Goal: Task Accomplishment & Management: Use online tool/utility

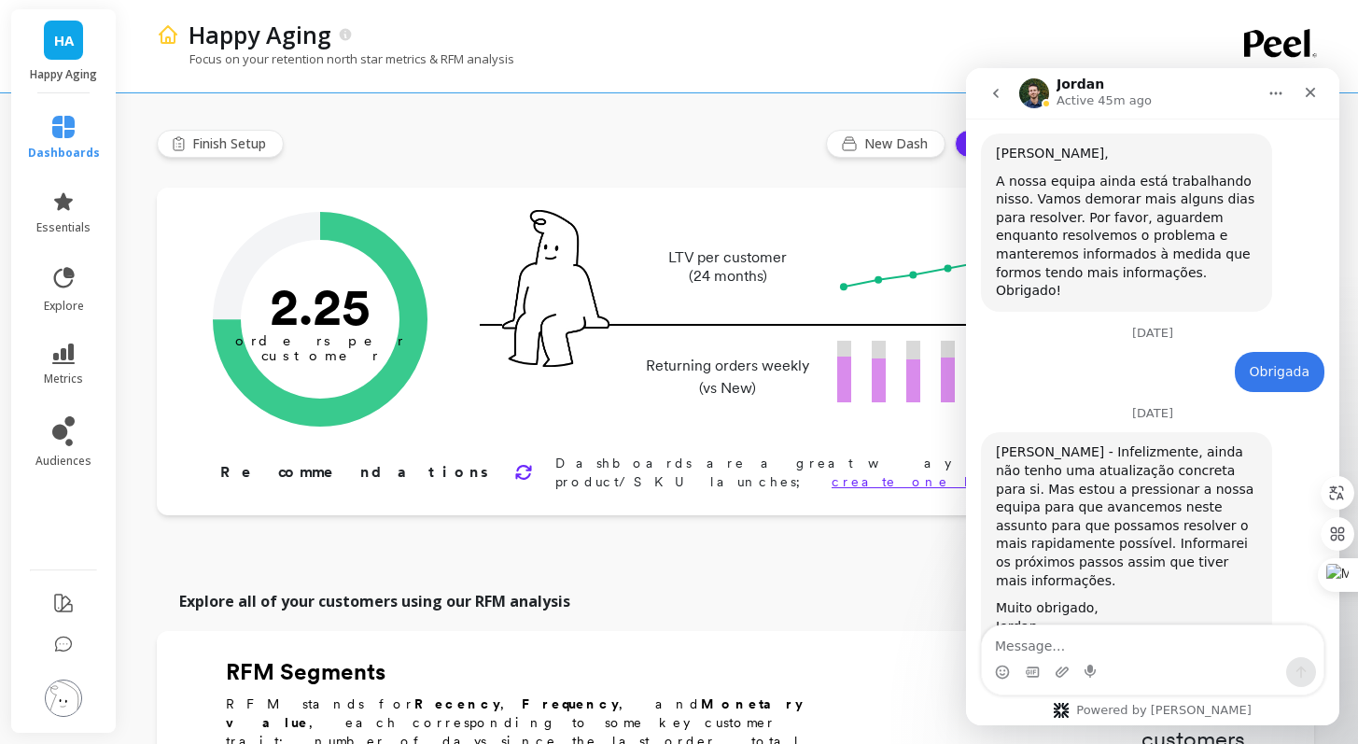
scroll to position [3554, 0]
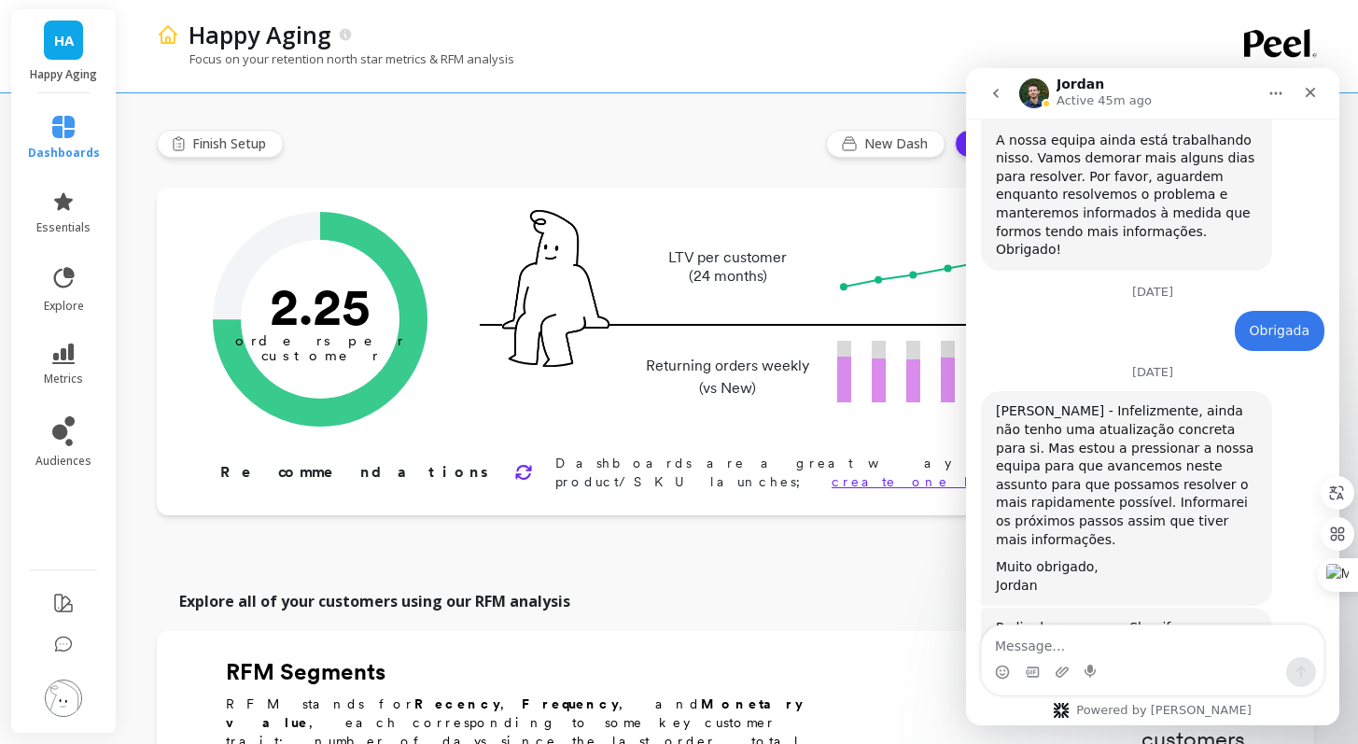
click at [1151, 646] on textarea "Message…" at bounding box center [1153, 641] width 342 height 32
type textarea "Ele pode pedir acesso de colaborador, por favor?"
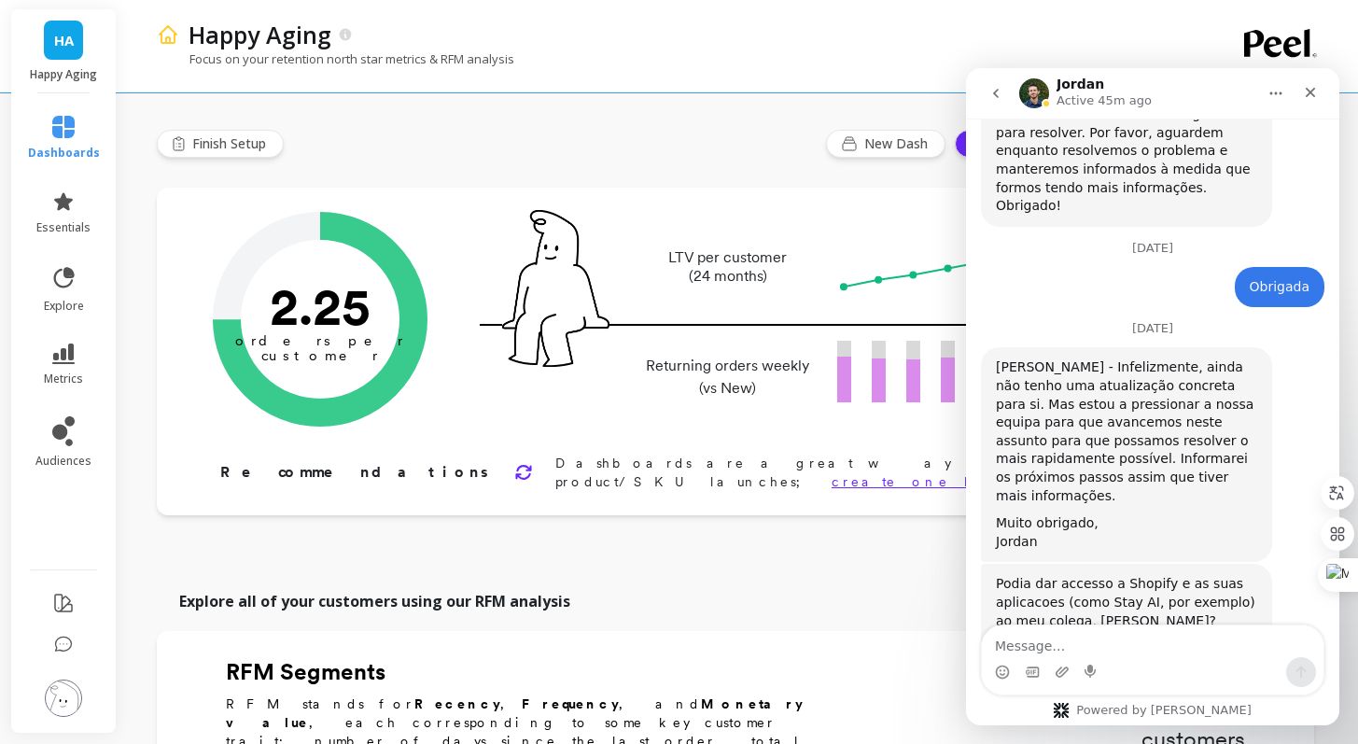
scroll to position [3628, 0]
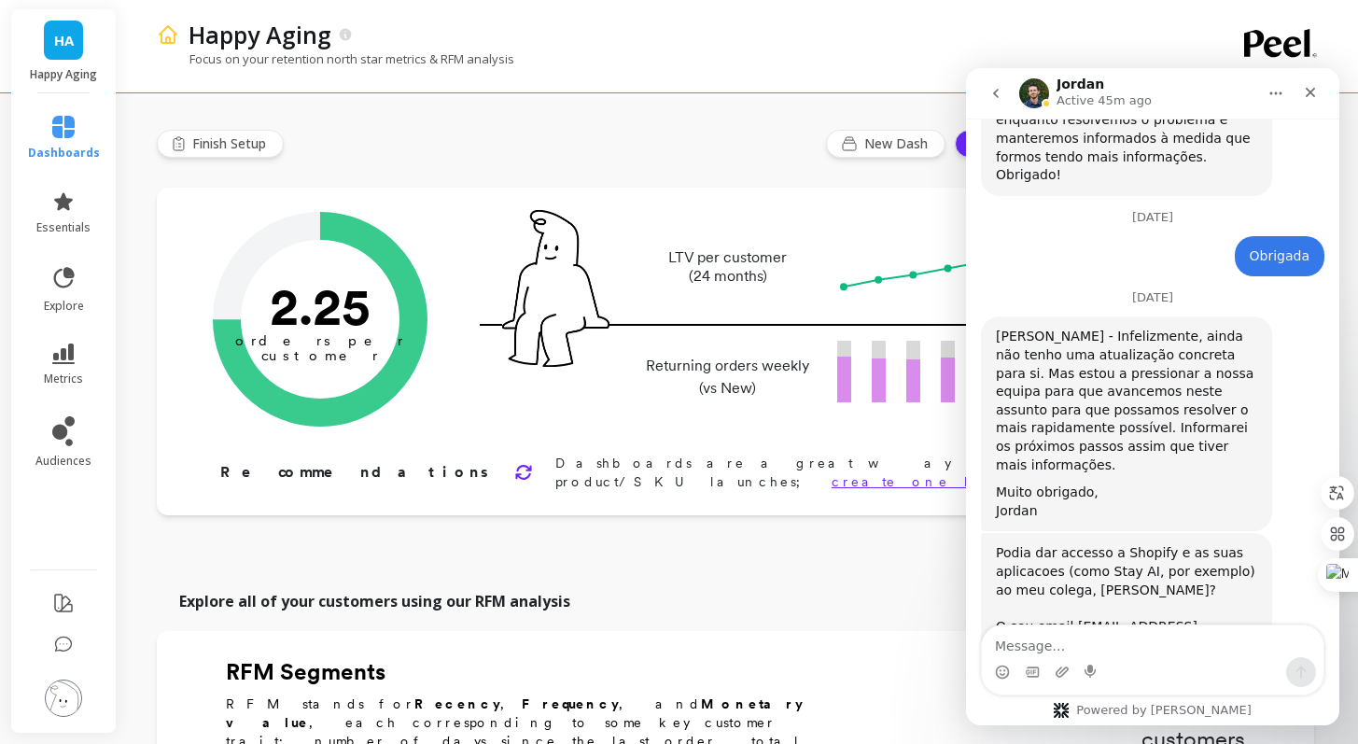
click at [1320, 98] on div "Close" at bounding box center [1311, 93] width 34 height 34
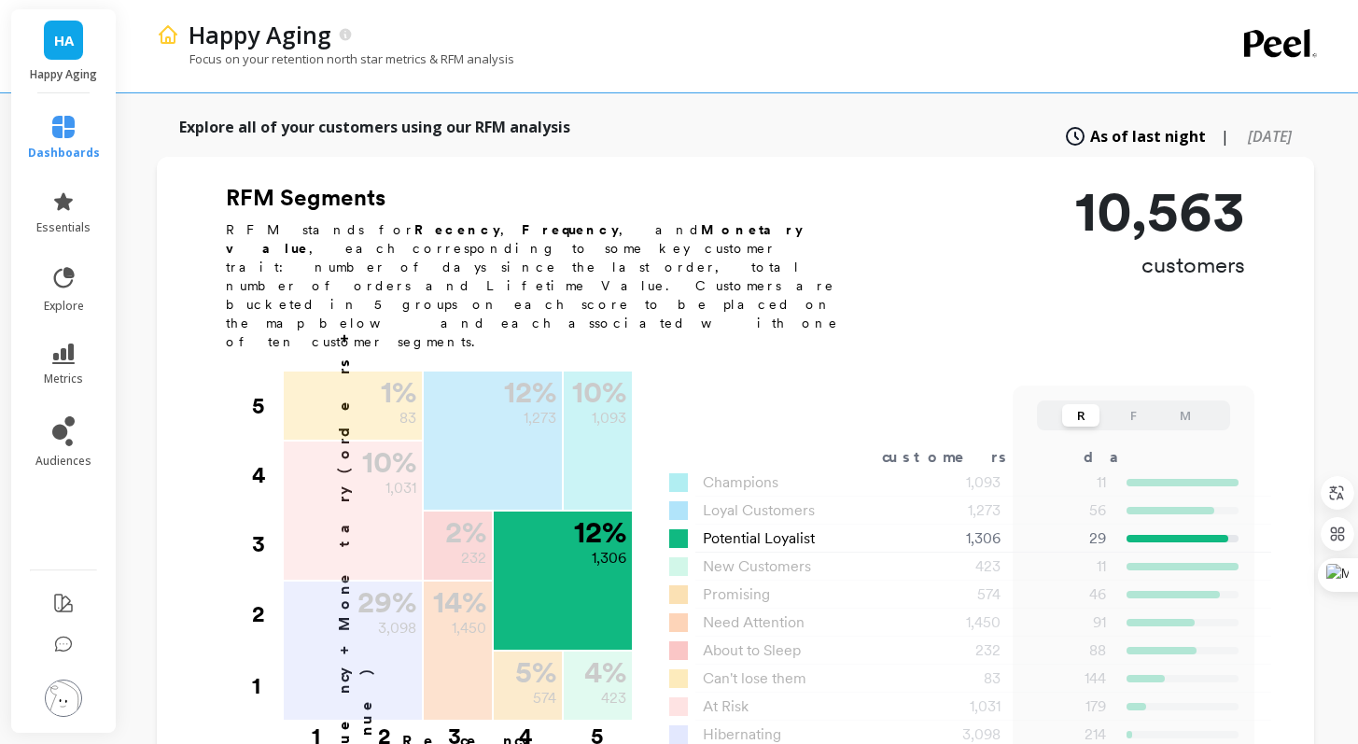
scroll to position [455, 0]
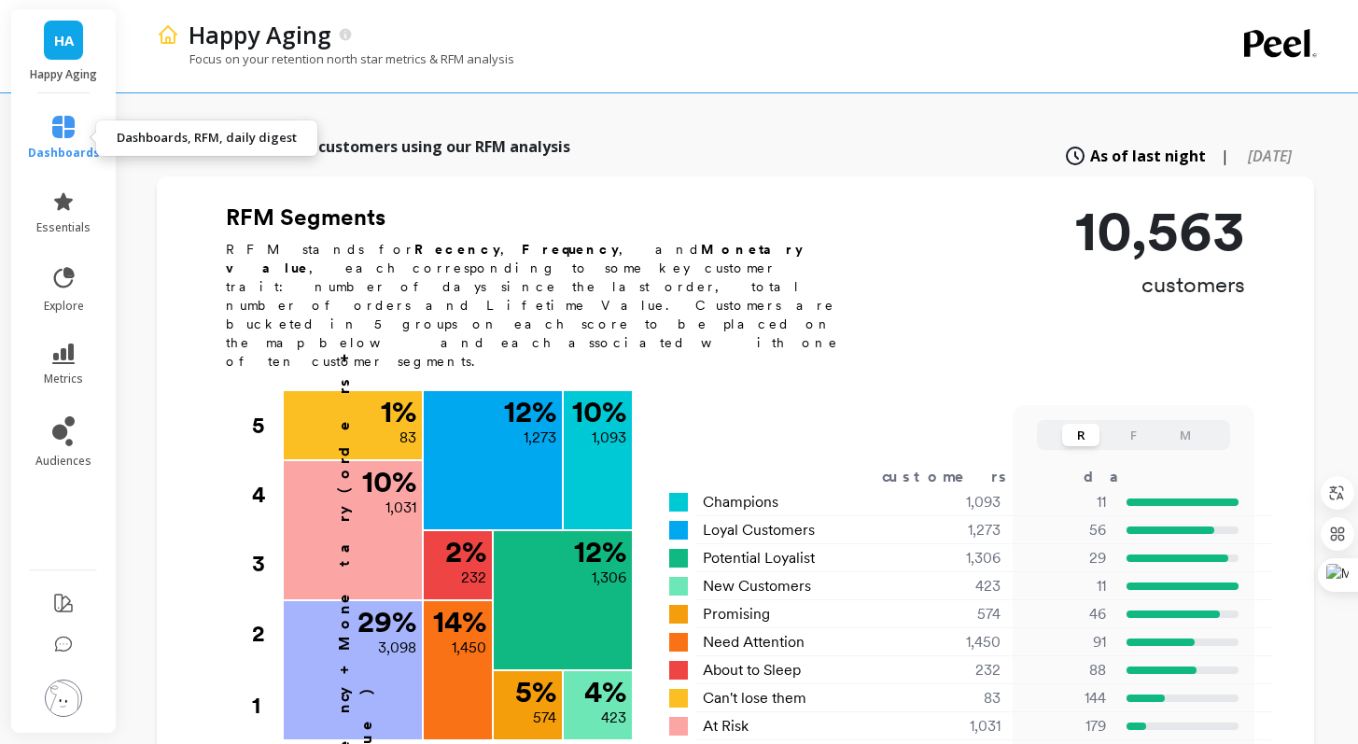
click at [72, 142] on link "dashboards" at bounding box center [64, 138] width 72 height 45
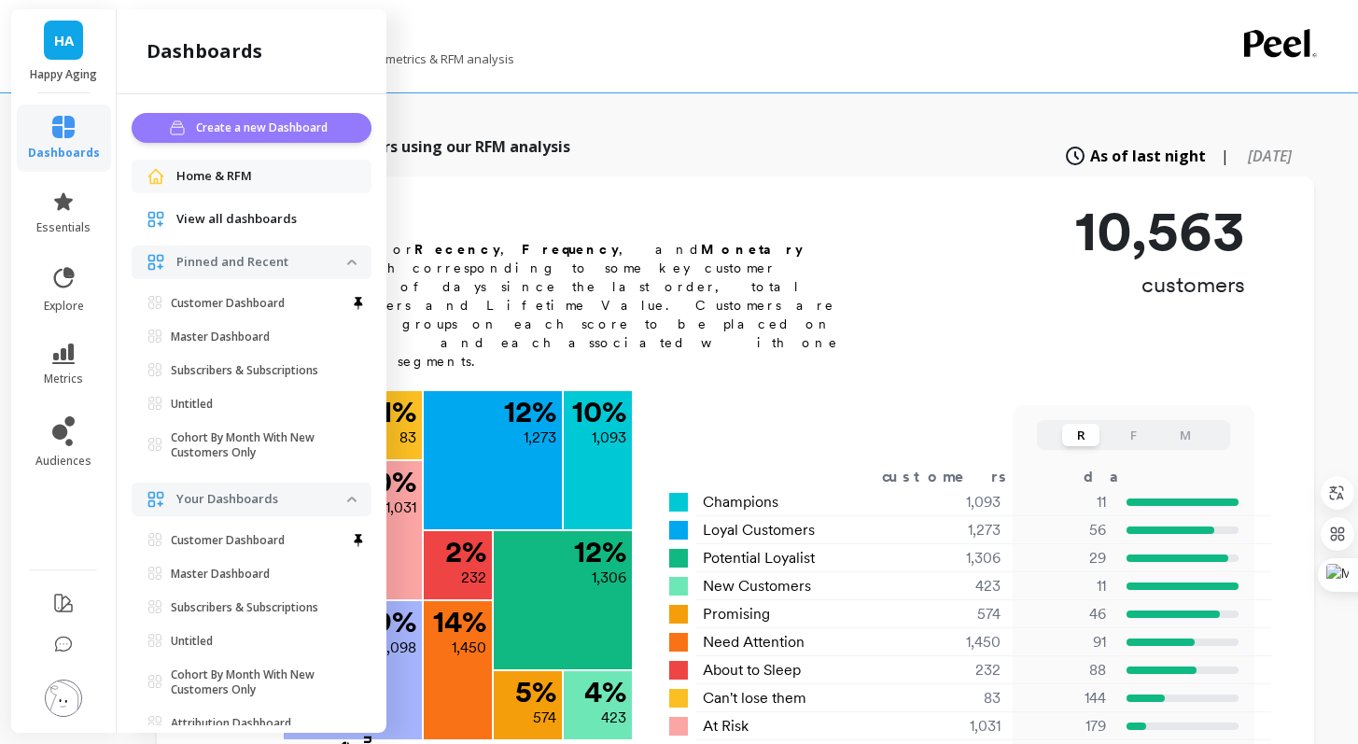
click at [243, 130] on span "Create a new Dashboard" at bounding box center [264, 128] width 137 height 19
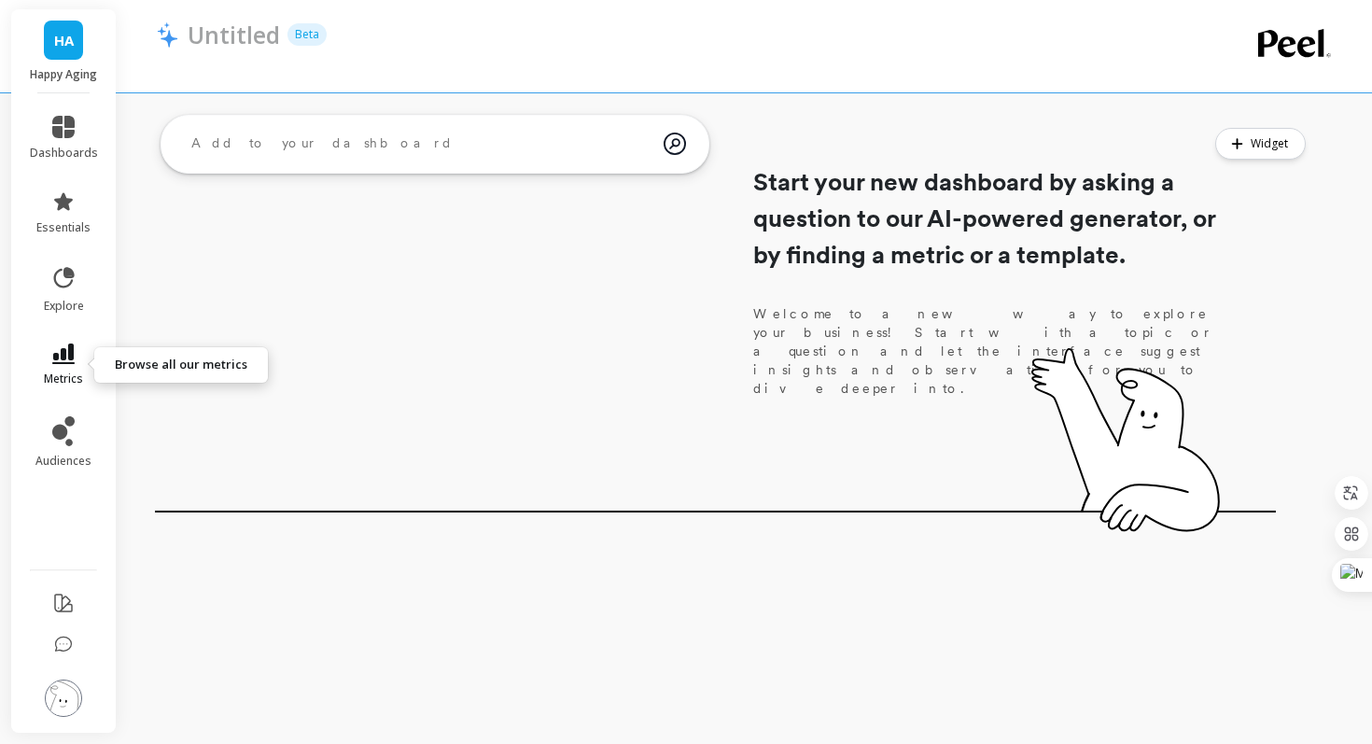
click at [70, 345] on icon at bounding box center [63, 354] width 22 height 21
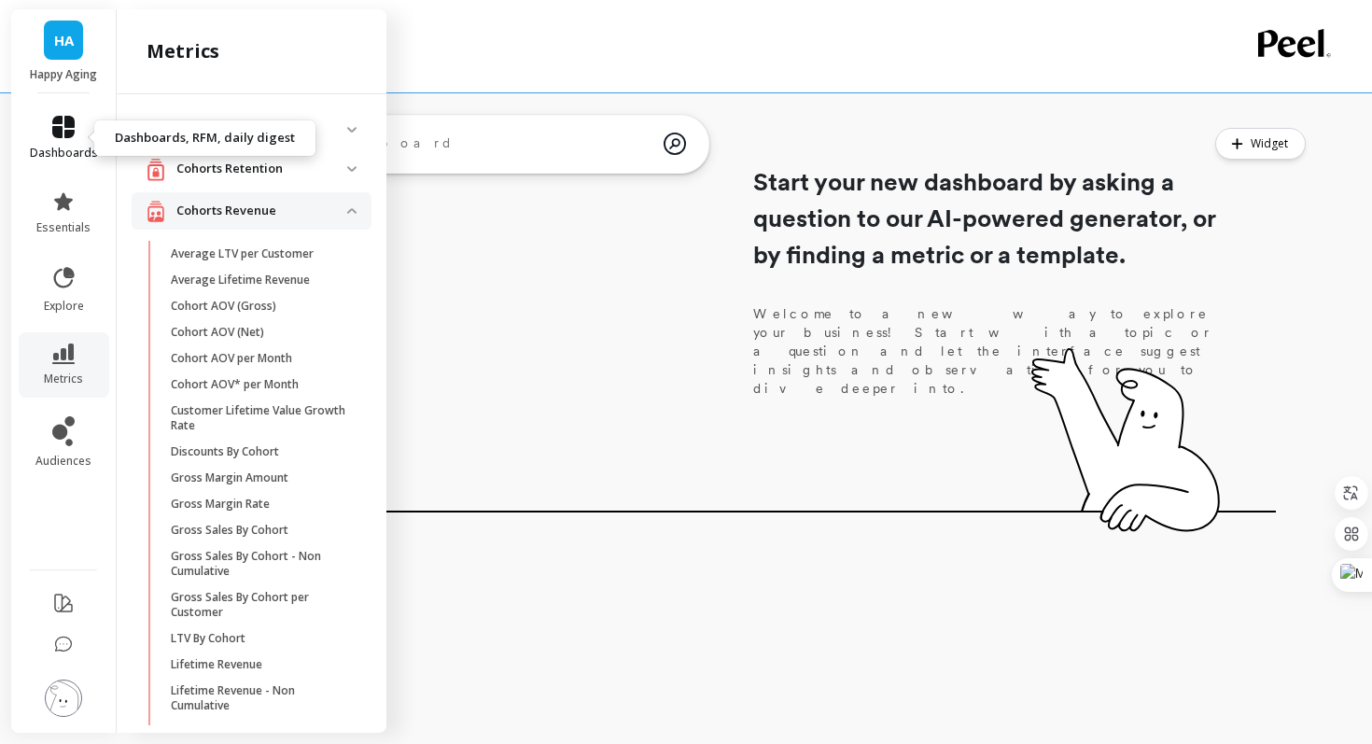
click at [71, 152] on span "dashboards" at bounding box center [64, 153] width 68 height 15
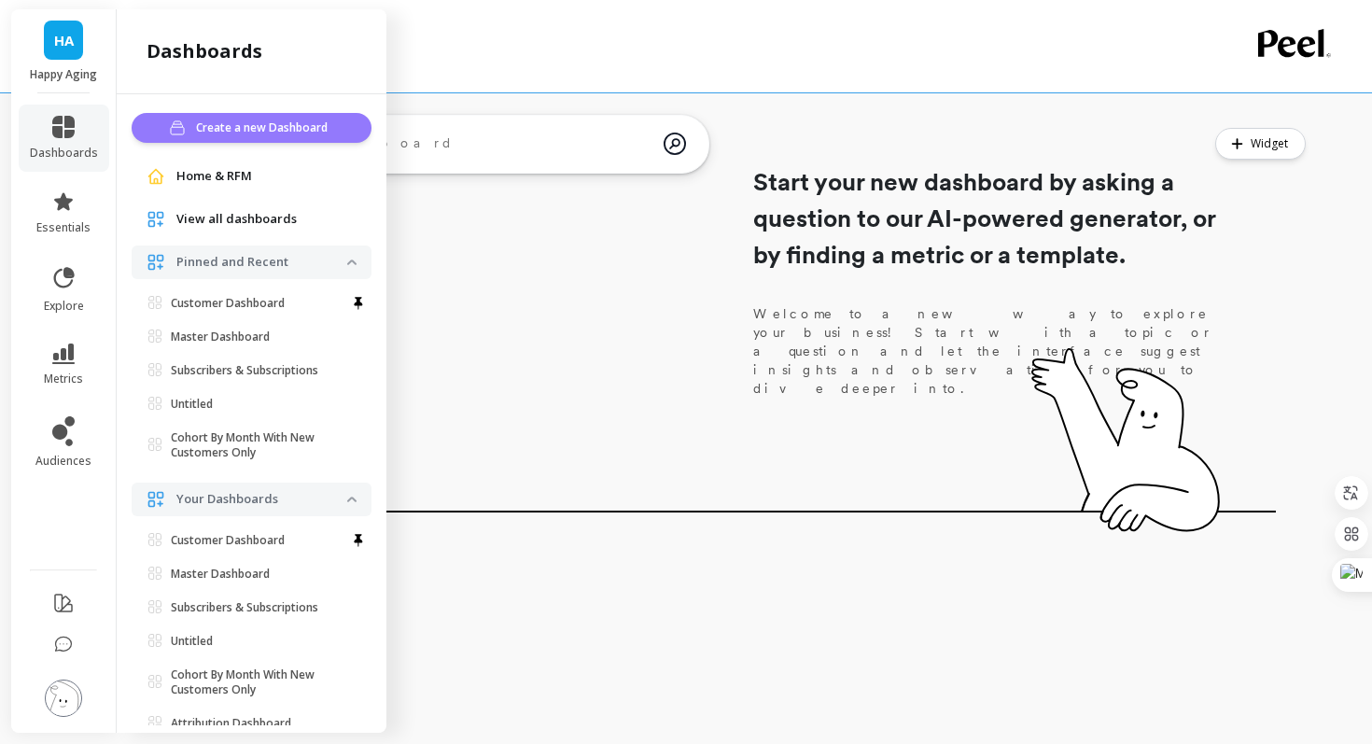
click at [283, 125] on span "Create a new Dashboard" at bounding box center [264, 128] width 137 height 19
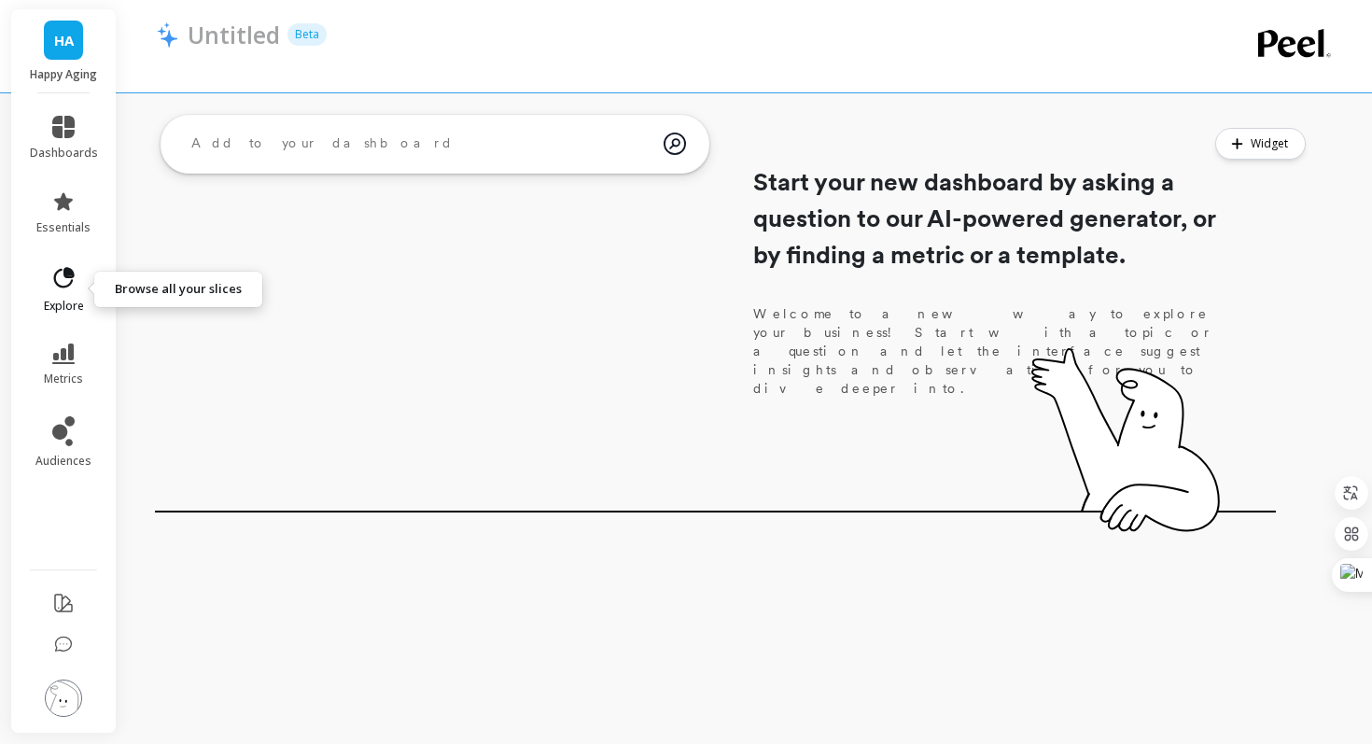
click at [63, 276] on icon at bounding box center [64, 277] width 21 height 21
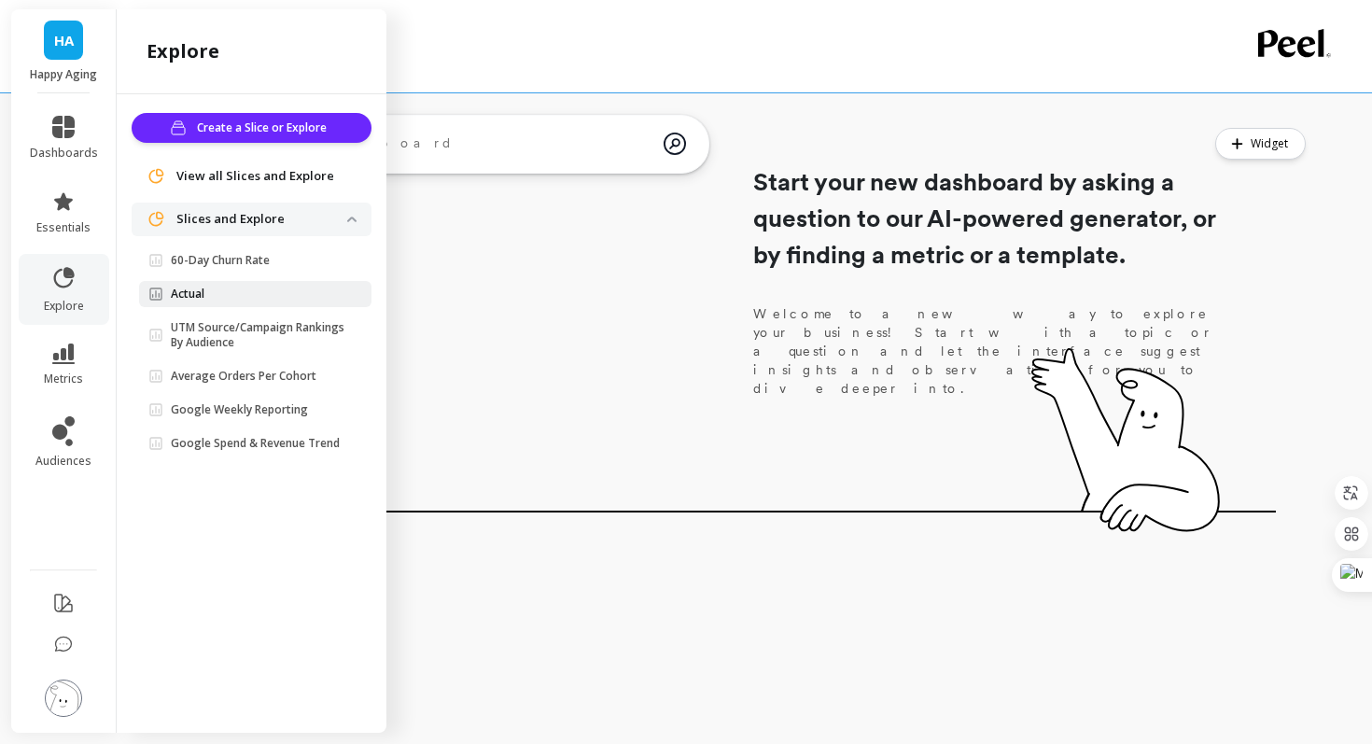
click at [203, 300] on p "Actual" at bounding box center [188, 294] width 34 height 15
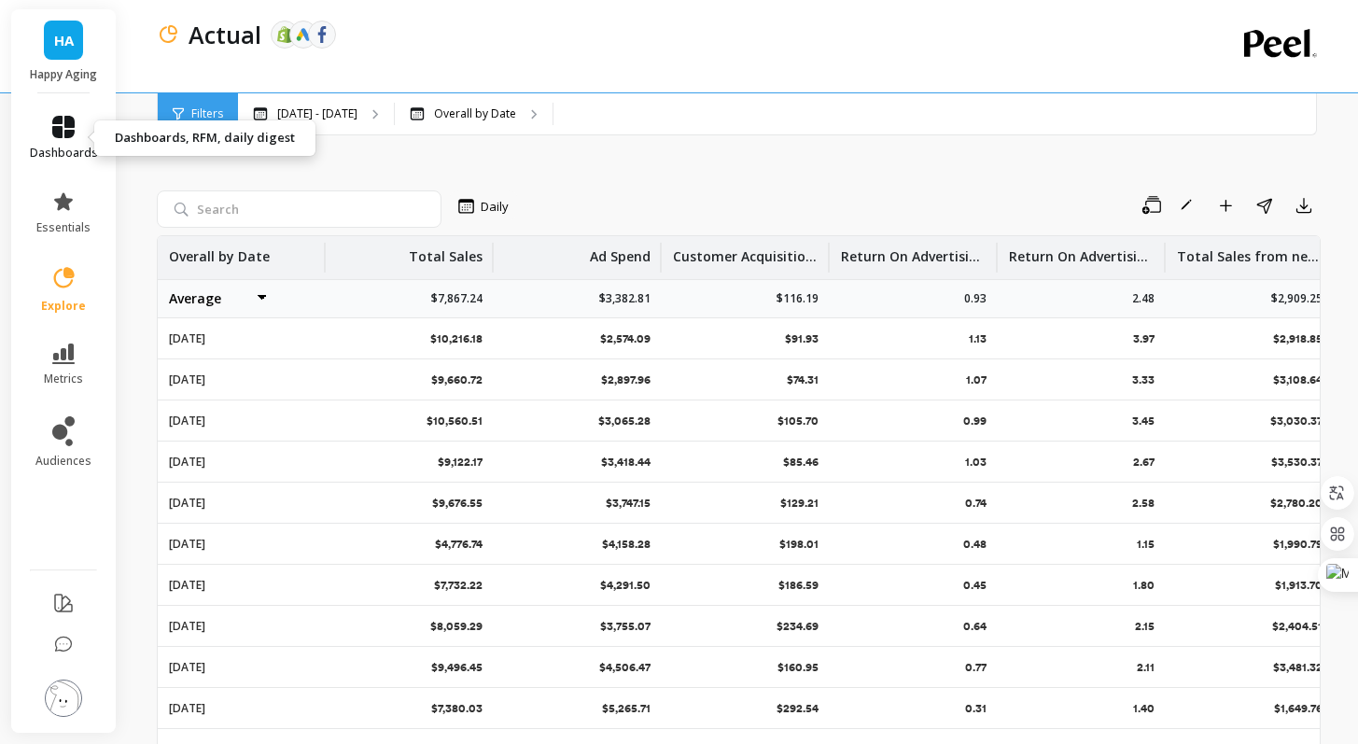
click at [59, 119] on icon at bounding box center [63, 127] width 22 height 22
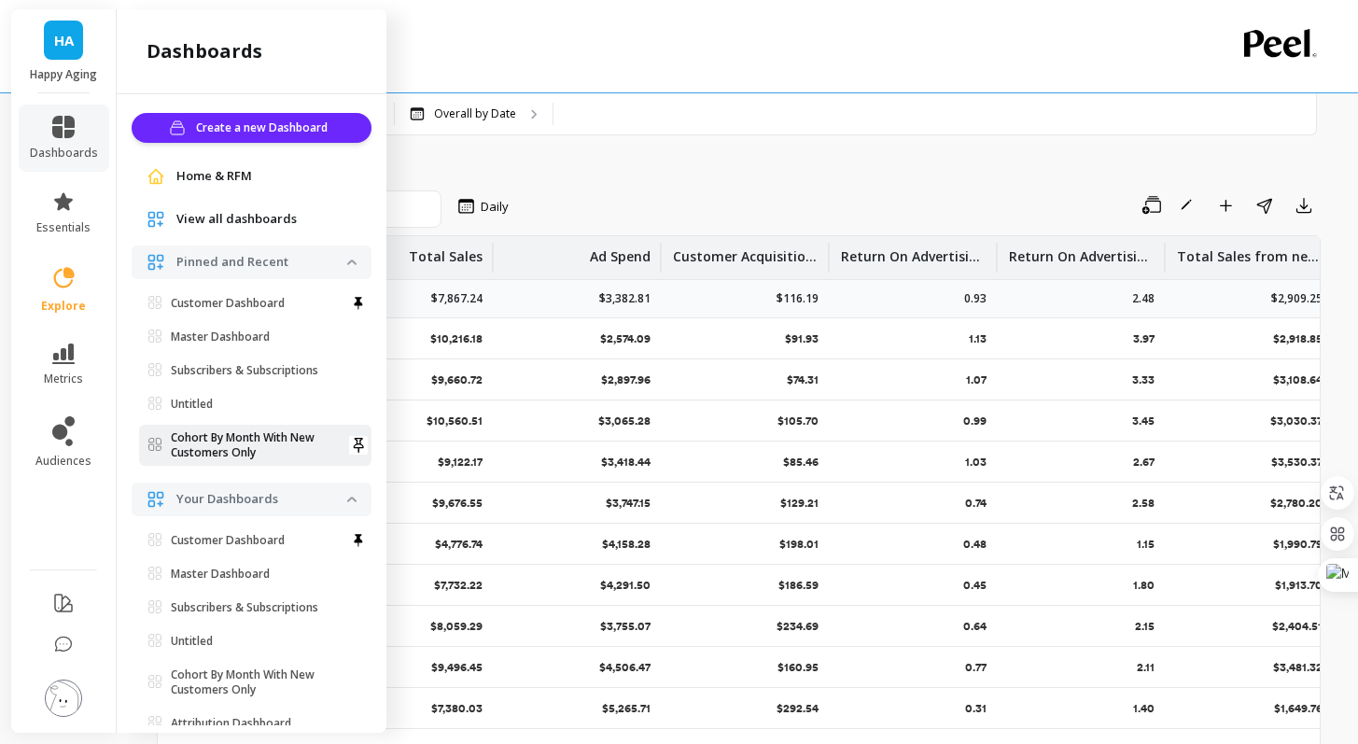
scroll to position [91, 0]
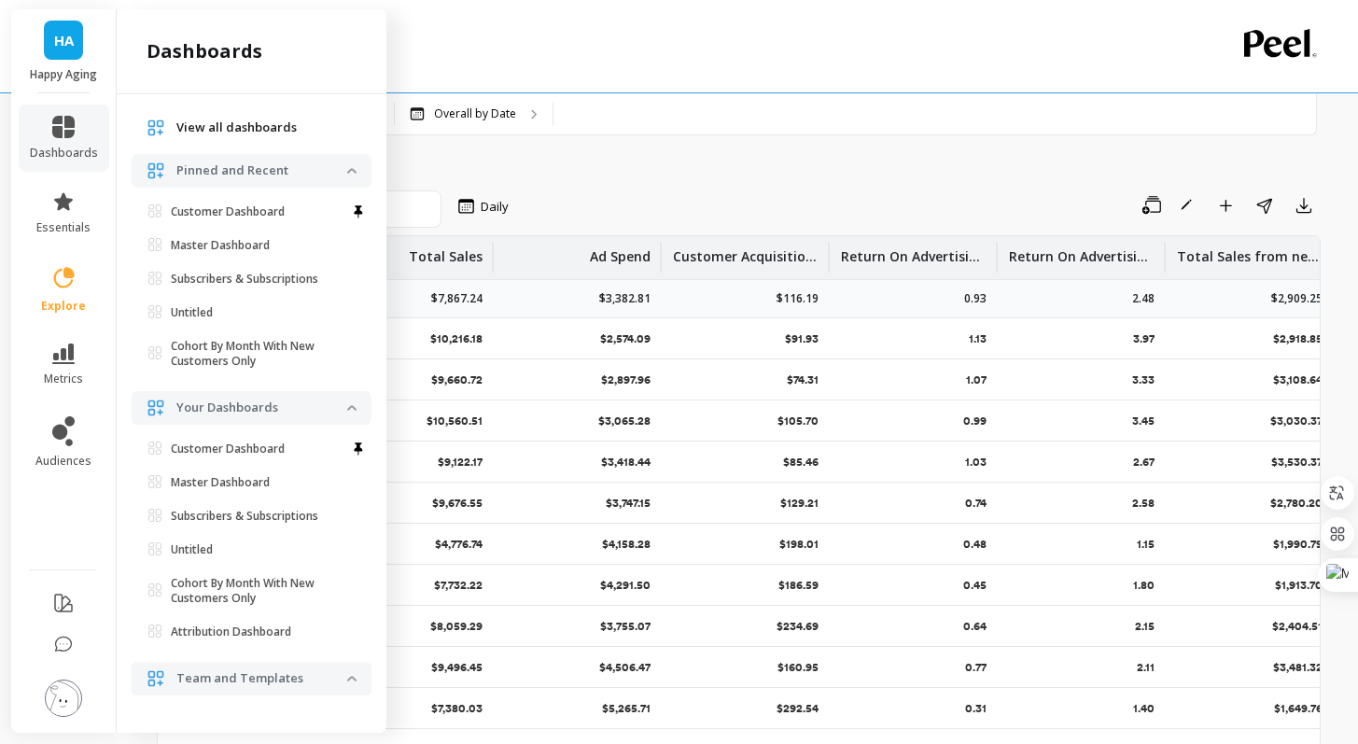
click at [253, 678] on p "Team and Templates" at bounding box center [261, 678] width 171 height 19
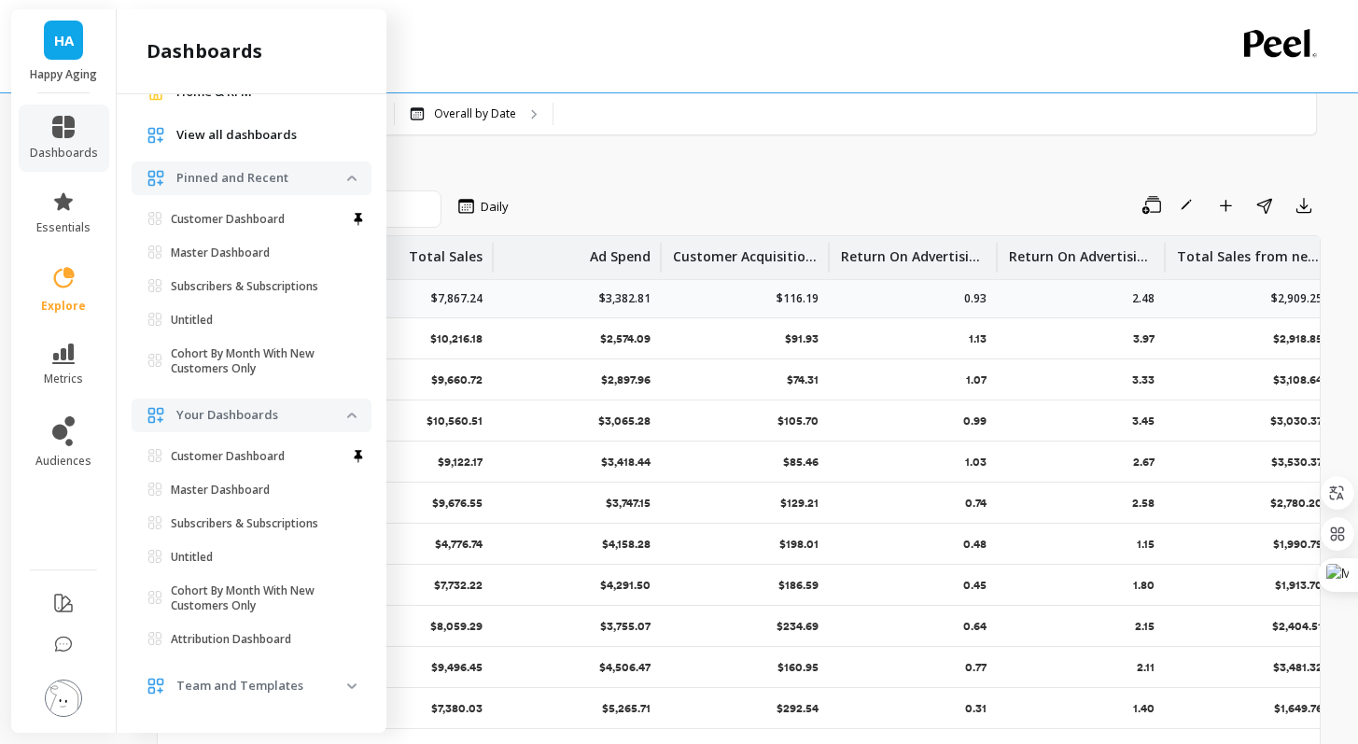
scroll to position [60, 0]
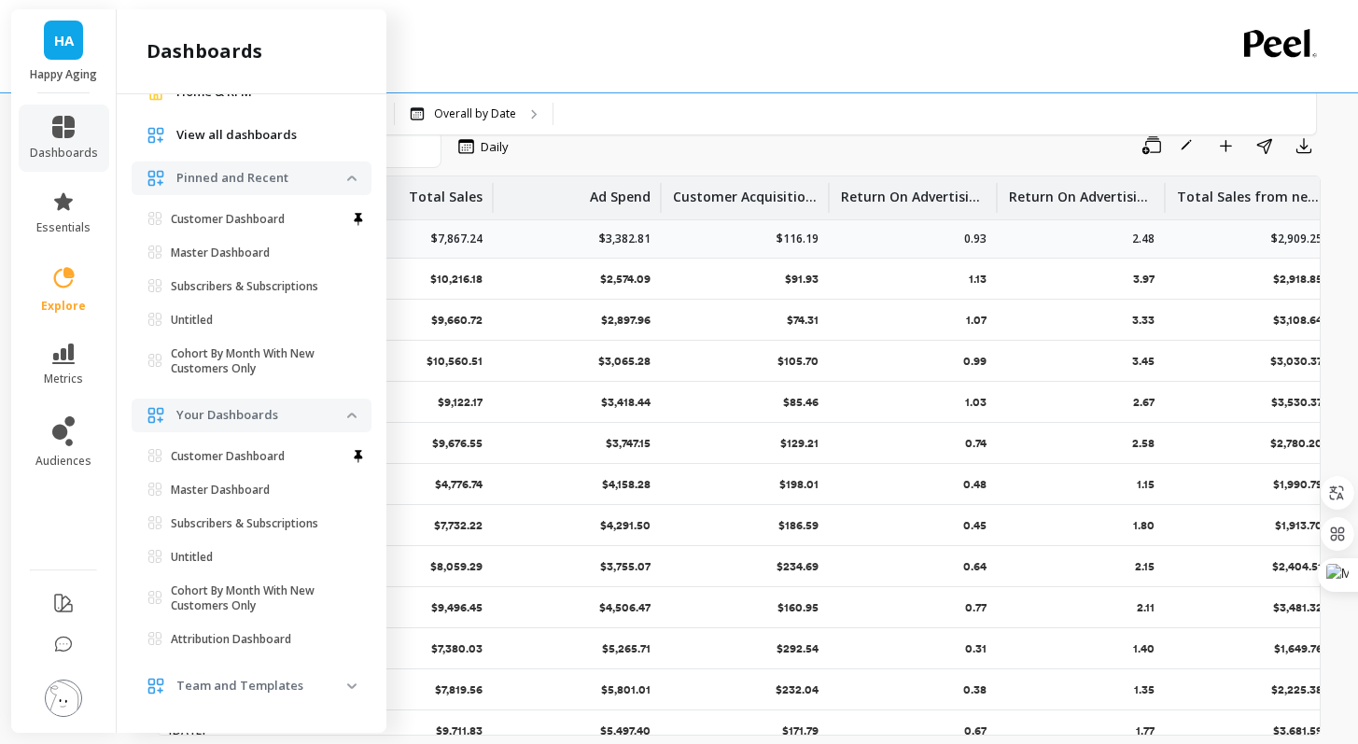
click at [253, 678] on p "Team and Templates" at bounding box center [261, 686] width 171 height 19
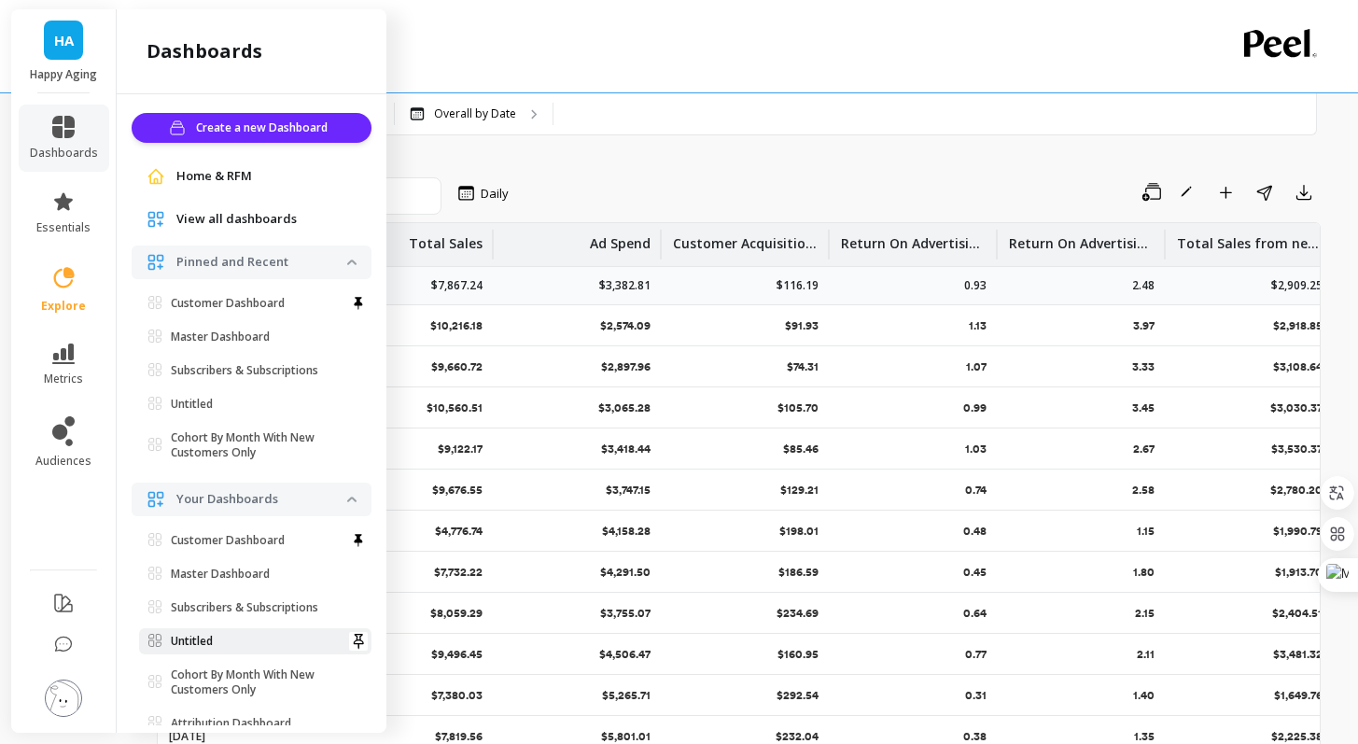
scroll to position [0, 0]
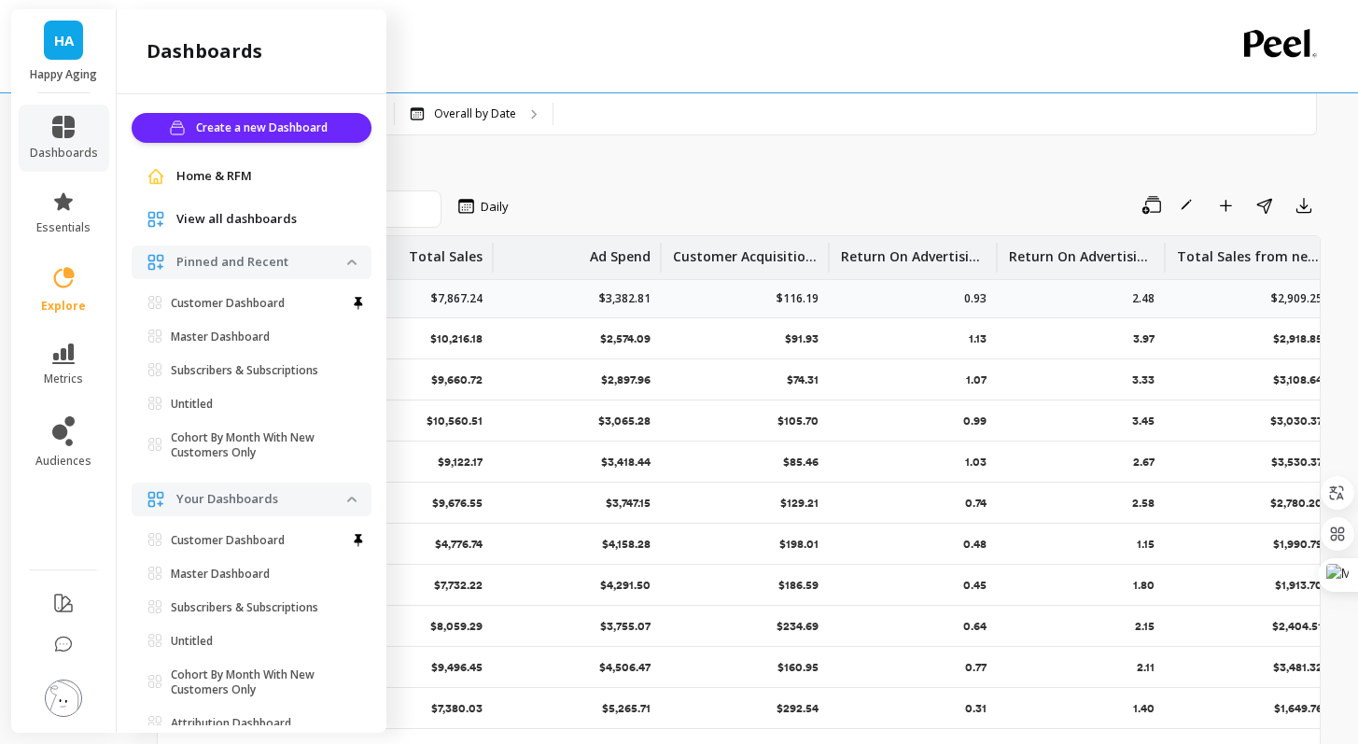
click at [259, 217] on span "View all dashboards" at bounding box center [236, 219] width 120 height 19
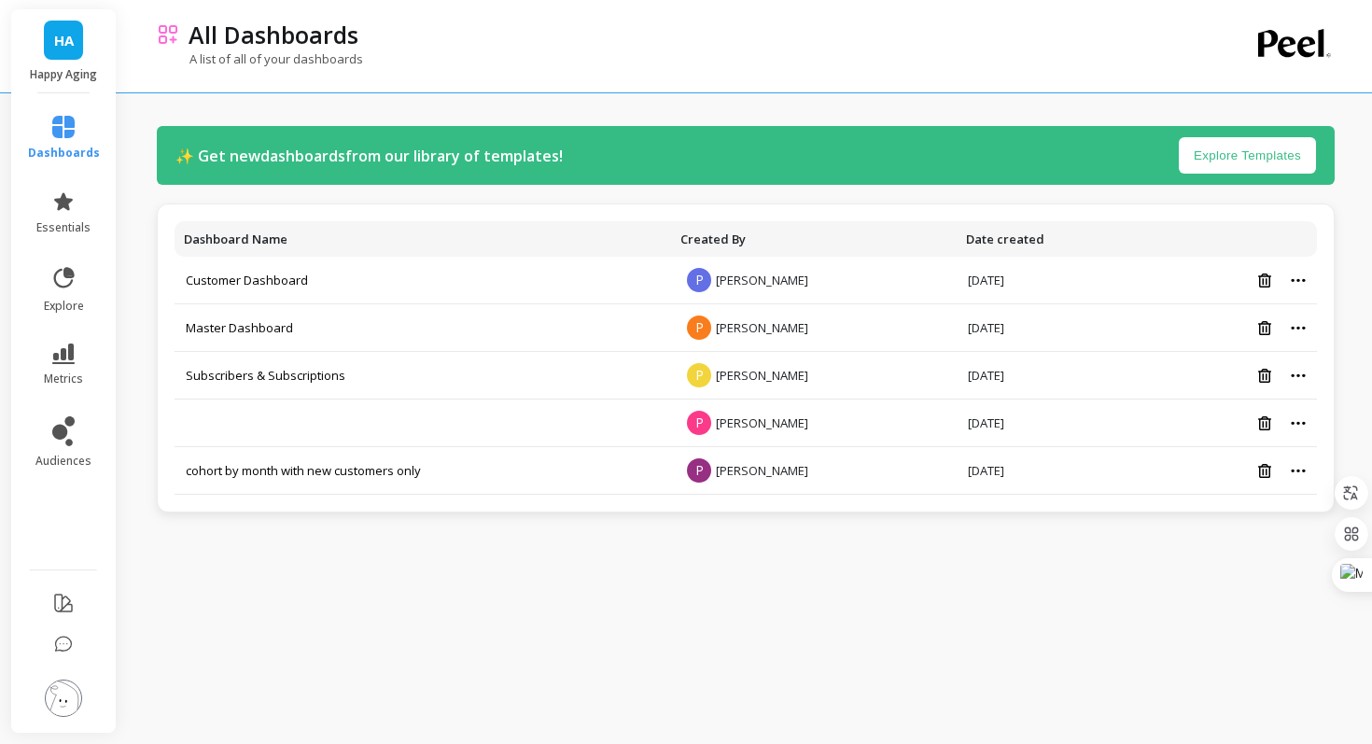
click at [1230, 161] on button "Explore Templates" at bounding box center [1247, 155] width 137 height 36
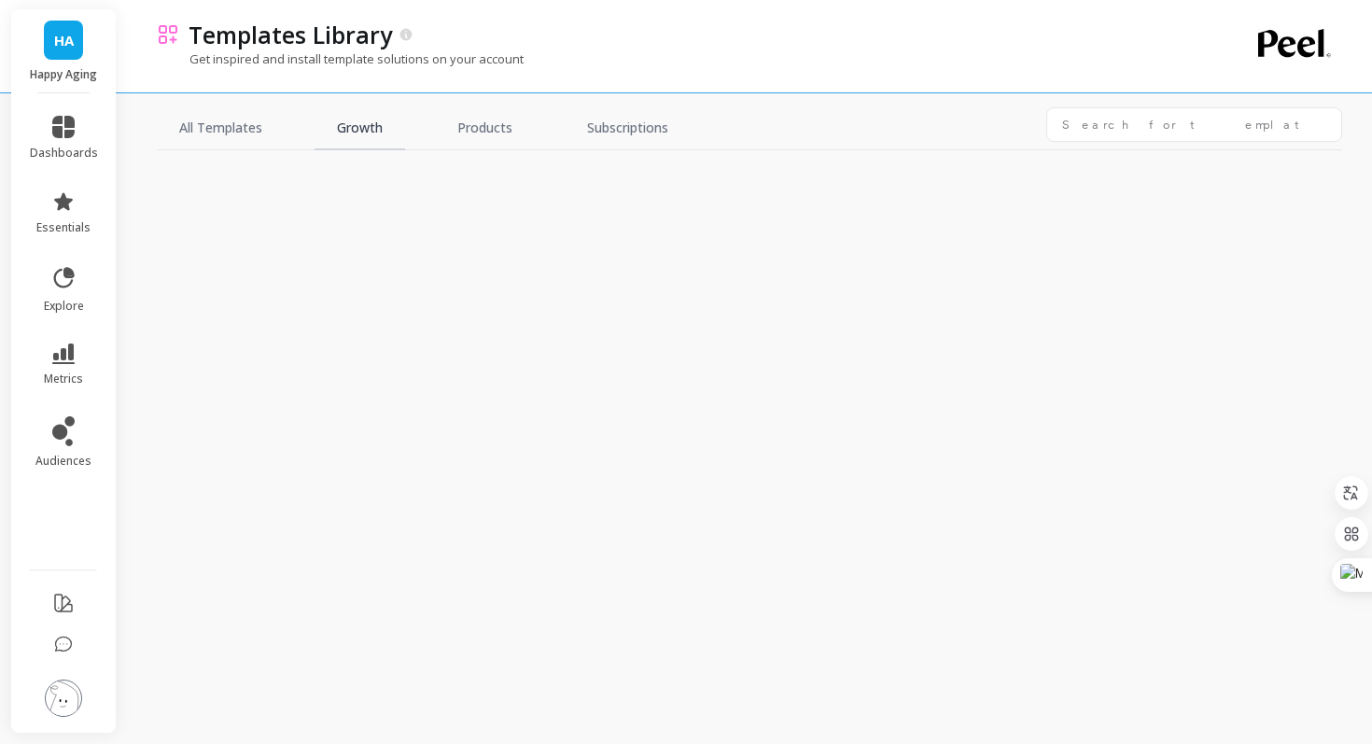
click at [358, 134] on link "Growth" at bounding box center [360, 128] width 91 height 43
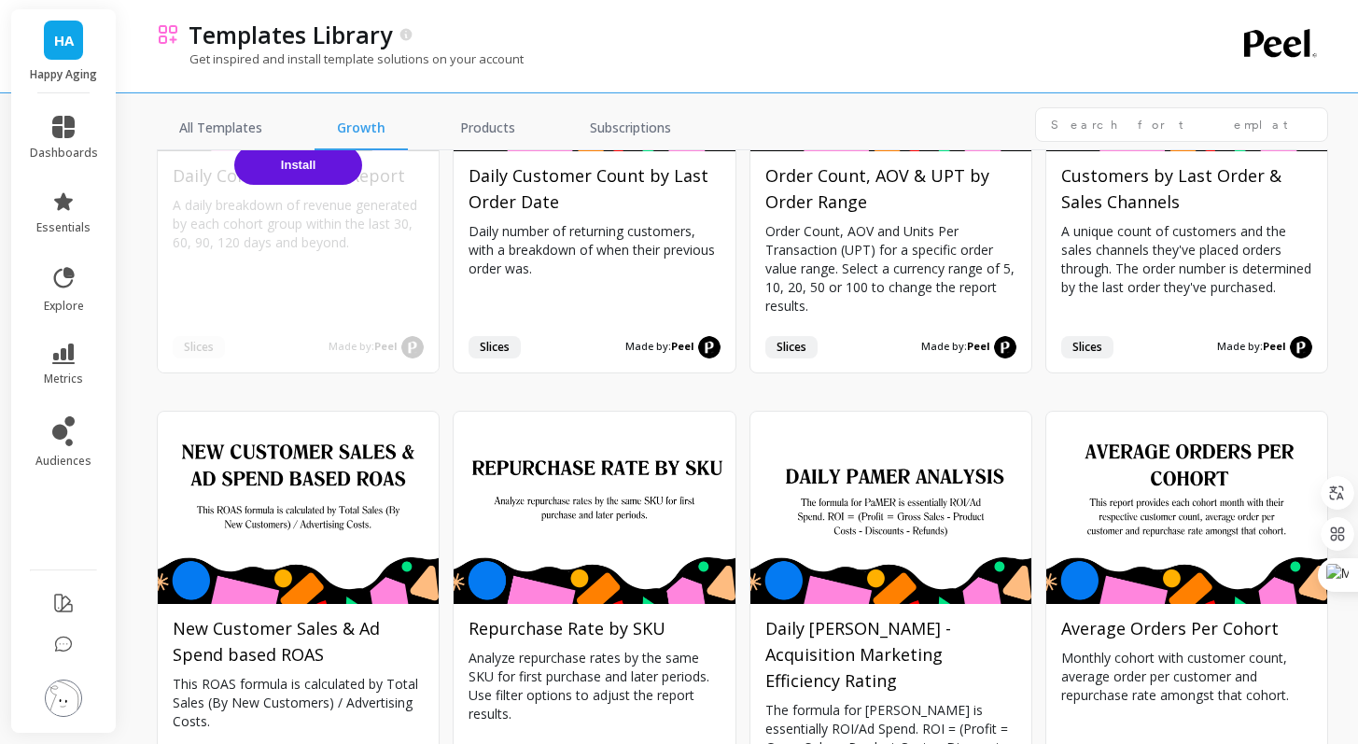
scroll to position [3432, 0]
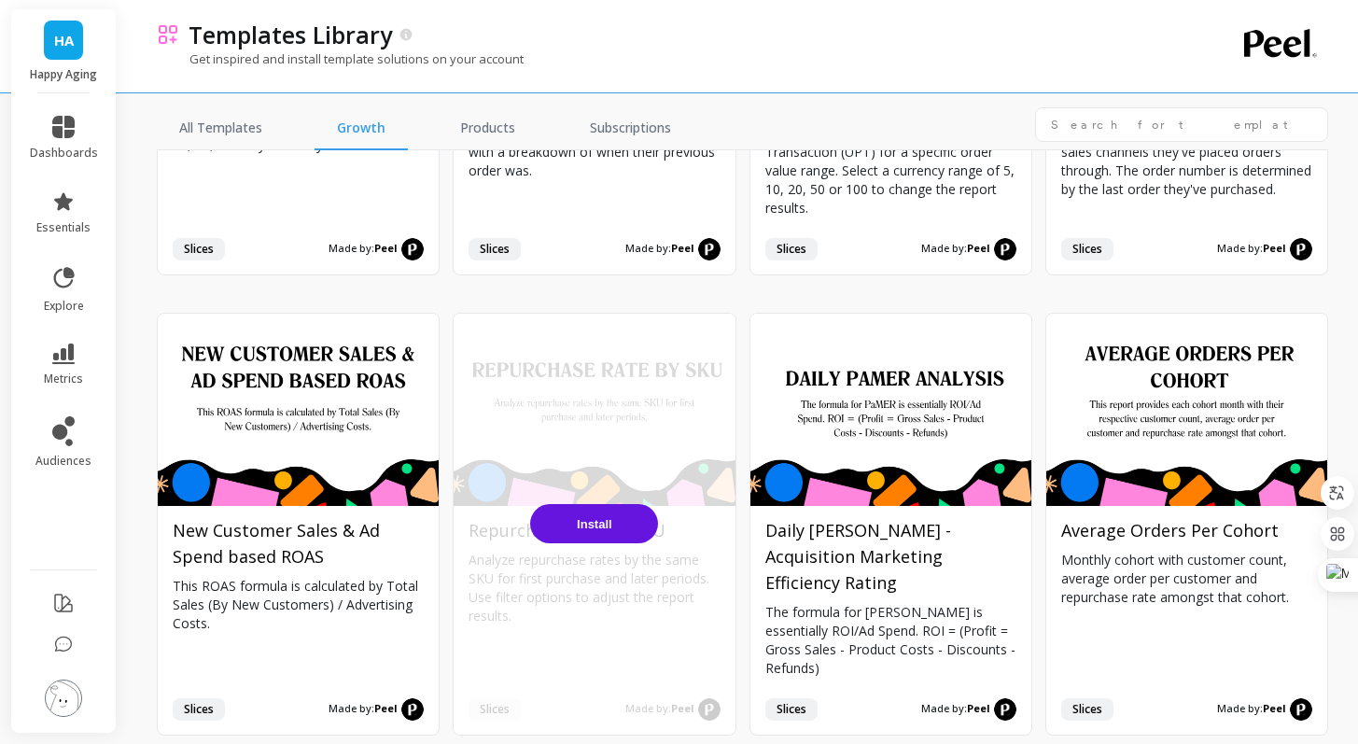
click at [598, 517] on span "Install" at bounding box center [594, 524] width 35 height 14
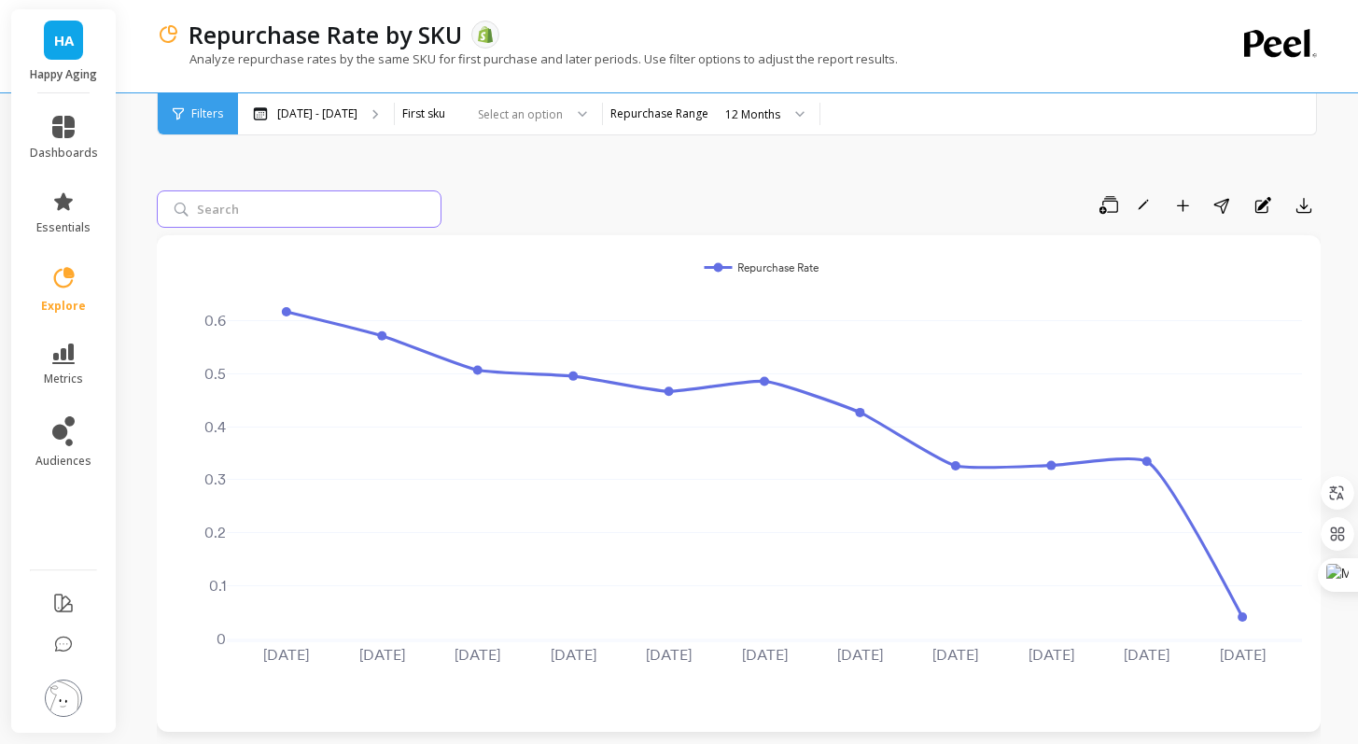
click at [398, 204] on input "search" at bounding box center [299, 208] width 285 height 37
click at [563, 110] on div at bounding box center [516, 114] width 92 height 18
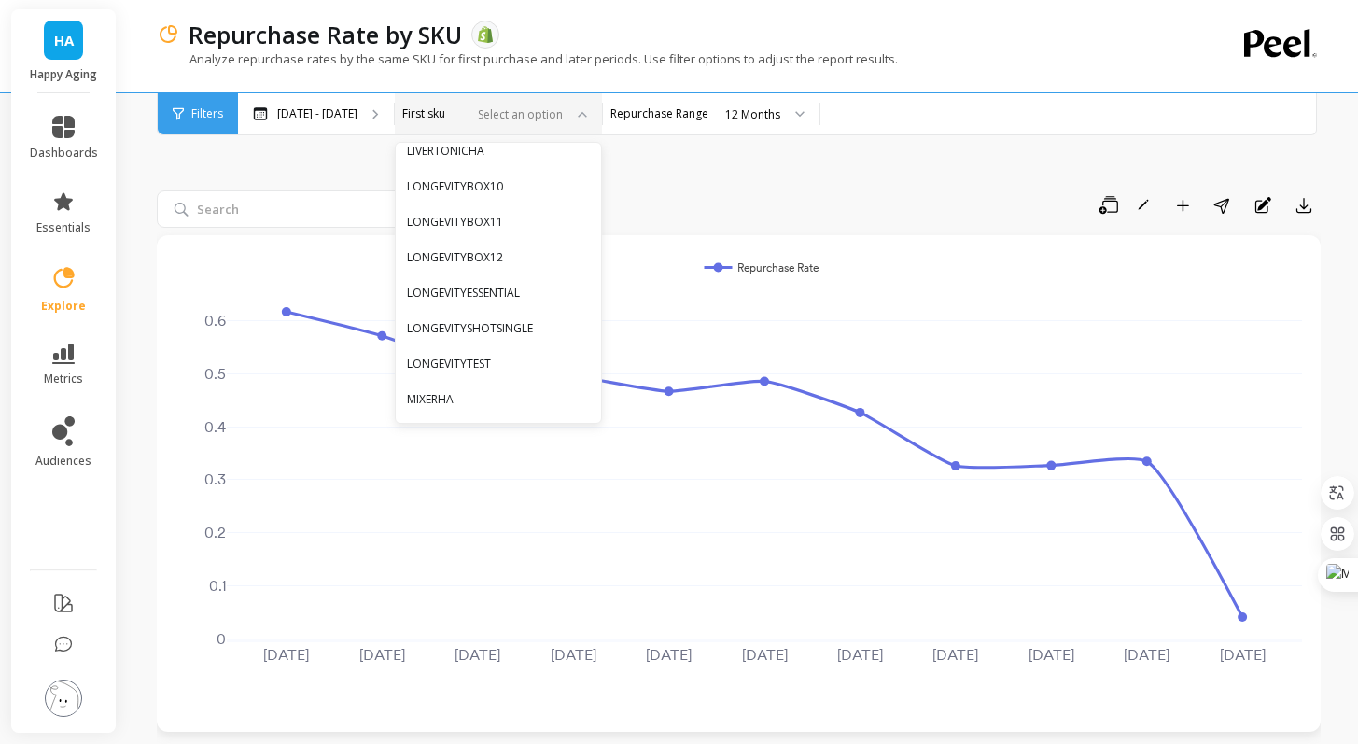
scroll to position [944, 0]
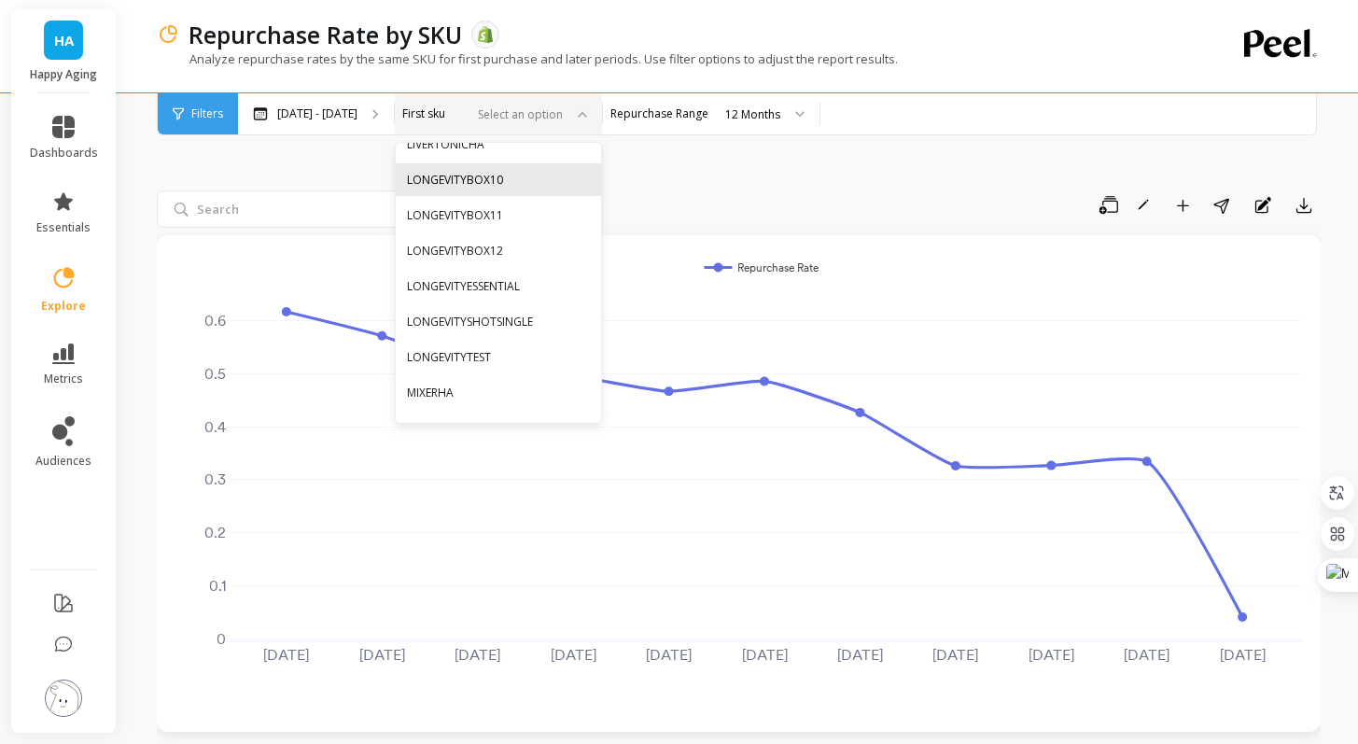
click at [563, 189] on div "LONGEVITYBOX10" at bounding box center [498, 179] width 205 height 33
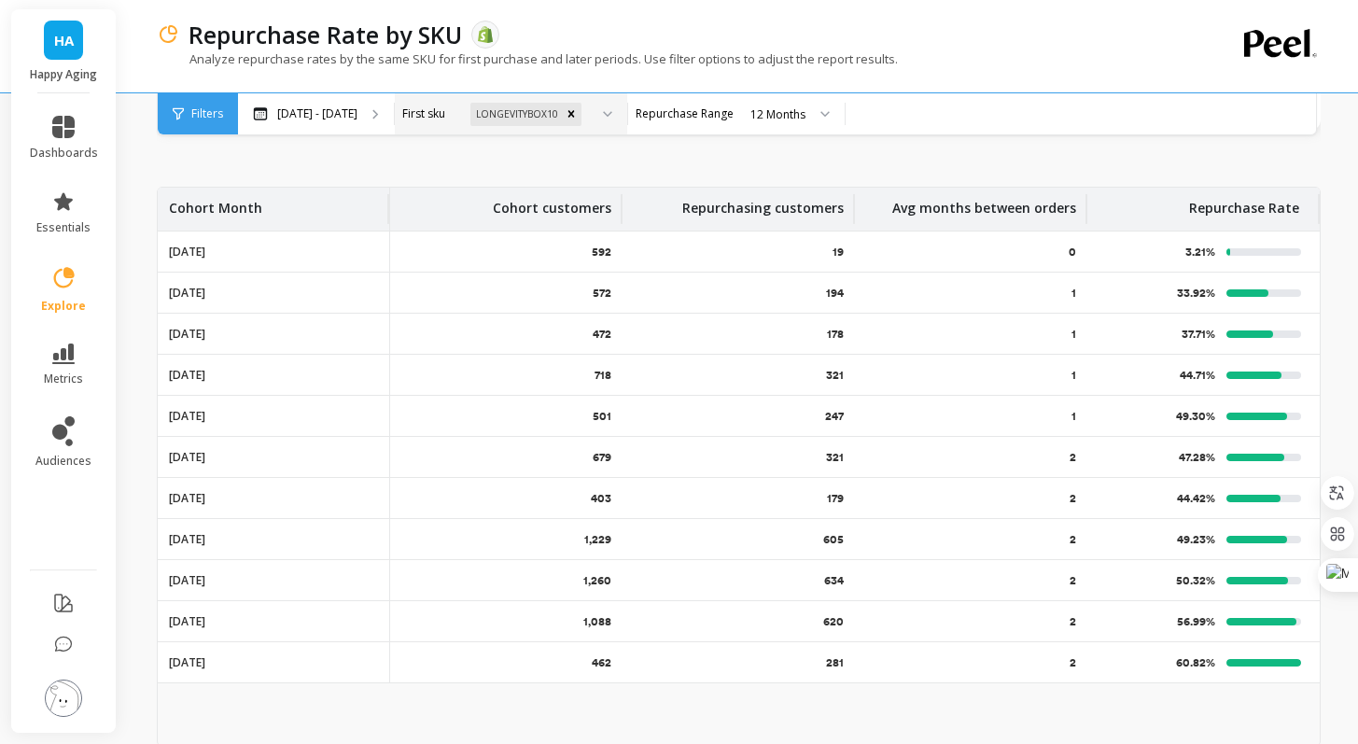
scroll to position [596, 0]
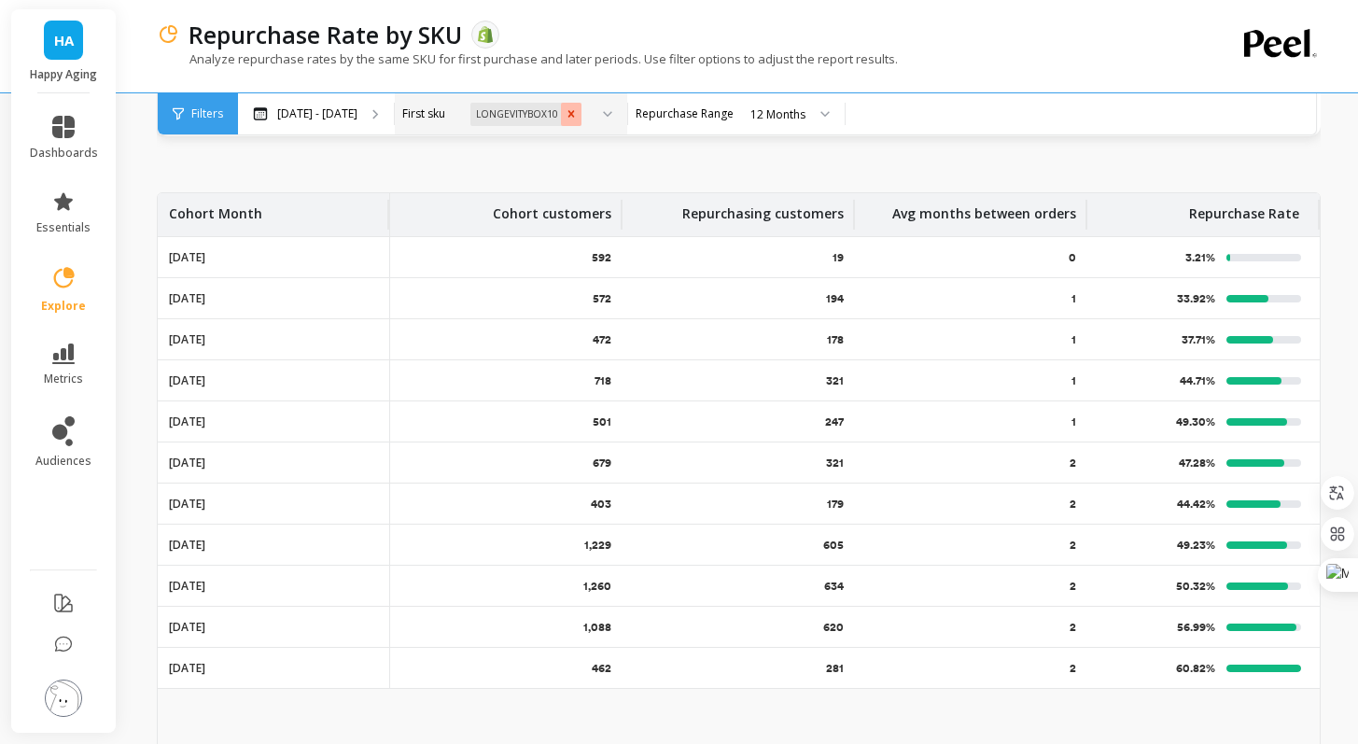
click at [578, 118] on icon "Remove LONGEVITYBOX10" at bounding box center [571, 113] width 13 height 13
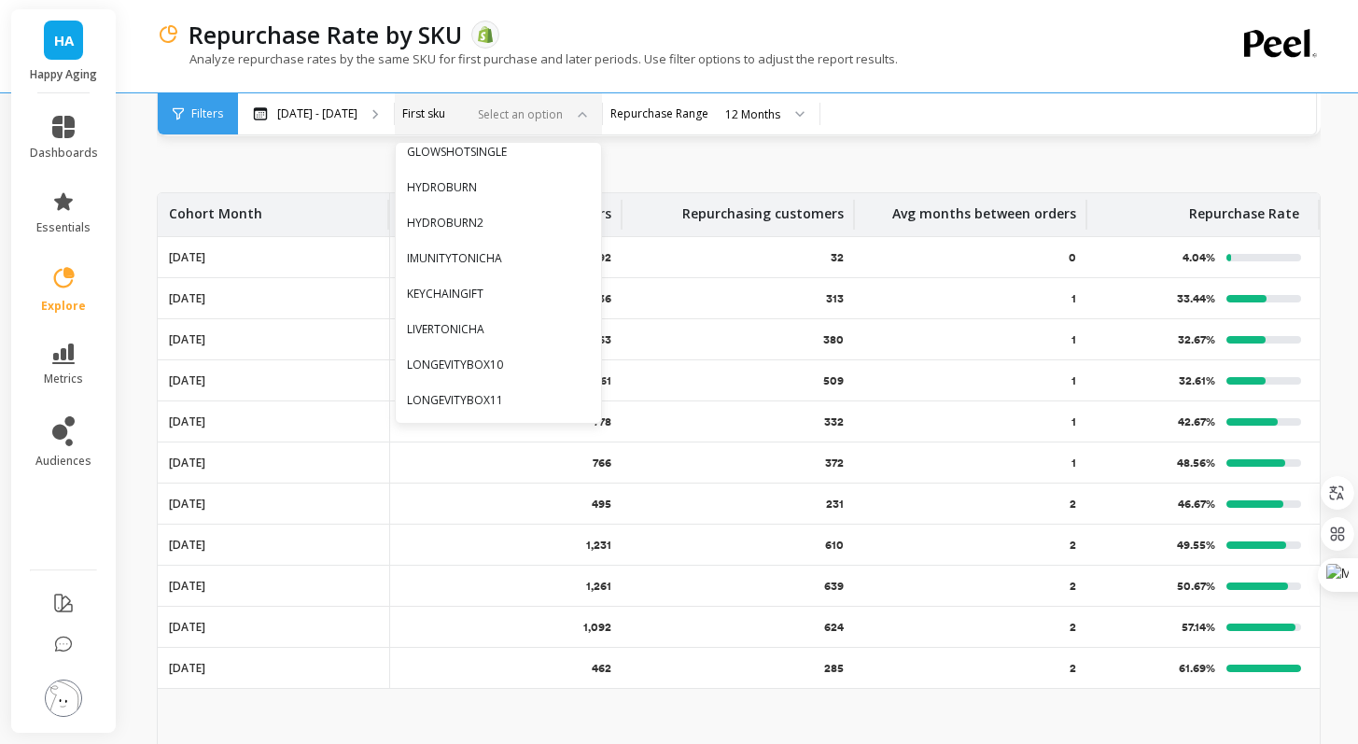
scroll to position [791, 0]
click at [564, 161] on div "HYDROBURN" at bounding box center [498, 156] width 183 height 18
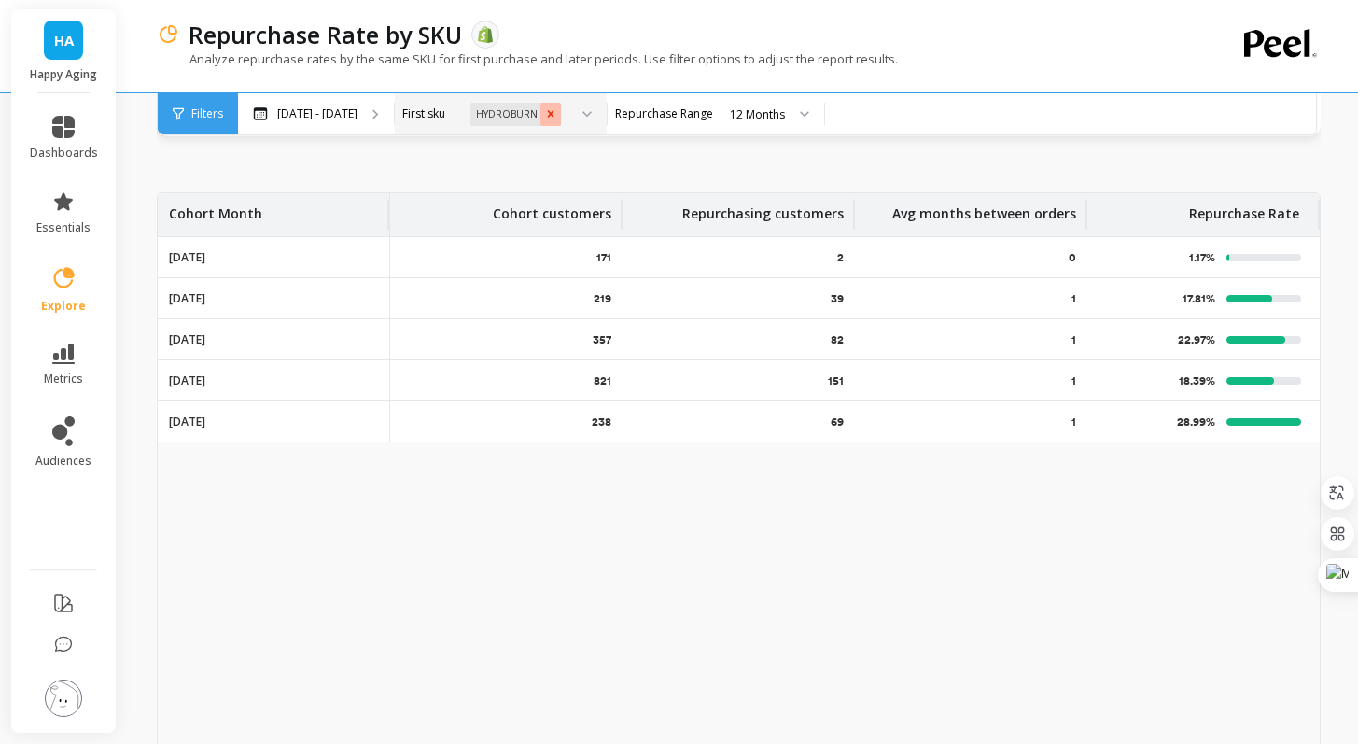
click at [557, 115] on icon "Remove HYDROBURN" at bounding box center [550, 113] width 13 height 13
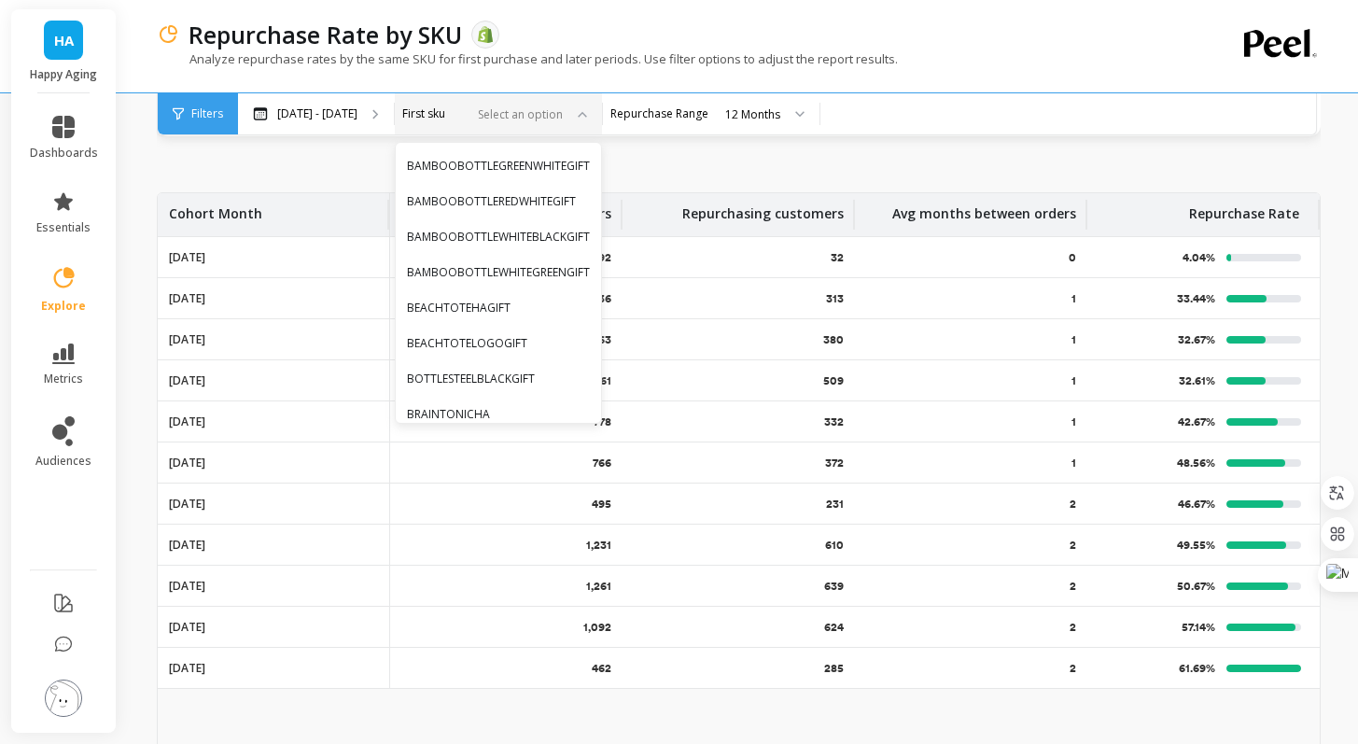
click at [563, 111] on div at bounding box center [516, 114] width 92 height 18
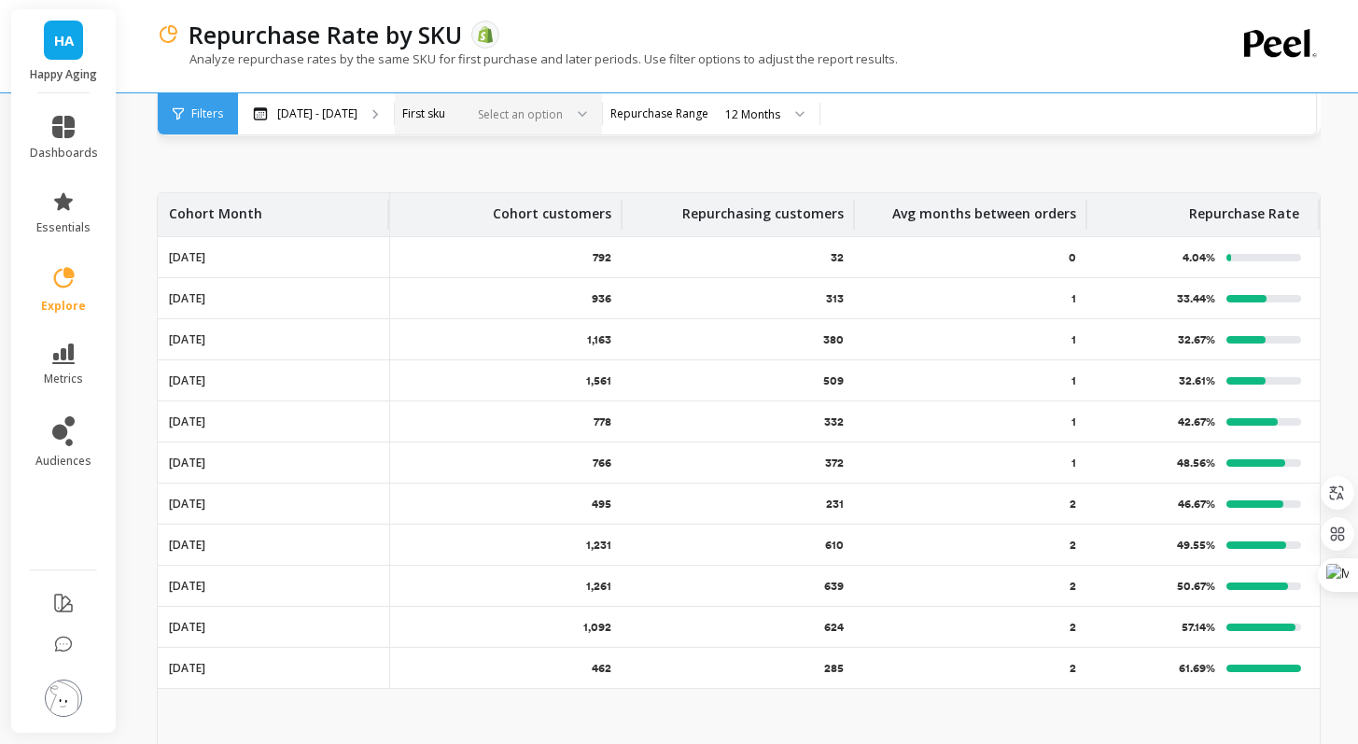
click at [563, 111] on div at bounding box center [516, 114] width 92 height 18
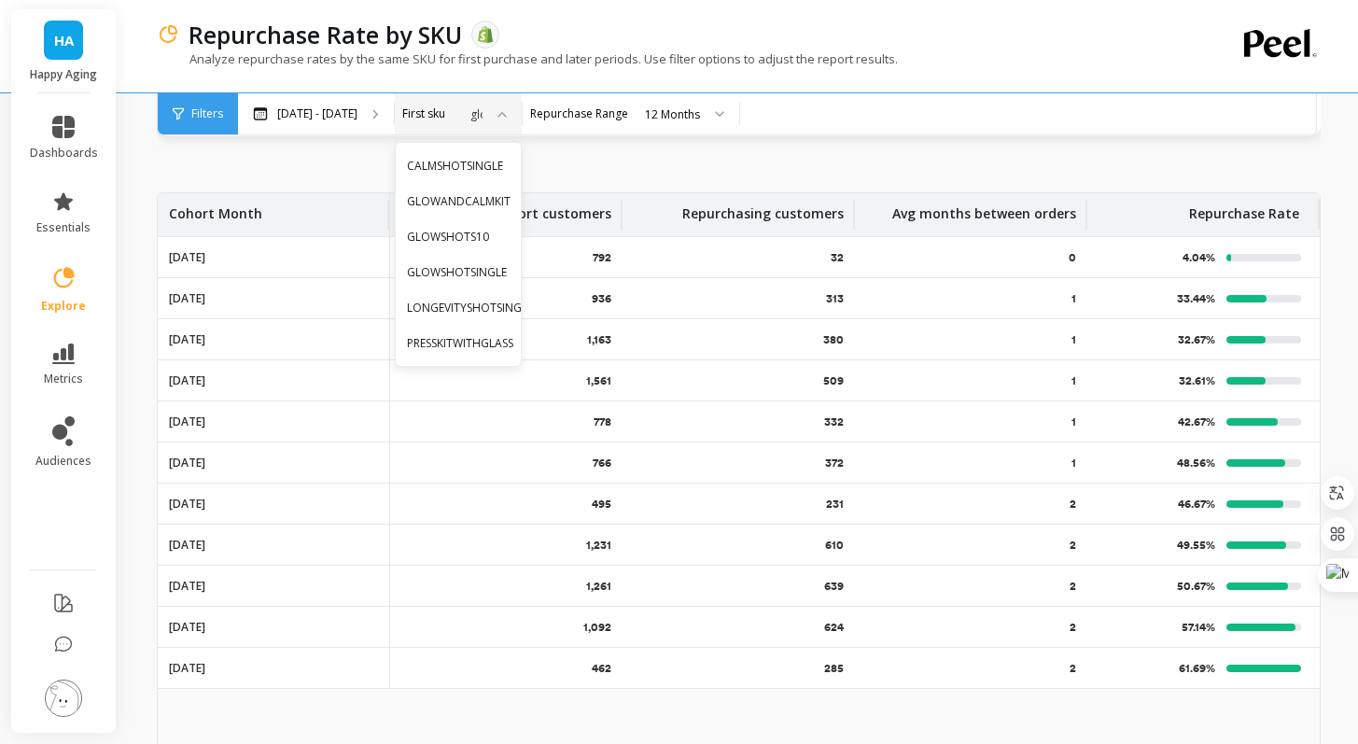
type input "glow"
click at [537, 191] on div "GLOWSHOTS10" at bounding box center [466, 201] width 141 height 33
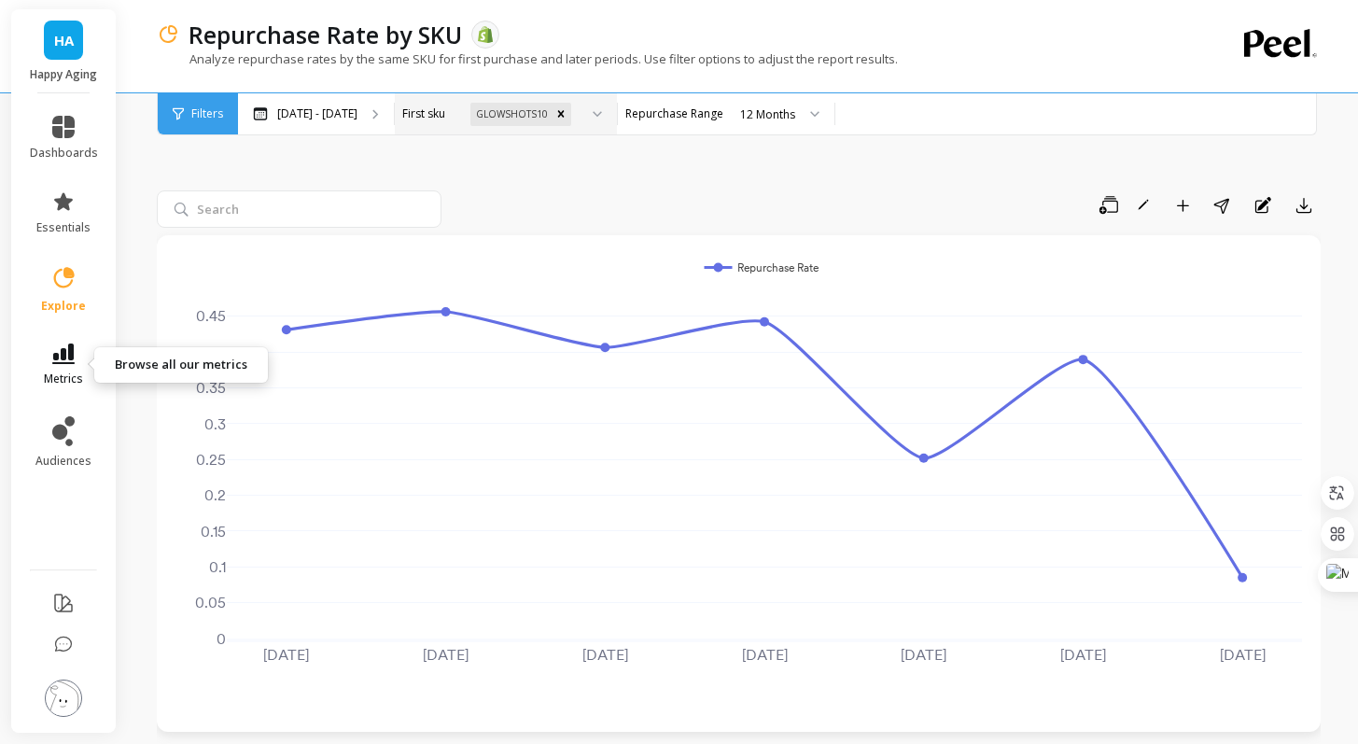
click at [77, 373] on span "metrics" at bounding box center [63, 379] width 39 height 15
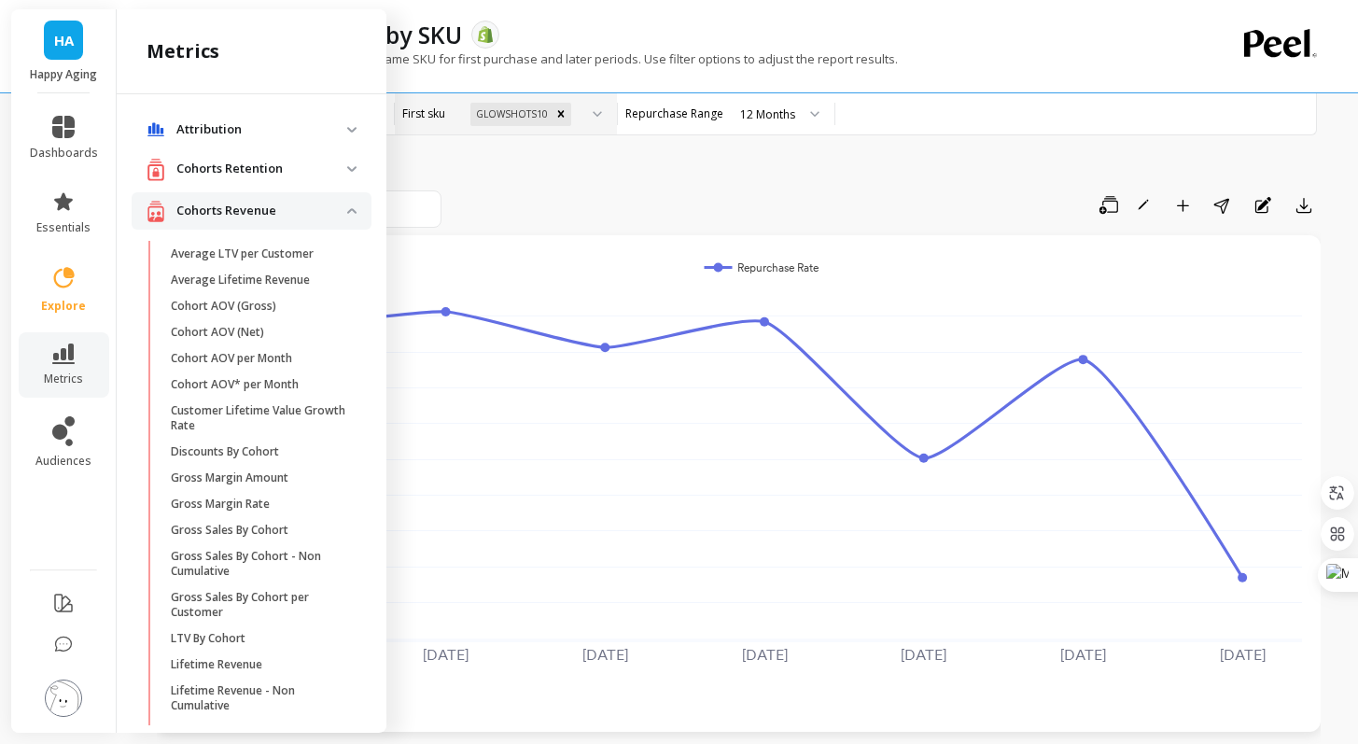
click at [218, 137] on p "Attribution" at bounding box center [261, 129] width 171 height 19
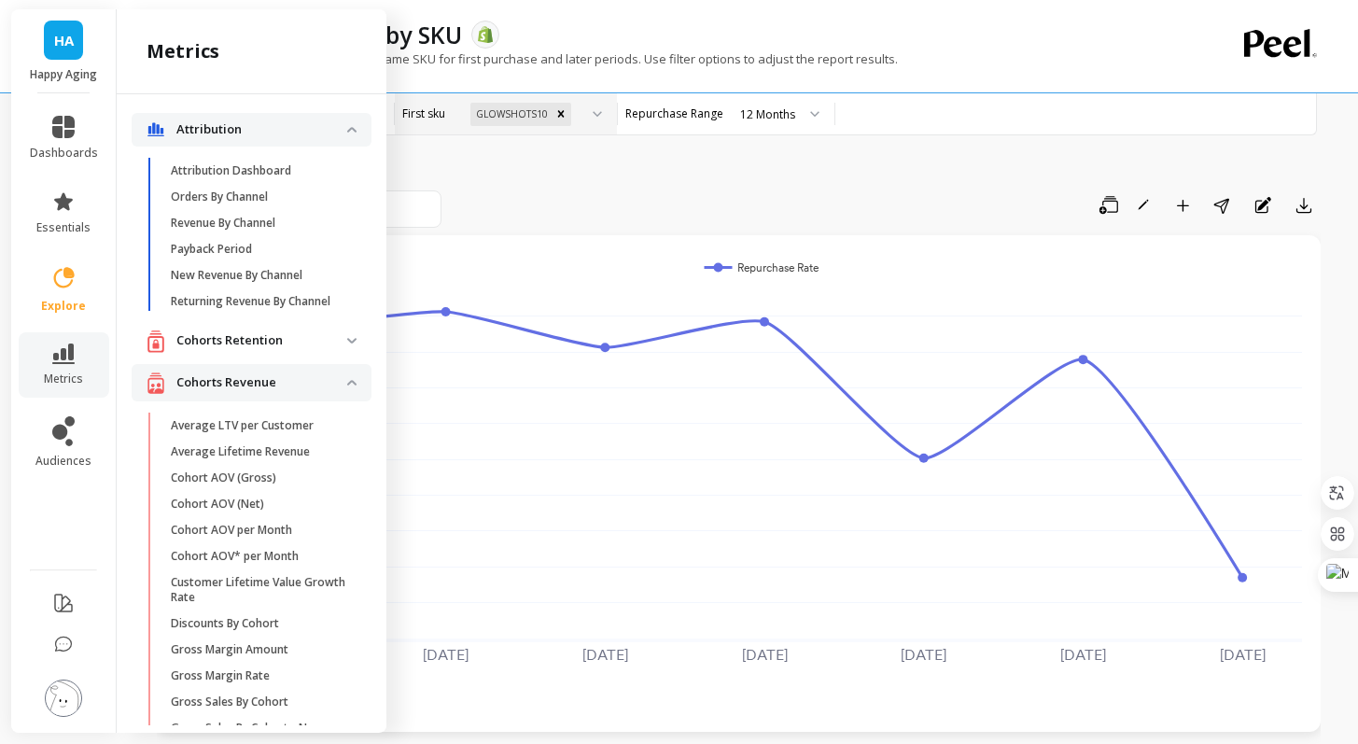
click at [59, 700] on img at bounding box center [63, 698] width 37 height 37
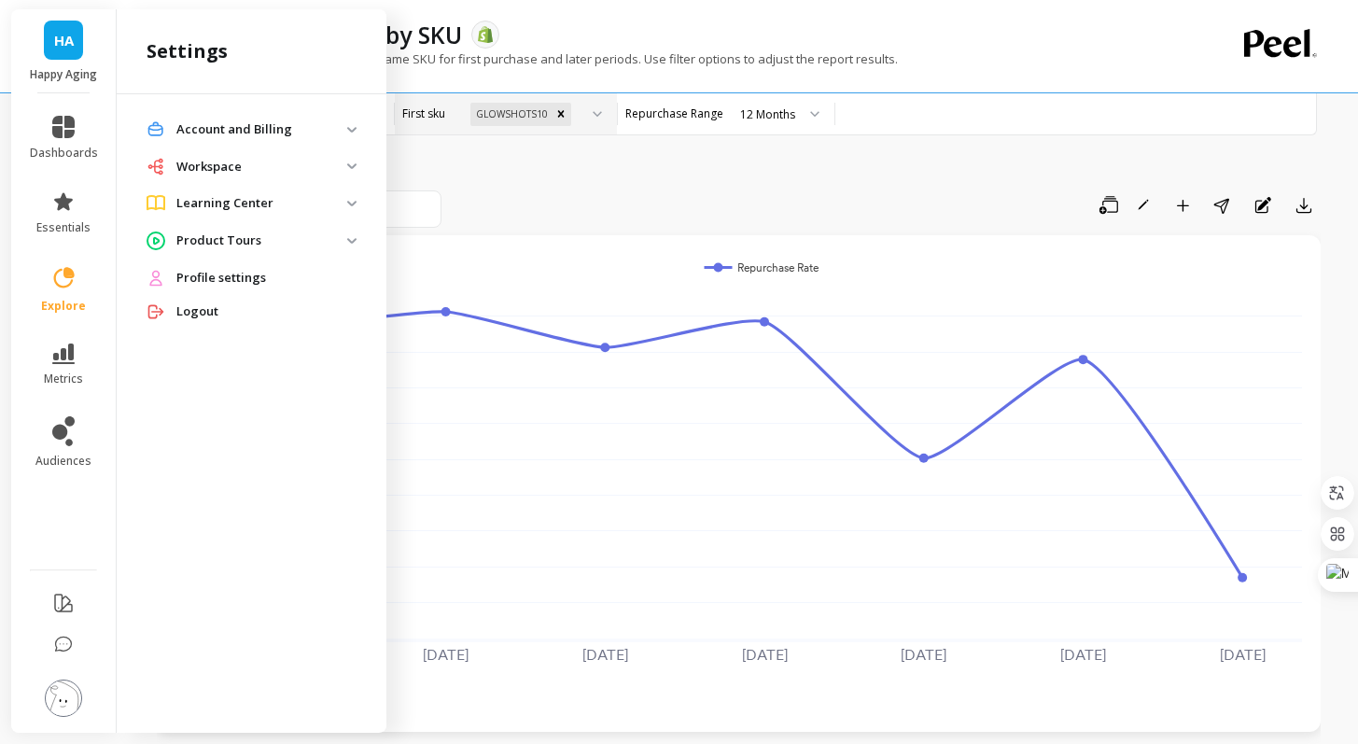
click at [262, 245] on p "Product Tours" at bounding box center [261, 240] width 171 height 19
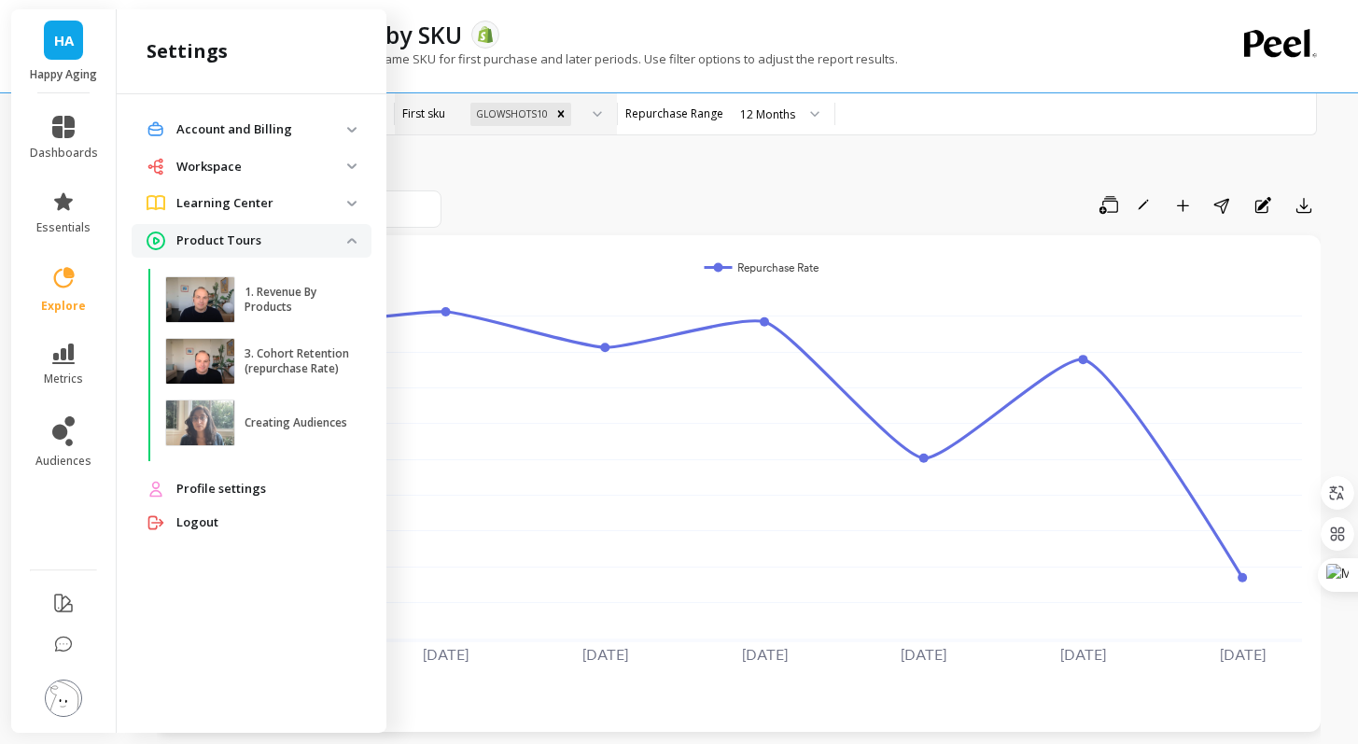
click at [262, 210] on p "Learning Center" at bounding box center [261, 203] width 171 height 19
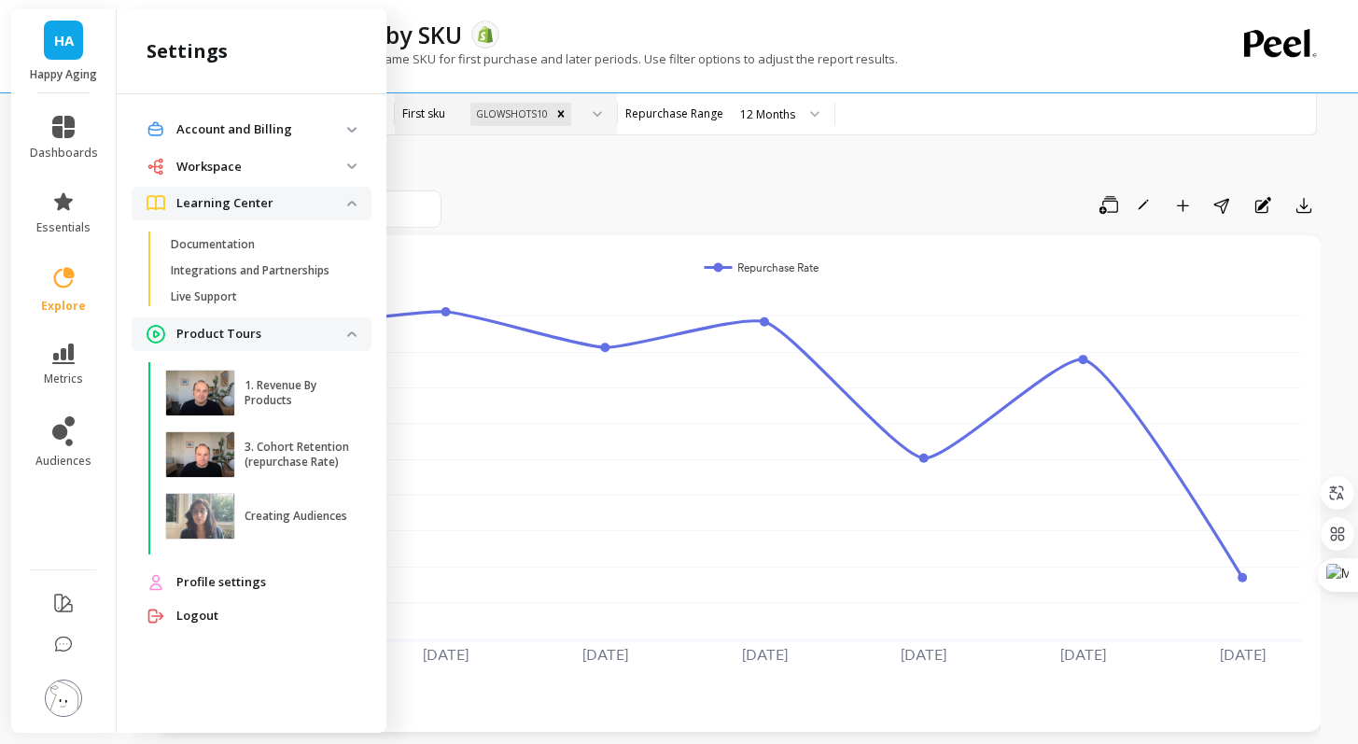
click at [262, 173] on p "Workspace" at bounding box center [261, 167] width 171 height 19
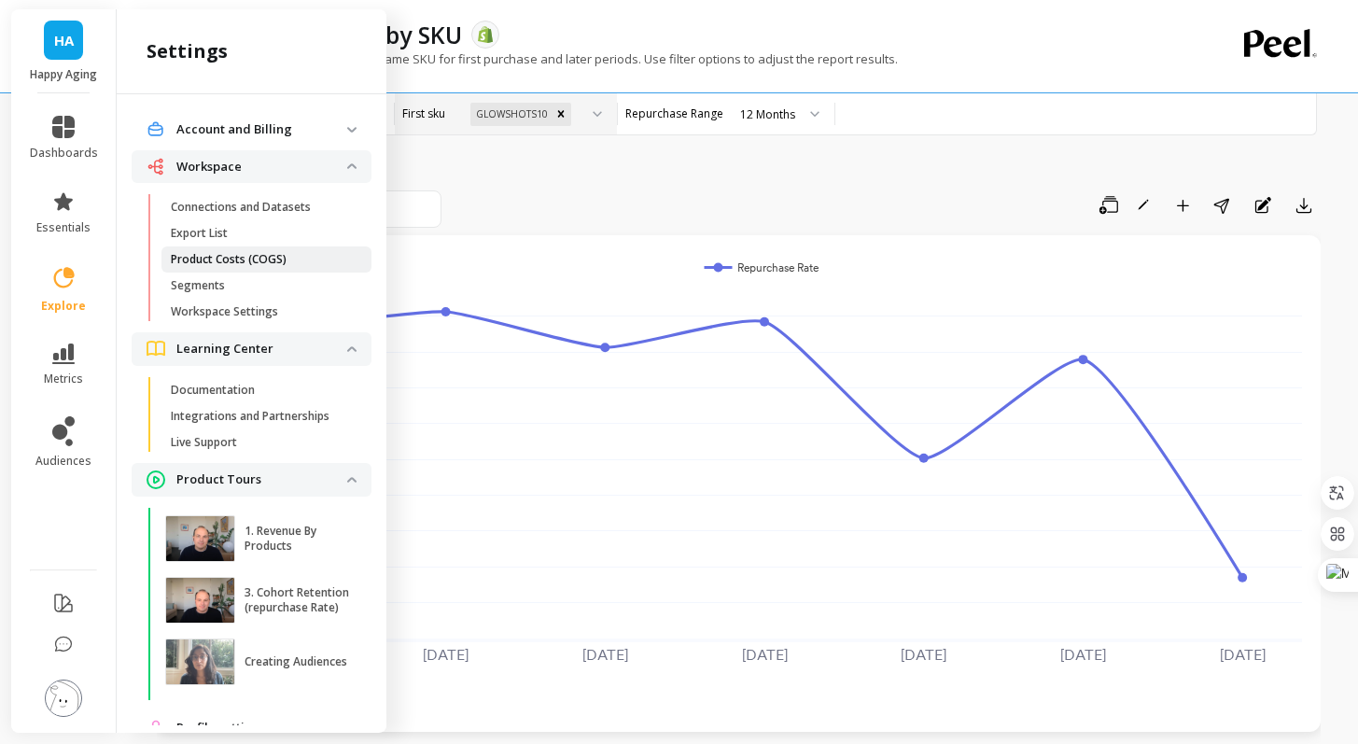
click at [257, 264] on p "Product Costs (COGS)" at bounding box center [229, 259] width 116 height 15
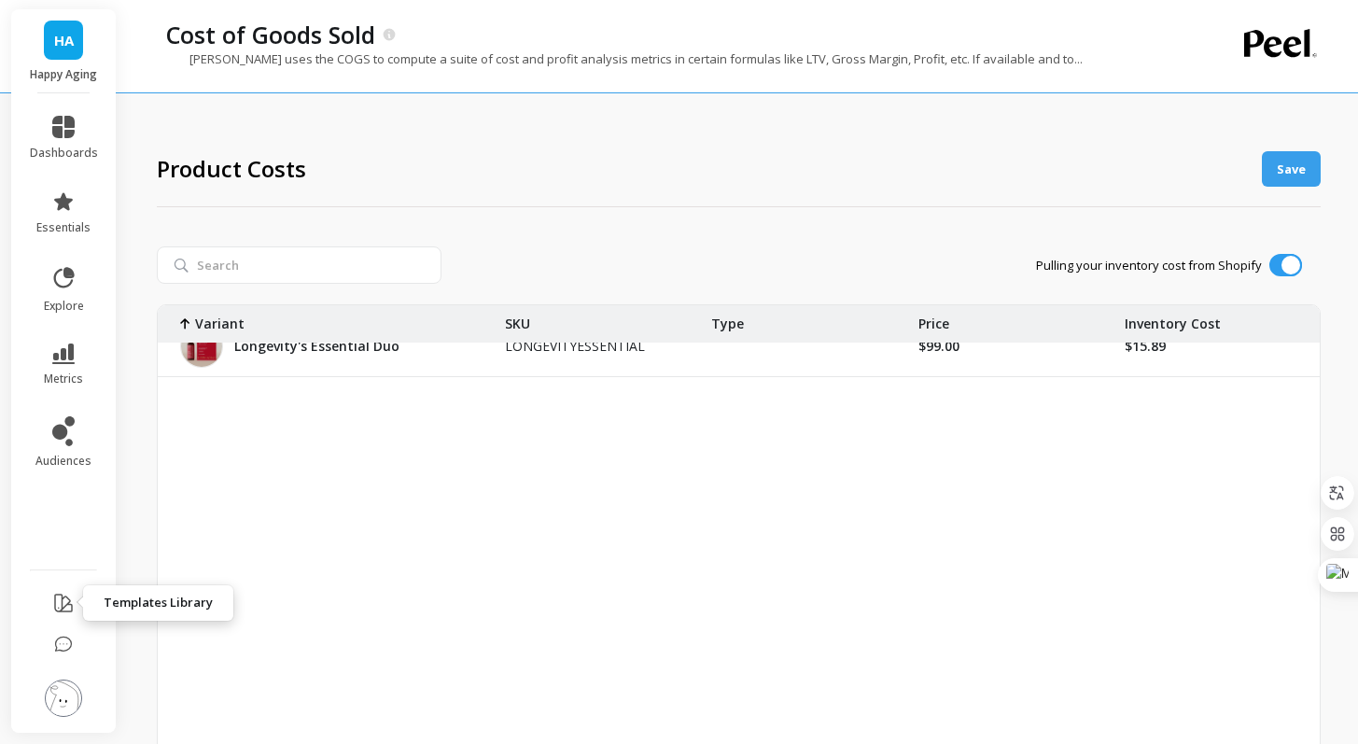
scroll to position [2268, 0]
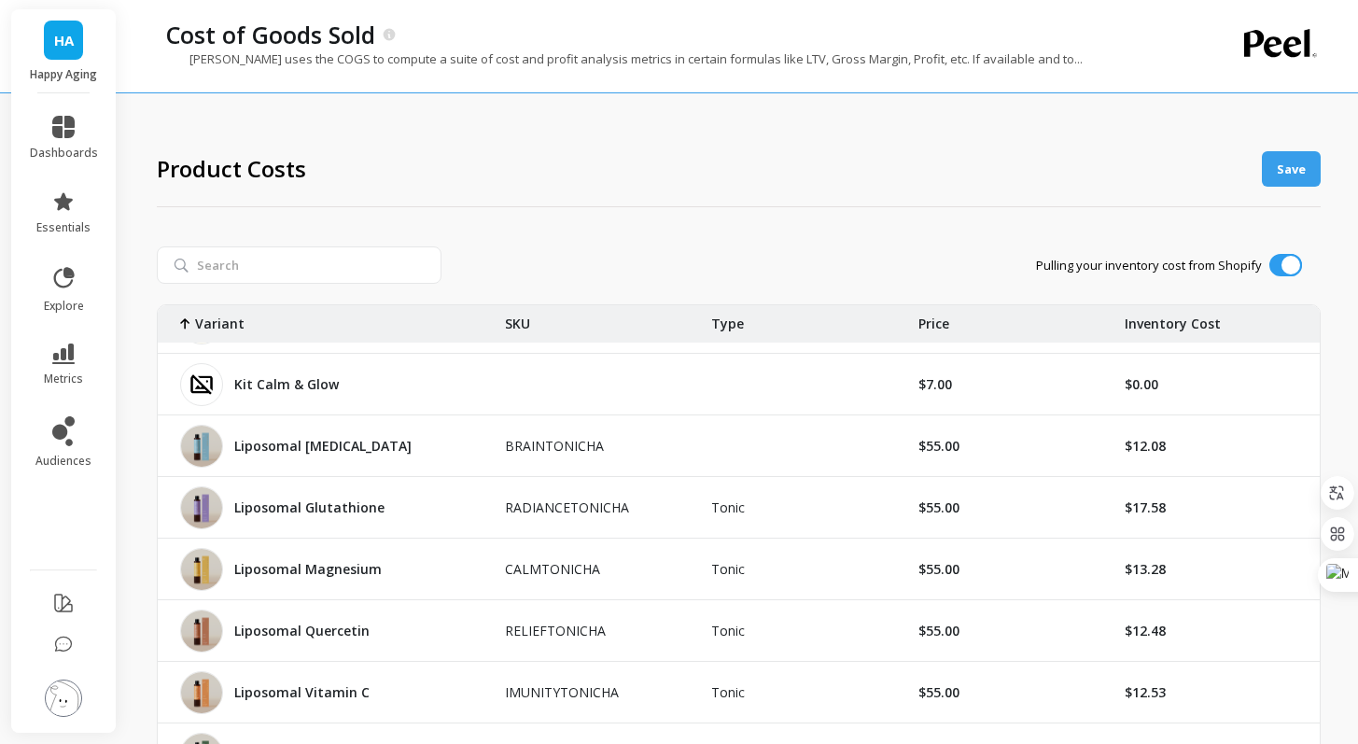
click at [71, 697] on img at bounding box center [63, 698] width 37 height 37
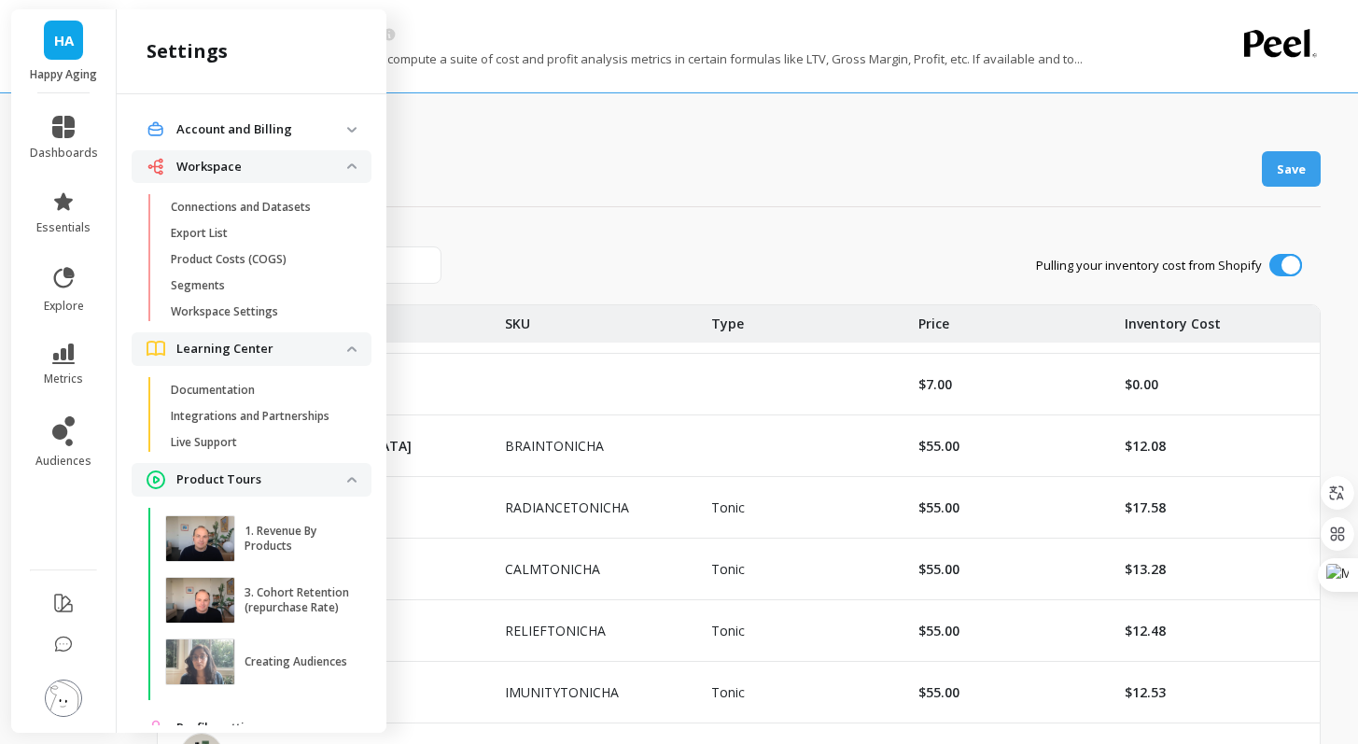
click at [246, 138] on Billing "Account and Billing" at bounding box center [252, 130] width 240 height 34
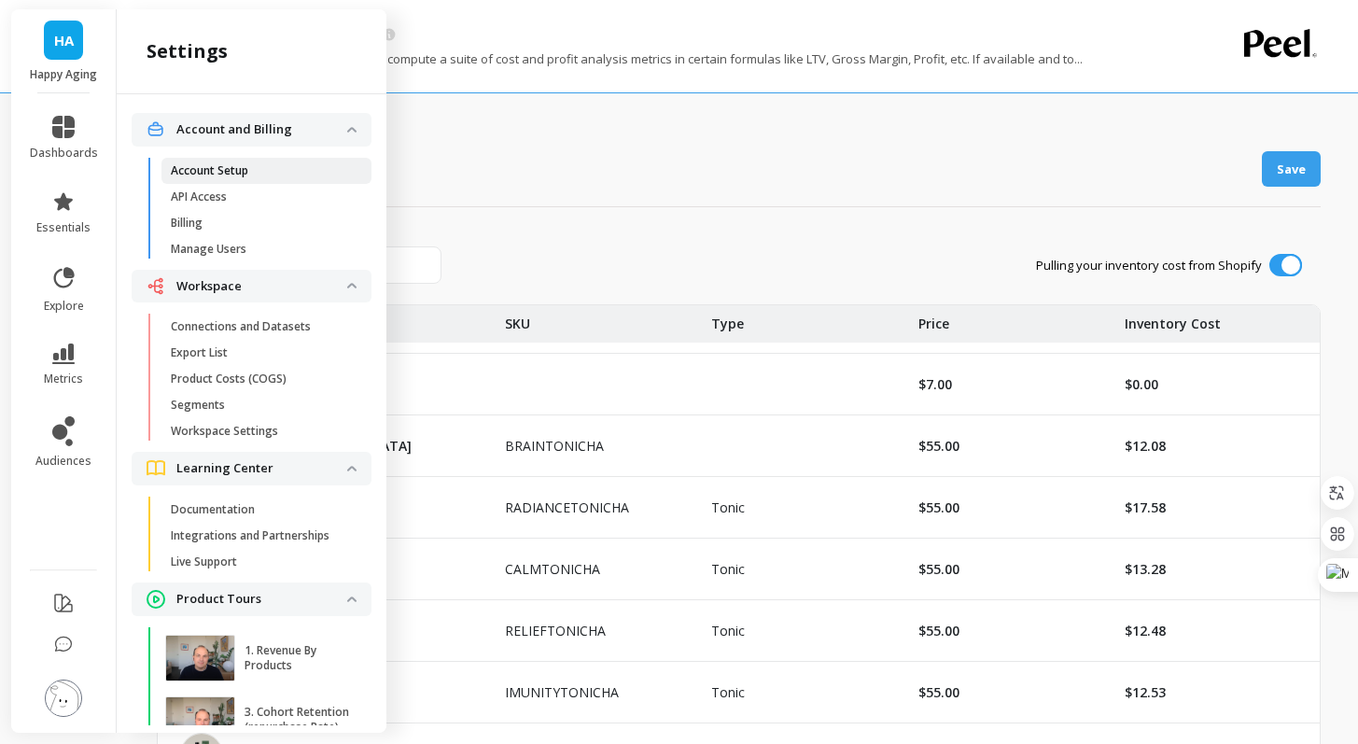
click at [236, 167] on p "Account Setup" at bounding box center [209, 170] width 77 height 15
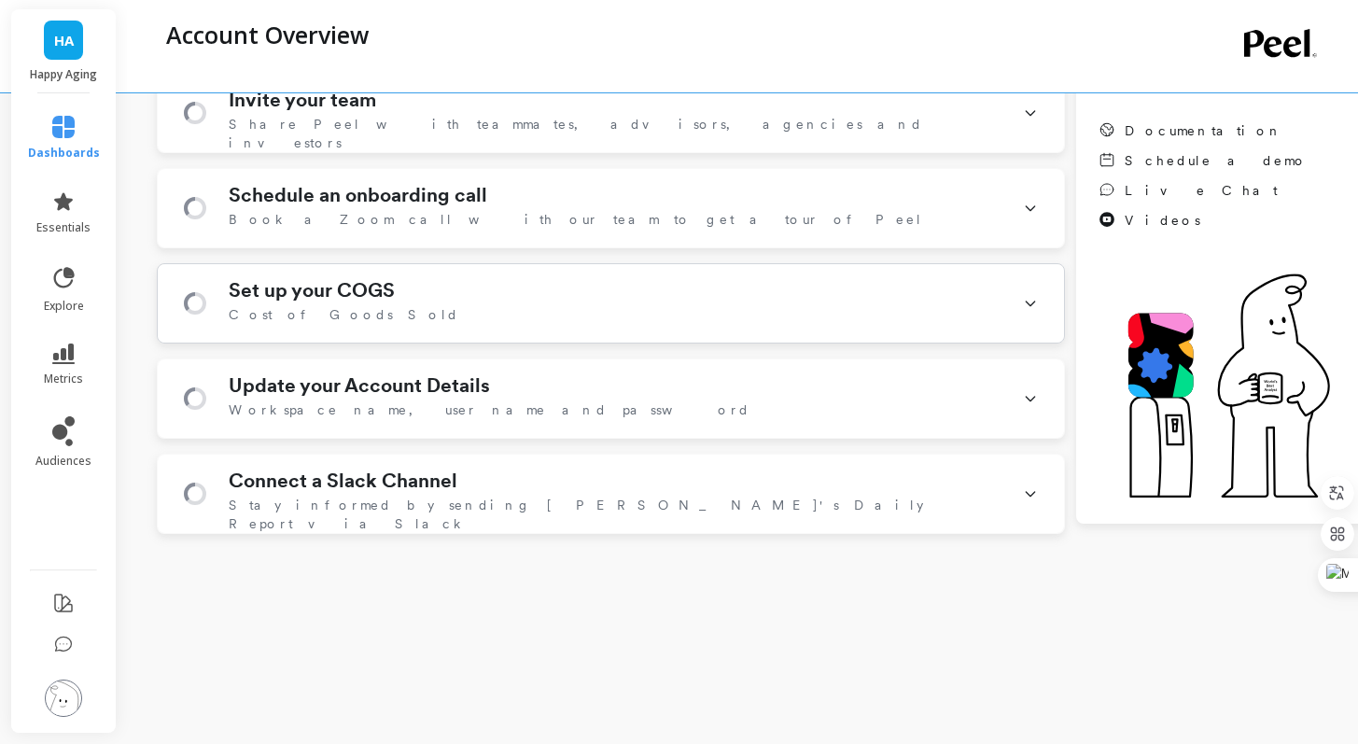
scroll to position [382, 0]
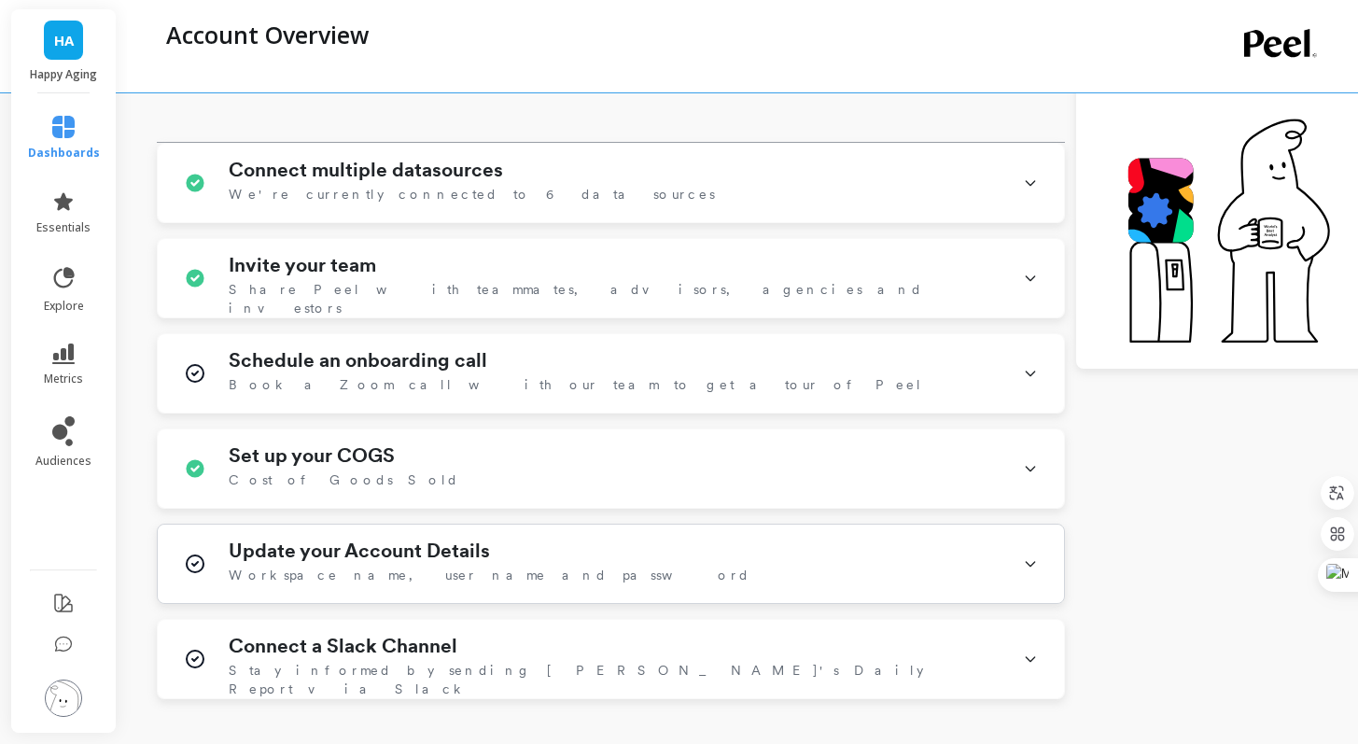
click at [403, 571] on span "Workspace name, user name and password" at bounding box center [490, 575] width 522 height 19
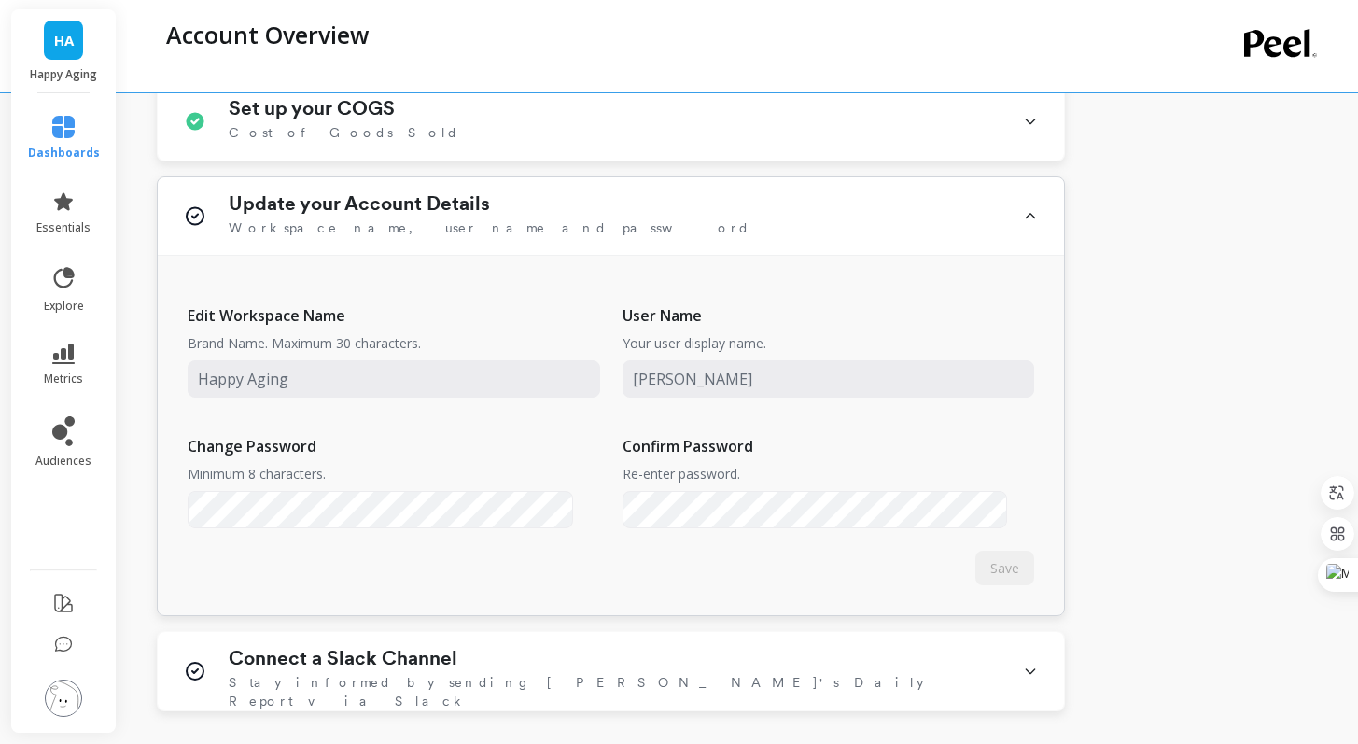
scroll to position [730, 0]
click at [412, 670] on div "Connect a Slack Channel Stay informed by sending Peel's Daily Report via Slack" at bounding box center [615, 670] width 772 height 49
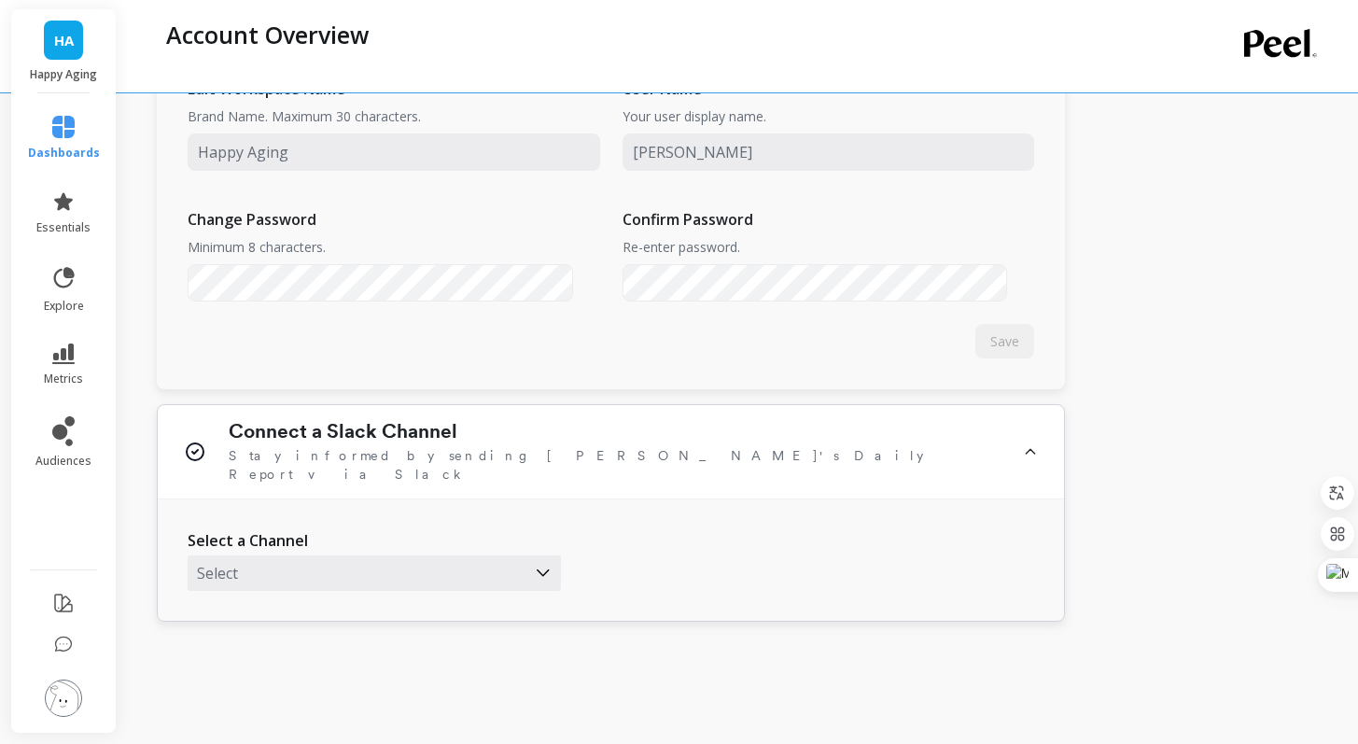
scroll to position [1028, 0]
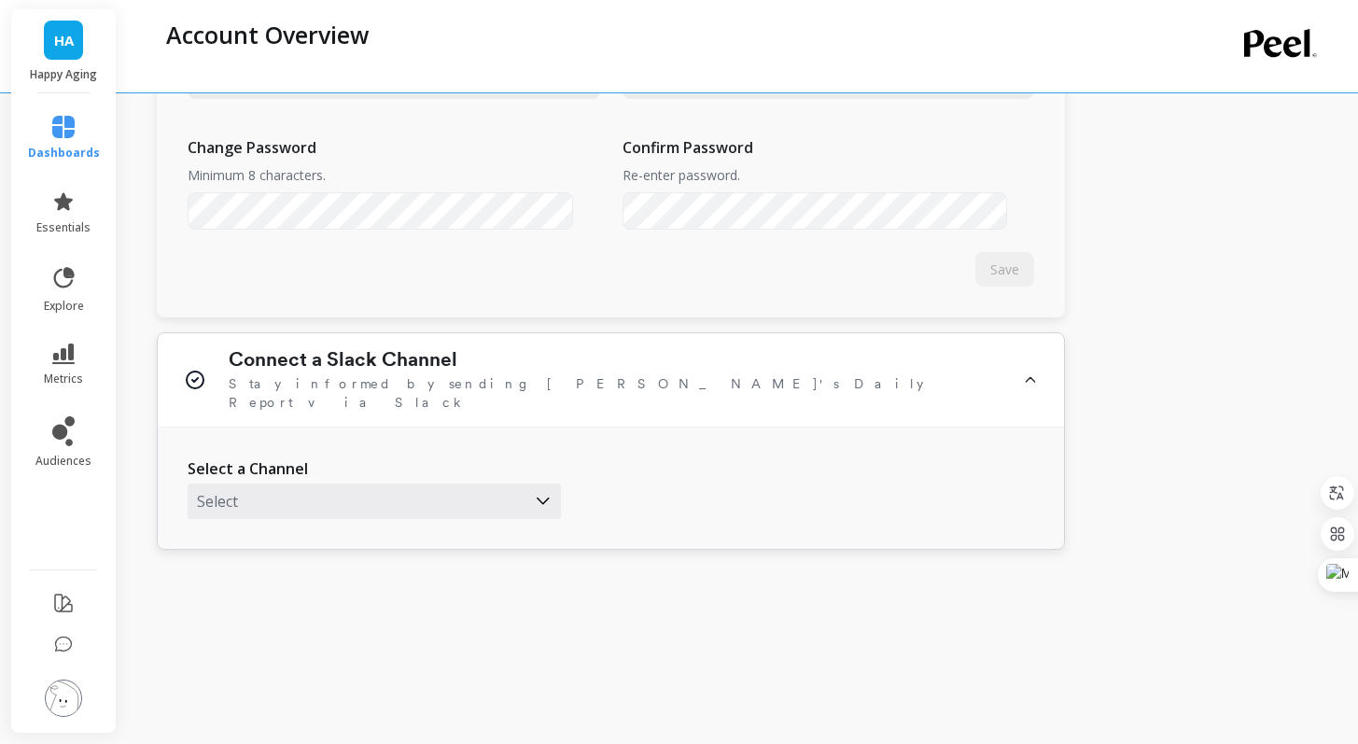
click at [414, 489] on div at bounding box center [356, 501] width 319 height 24
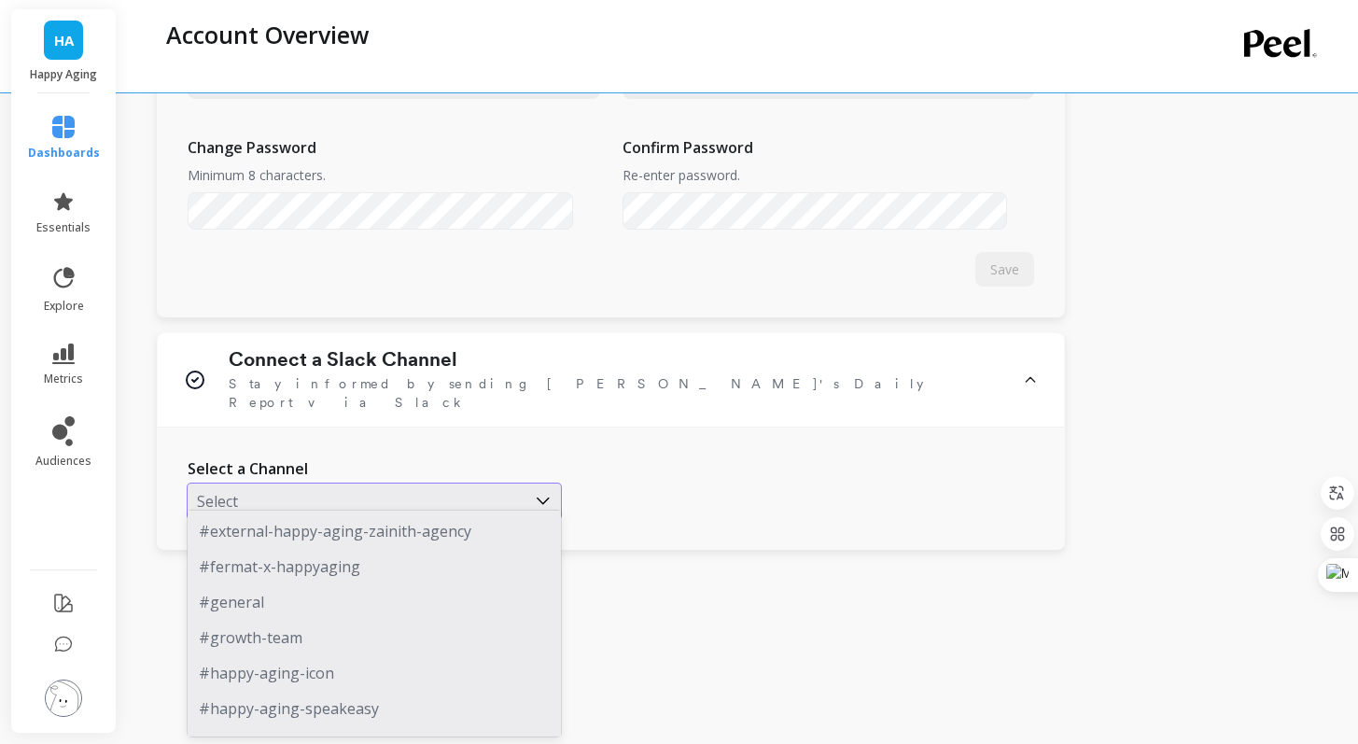
scroll to position [228, 0]
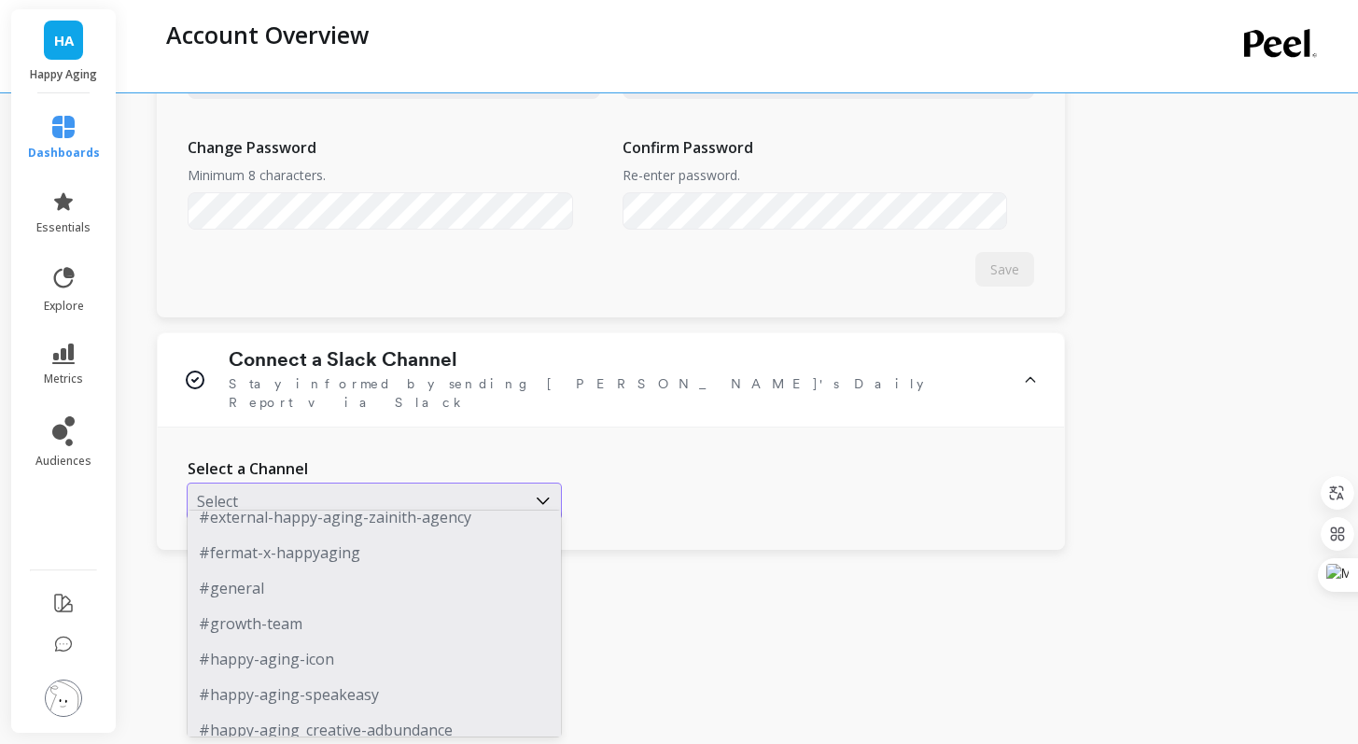
click at [323, 626] on div "#growth-team" at bounding box center [374, 623] width 373 height 35
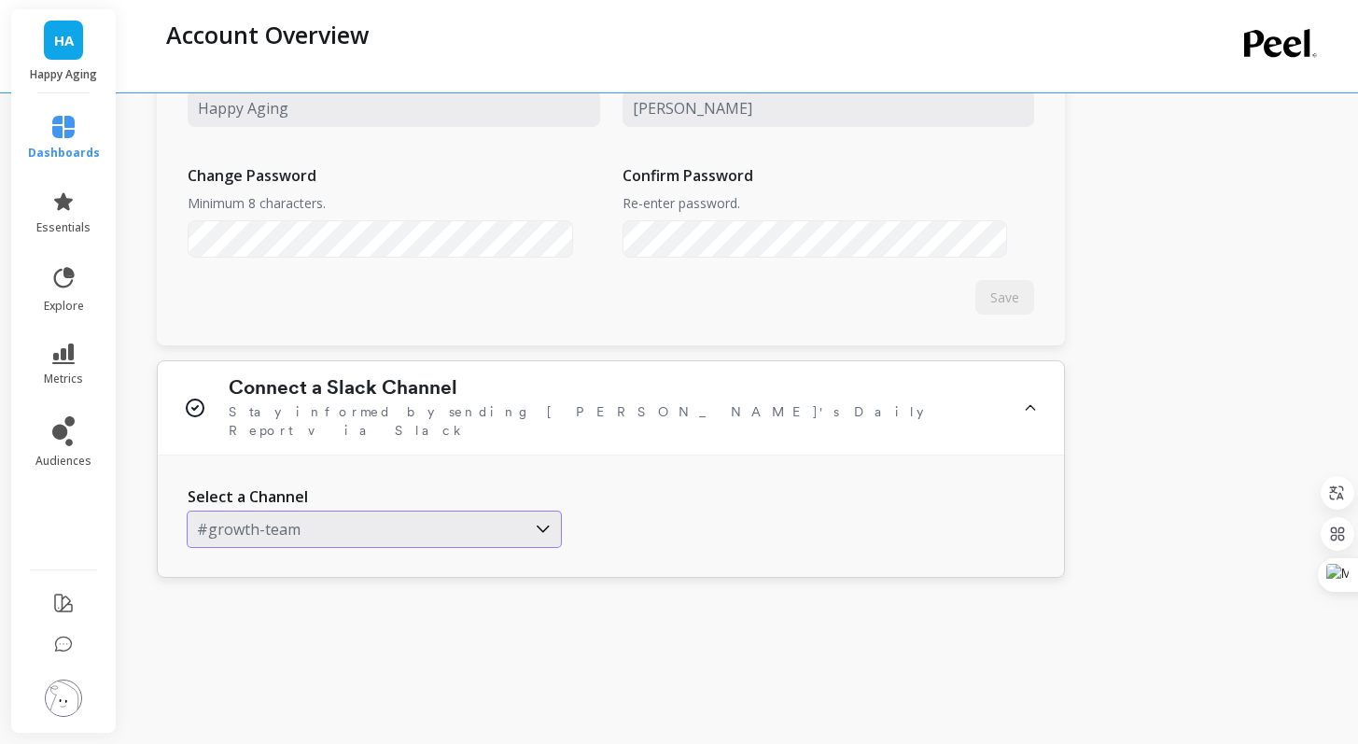
scroll to position [1028, 0]
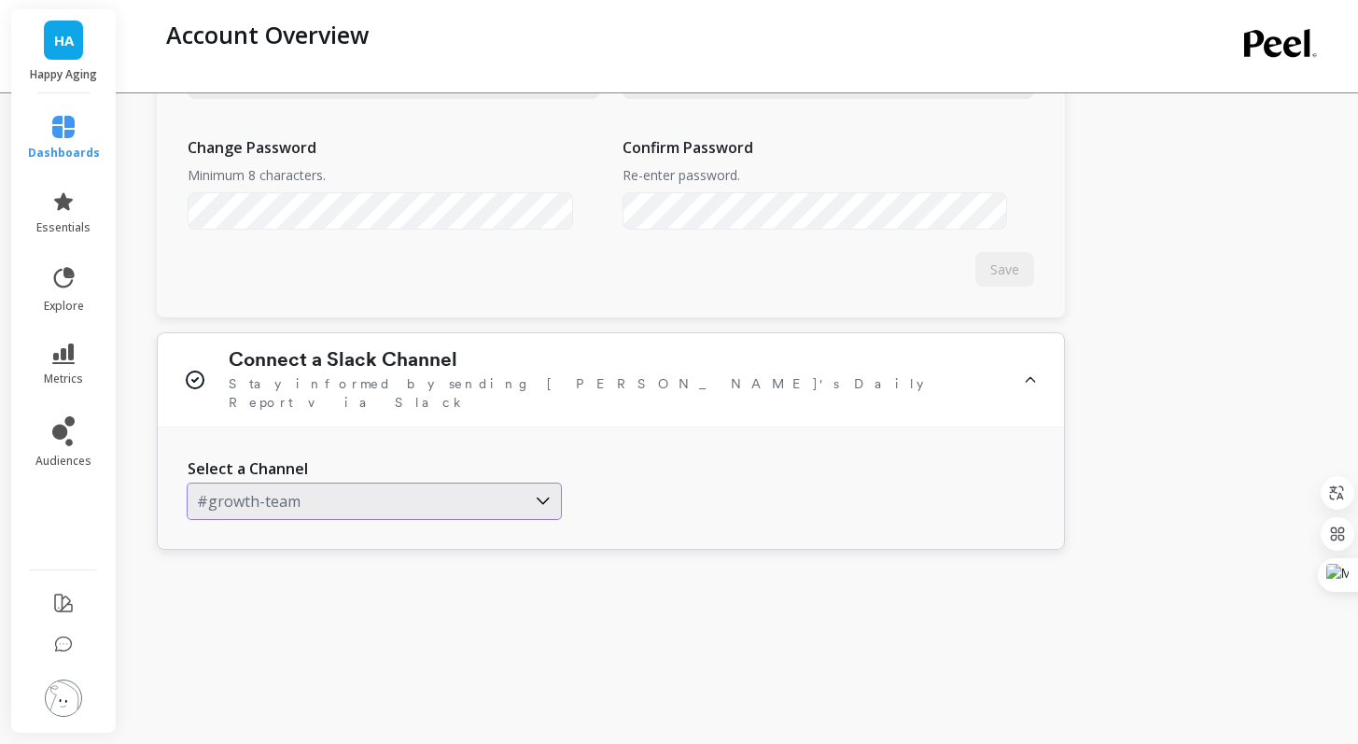
click at [309, 354] on h1 "Connect a Slack Channel" at bounding box center [343, 359] width 229 height 22
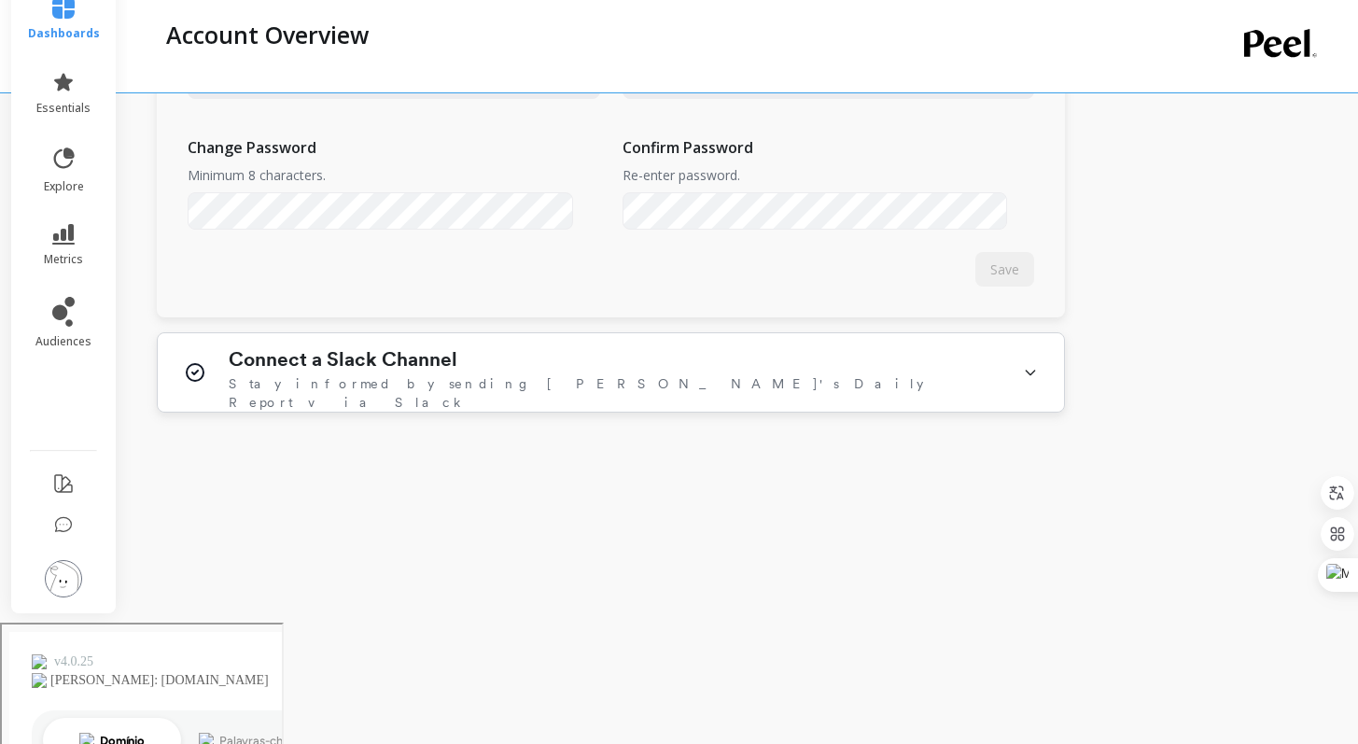
scroll to position [906, 0]
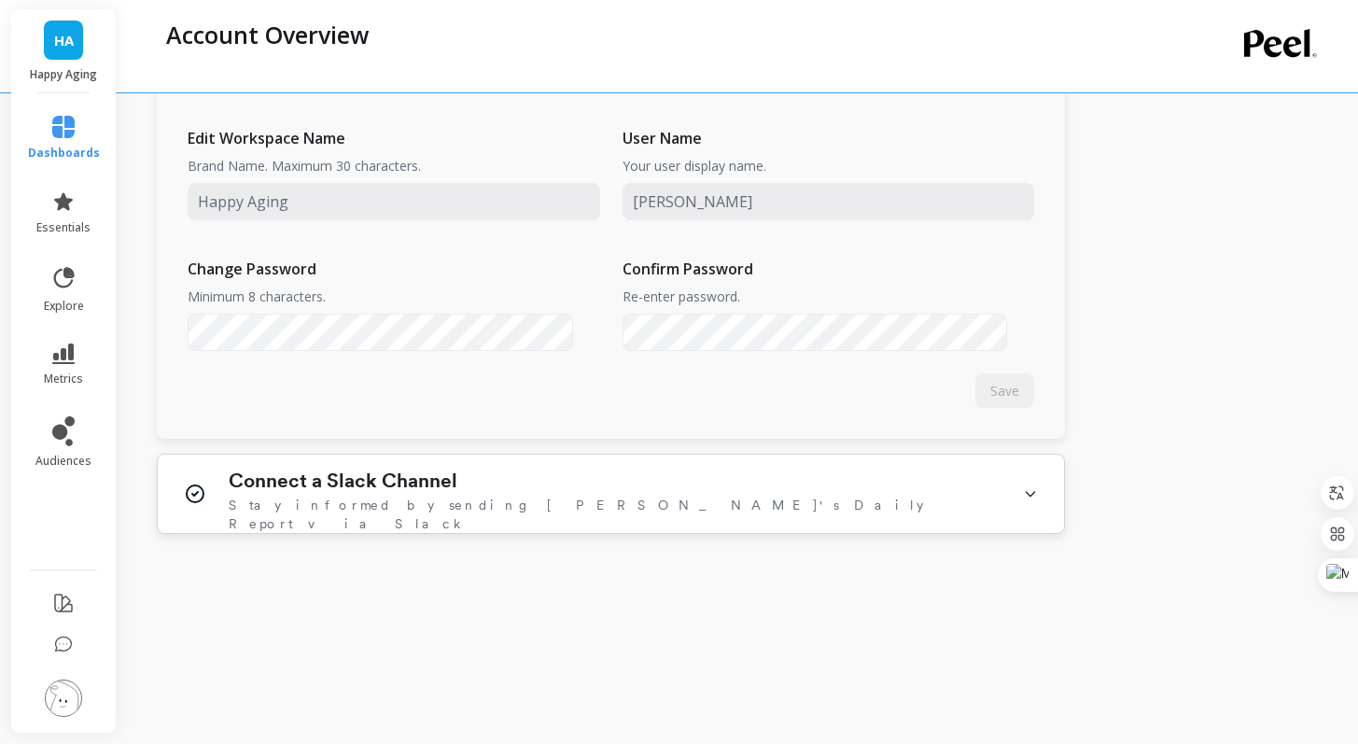
click at [316, 484] on h1 "Connect a Slack Channel" at bounding box center [343, 481] width 229 height 22
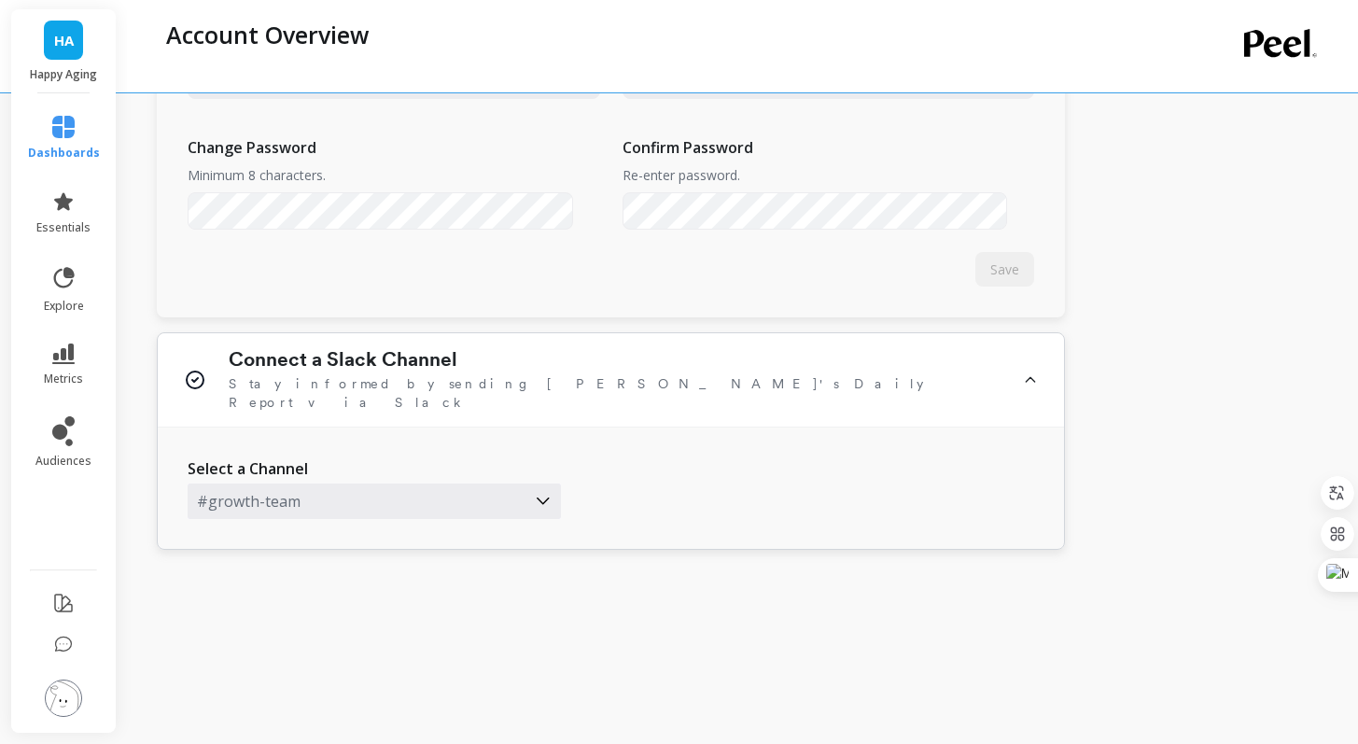
click at [197, 372] on icon at bounding box center [195, 380] width 17 height 17
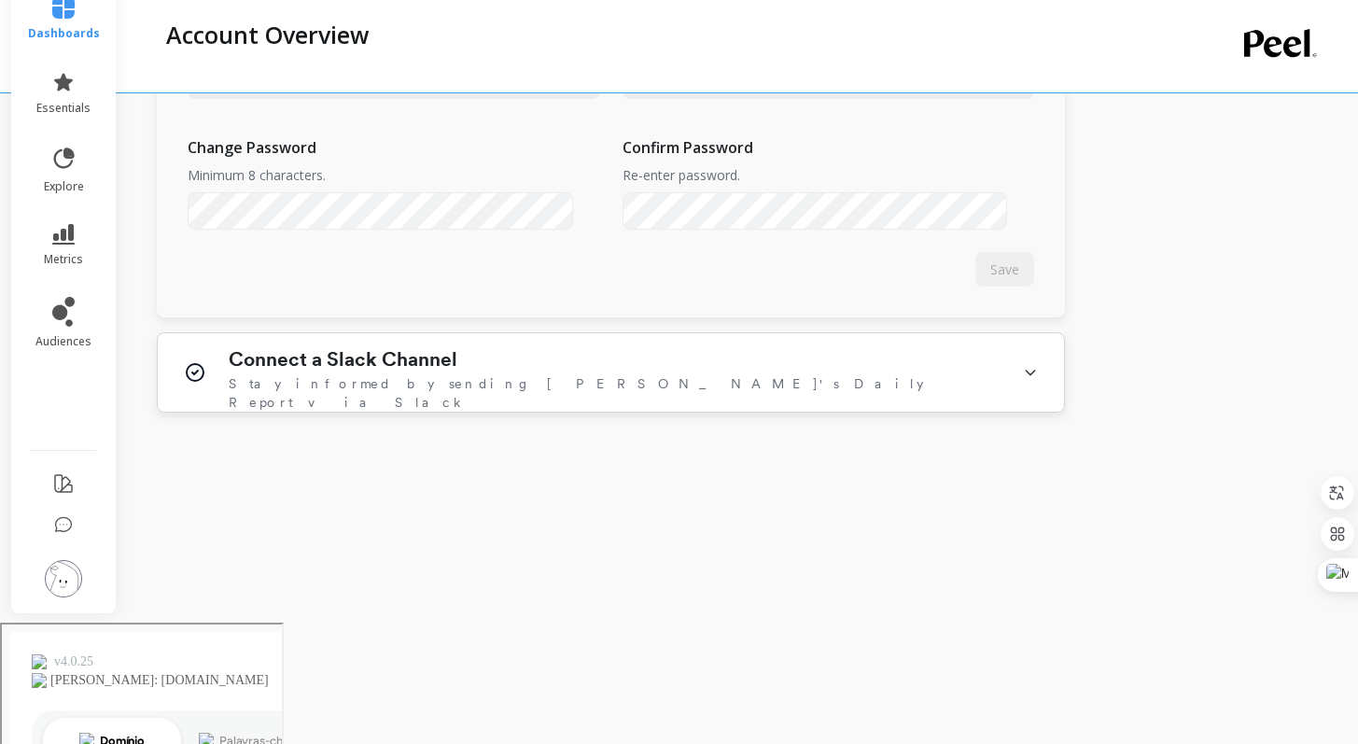
scroll to position [906, 0]
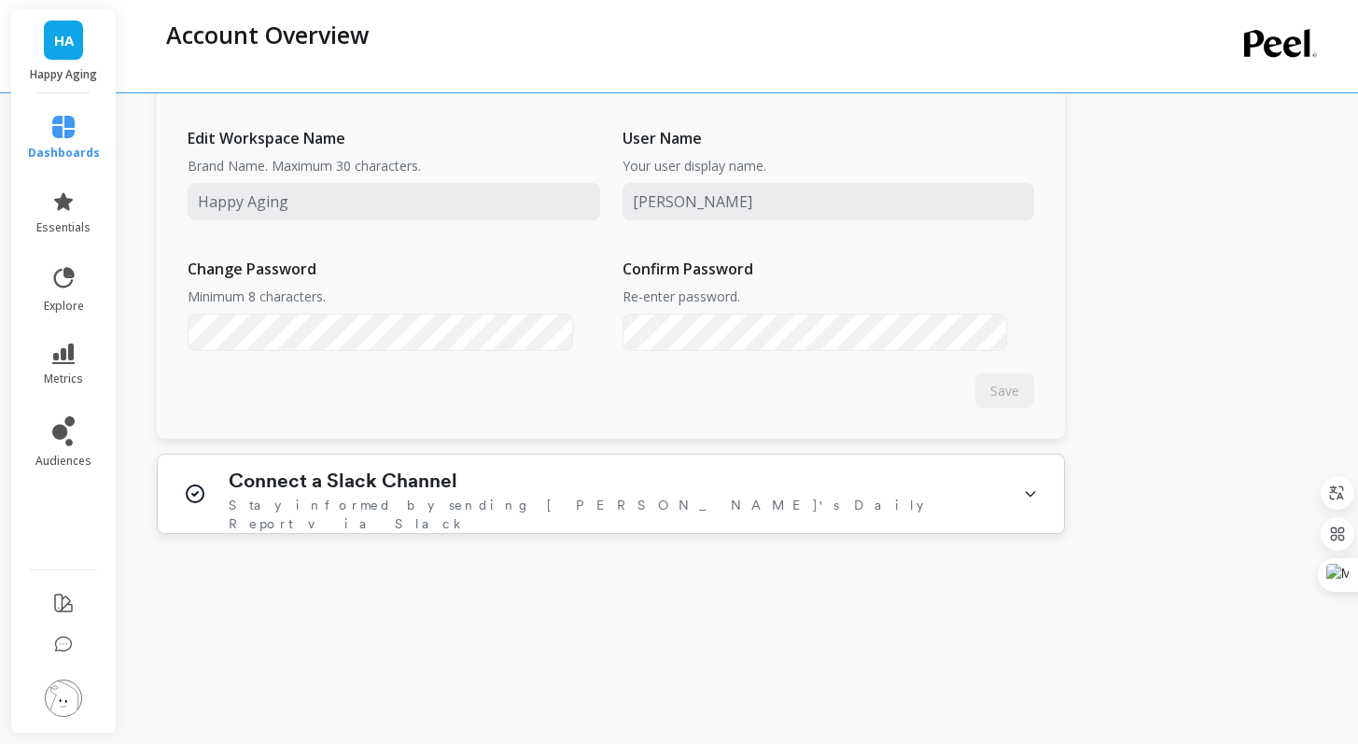
click at [317, 521] on div "Connect a Slack Channel Stay informed by sending Peel's Daily Report via Slack" at bounding box center [611, 494] width 906 height 78
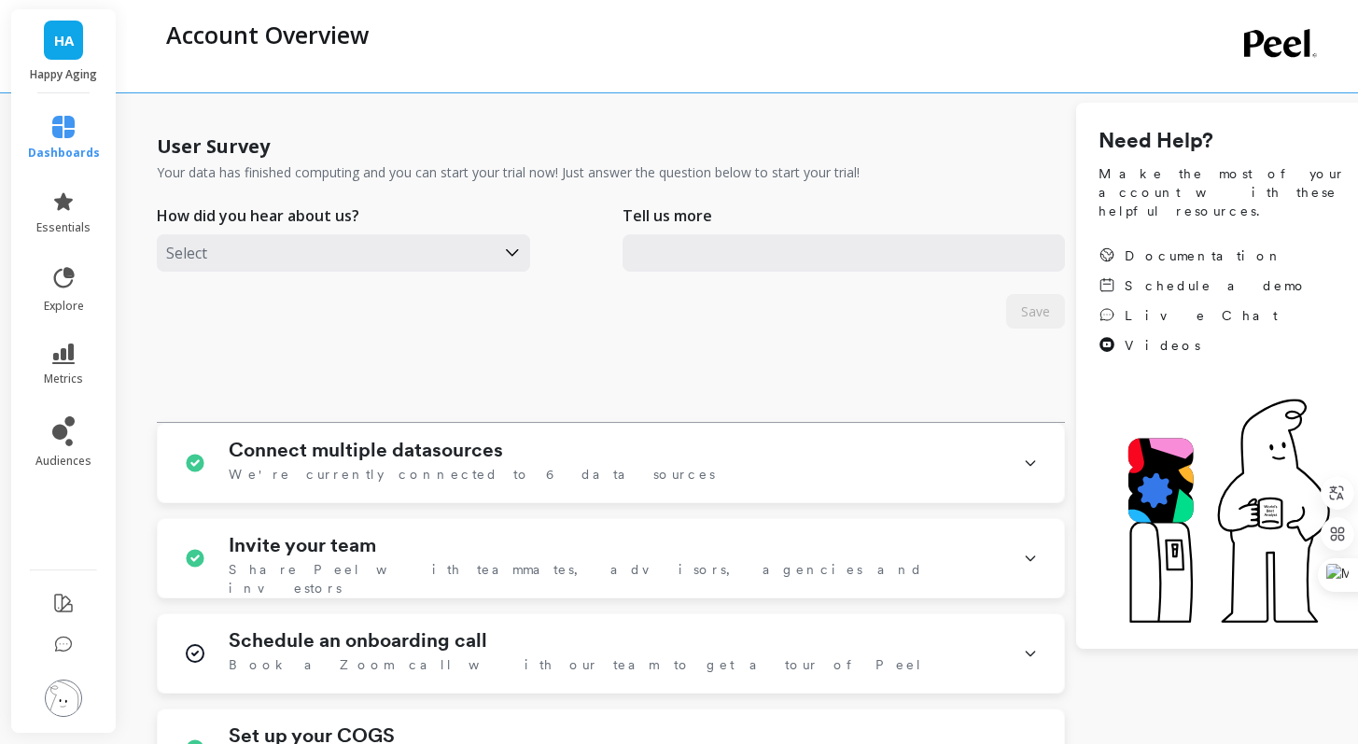
scroll to position [0, 0]
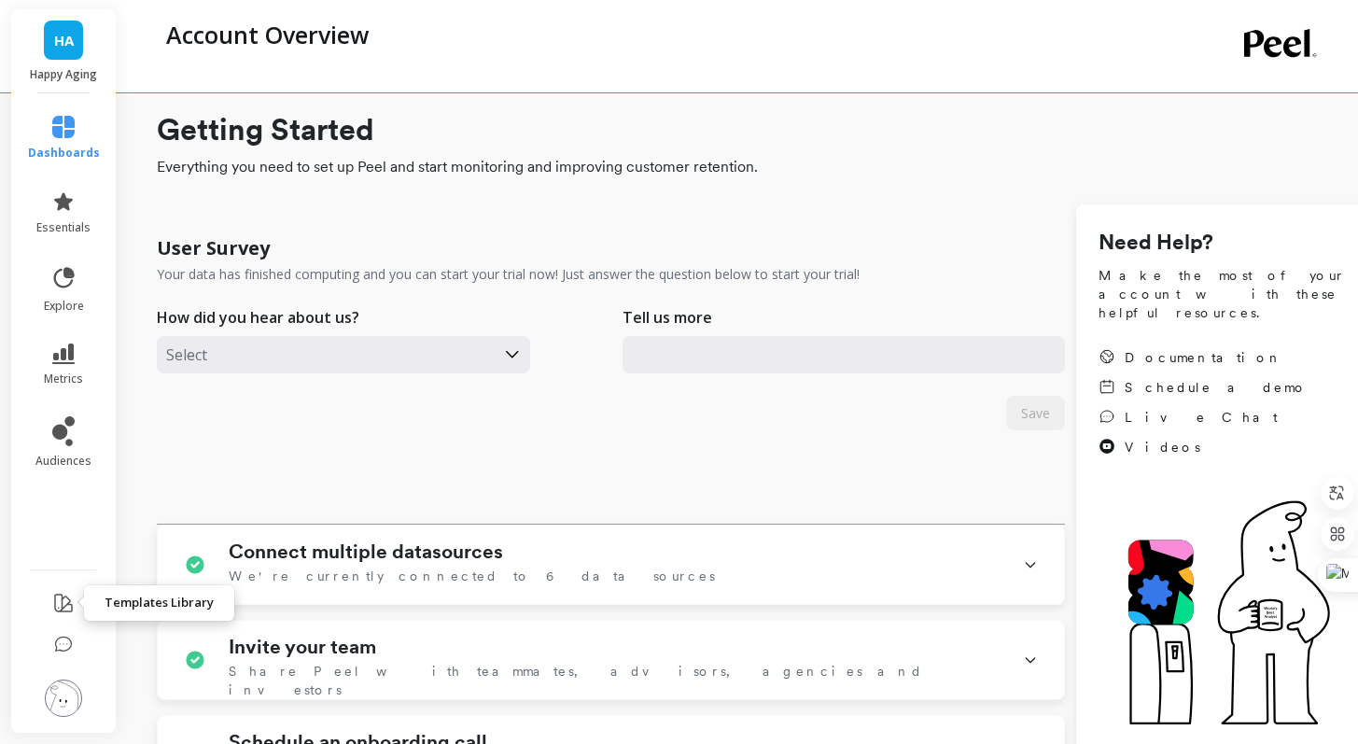
click at [64, 603] on icon at bounding box center [63, 603] width 22 height 22
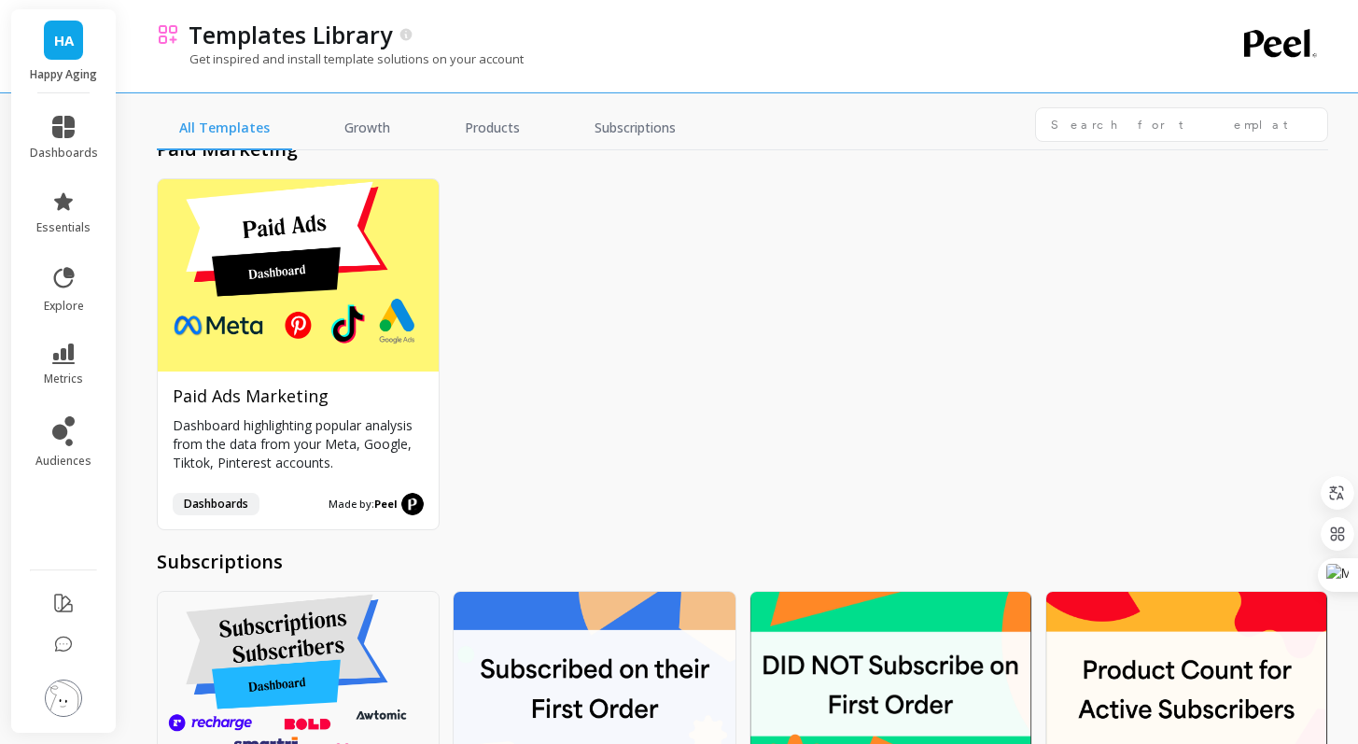
scroll to position [7747, 0]
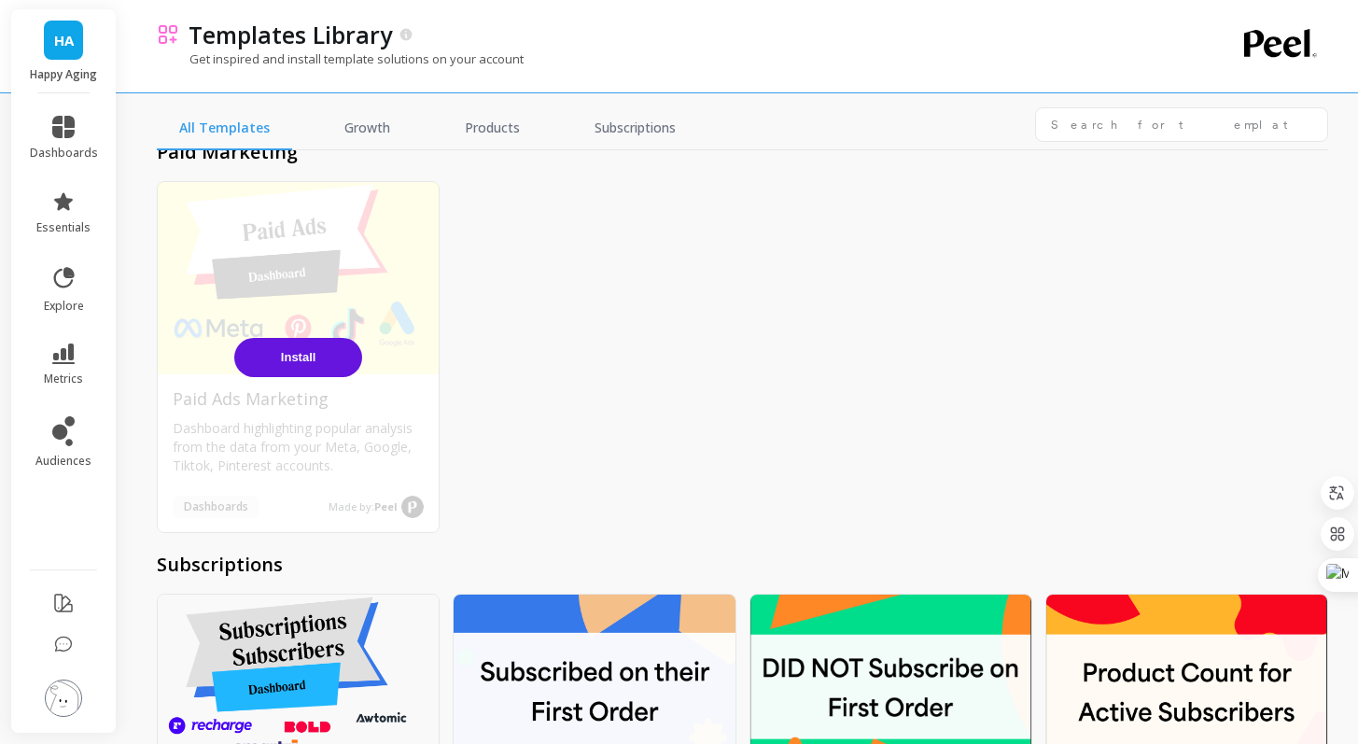
click at [315, 338] on button "Install" at bounding box center [298, 357] width 128 height 39
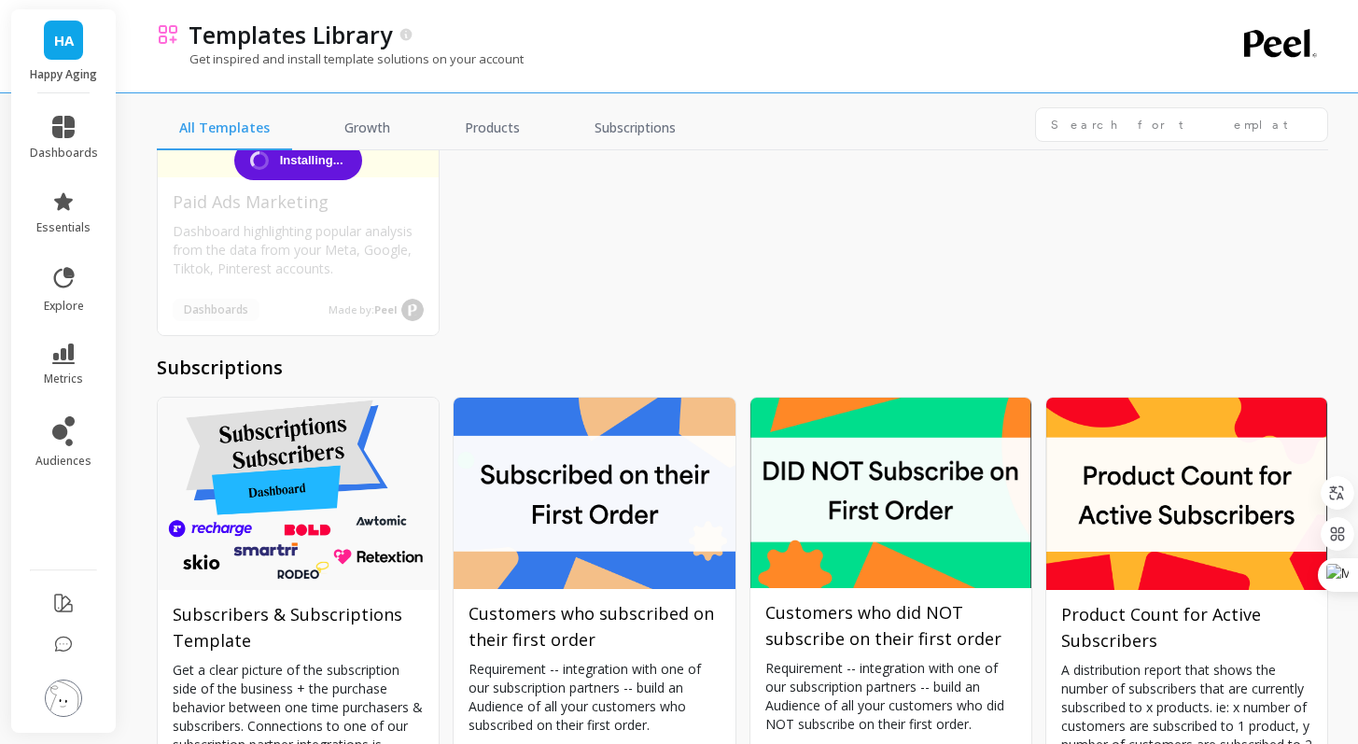
scroll to position [7978, 0]
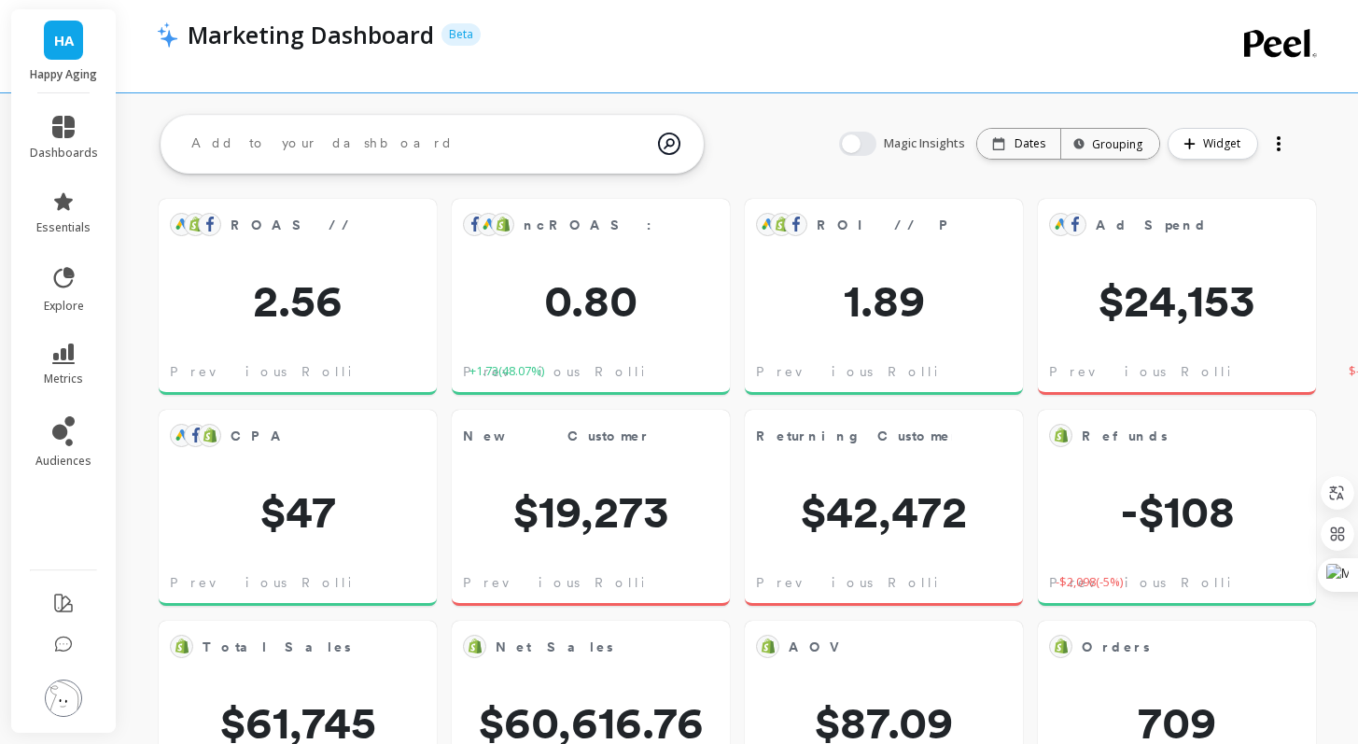
scroll to position [499, 504]
click at [869, 145] on button "button" at bounding box center [857, 144] width 37 height 24
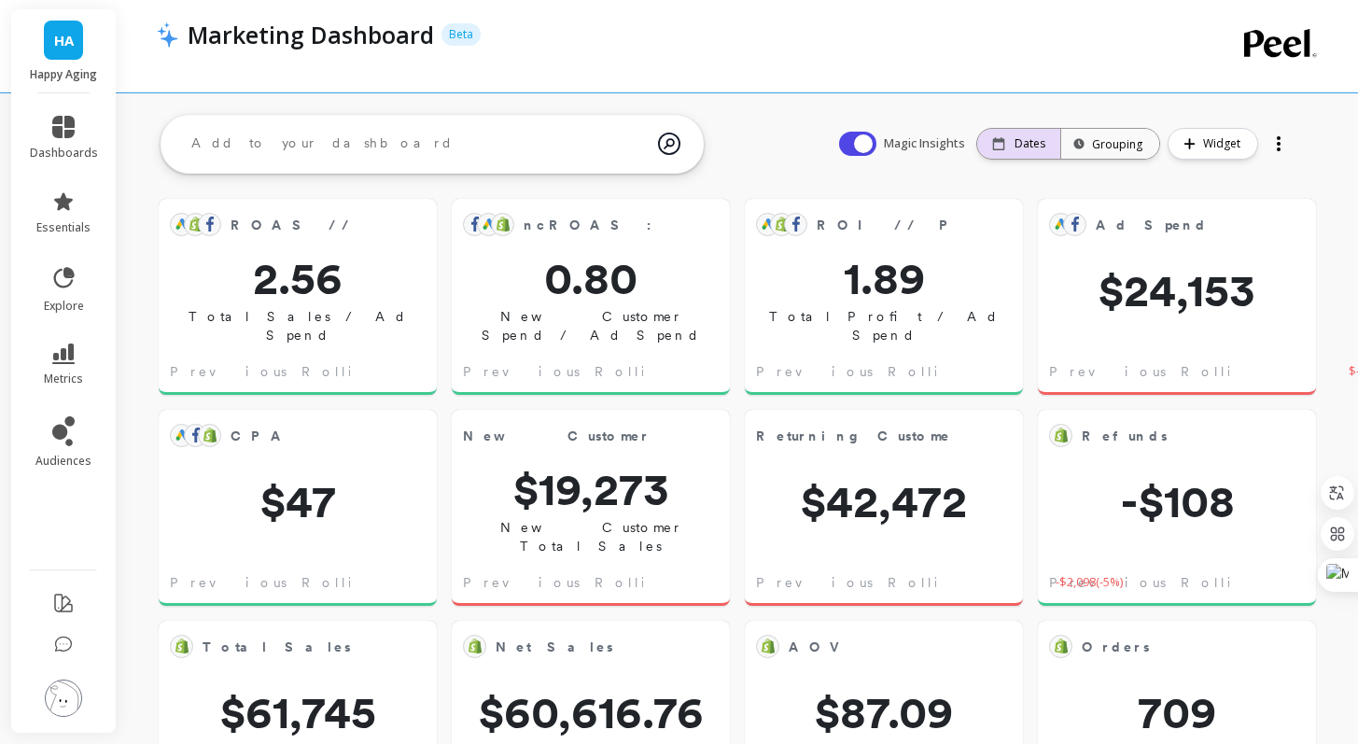
click at [1042, 152] on div "Dates" at bounding box center [1018, 144] width 83 height 30
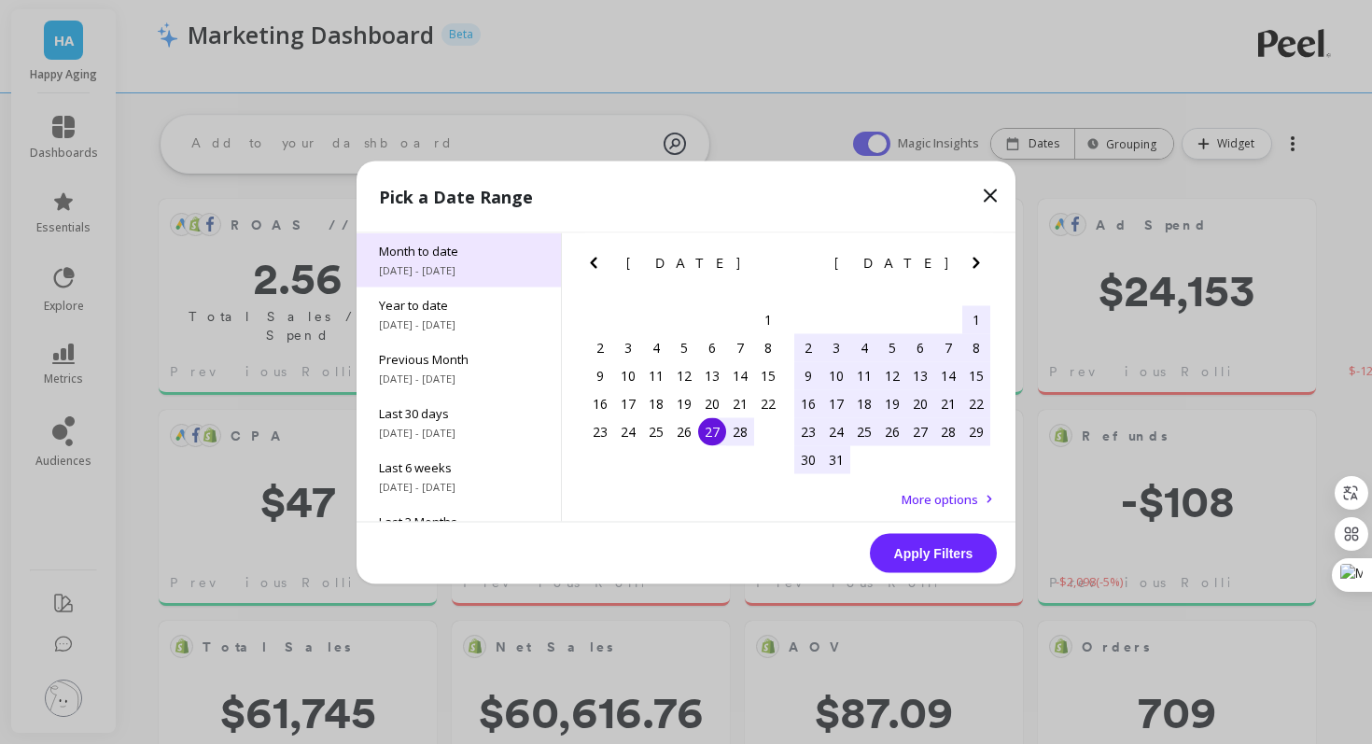
click at [451, 262] on span "[DATE] - [DATE]" at bounding box center [459, 269] width 160 height 15
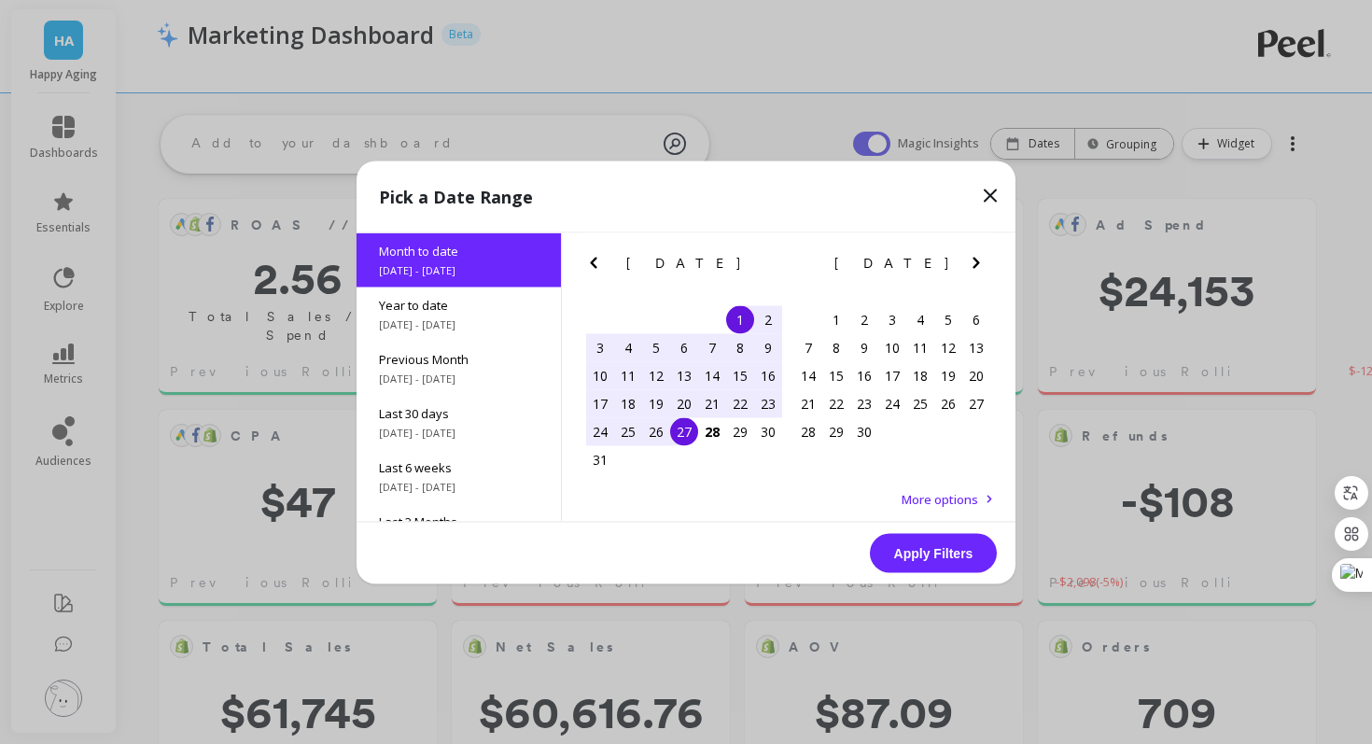
click at [922, 547] on button "Apply Filters" at bounding box center [933, 552] width 127 height 39
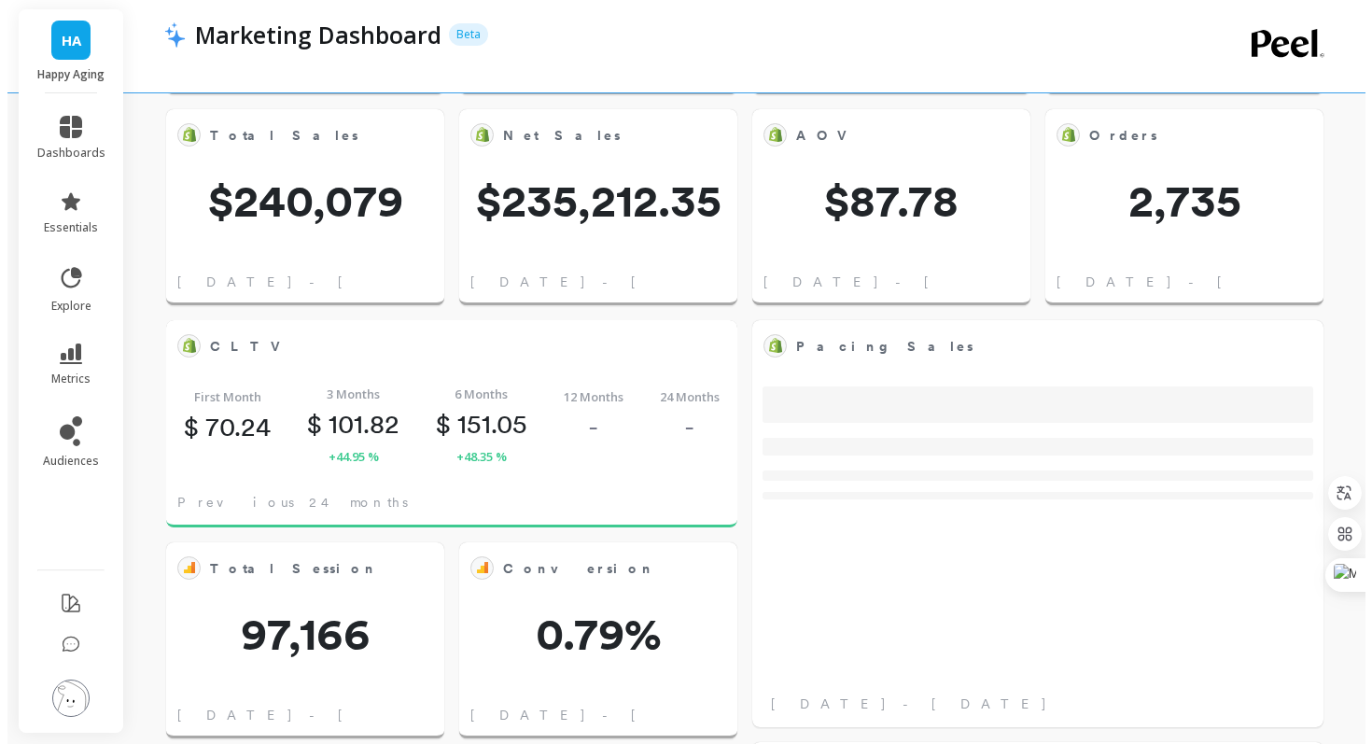
scroll to position [519, 0]
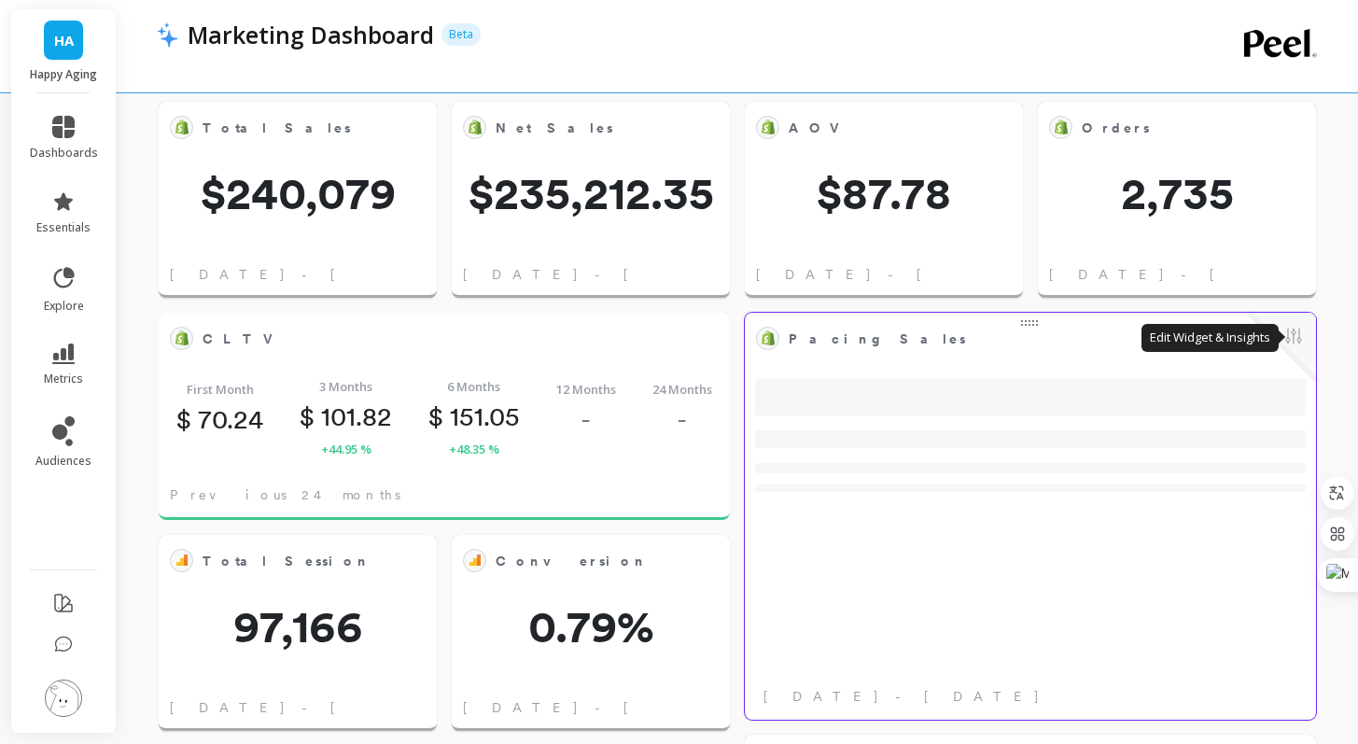
click at [1294, 349] on button at bounding box center [1294, 338] width 22 height 26
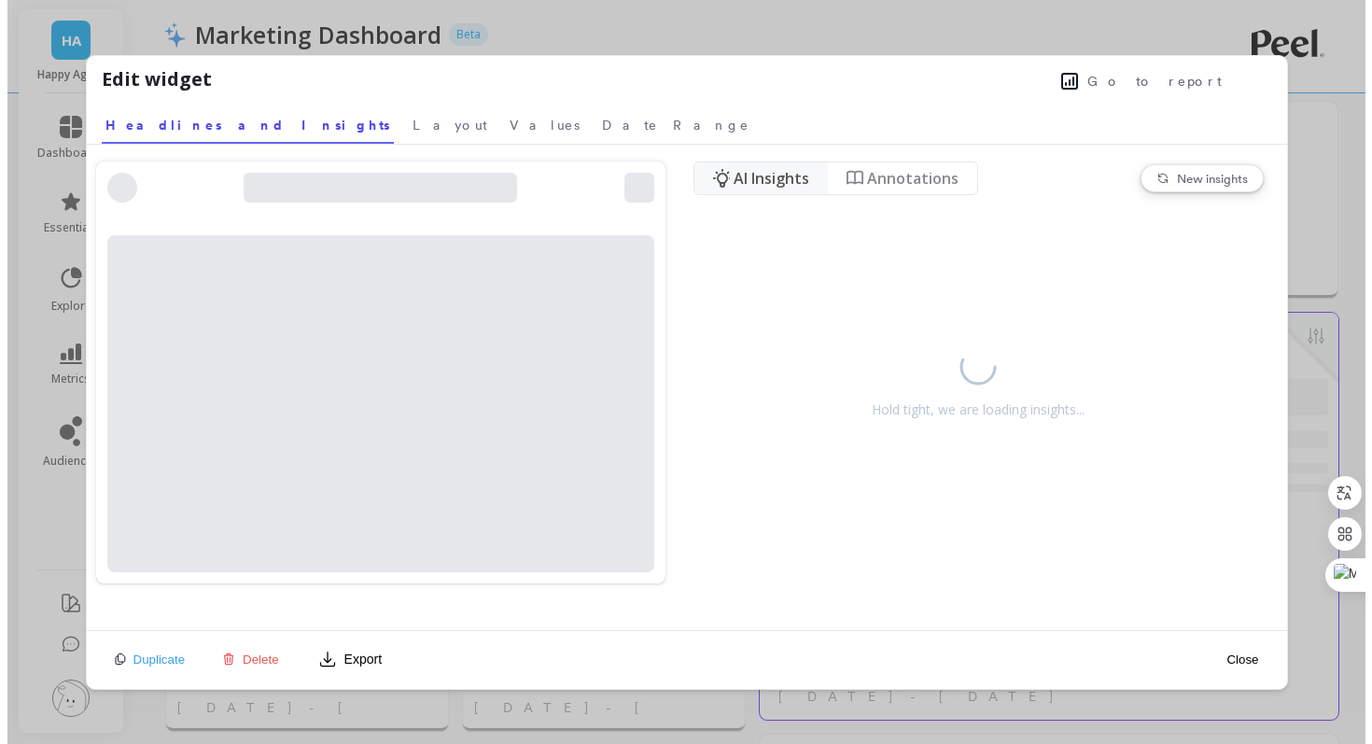
scroll to position [499, 512]
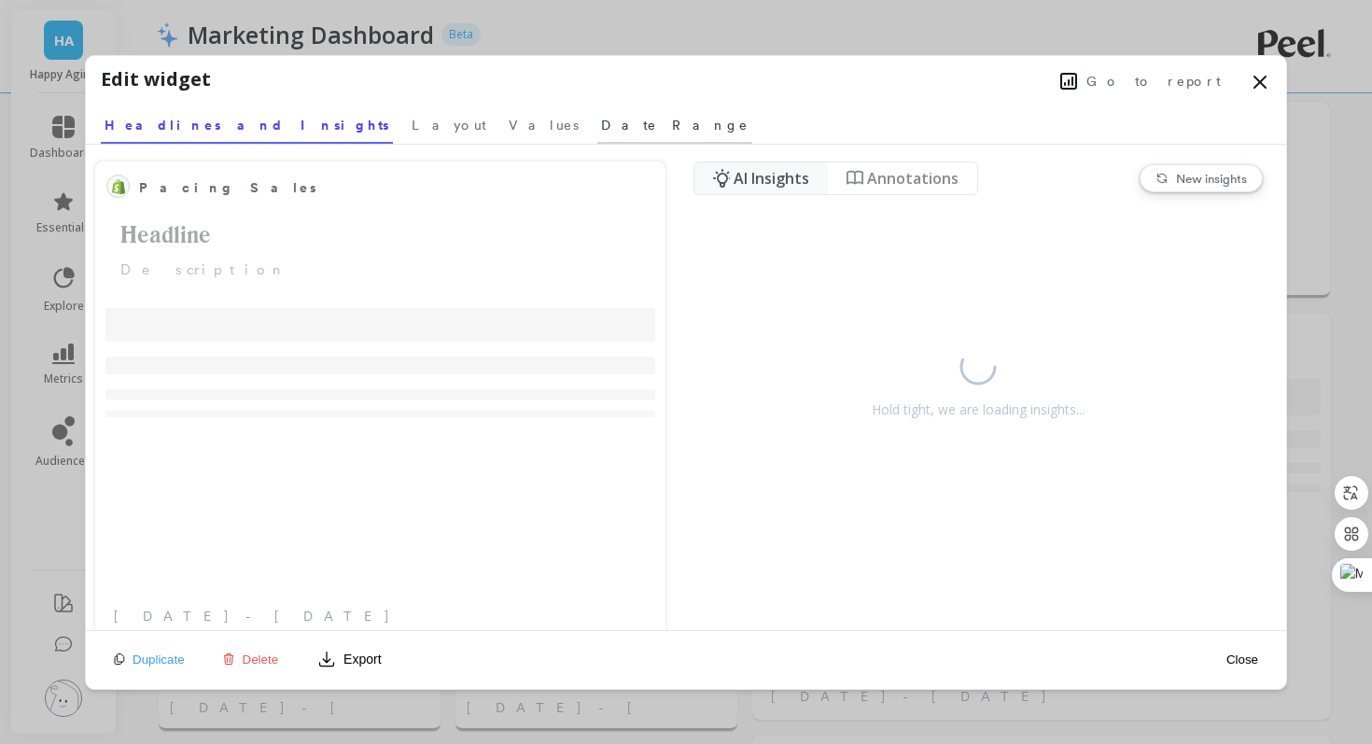
click at [601, 123] on span "Date Range" at bounding box center [674, 125] width 147 height 19
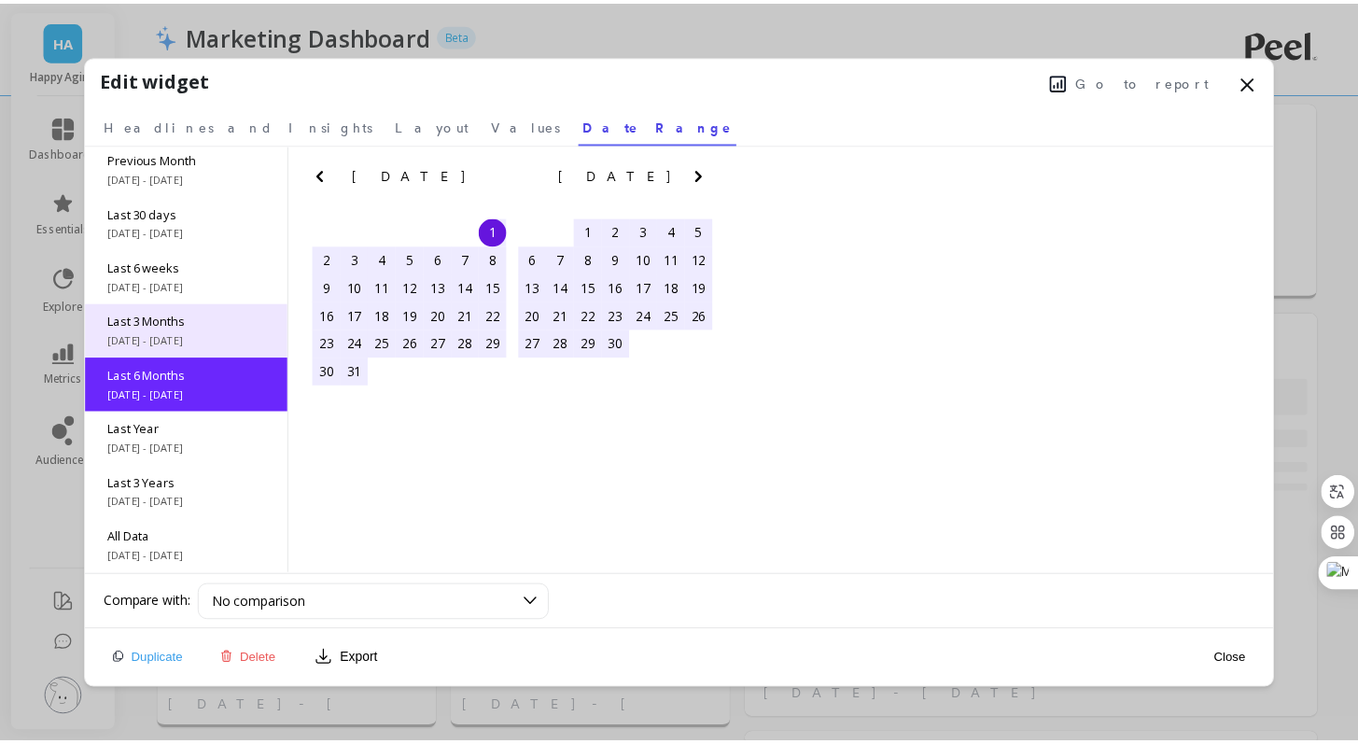
scroll to position [0, 0]
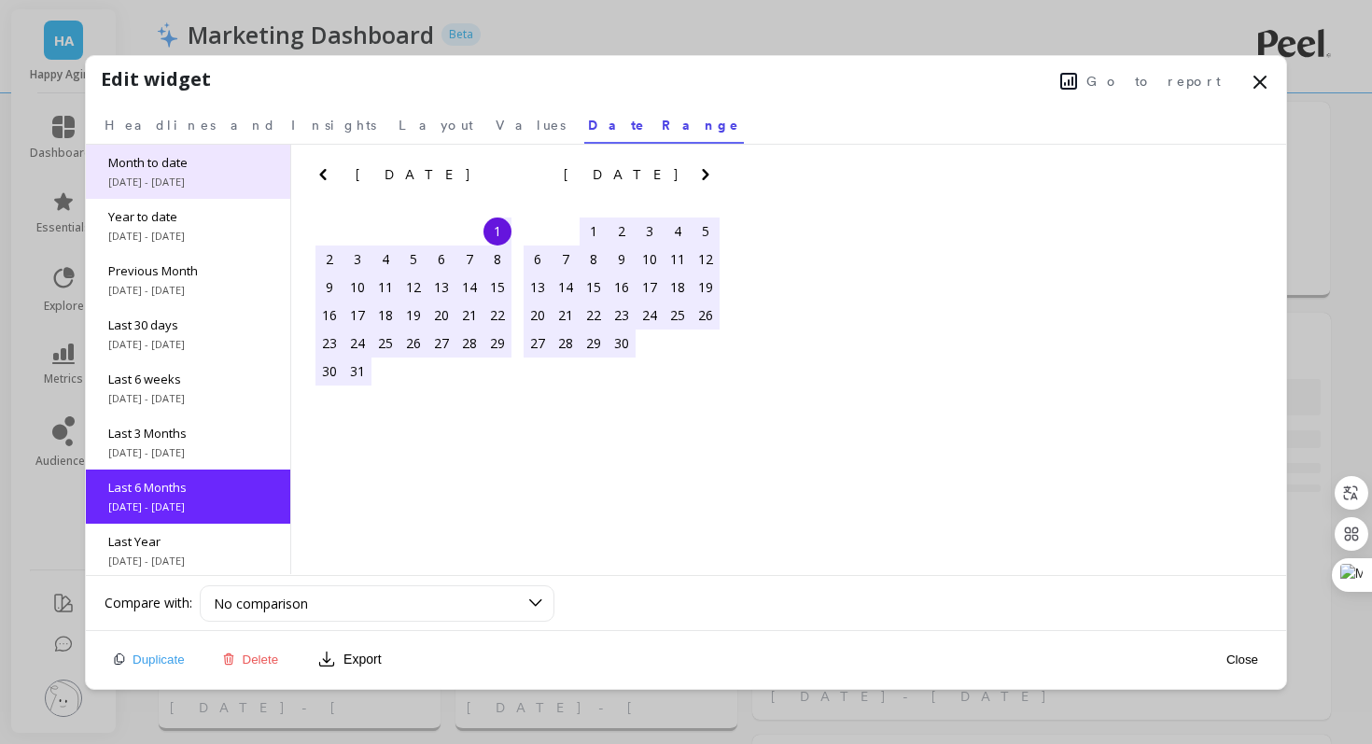
click at [197, 182] on span "8/1/2025 - 8/27/2025" at bounding box center [188, 182] width 160 height 15
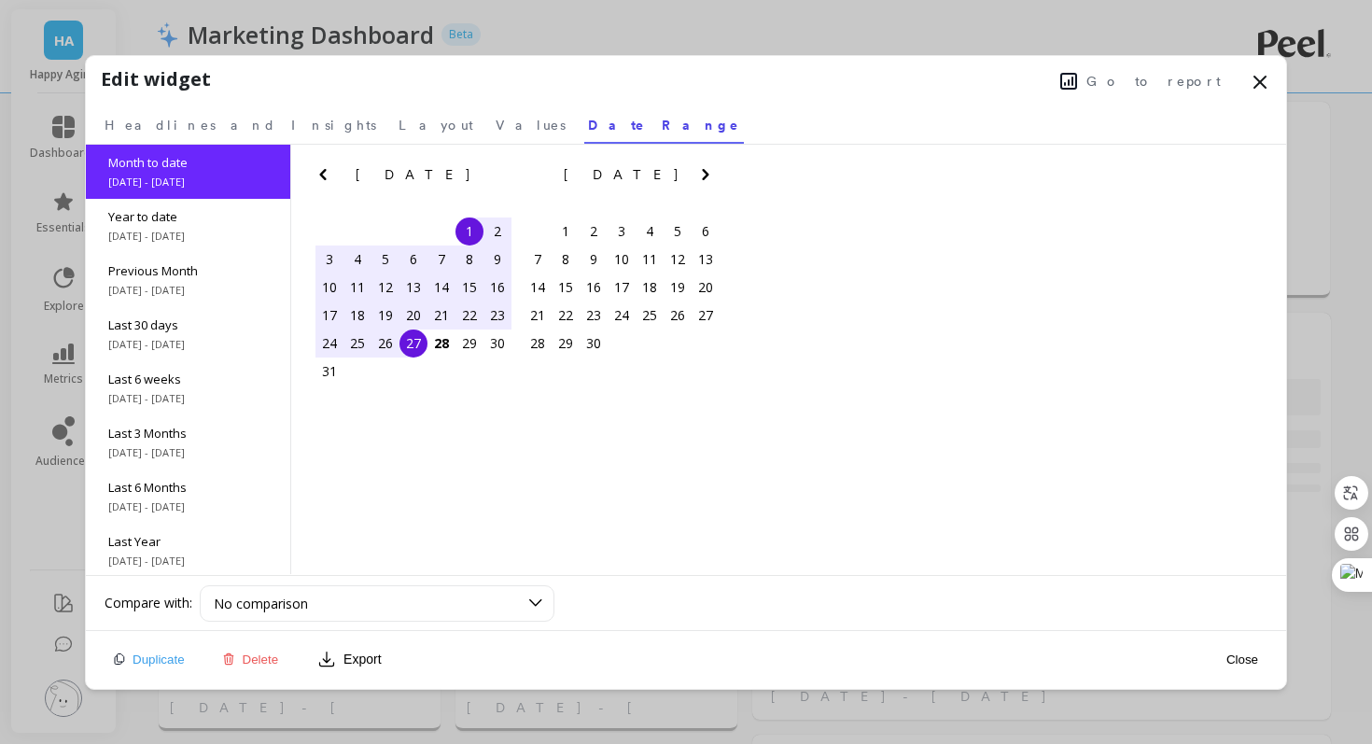
click at [1233, 682] on div "Duplicate Delete Export Close" at bounding box center [686, 659] width 1200 height 58
click at [1236, 669] on div "Close" at bounding box center [1242, 659] width 43 height 42
click at [1240, 654] on button "Close" at bounding box center [1242, 660] width 43 height 16
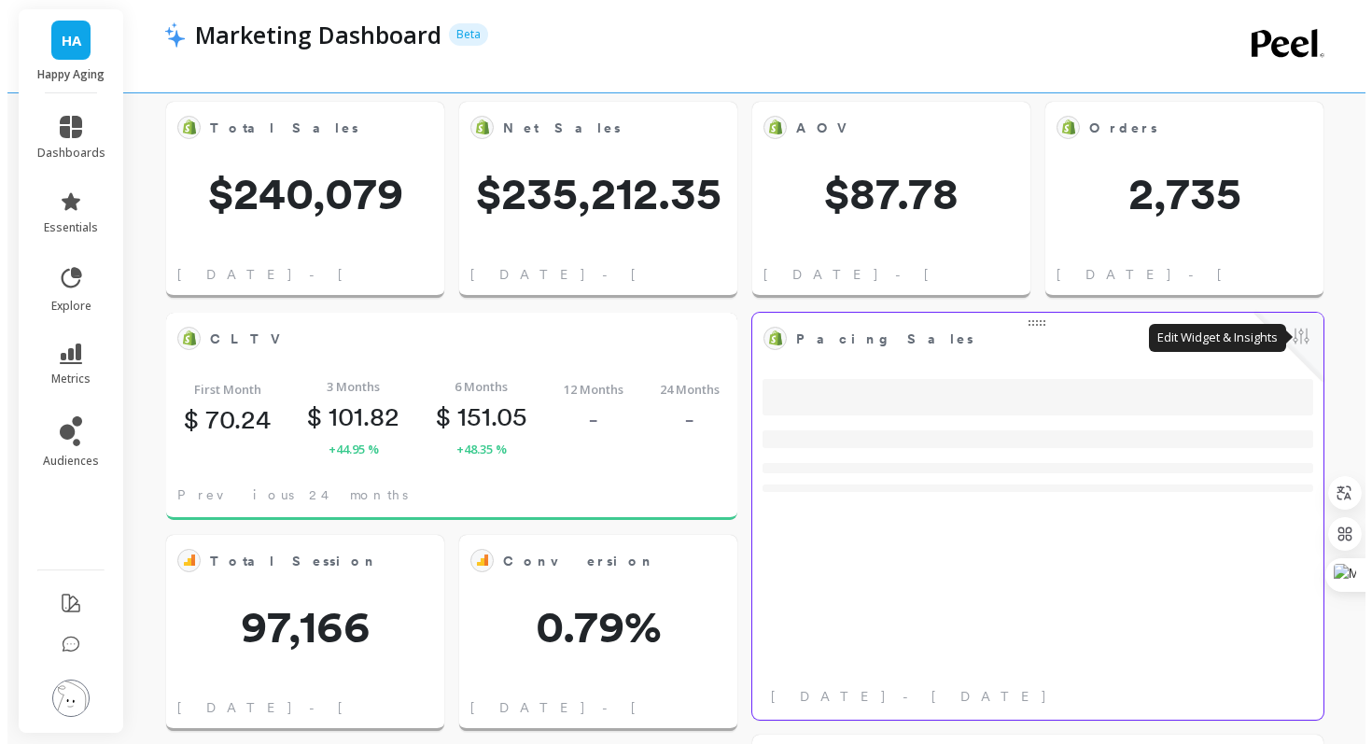
scroll to position [499, 504]
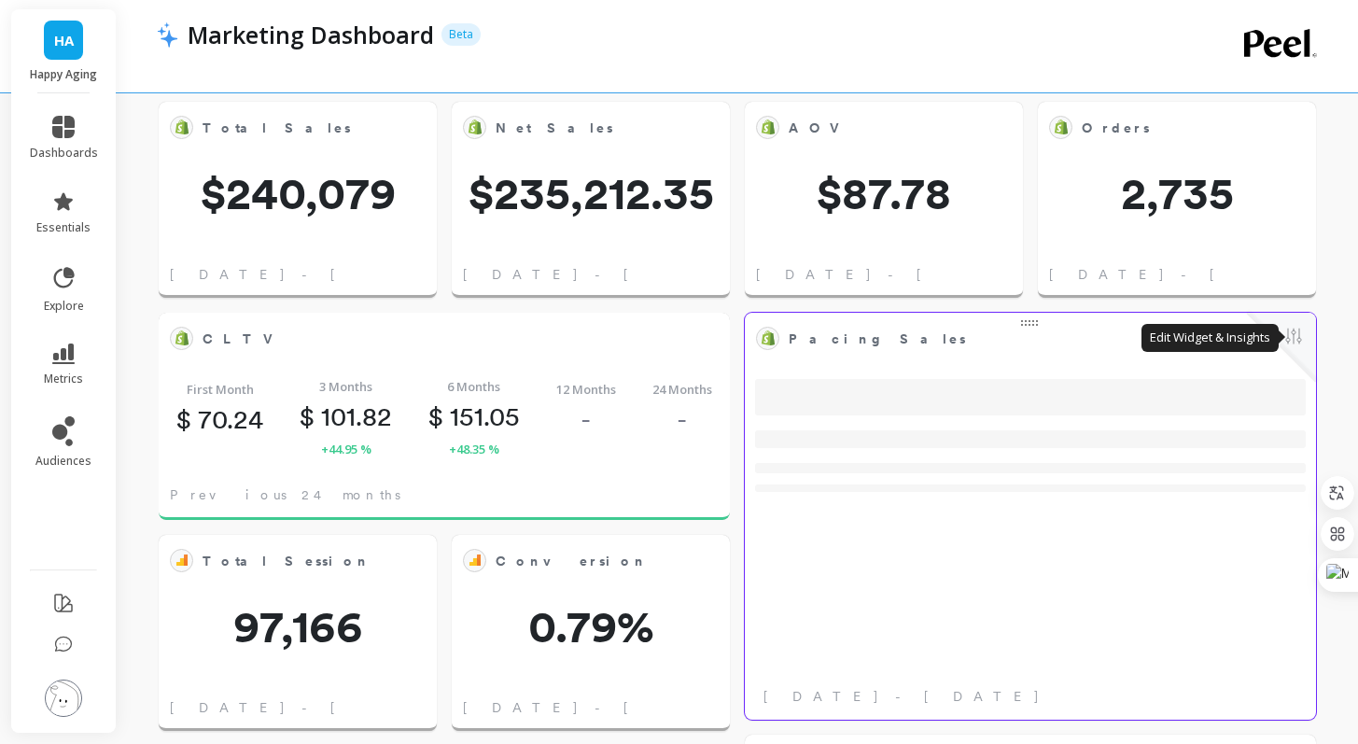
click at [1291, 339] on button at bounding box center [1294, 338] width 22 height 26
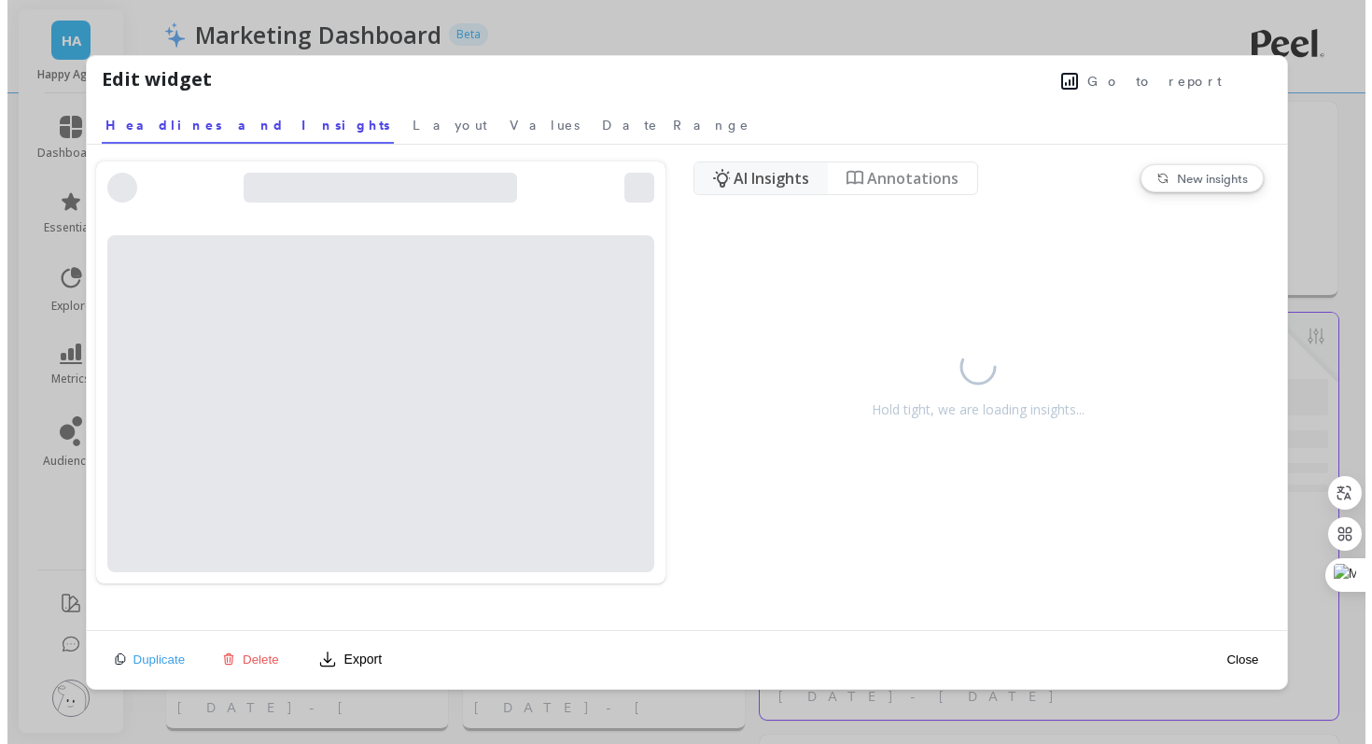
scroll to position [499, 512]
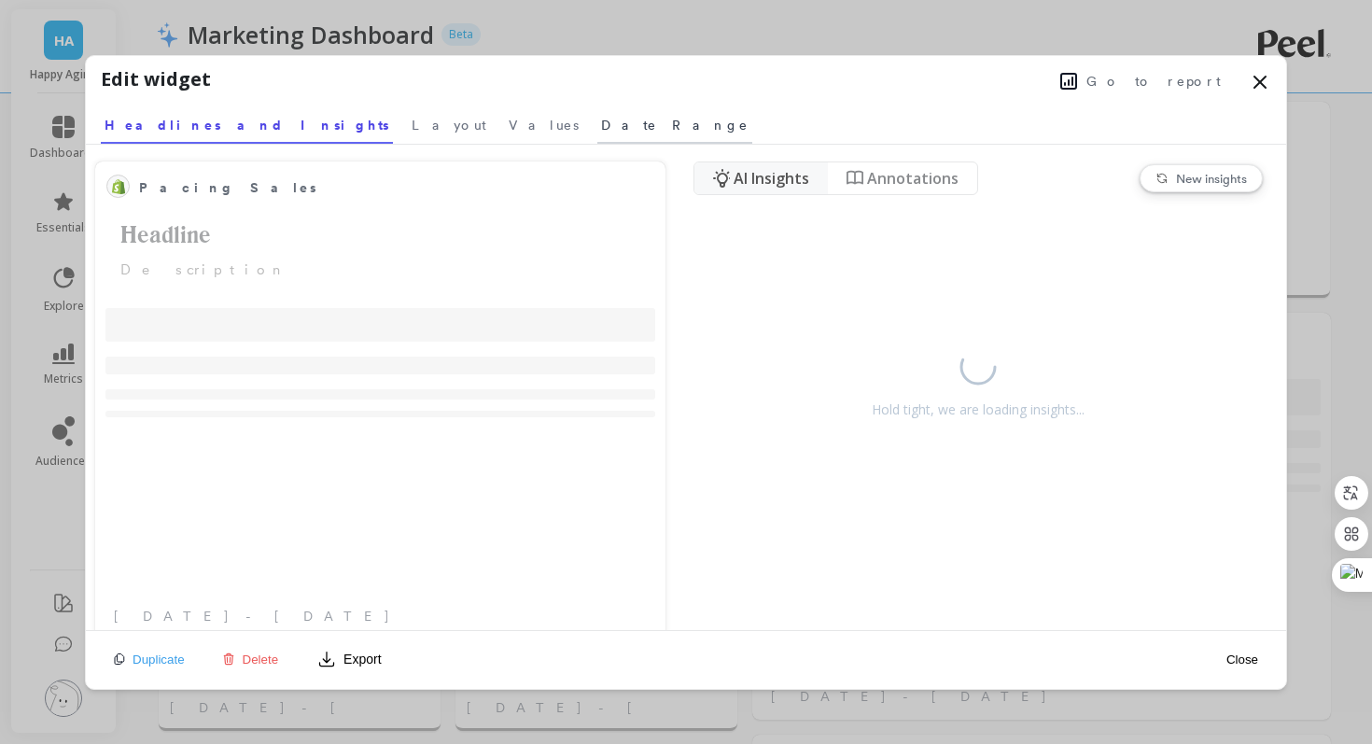
click at [601, 127] on span "Date Range" at bounding box center [674, 125] width 147 height 19
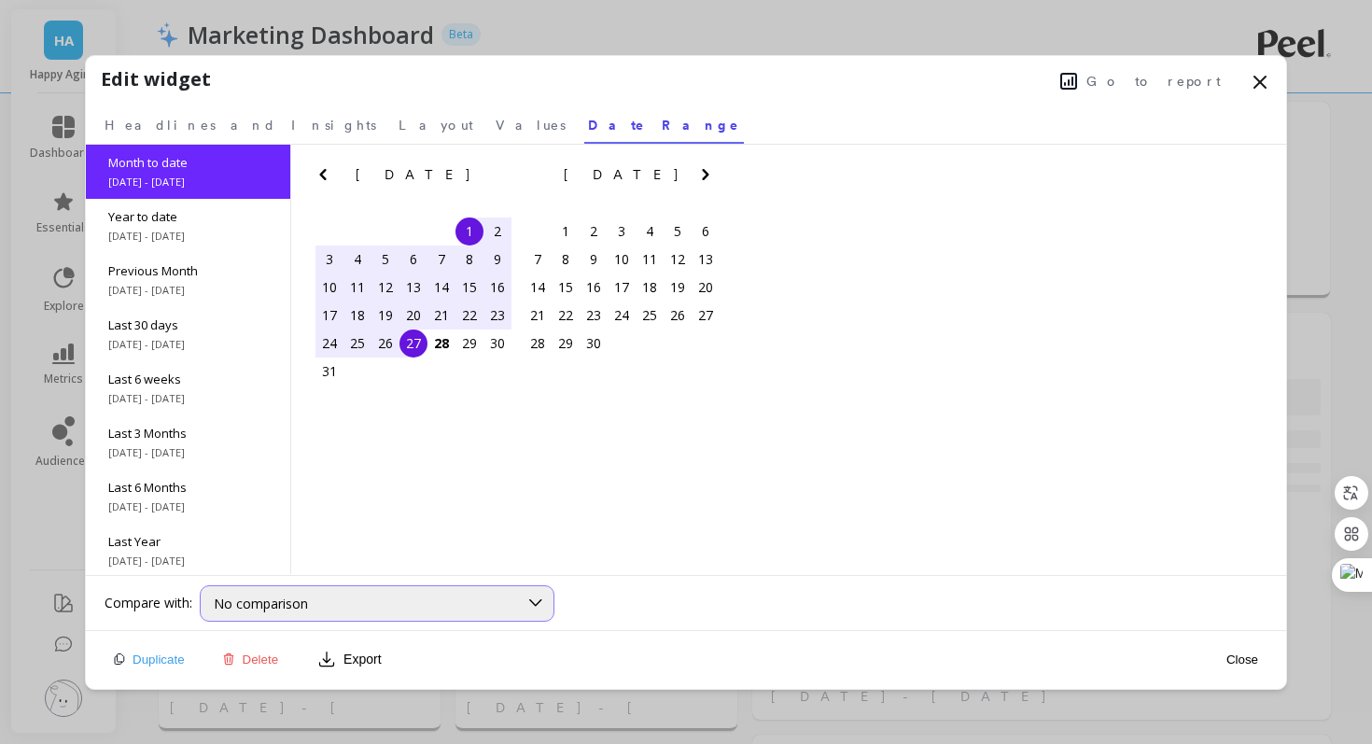
click at [323, 595] on div "No comparison" at bounding box center [366, 604] width 304 height 18
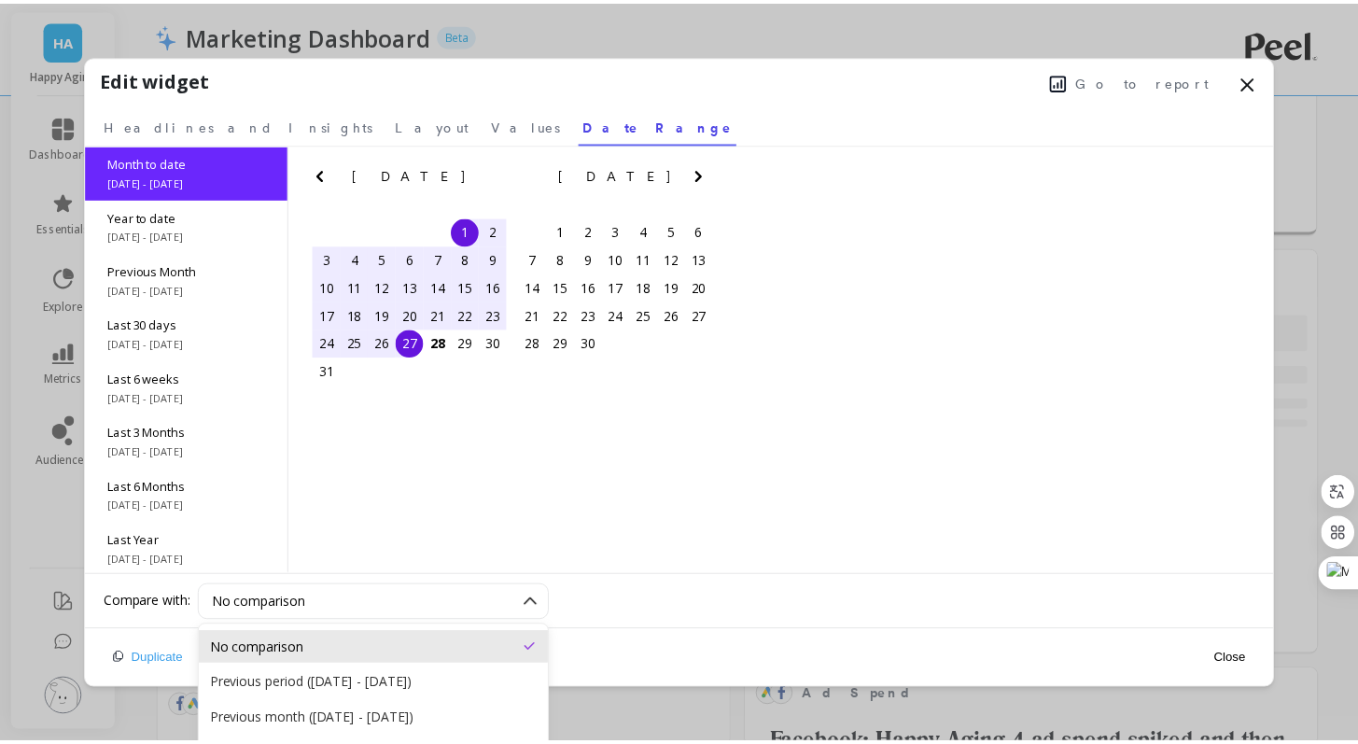
scroll to position [593, 0]
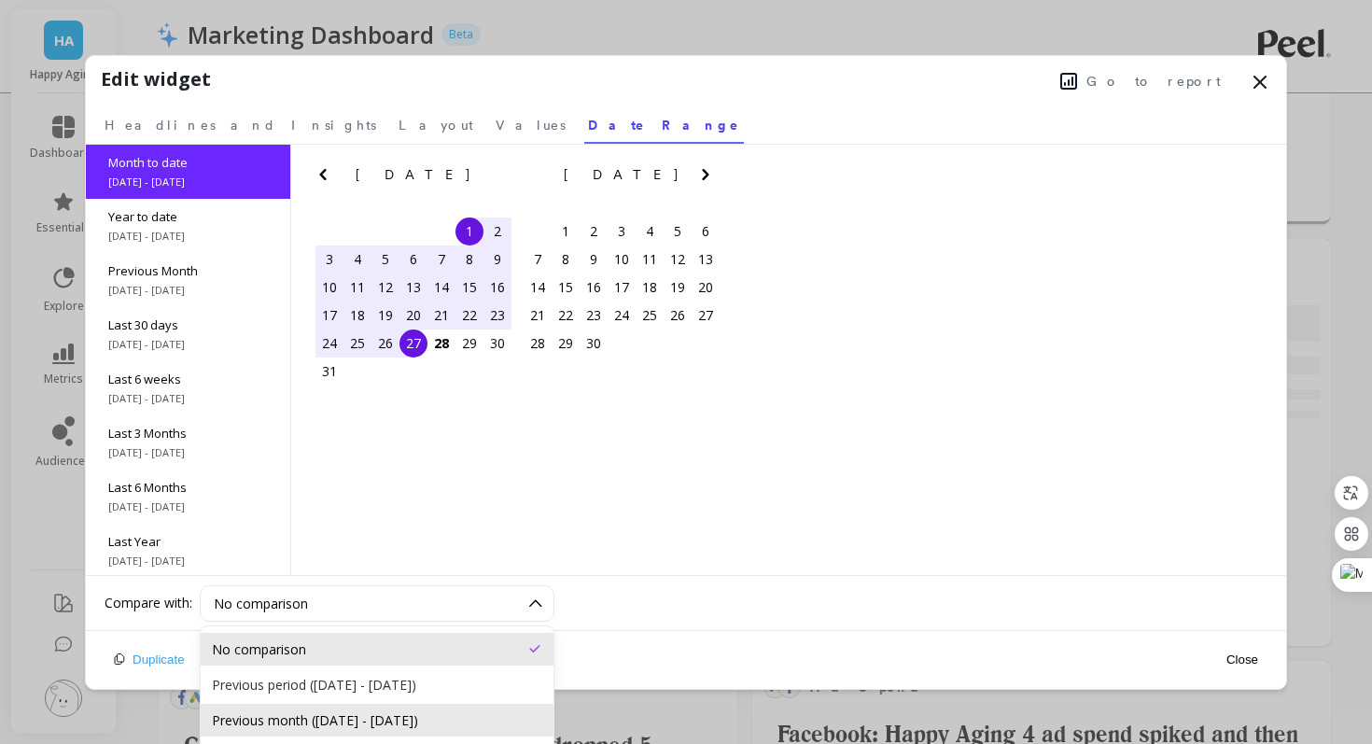
click at [337, 720] on div "Previous month (Jul 1, 2025 - Jul 27, 2025)" at bounding box center [377, 720] width 330 height 18
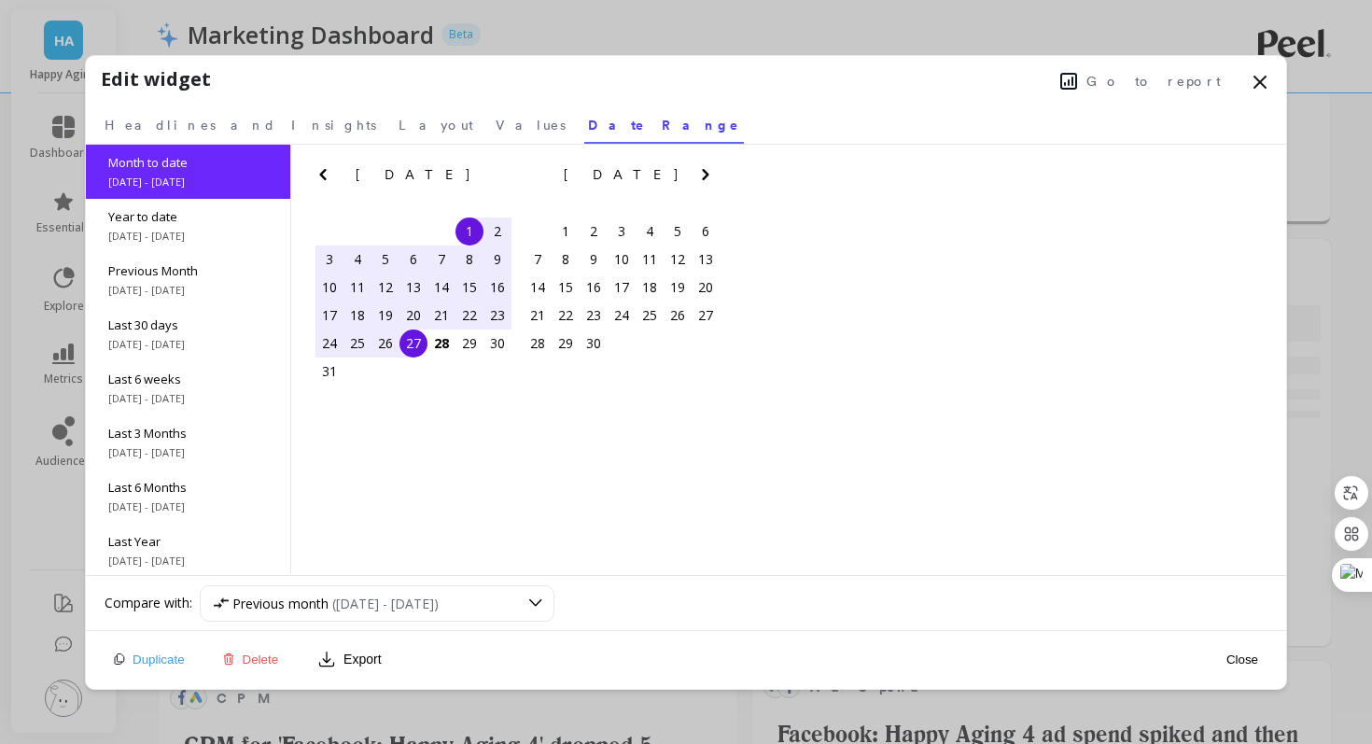
click at [1238, 655] on button "Close" at bounding box center [1242, 660] width 43 height 16
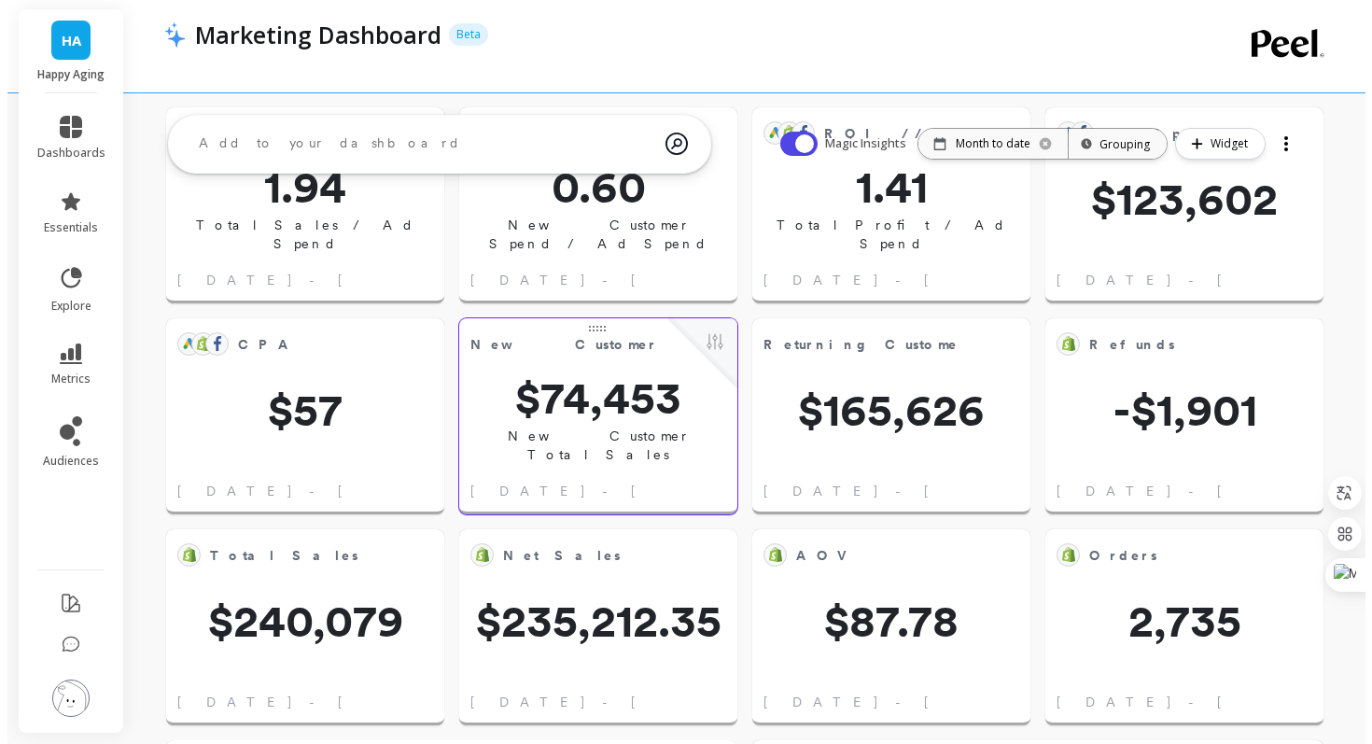
scroll to position [90, 0]
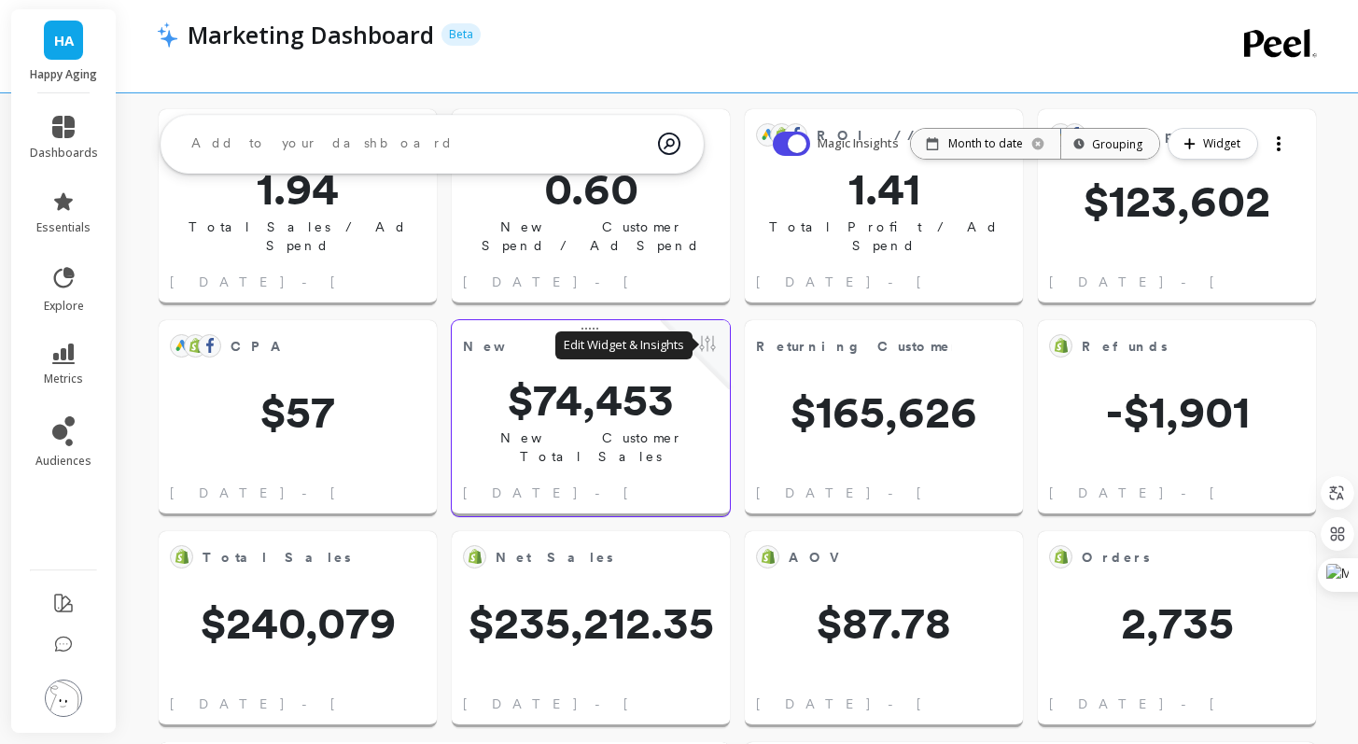
click at [710, 352] on button at bounding box center [707, 345] width 22 height 26
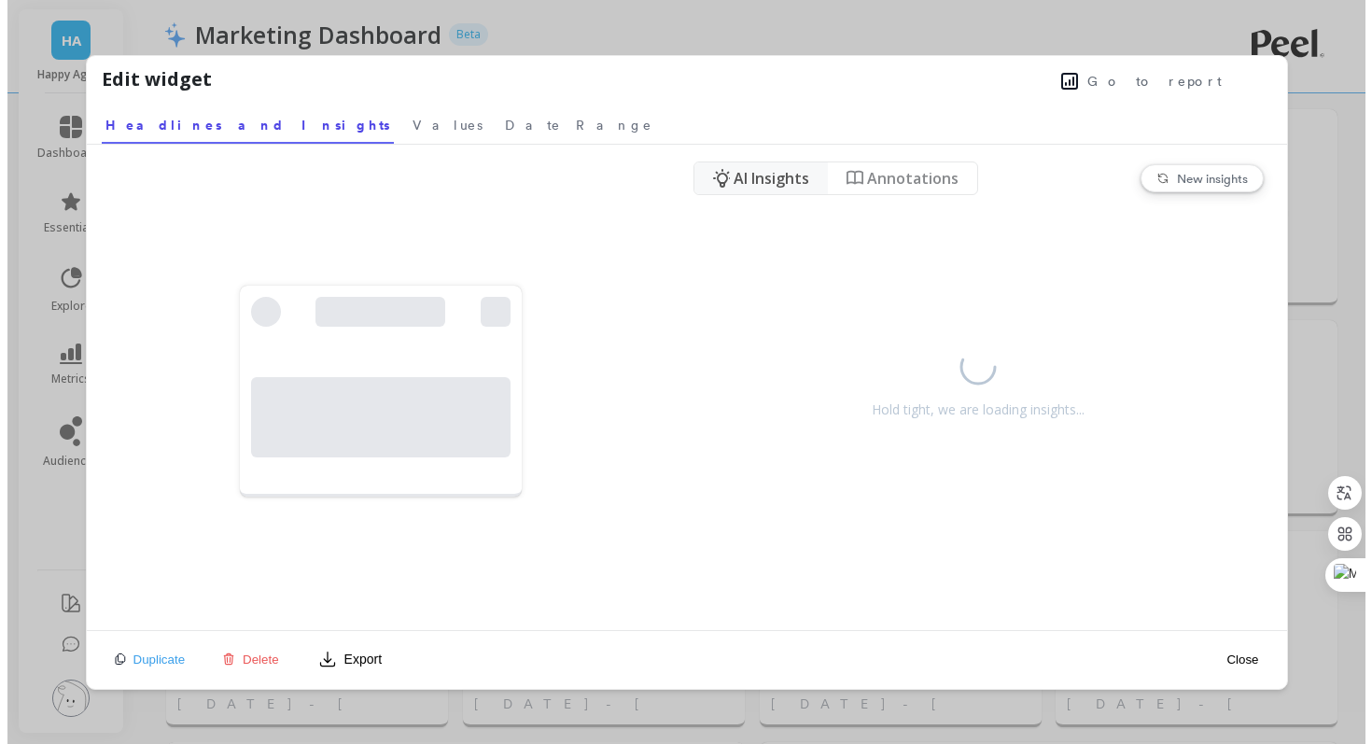
scroll to position [499, 512]
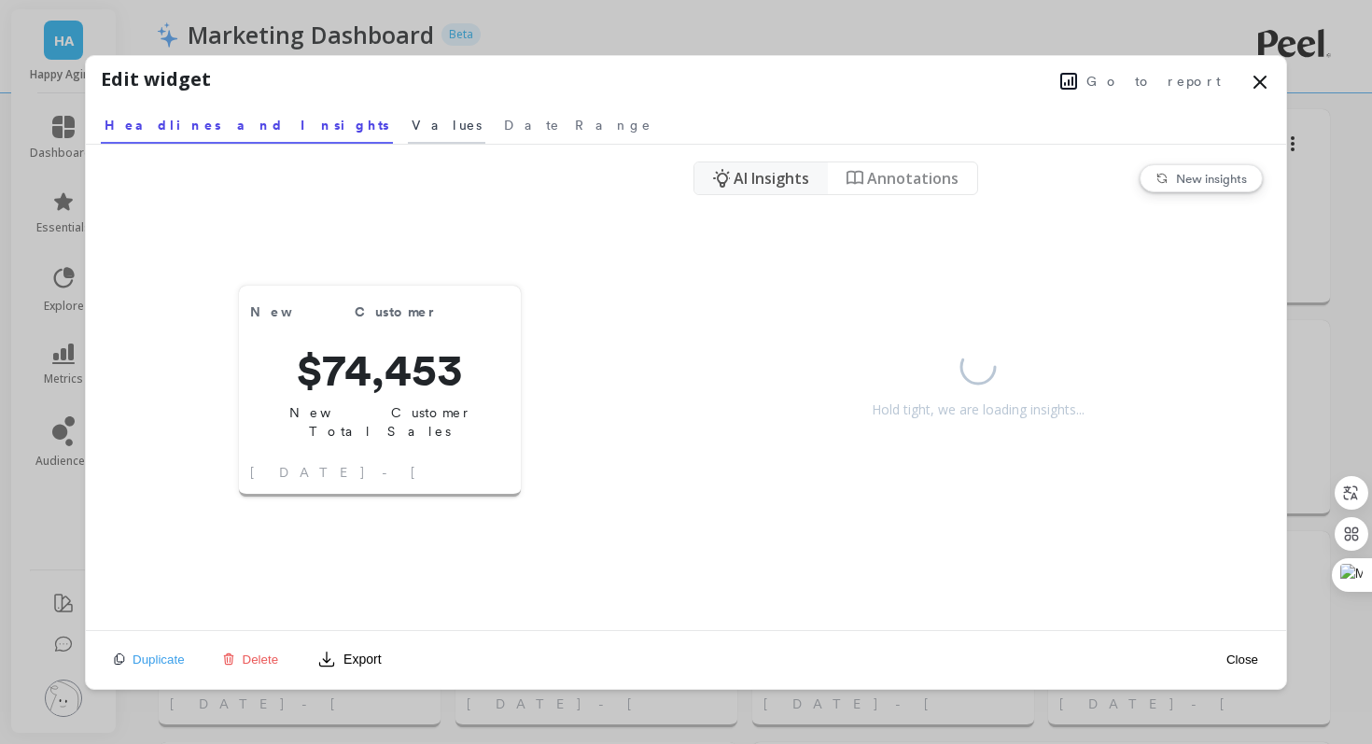
click at [412, 125] on span "Values" at bounding box center [447, 125] width 70 height 19
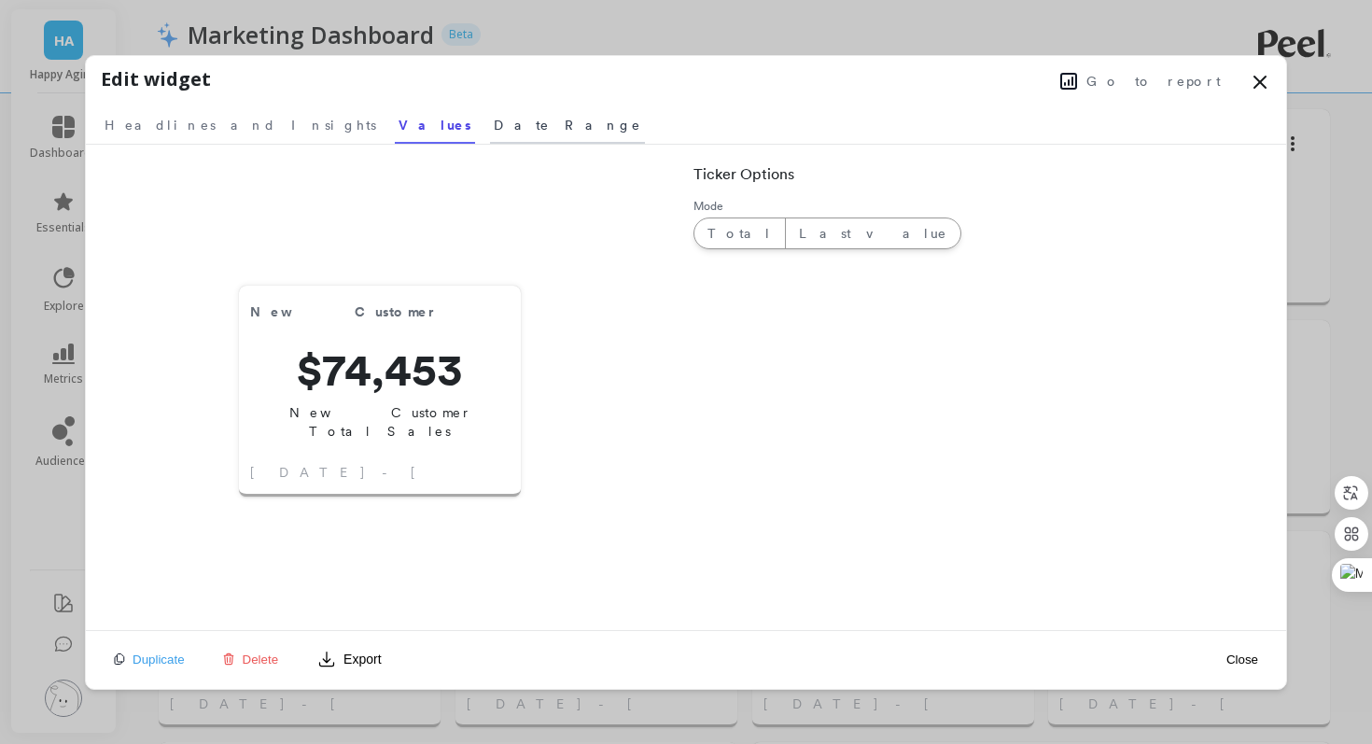
click at [494, 118] on span "Date Range" at bounding box center [567, 125] width 147 height 19
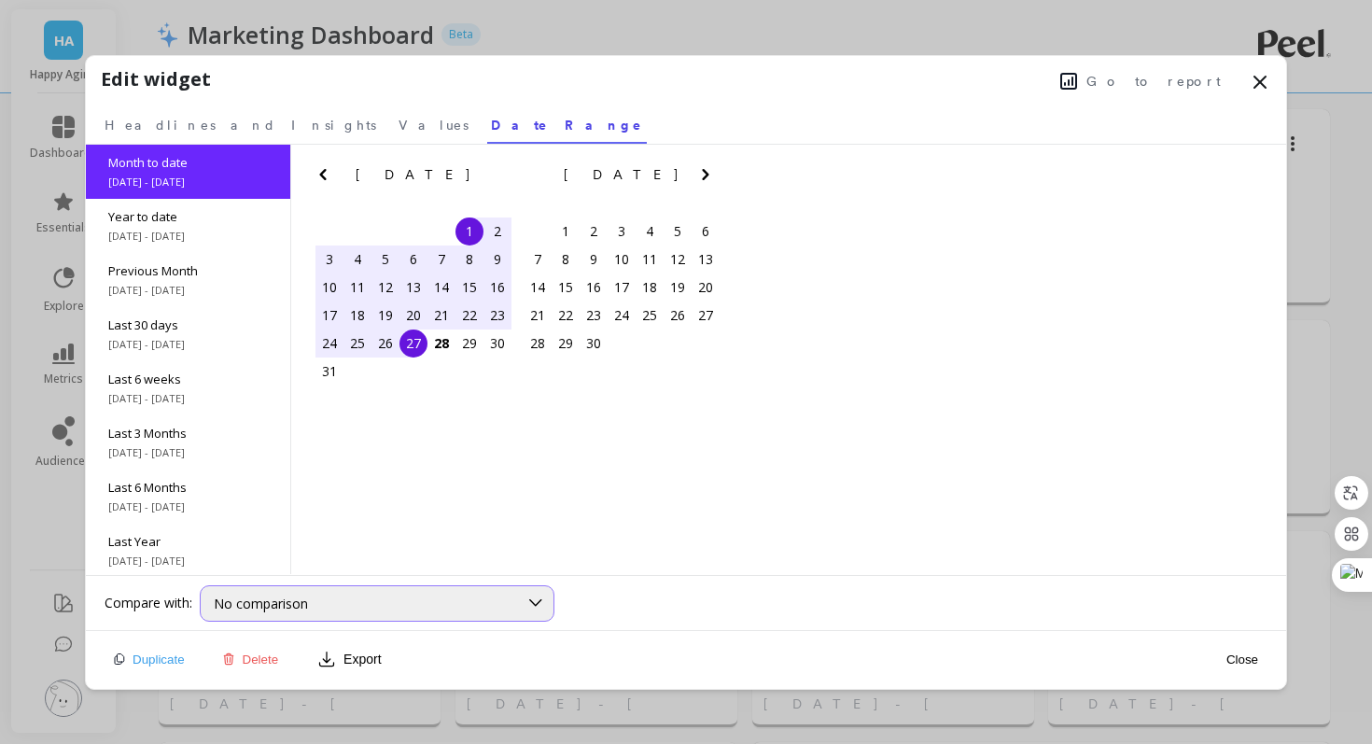
click at [321, 605] on div "No comparison" at bounding box center [366, 604] width 304 height 18
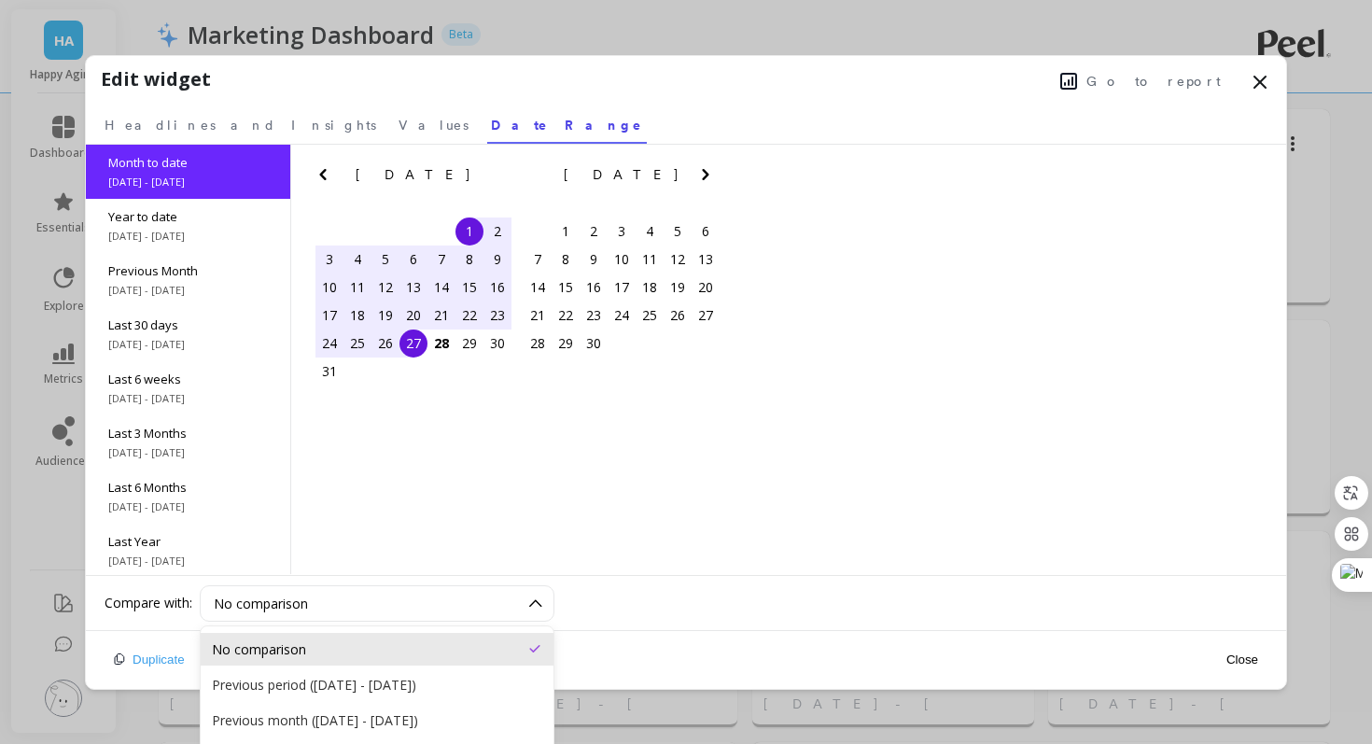
scroll to position [163, 0]
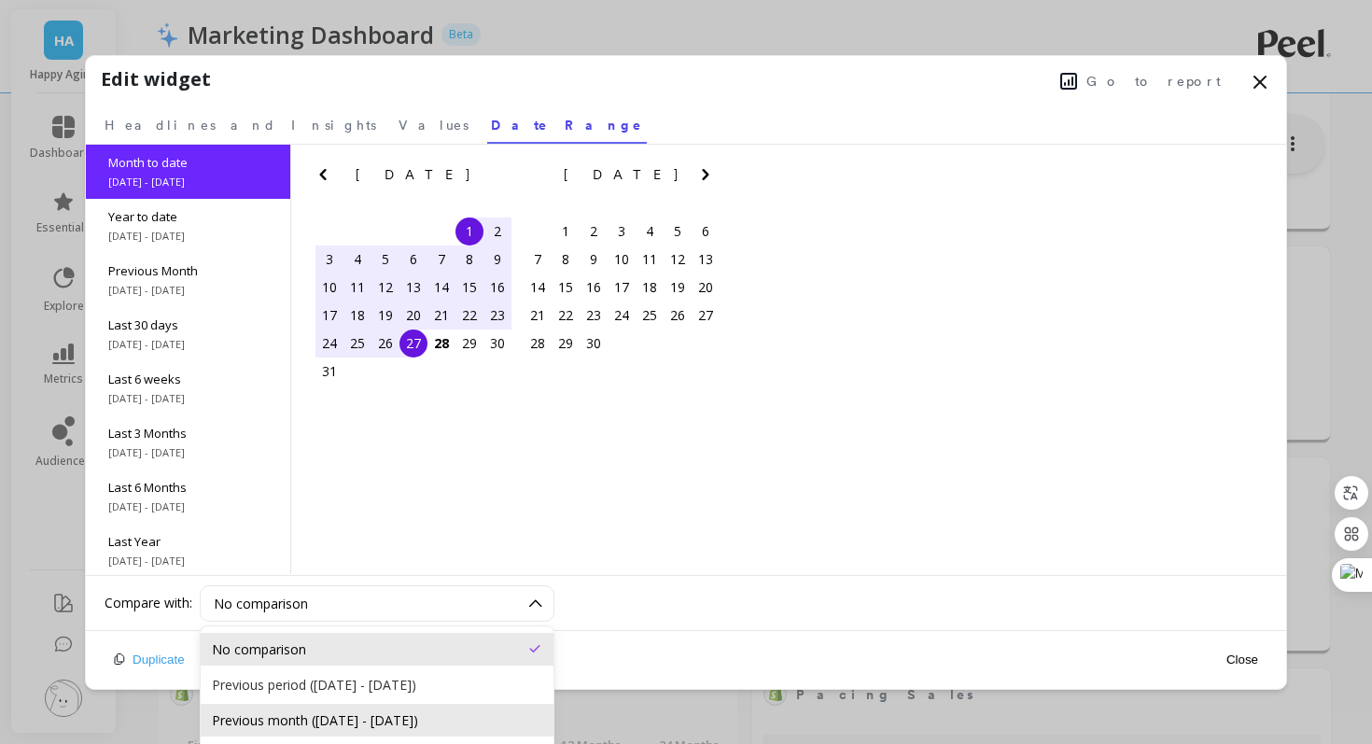
click at [352, 714] on div "Previous month (Jul 1, 2025 - Jul 27, 2025)" at bounding box center [377, 720] width 330 height 18
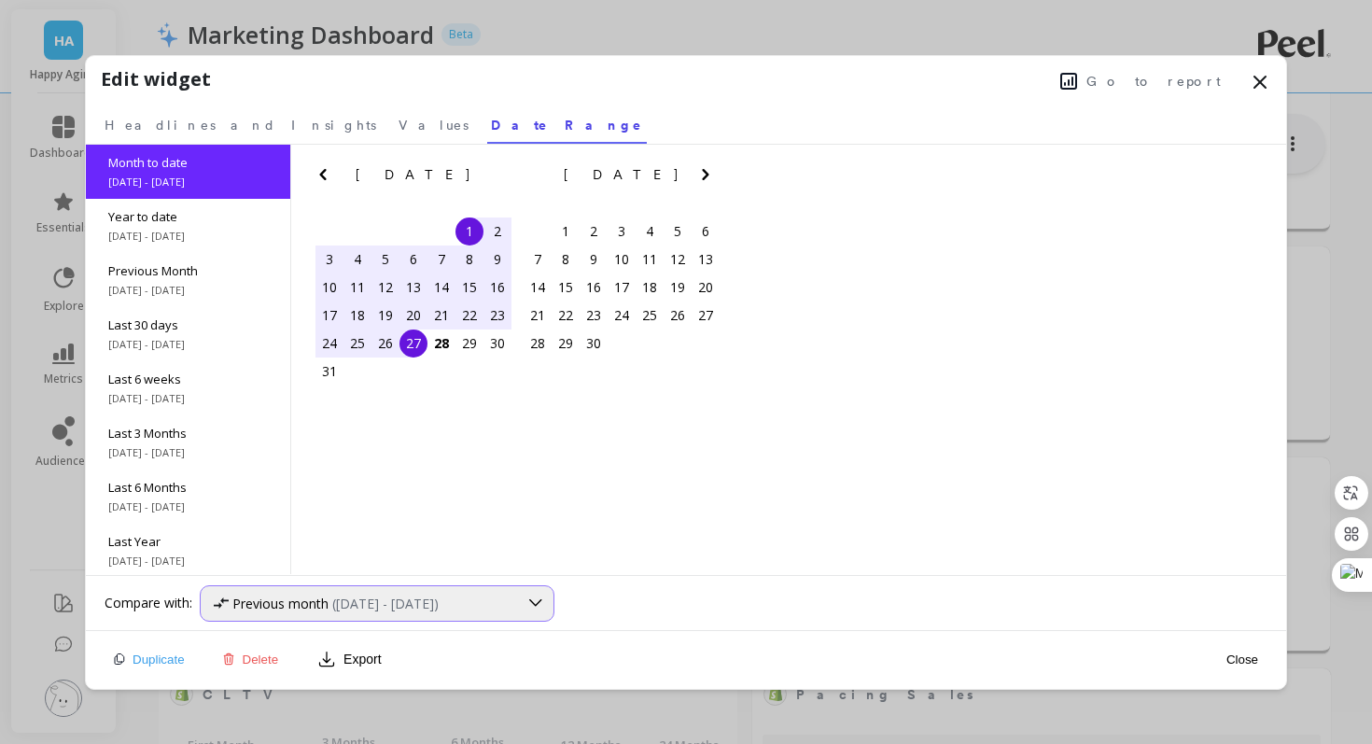
click at [329, 603] on span "Previous month" at bounding box center [280, 604] width 96 height 18
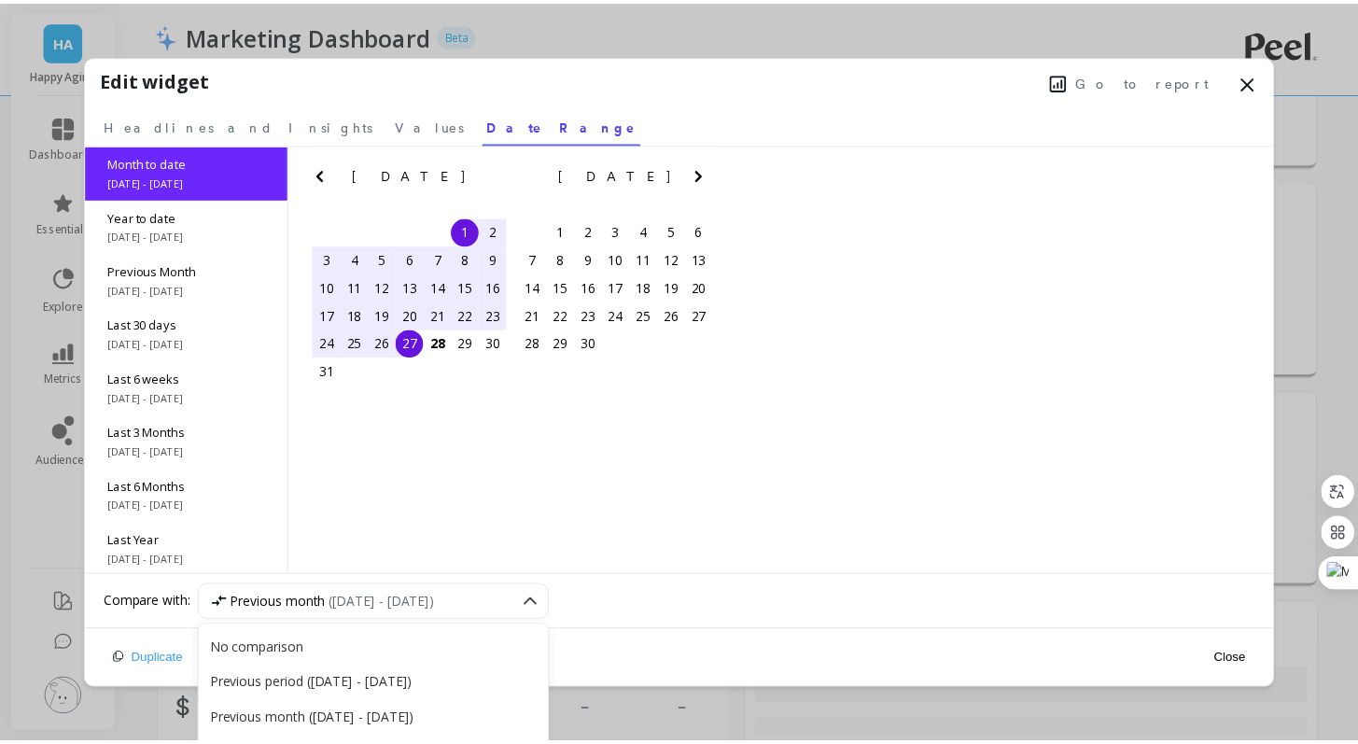
scroll to position [238, 0]
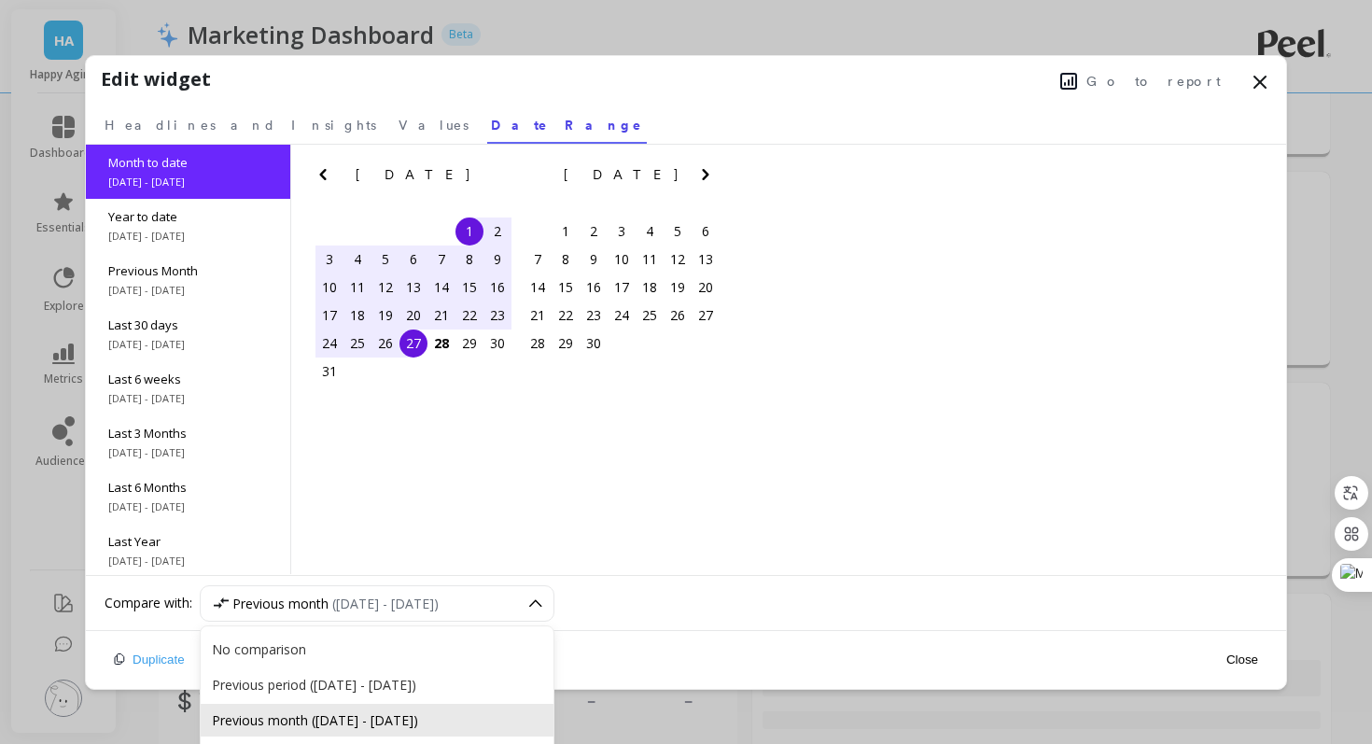
click at [345, 713] on div "Previous month (Jul 1, 2025 - Jul 27, 2025)" at bounding box center [377, 720] width 330 height 18
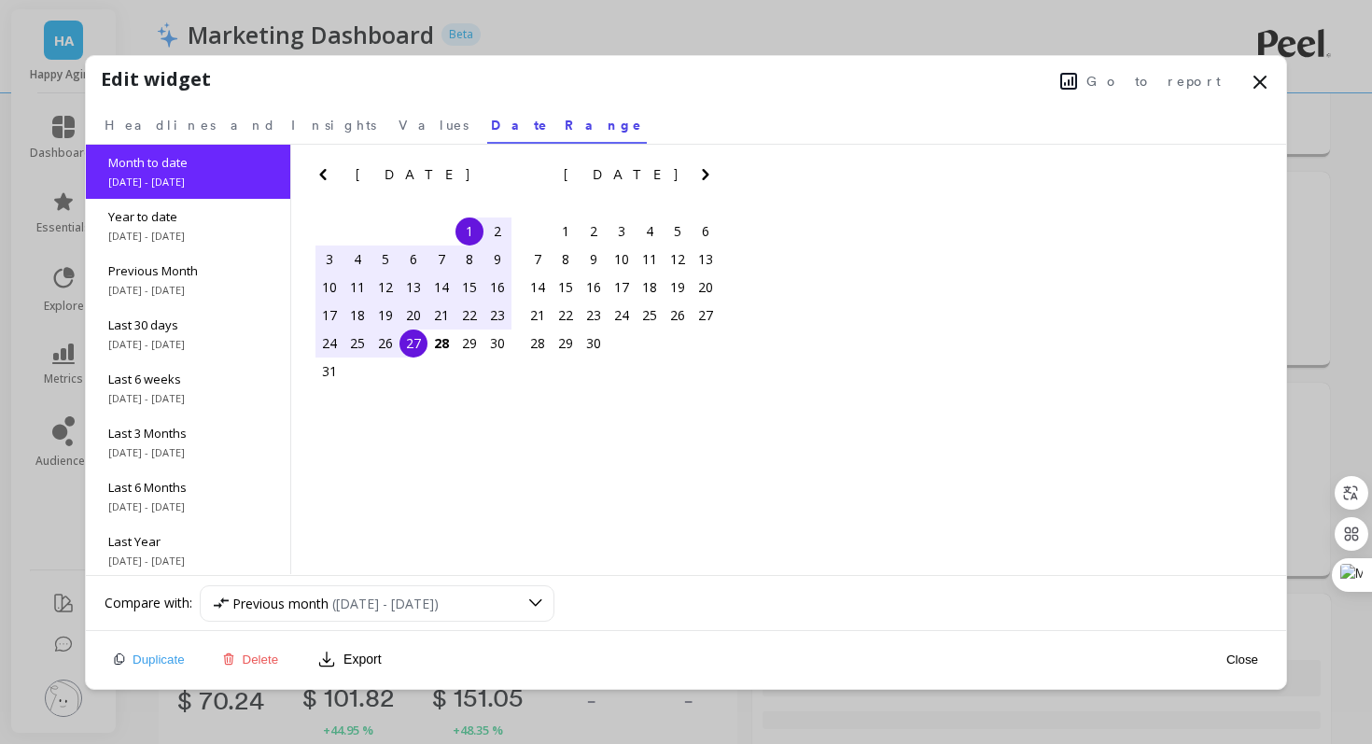
click at [1246, 659] on button "Close" at bounding box center [1242, 660] width 43 height 16
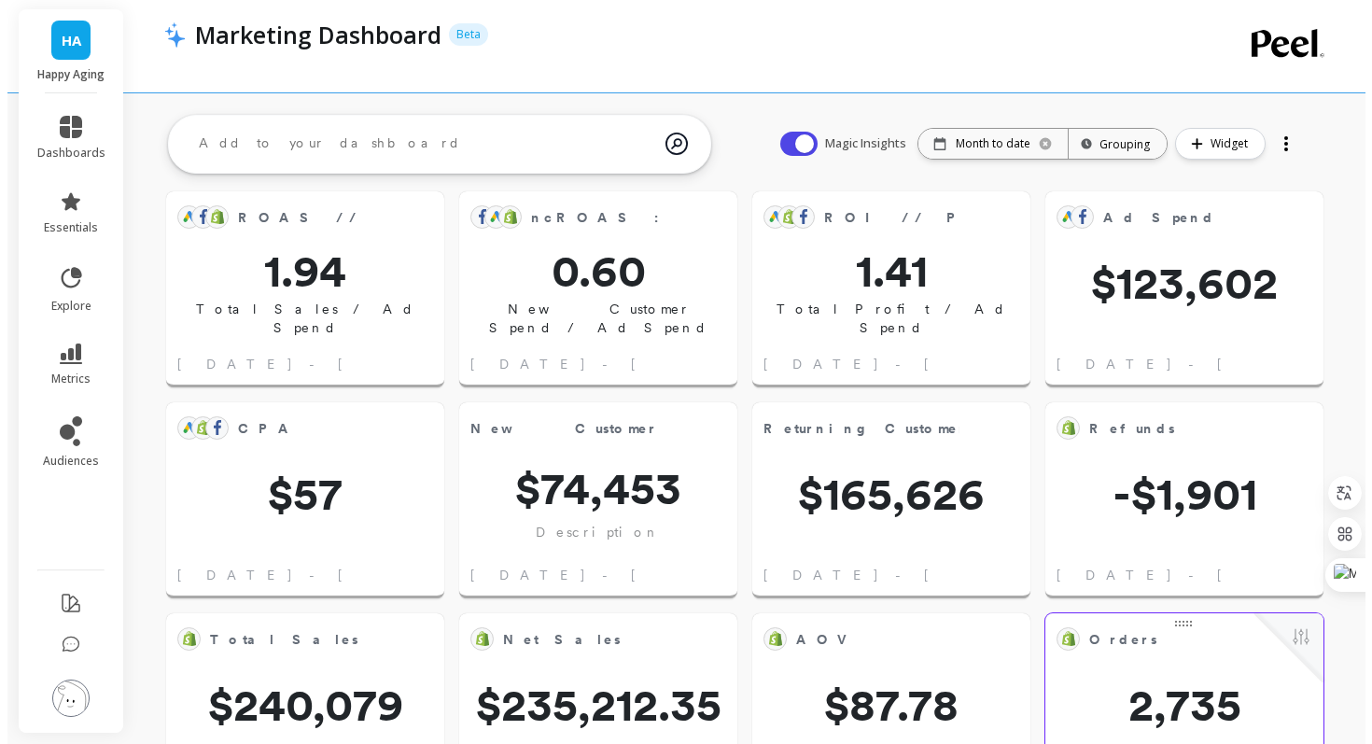
scroll to position [0, 0]
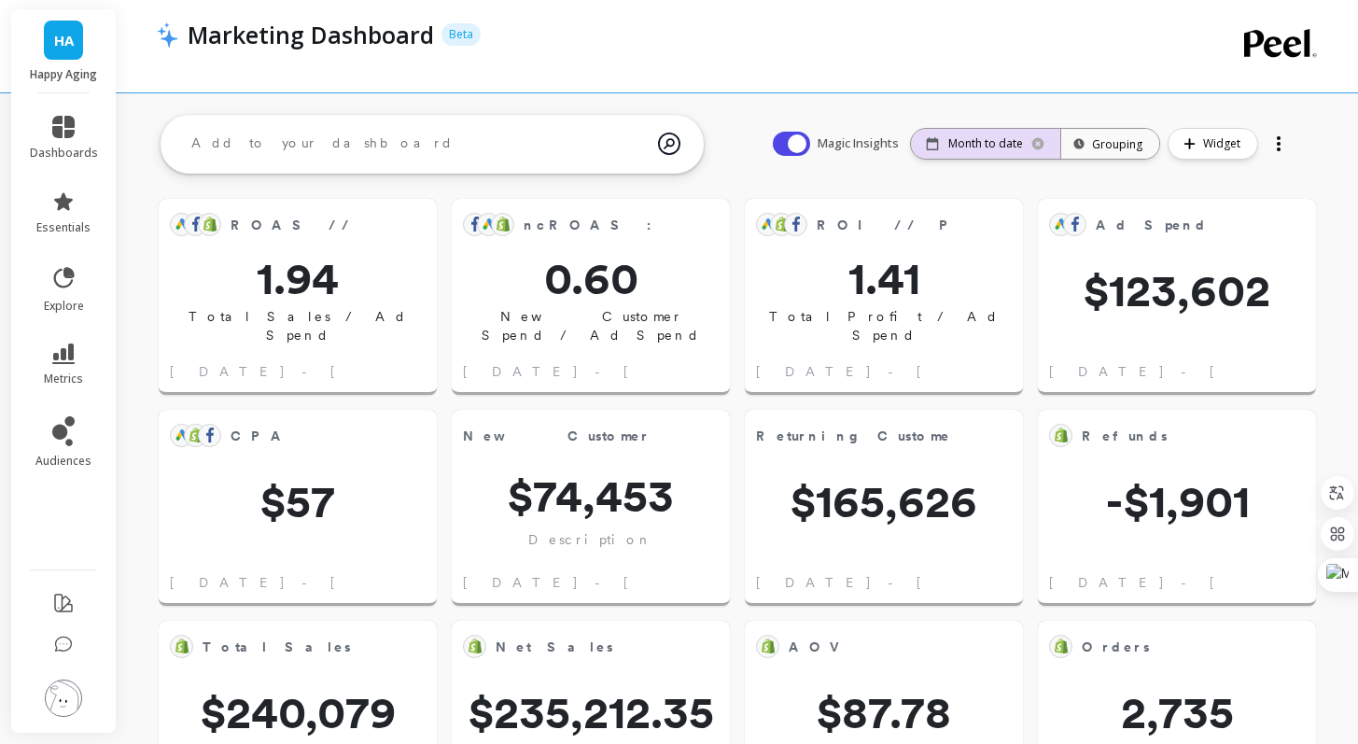
click at [996, 146] on p "Month to date" at bounding box center [985, 143] width 75 height 15
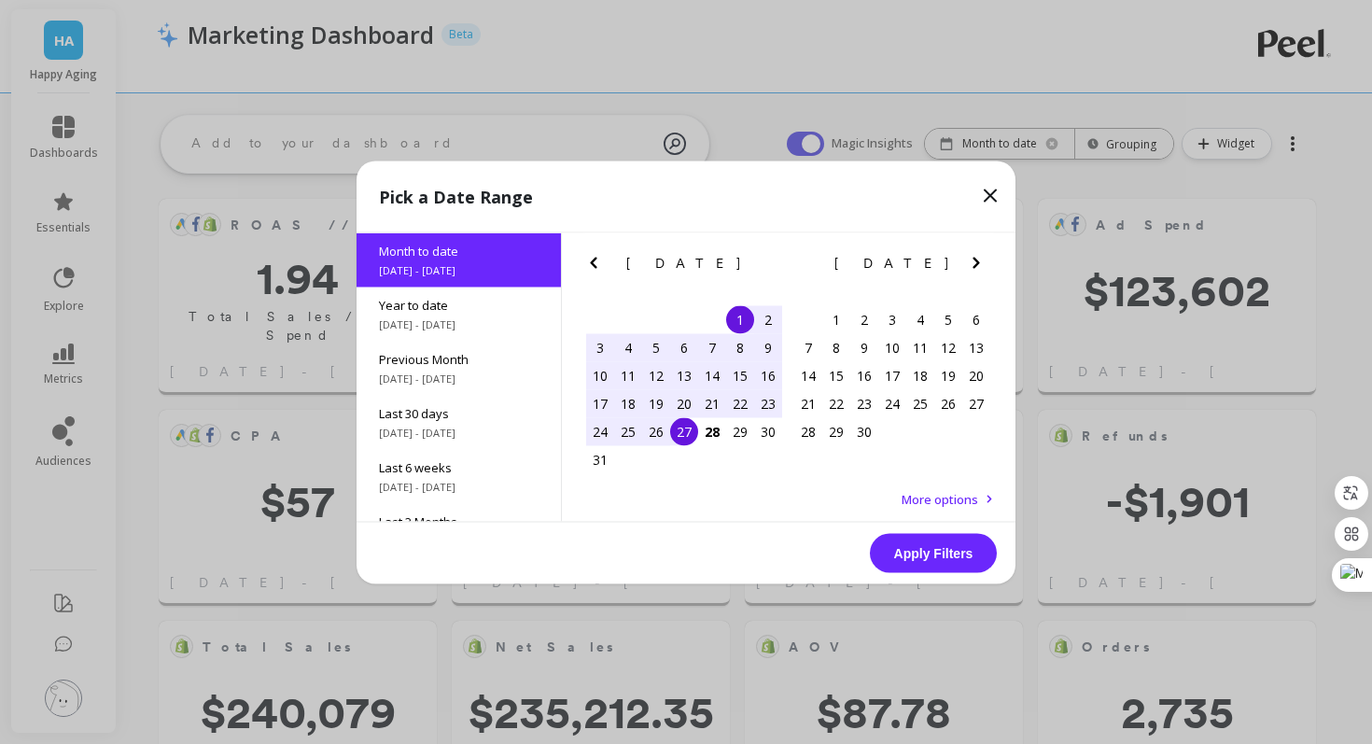
click at [940, 503] on span "More options" at bounding box center [940, 498] width 77 height 17
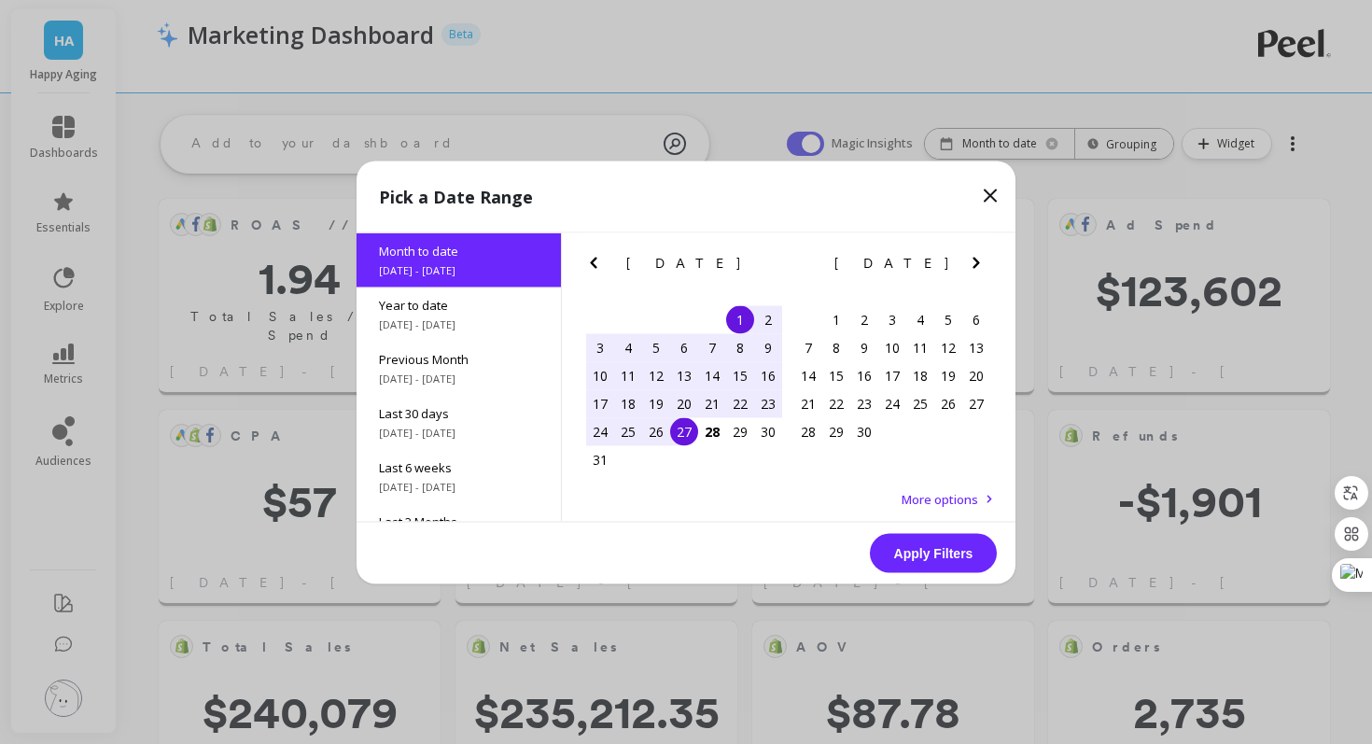
scroll to position [499, 512]
click at [990, 192] on icon at bounding box center [990, 195] width 22 height 22
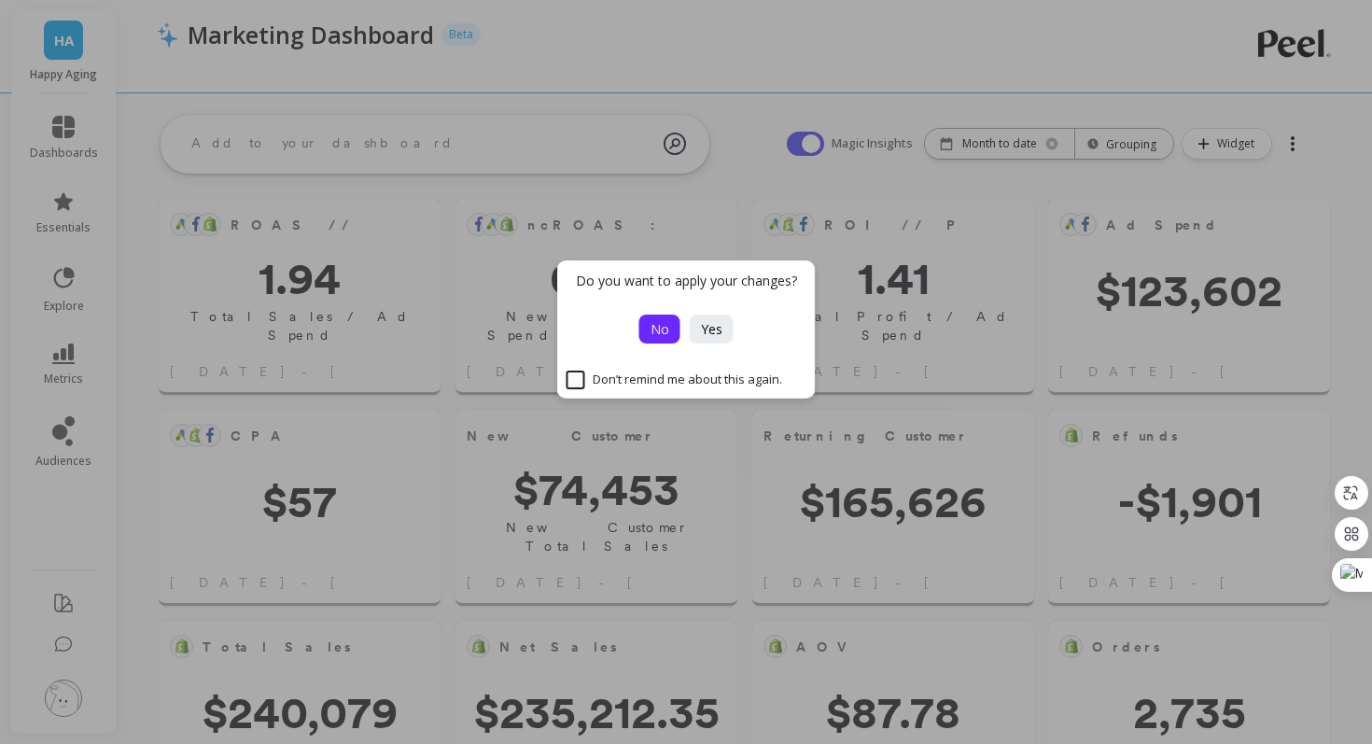
click at [668, 330] on button "No" at bounding box center [659, 329] width 41 height 29
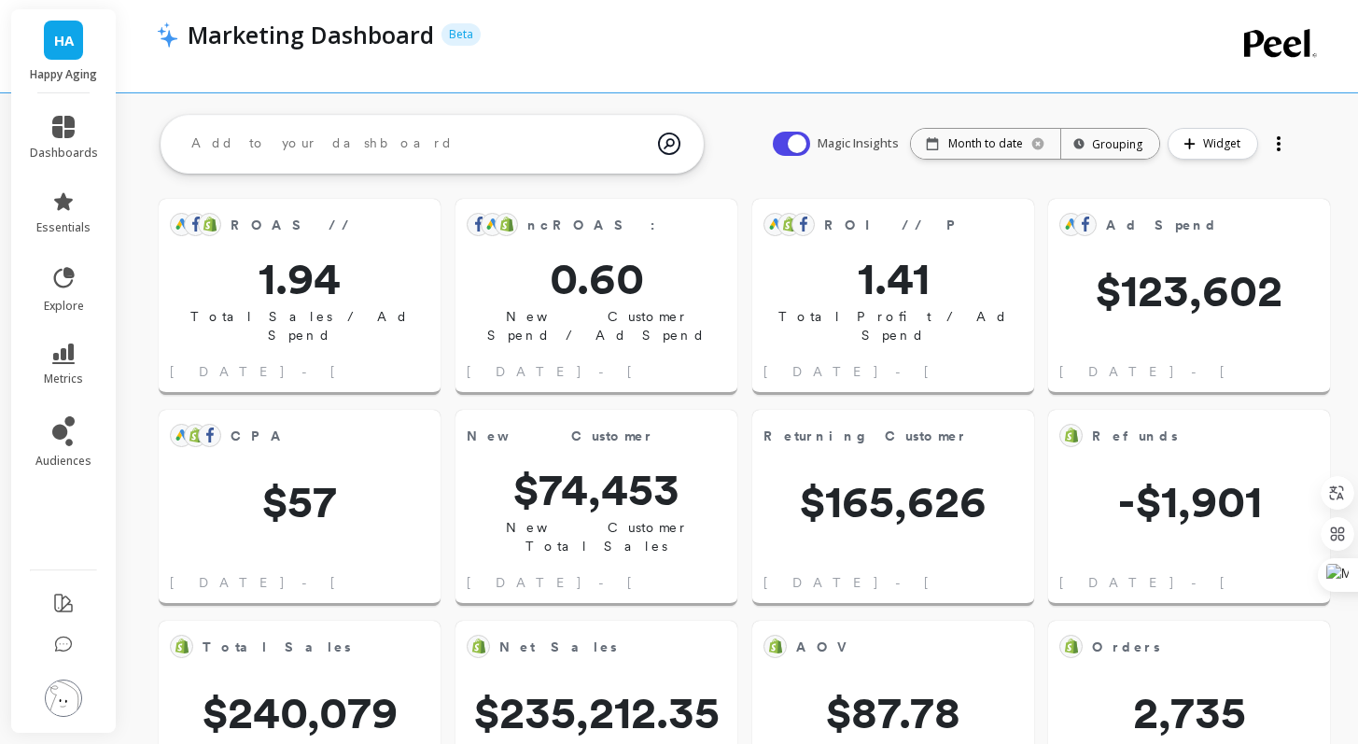
click at [1281, 133] on div at bounding box center [1279, 144] width 26 height 30
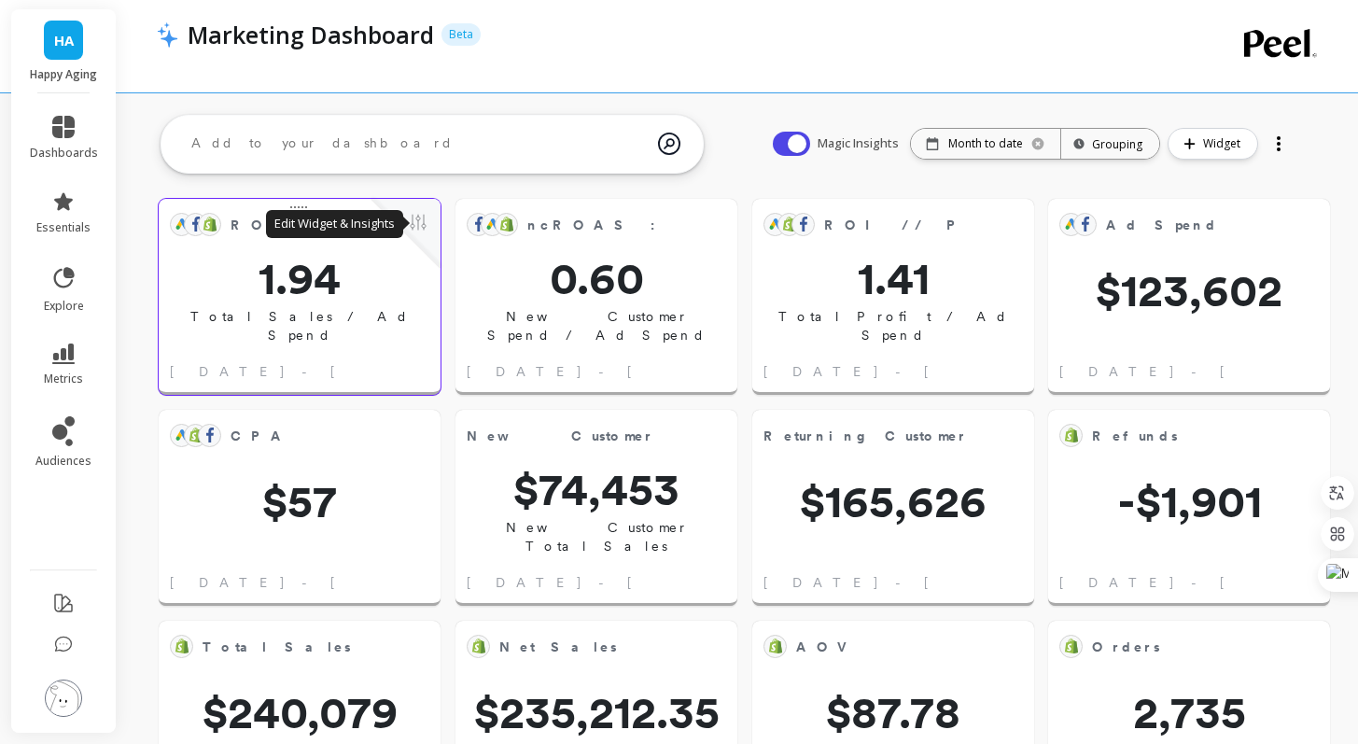
click at [422, 229] on button at bounding box center [418, 224] width 22 height 26
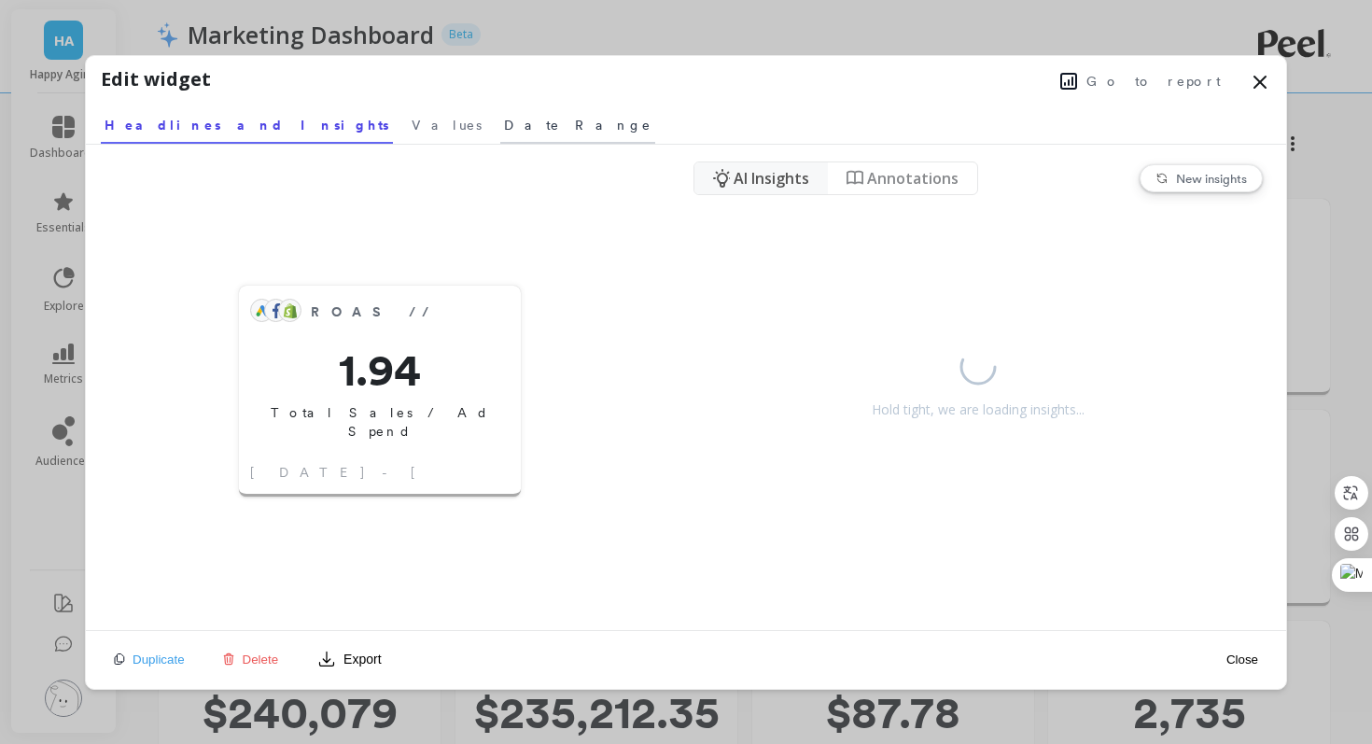
click at [504, 130] on span "Date Range" at bounding box center [577, 125] width 147 height 19
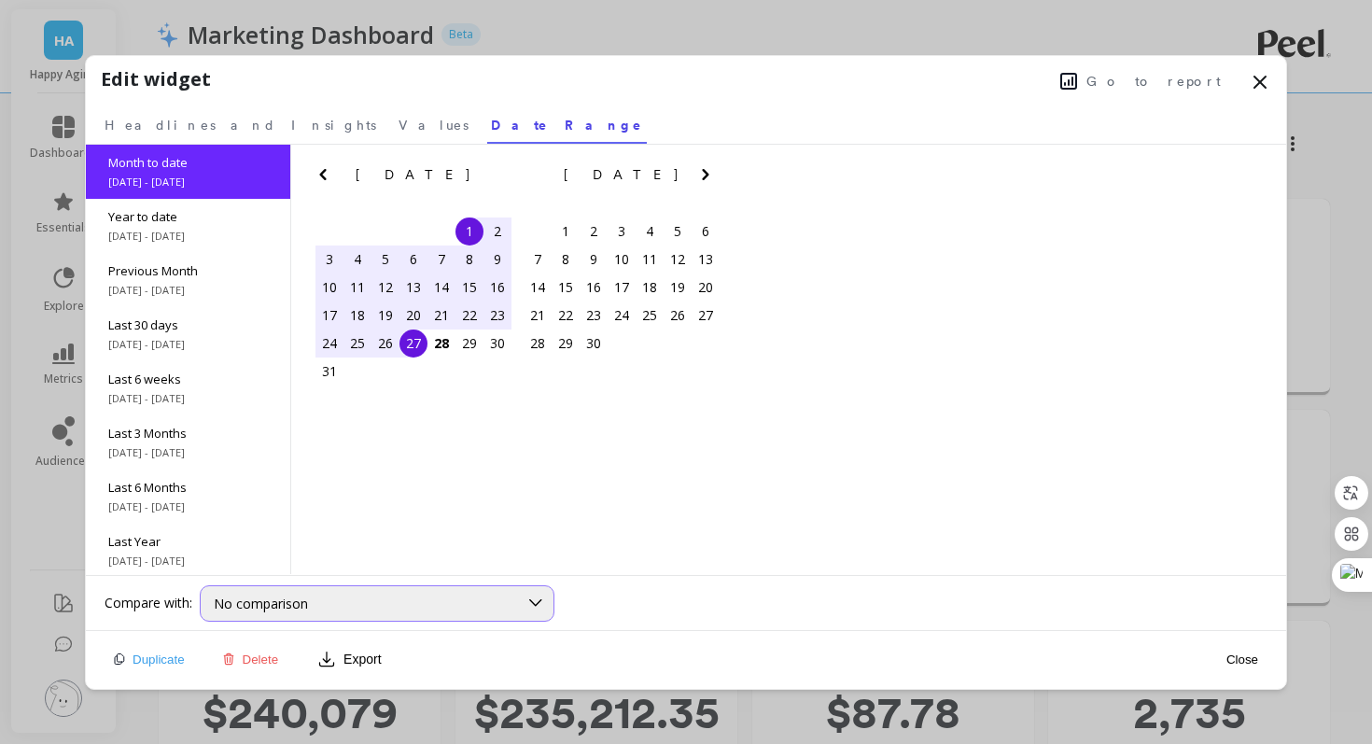
click at [314, 600] on div "No comparison" at bounding box center [366, 604] width 304 height 18
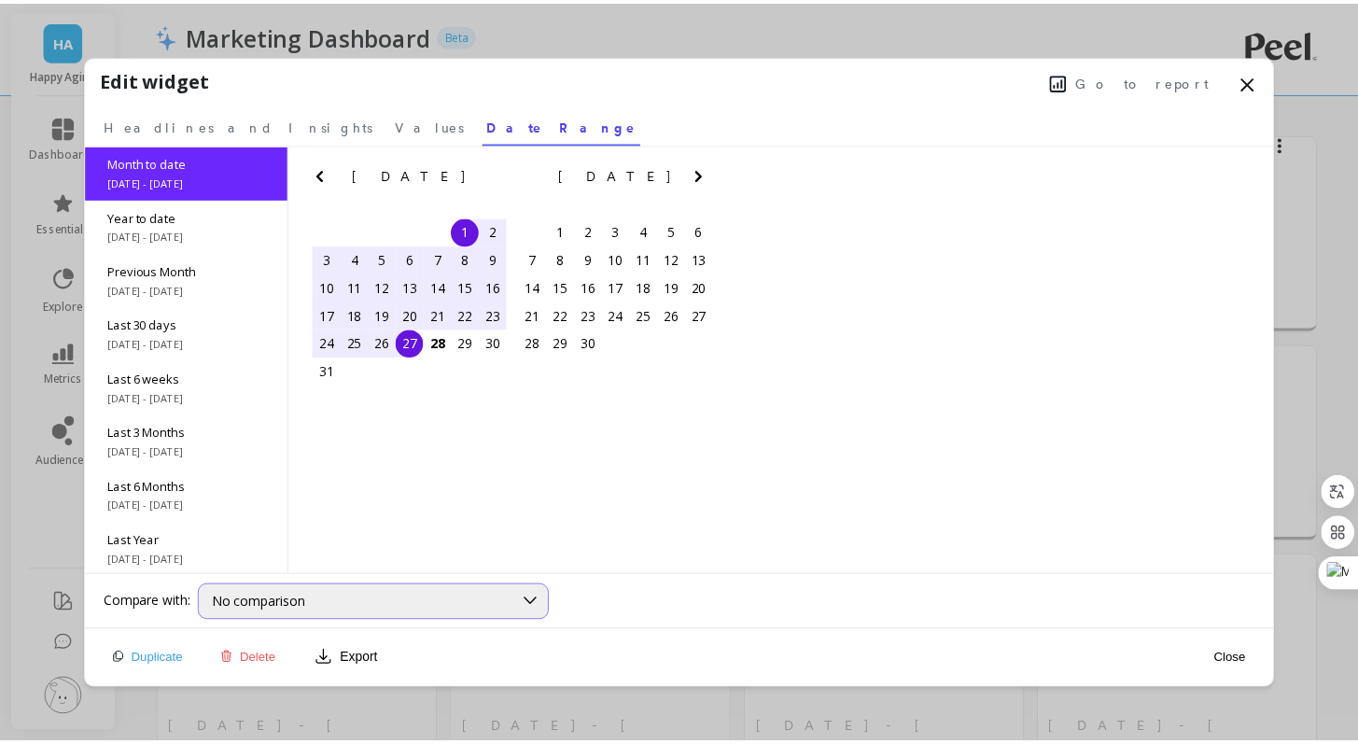
scroll to position [74, 0]
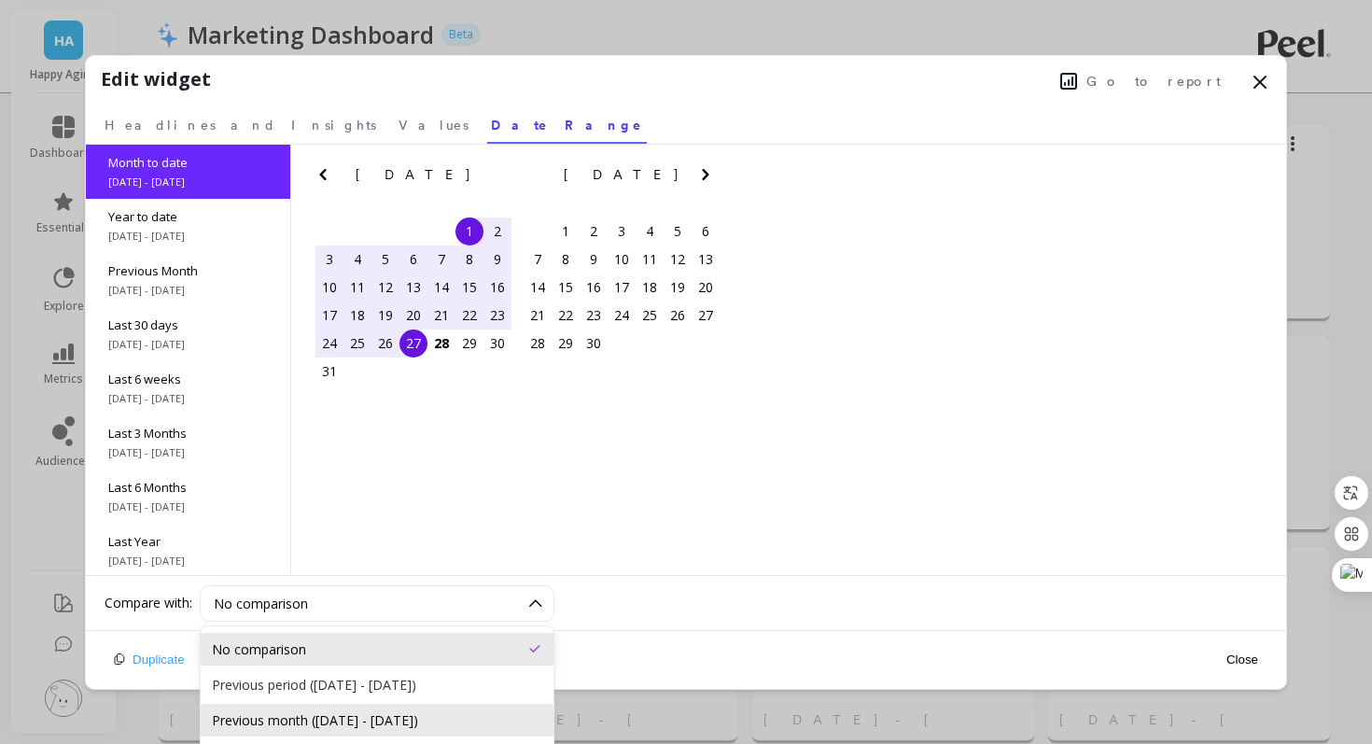
click at [325, 709] on div "Previous month (Jul 1, 2025 - Jul 27, 2025)" at bounding box center [377, 720] width 353 height 33
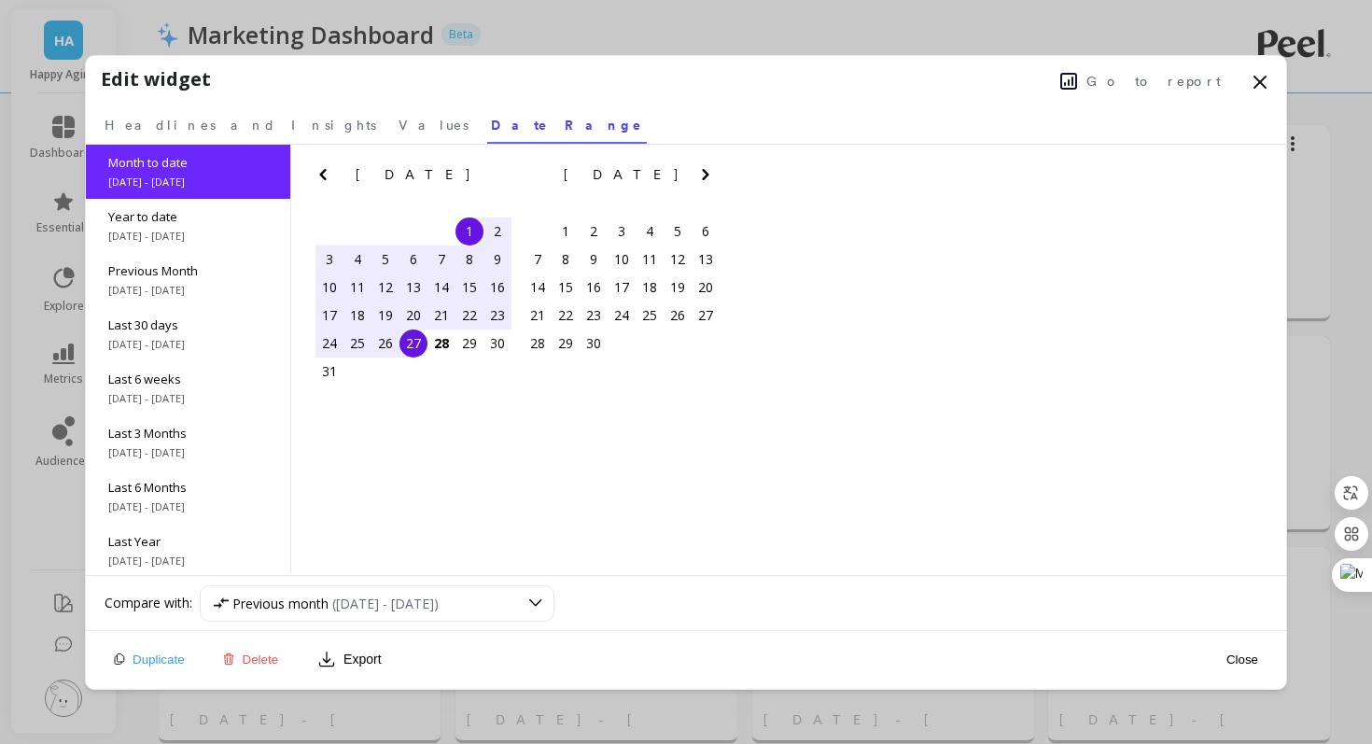
click at [1117, 555] on div "Month to date 8/1/2025 - 8/27/2025 Year to date 1/1/2025 - 8/27/2025 Previous M…" at bounding box center [686, 360] width 1200 height 431
click at [1233, 652] on button "Close" at bounding box center [1242, 660] width 43 height 16
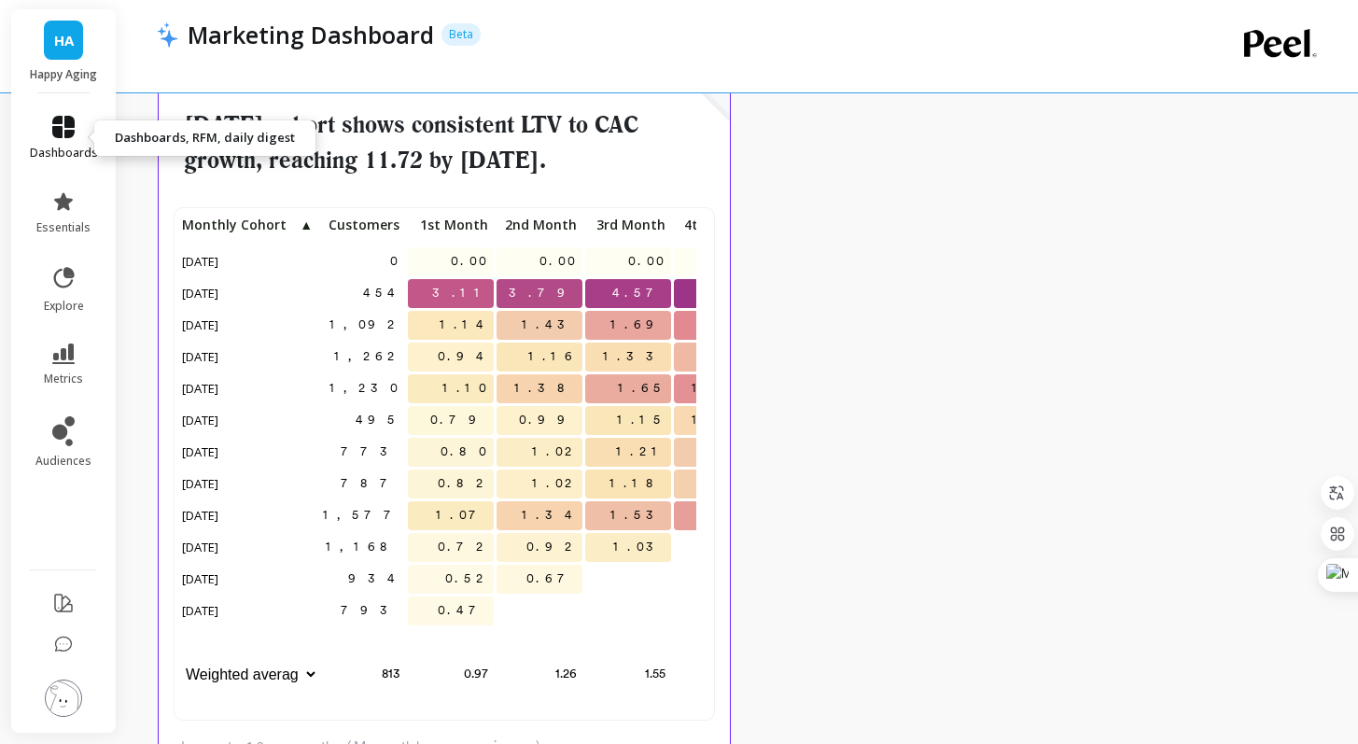
scroll to position [499, 504]
click at [86, 143] on link "dashboards" at bounding box center [64, 138] width 68 height 45
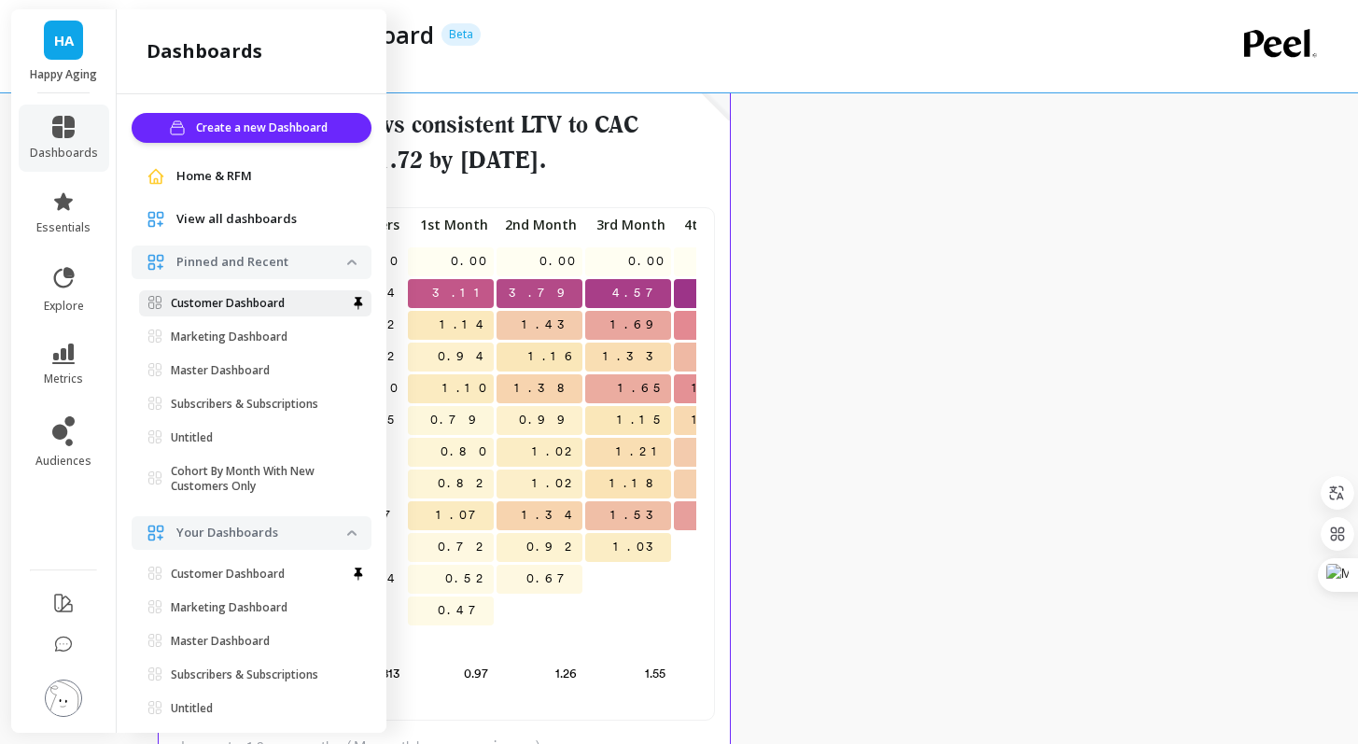
click at [207, 305] on p "Customer Dashboard" at bounding box center [228, 303] width 114 height 15
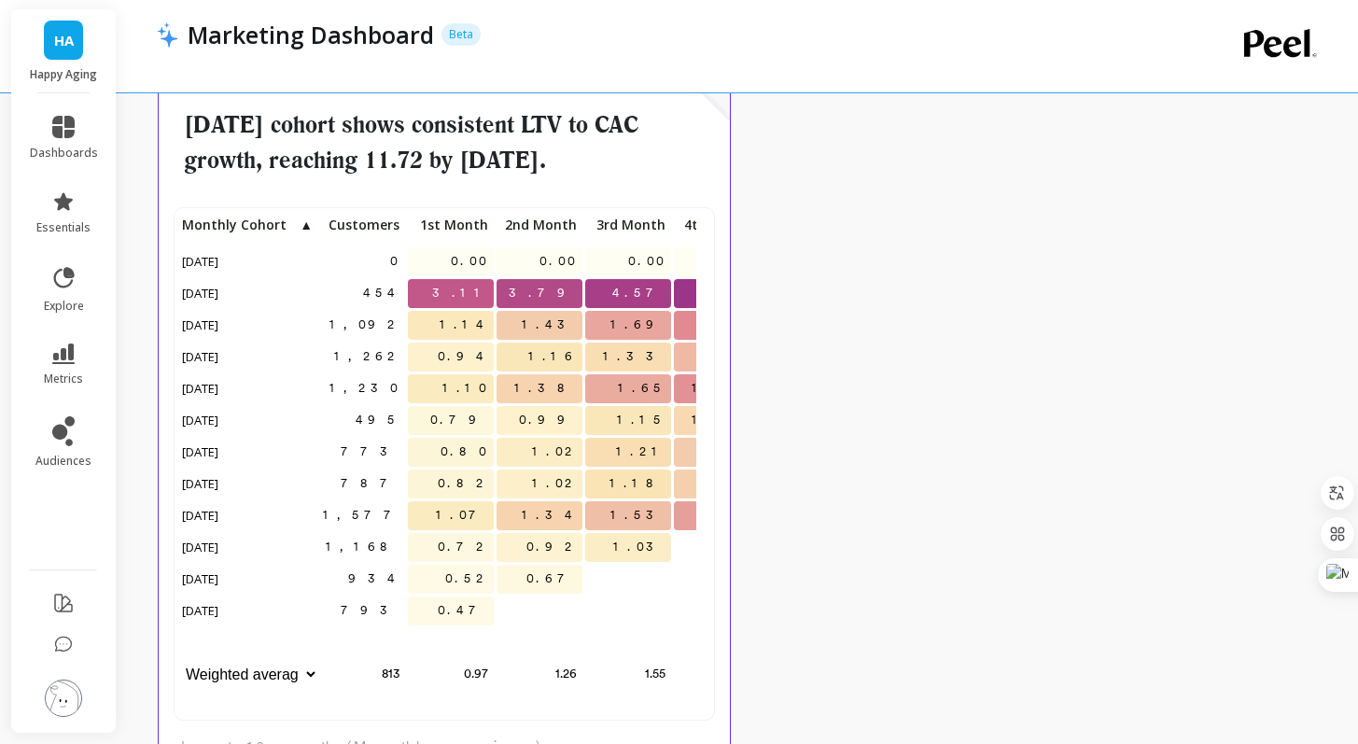
scroll to position [499, 518]
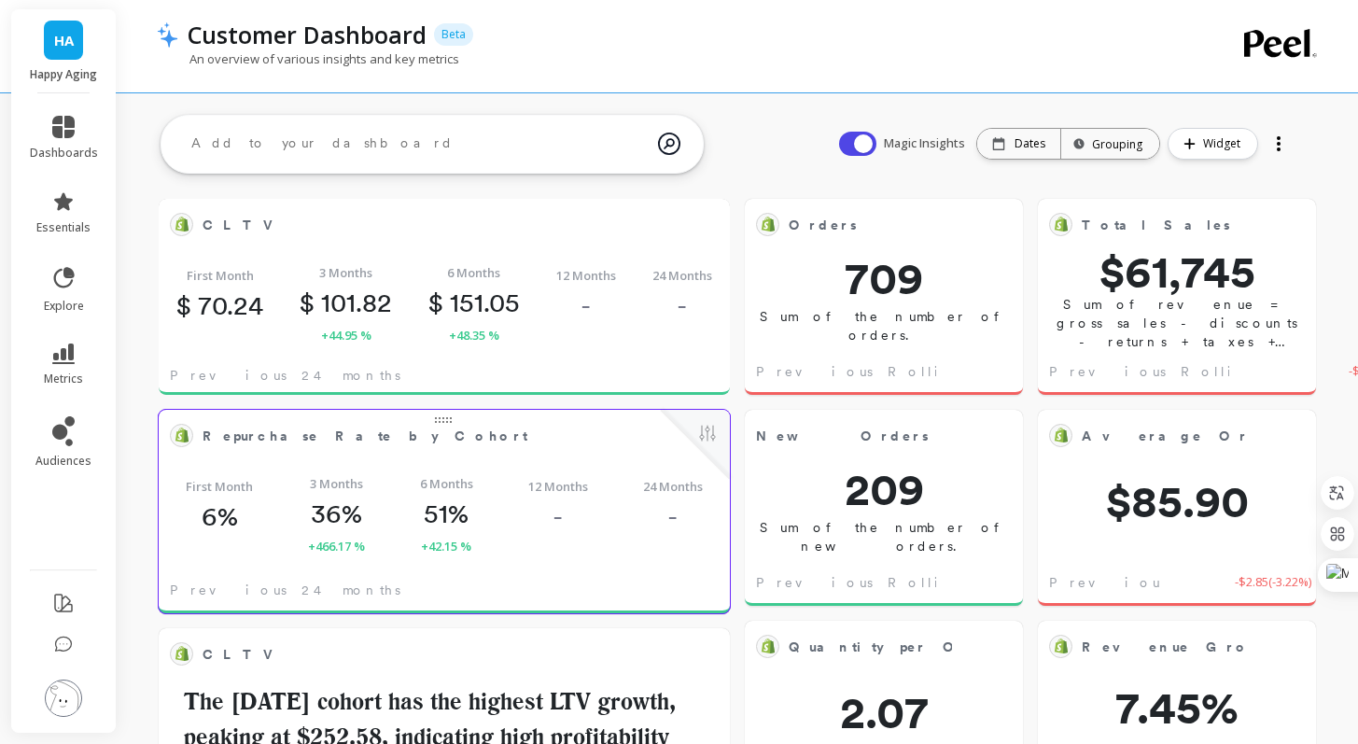
scroll to position [499, 504]
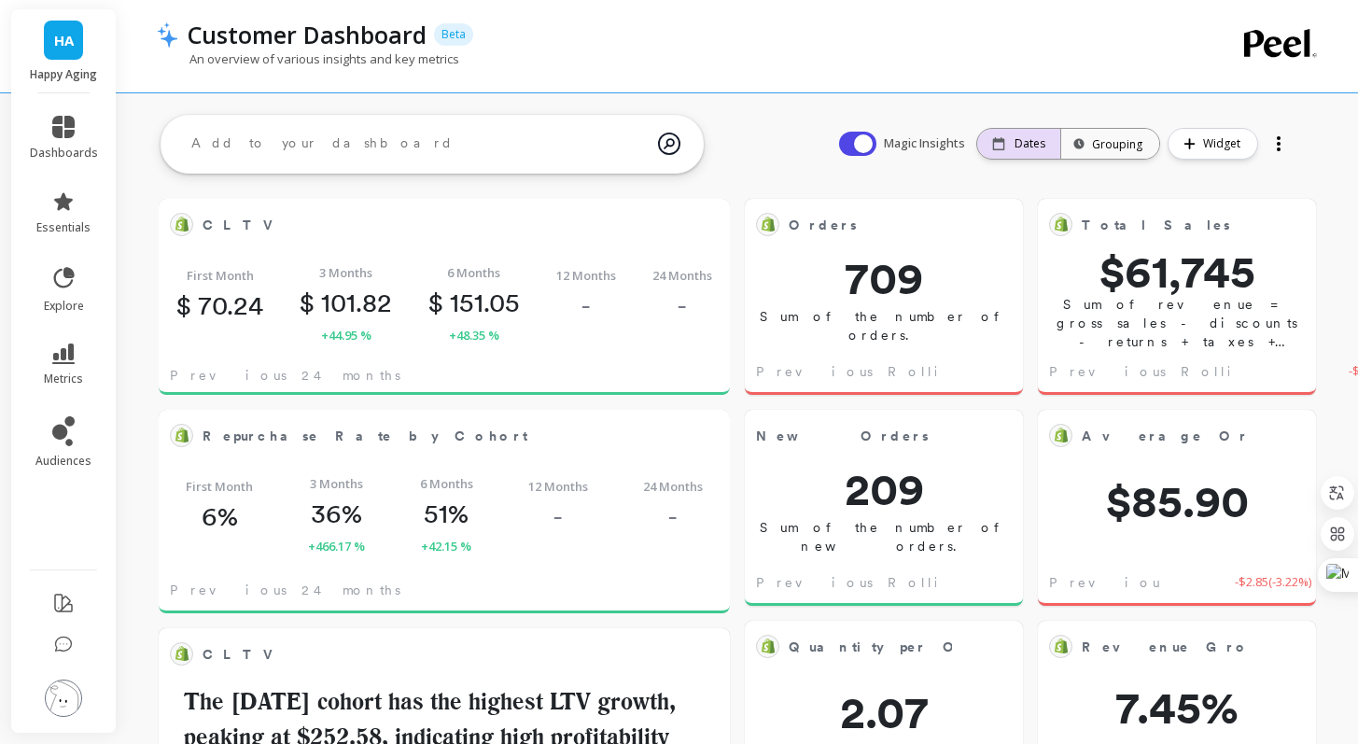
click at [1033, 141] on p "Dates" at bounding box center [1030, 143] width 31 height 15
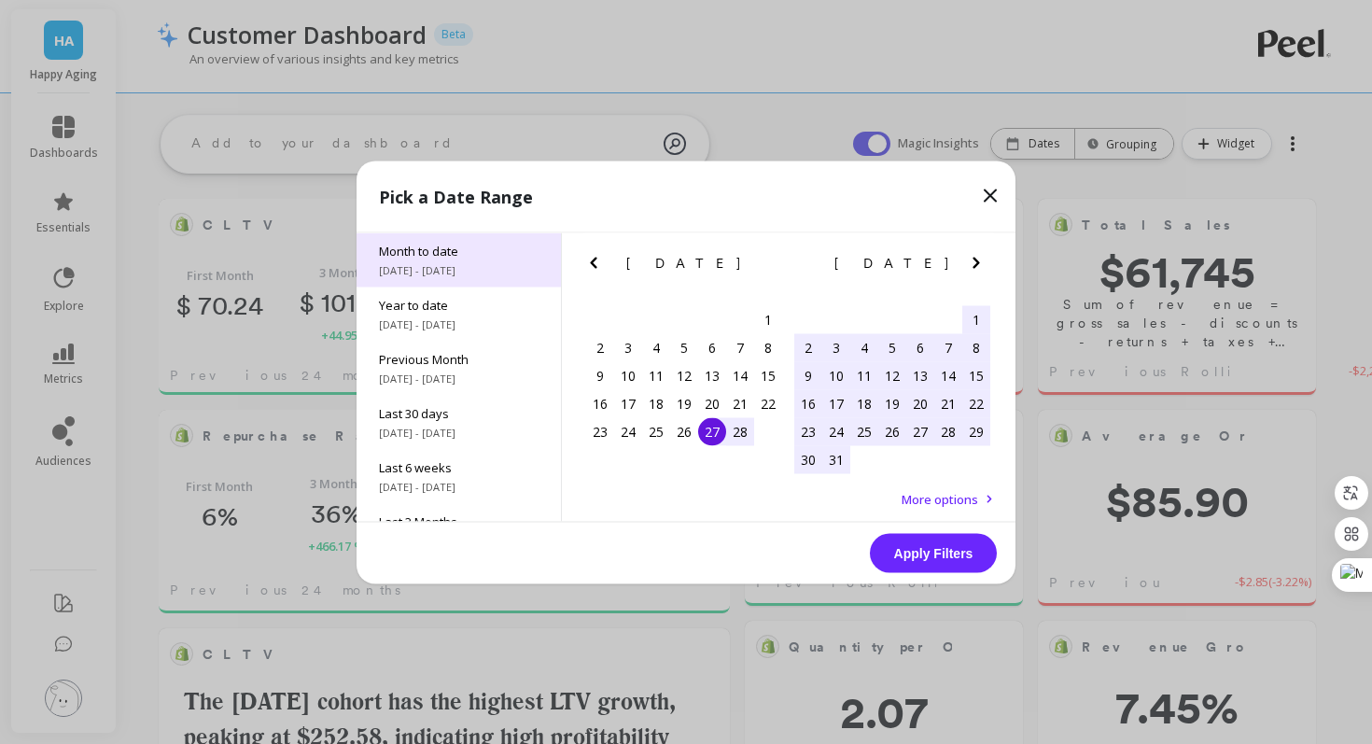
click at [450, 262] on span "8/1/2025 - 8/27/2025" at bounding box center [459, 269] width 160 height 15
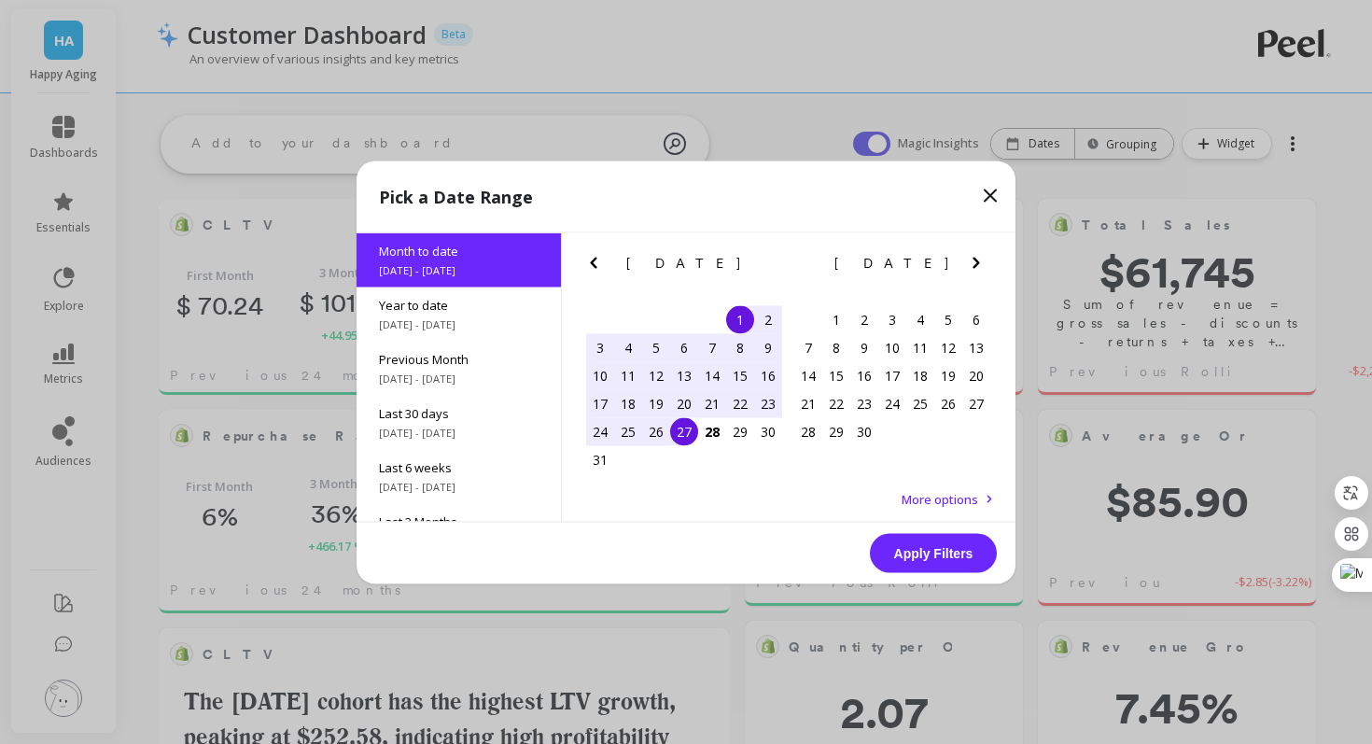
click at [917, 554] on button "Apply Filters" at bounding box center [933, 552] width 127 height 39
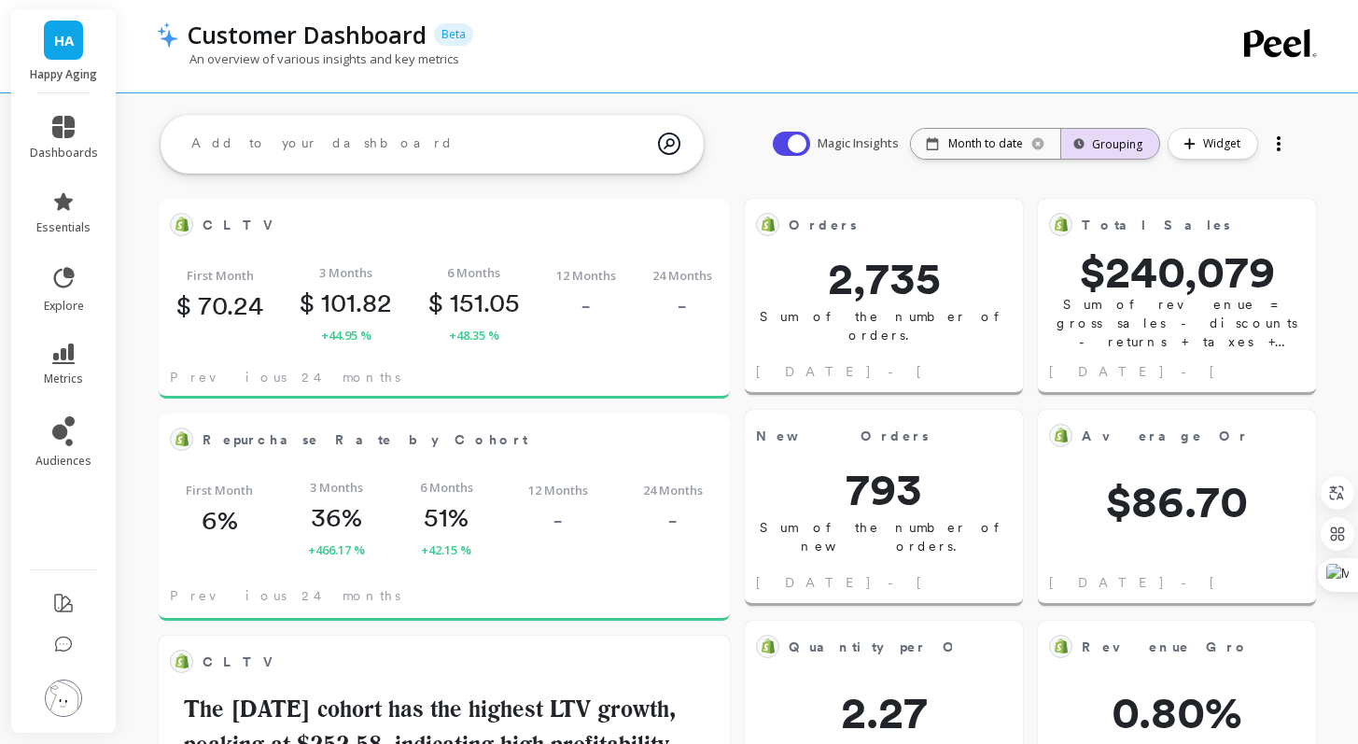
click at [1087, 147] on div "Grouping" at bounding box center [1110, 144] width 64 height 18
click at [1286, 134] on div at bounding box center [1279, 144] width 26 height 30
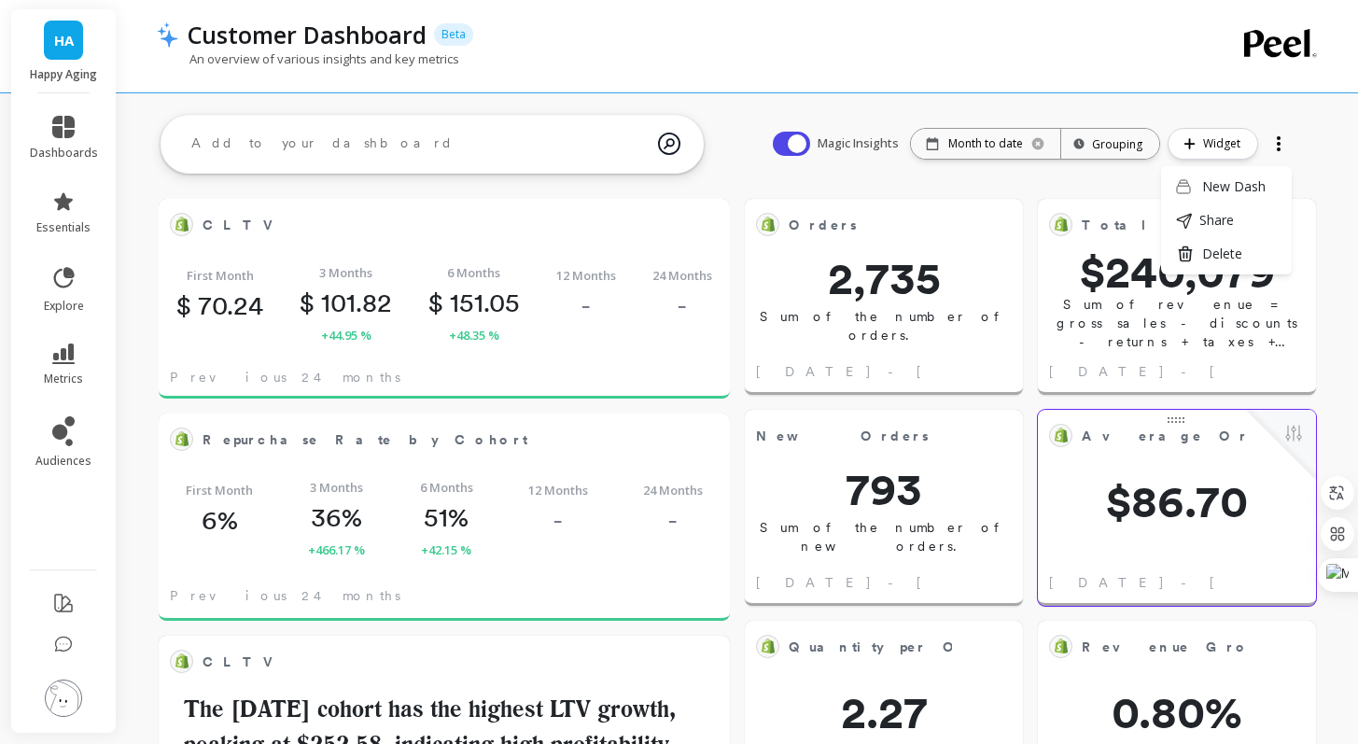
click at [1111, 191] on div "Total Sales Edit Widget & Insights $240,079 Sum of revenue = gross sales - disc…" at bounding box center [1177, 296] width 278 height 211
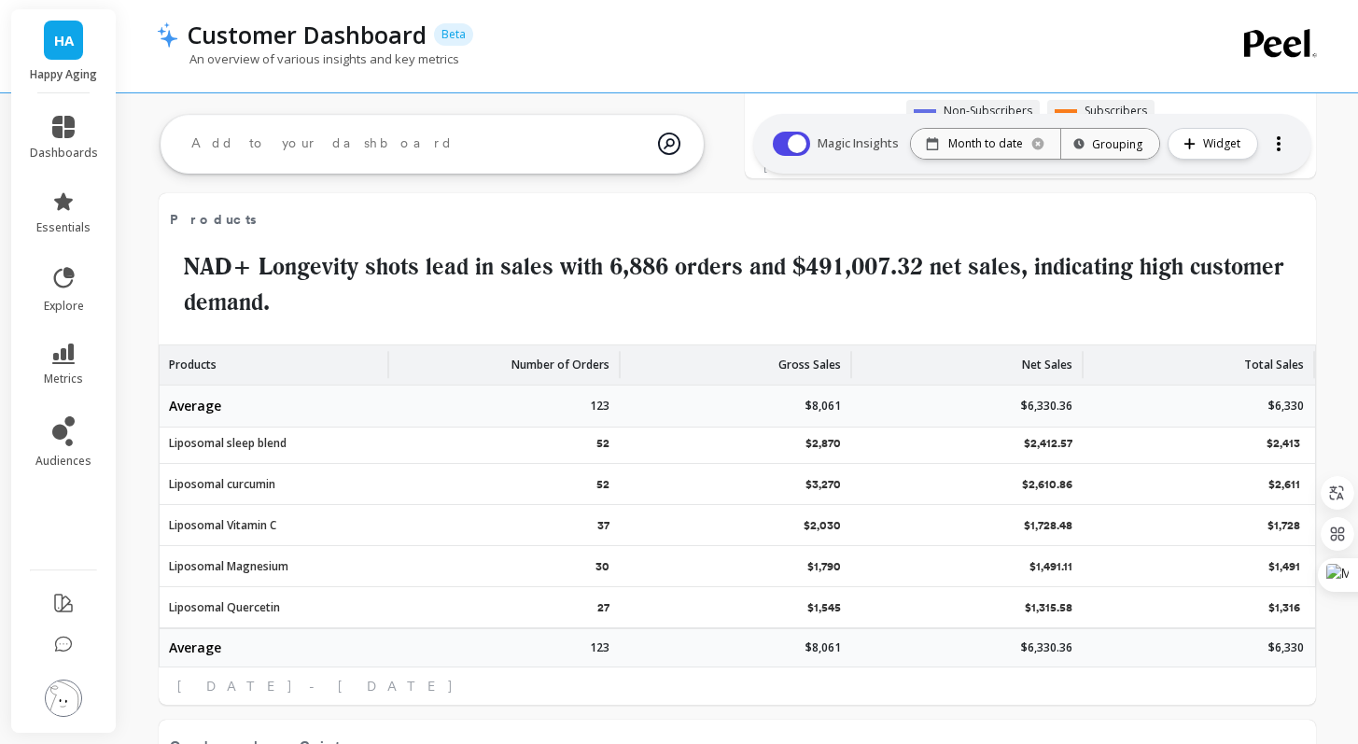
scroll to position [612, 16]
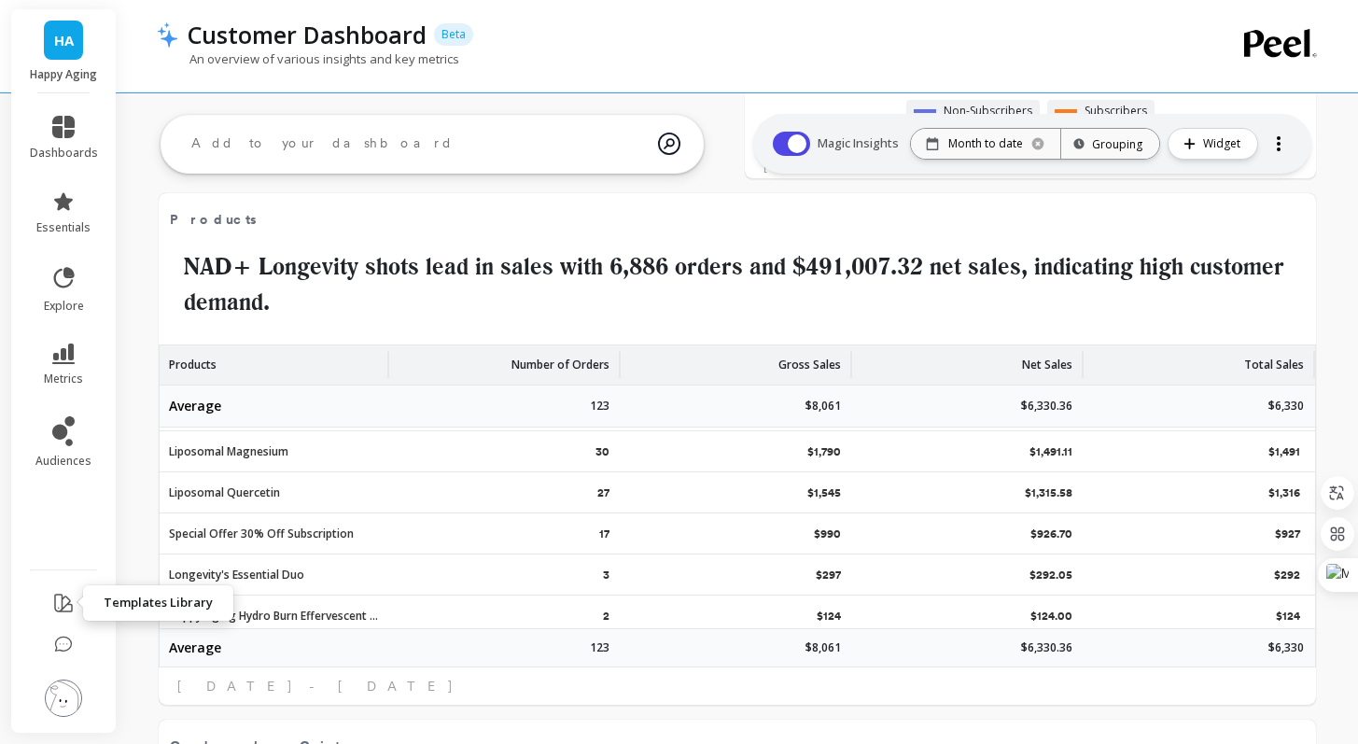
click at [61, 610] on icon at bounding box center [63, 603] width 22 height 22
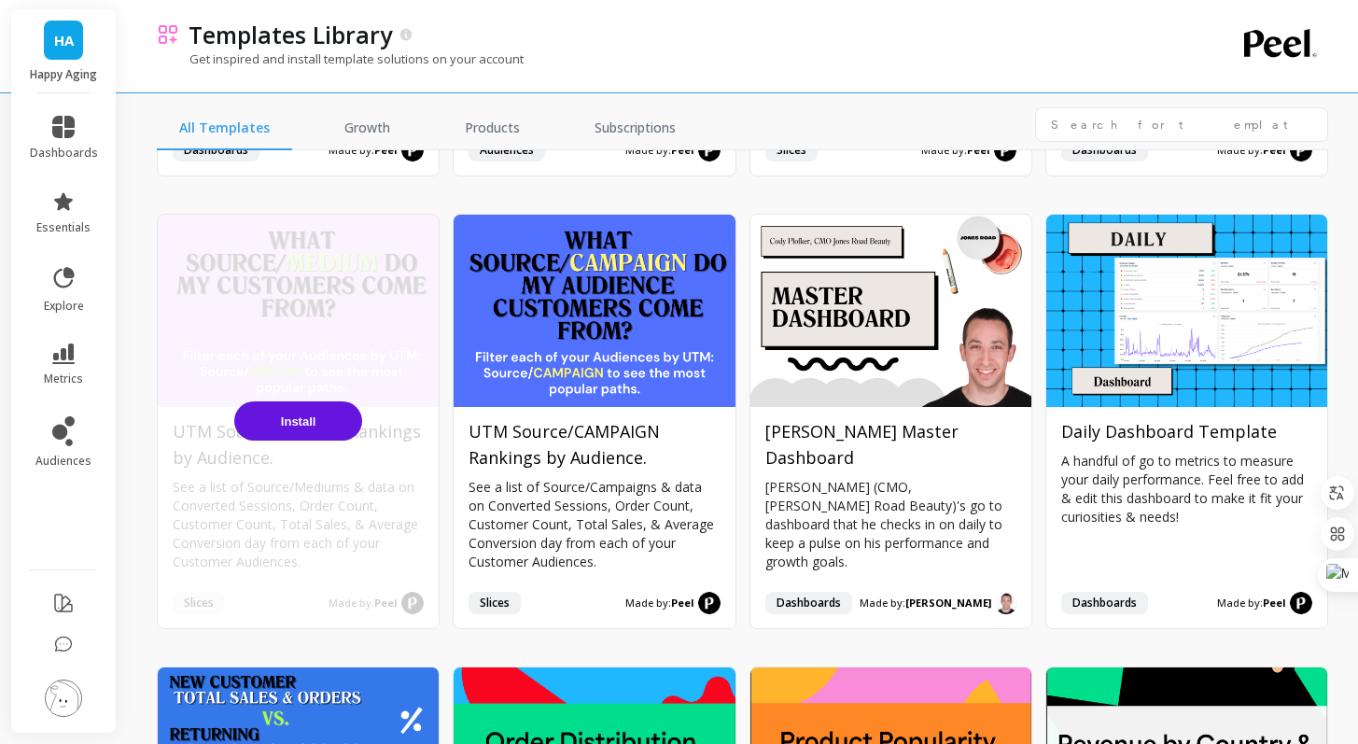
scroll to position [895, 0]
click at [304, 421] on span "Install" at bounding box center [298, 421] width 35 height 14
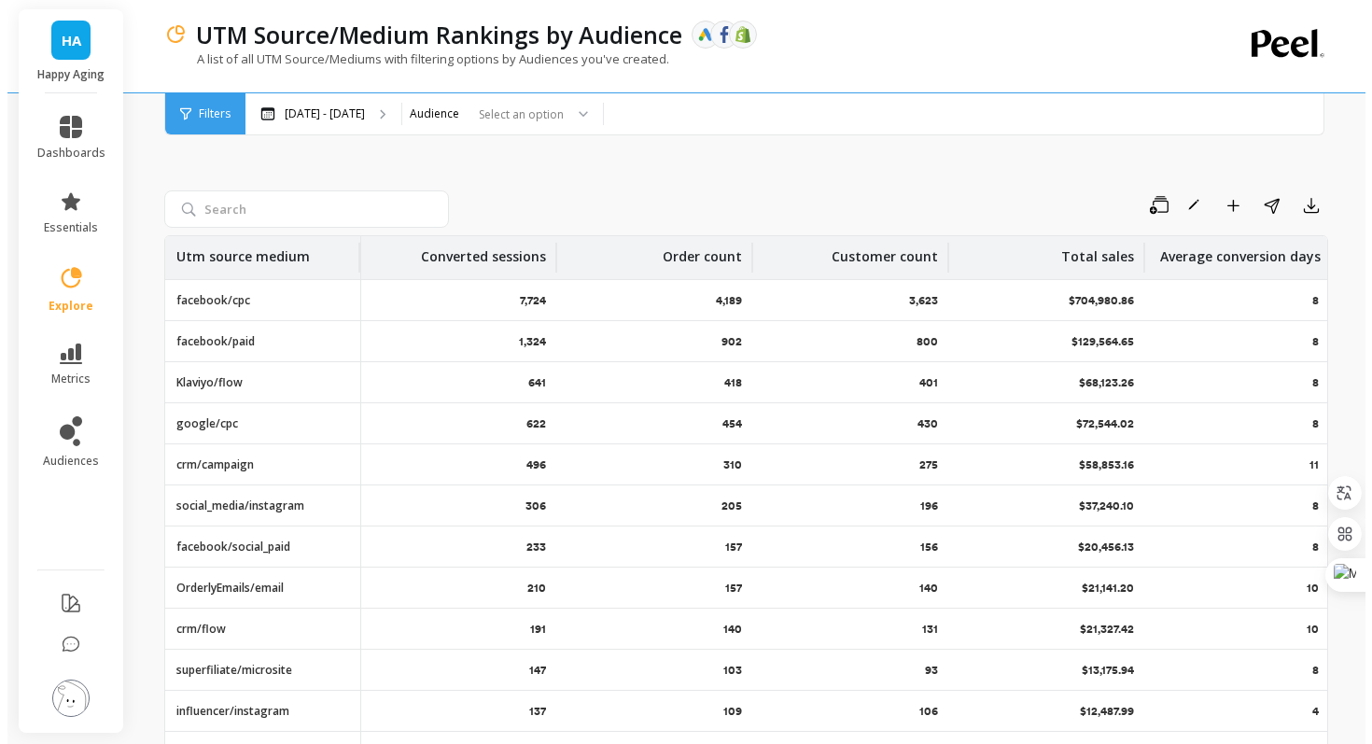
scroll to position [0, 28]
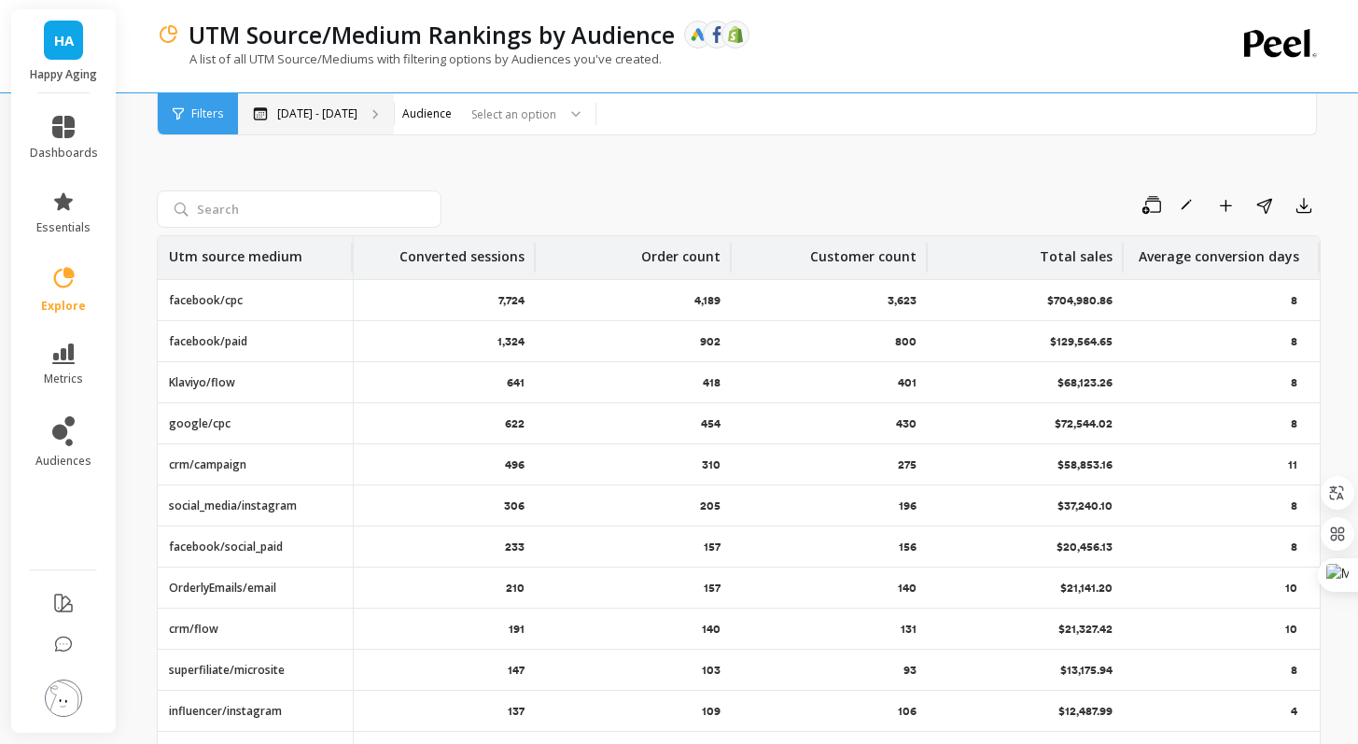
click at [344, 124] on div "[DATE] - [DATE]" at bounding box center [316, 113] width 156 height 41
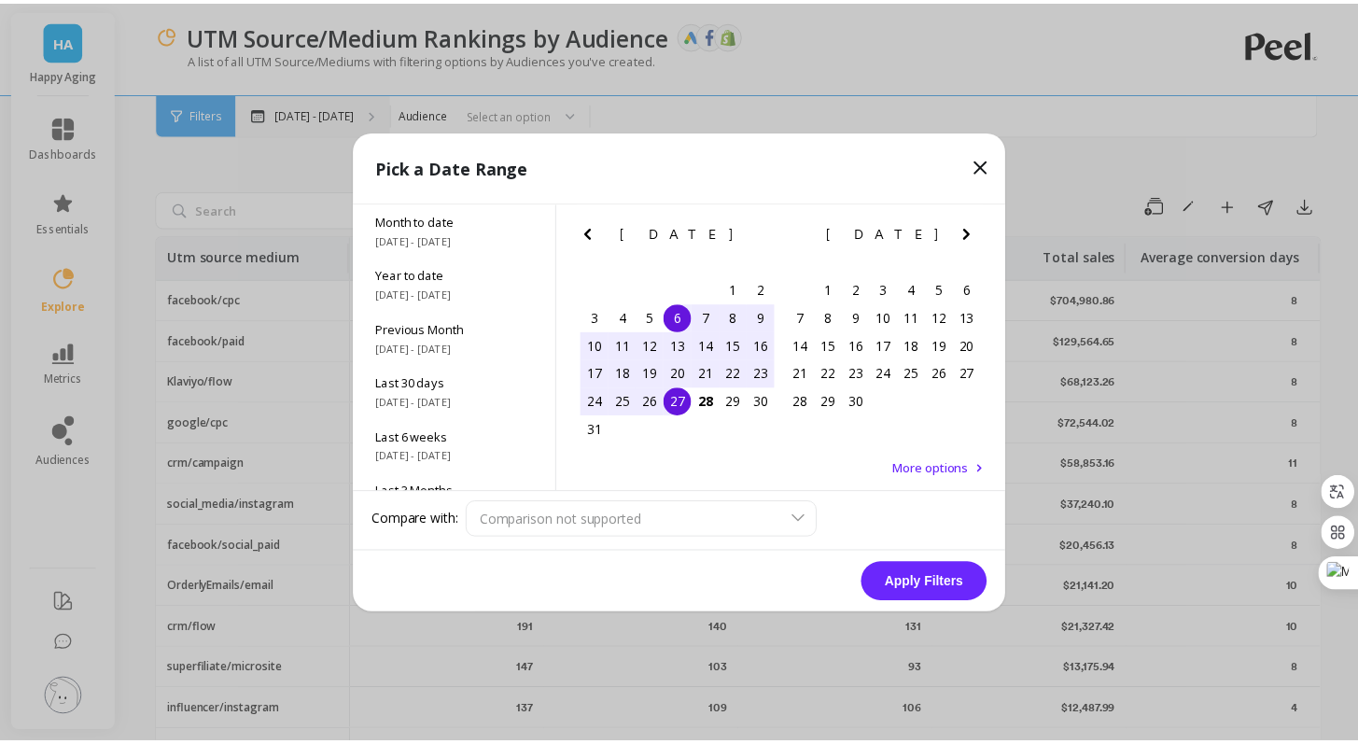
scroll to position [0, 14]
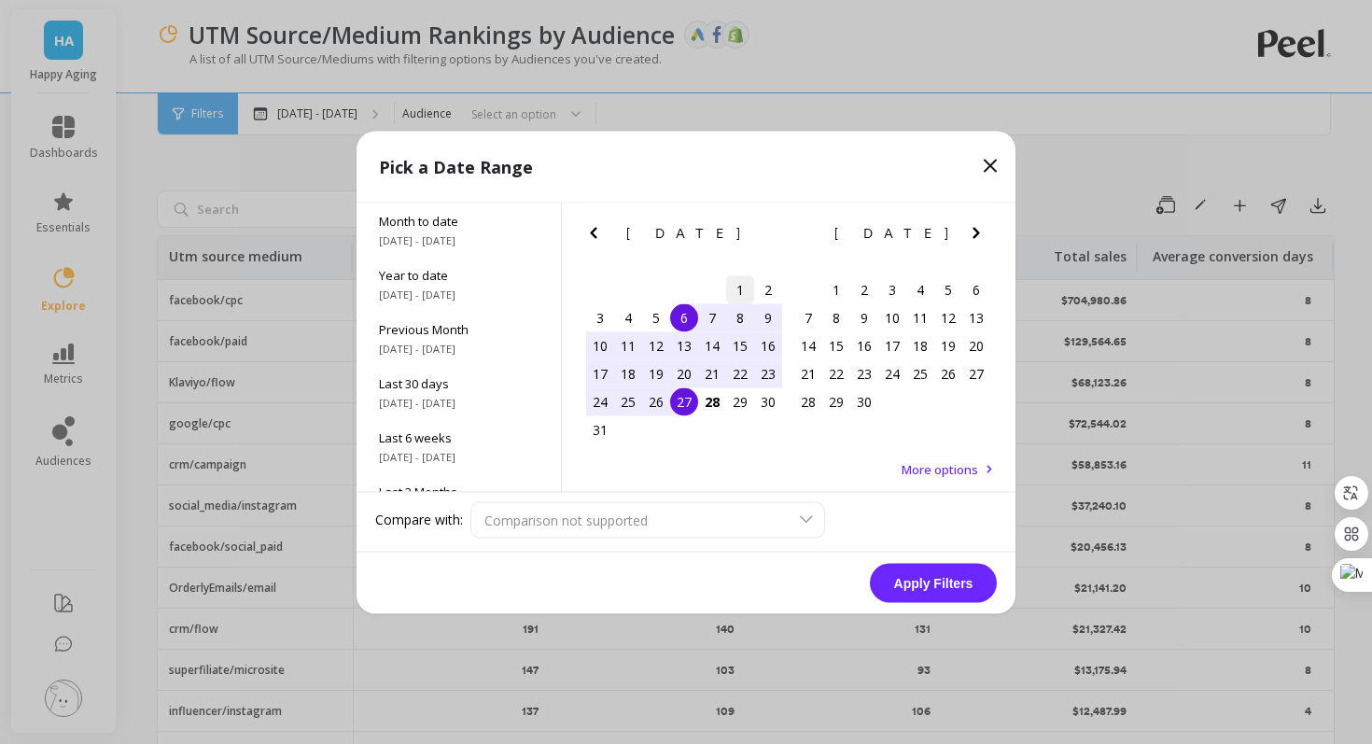
click at [740, 297] on div "1" at bounding box center [740, 289] width 28 height 28
click at [711, 411] on div "28" at bounding box center [712, 401] width 28 height 28
click at [930, 589] on button "Apply Filters" at bounding box center [933, 582] width 127 height 39
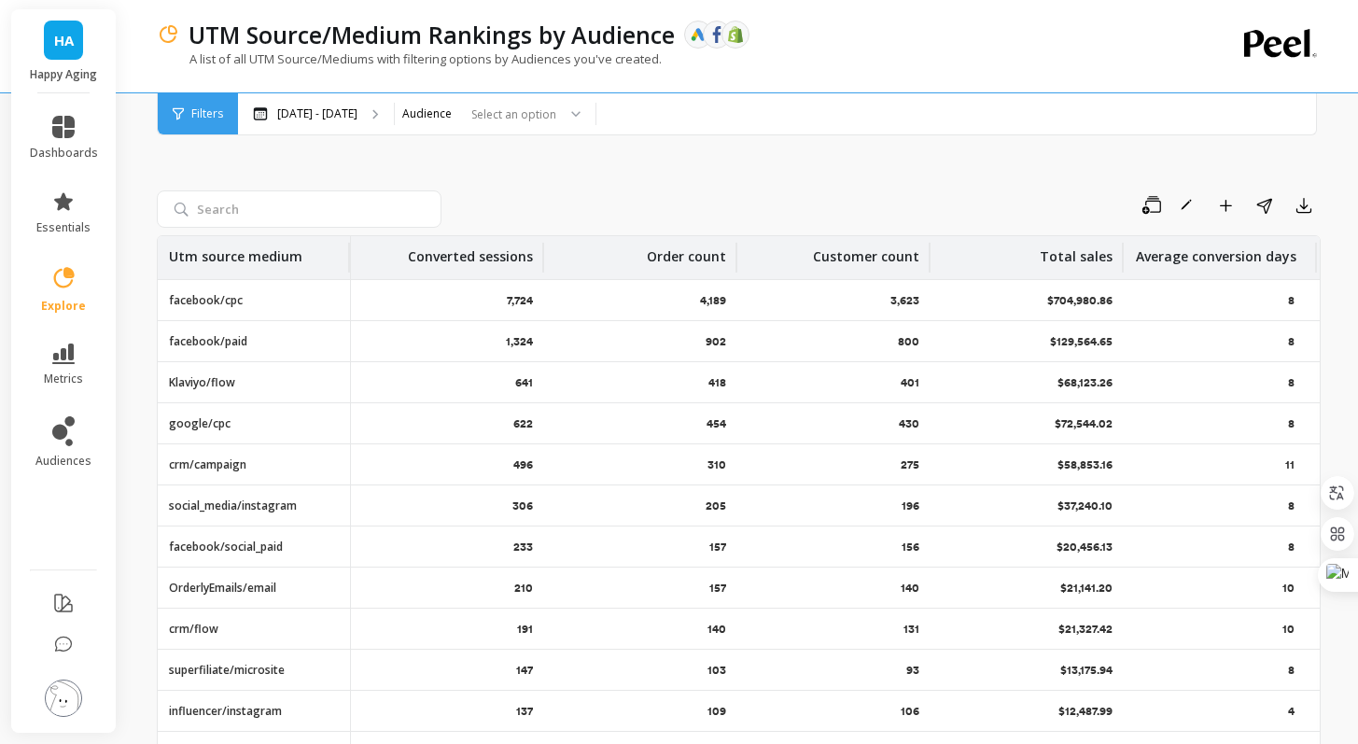
click at [1082, 304] on p "$704,980.86" at bounding box center [1079, 300] width 65 height 15
click at [227, 110] on div "Filters" at bounding box center [198, 113] width 80 height 41
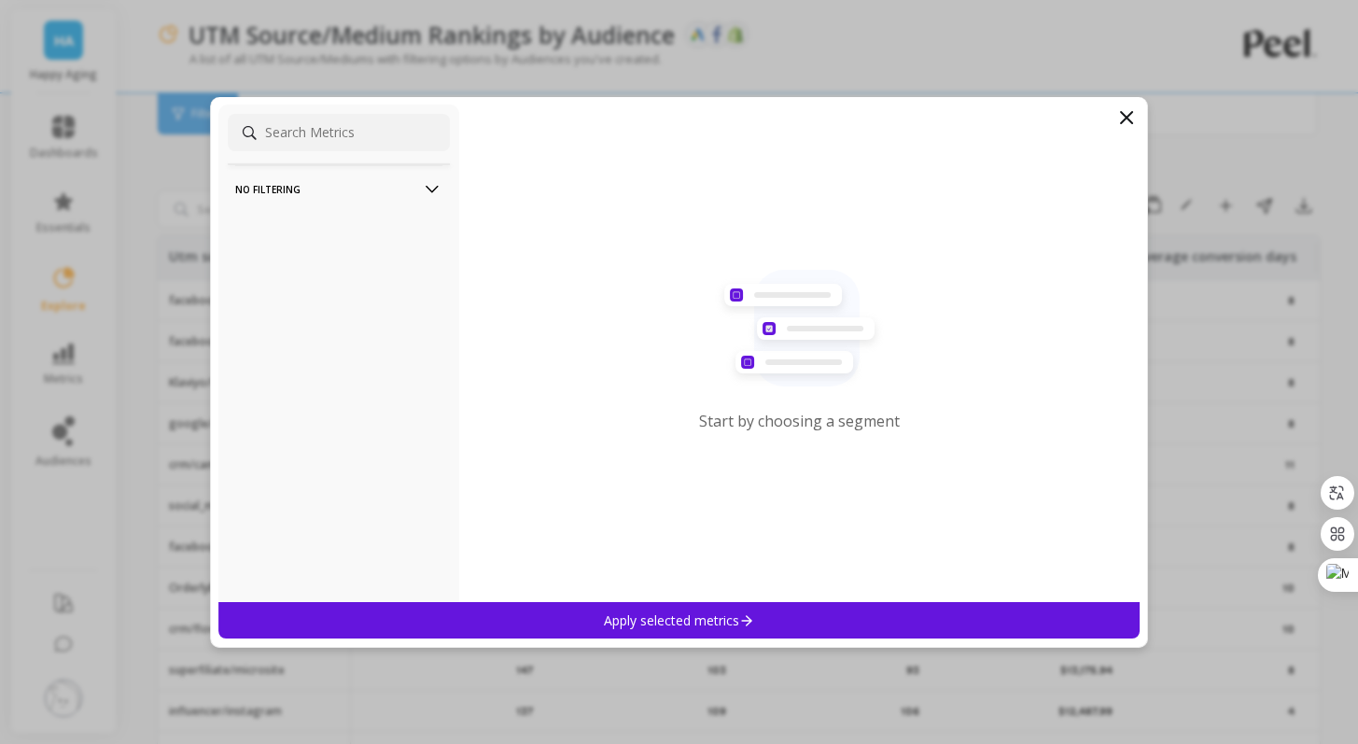
click at [350, 194] on p "No filtering" at bounding box center [338, 189] width 207 height 48
click at [311, 224] on p "Overall by Date" at bounding box center [282, 225] width 88 height 17
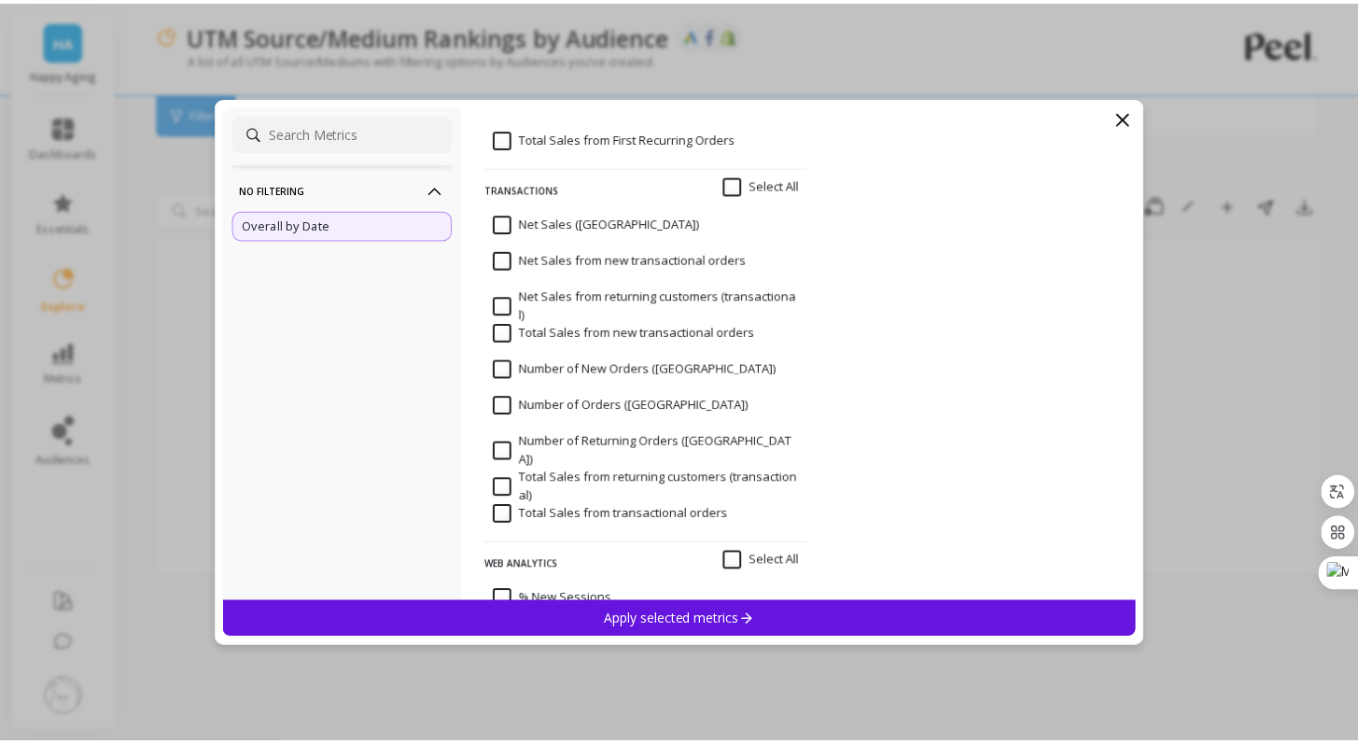
scroll to position [6340, 0]
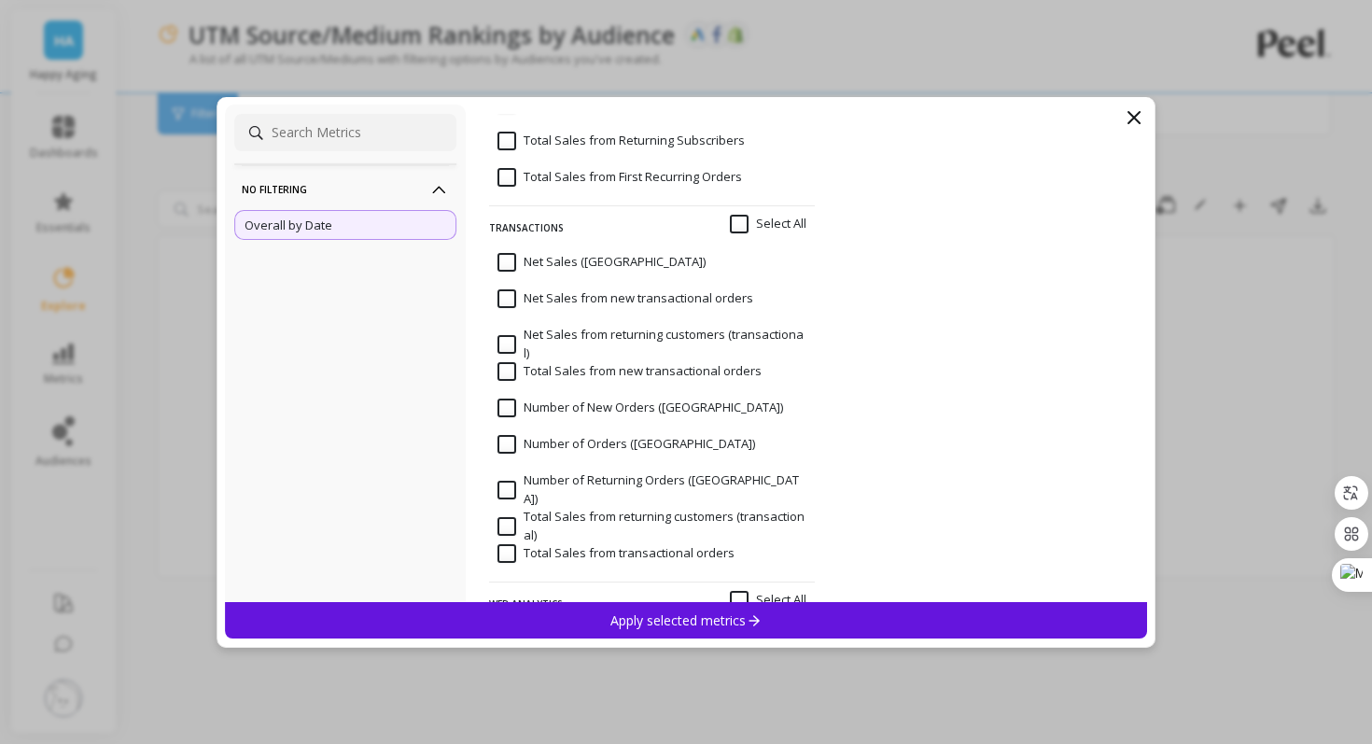
click at [667, 624] on p "Apply selected metrics" at bounding box center [685, 620] width 151 height 18
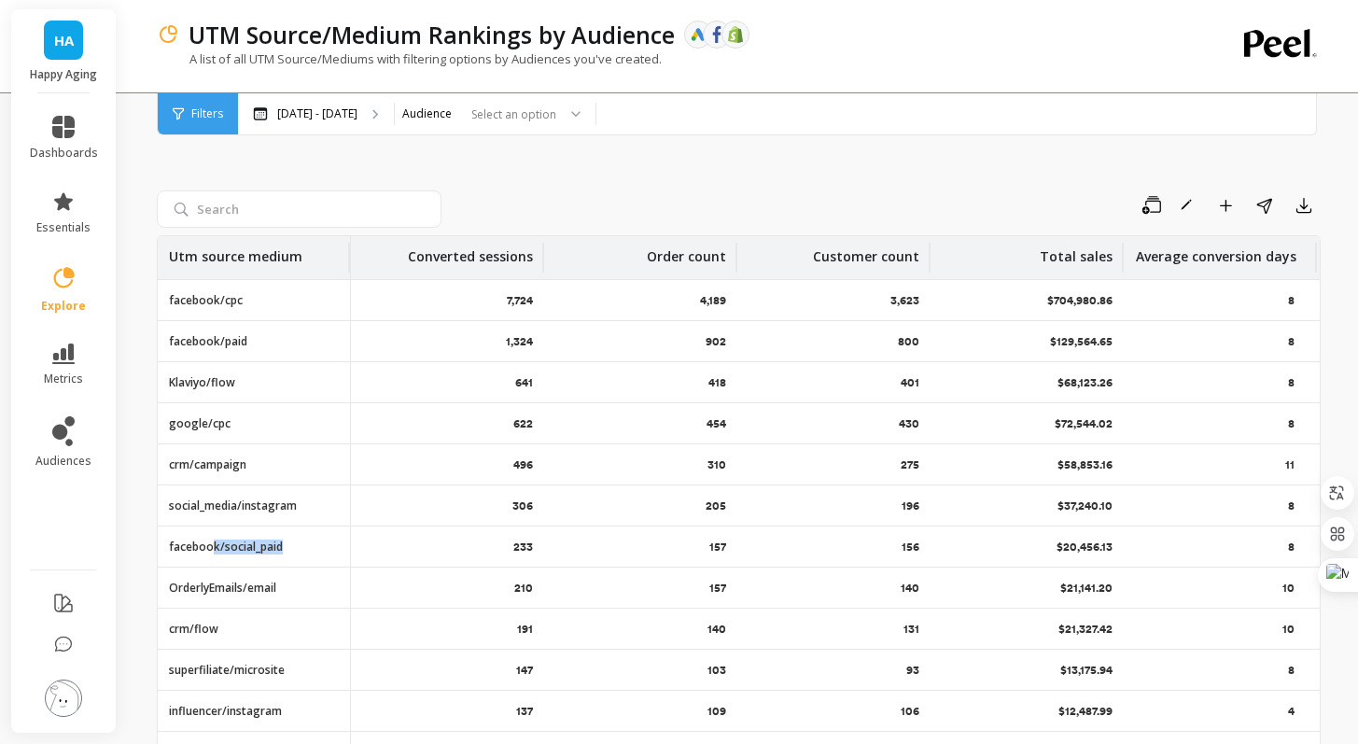
drag, startPoint x: 210, startPoint y: 549, endPoint x: 296, endPoint y: 545, distance: 86.0
click at [296, 545] on div "facebook/social_paid" at bounding box center [254, 546] width 192 height 40
click at [519, 185] on div "Save Rename Add to Dashboard Share Export Utm source medium Converted sessions …" at bounding box center [739, 472] width 1164 height 748
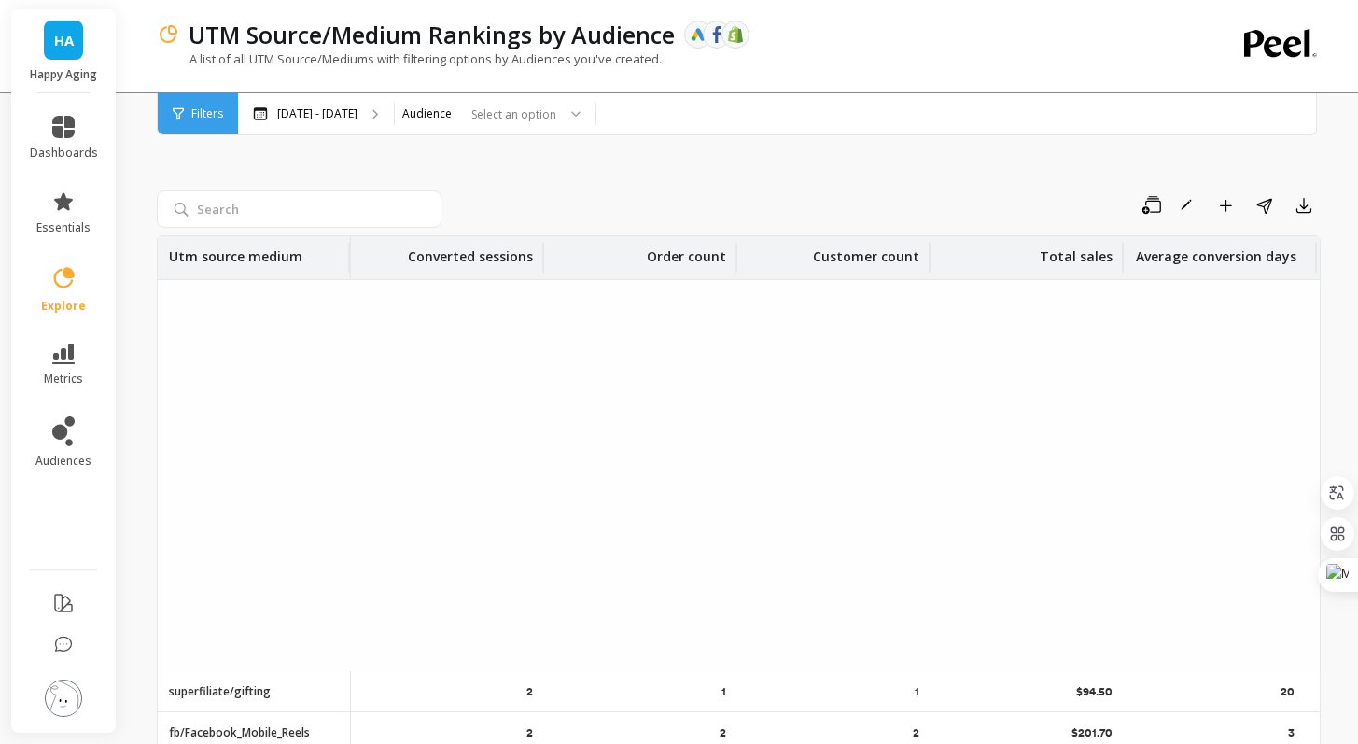
scroll to position [4675, 0]
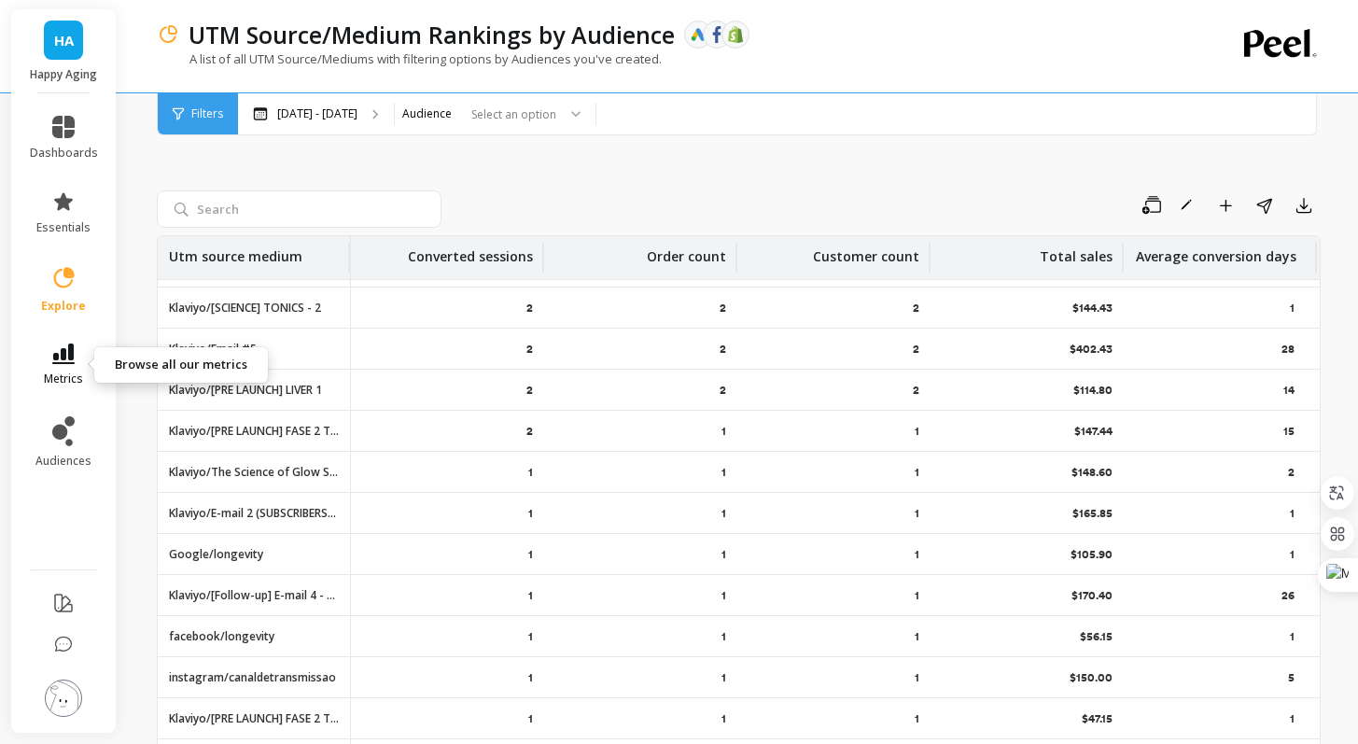
click at [67, 372] on span "metrics" at bounding box center [63, 379] width 39 height 15
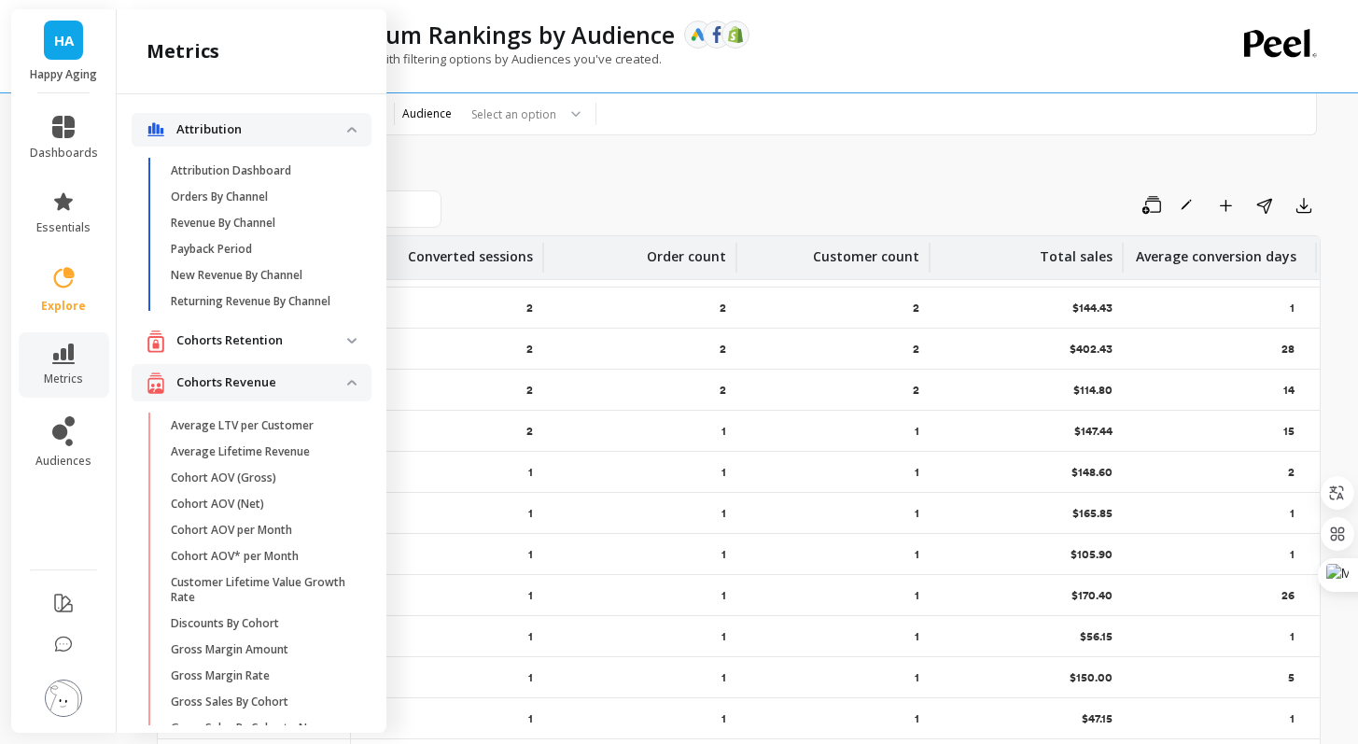
click at [75, 690] on img at bounding box center [63, 698] width 37 height 37
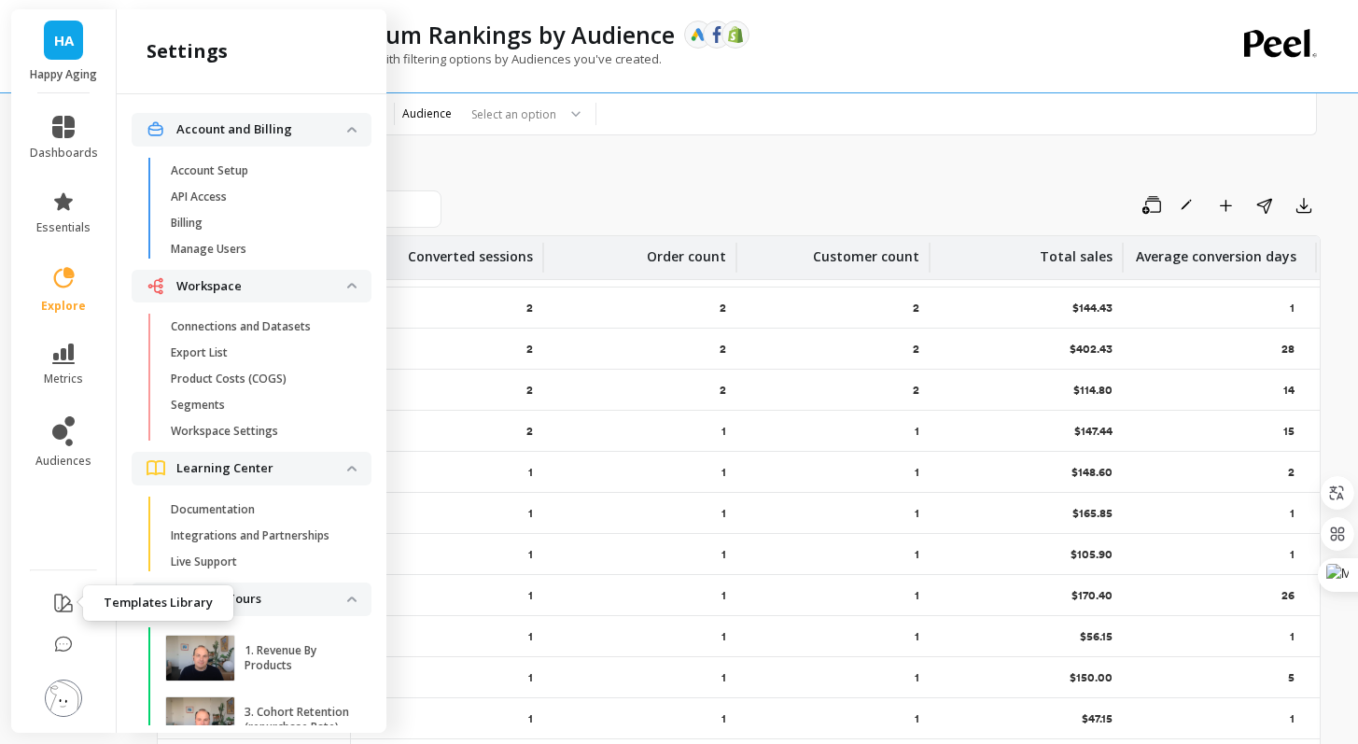
click at [66, 605] on icon at bounding box center [63, 603] width 22 height 22
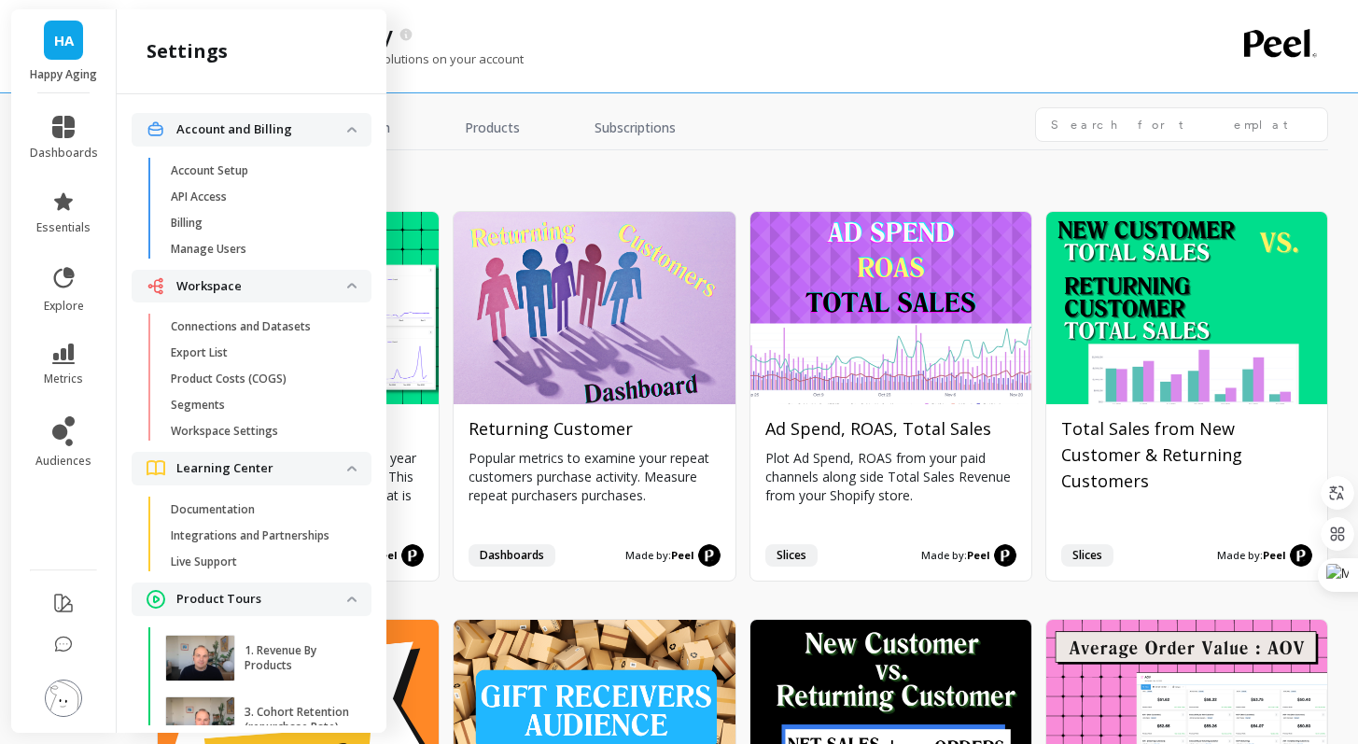
click at [1036, 175] on h2 "growth" at bounding box center [742, 182] width 1171 height 26
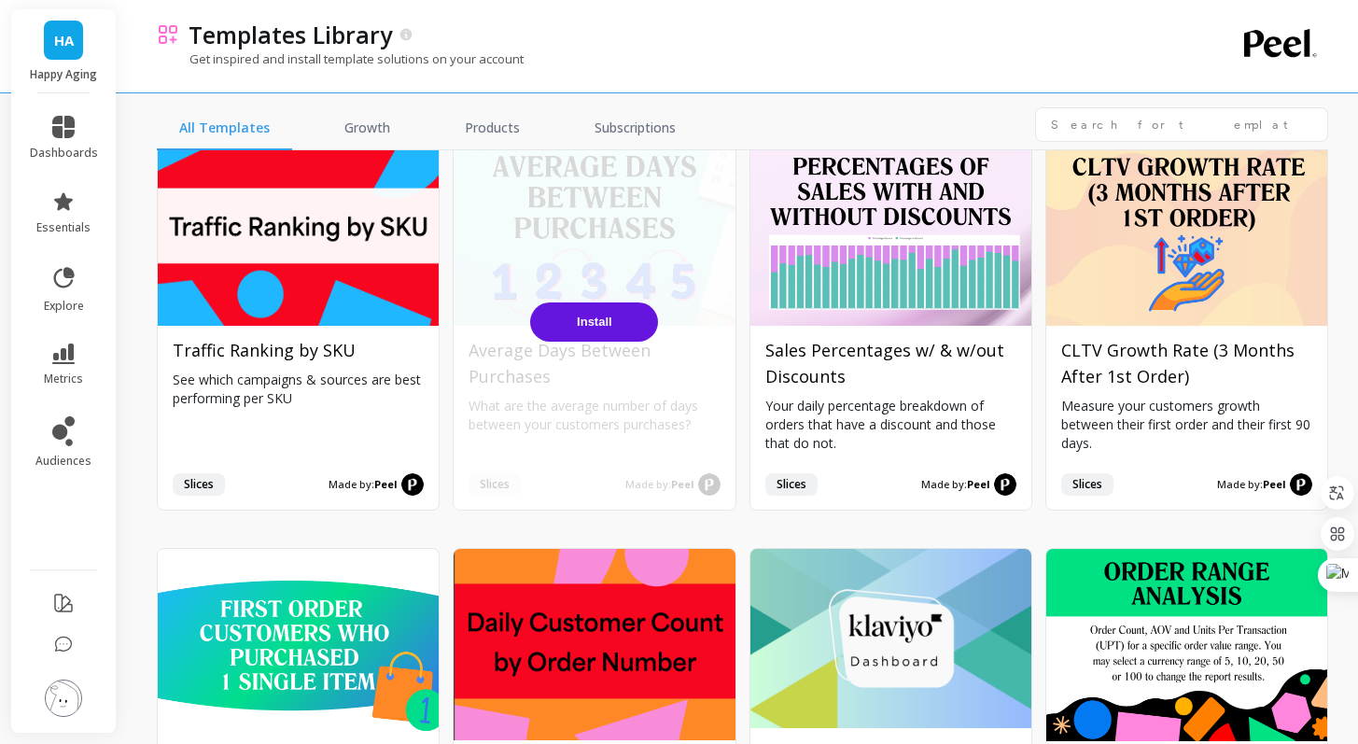
scroll to position [2296, 0]
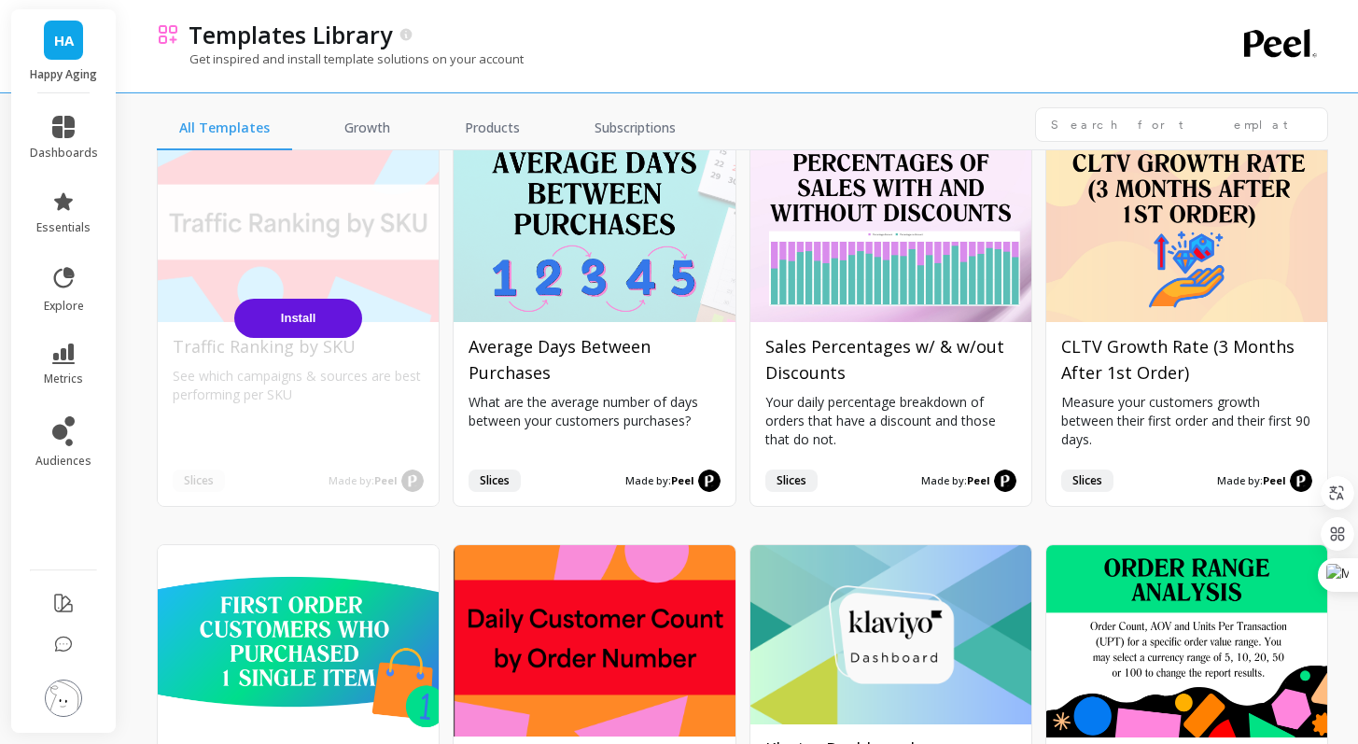
click at [312, 335] on button "Install" at bounding box center [298, 318] width 128 height 39
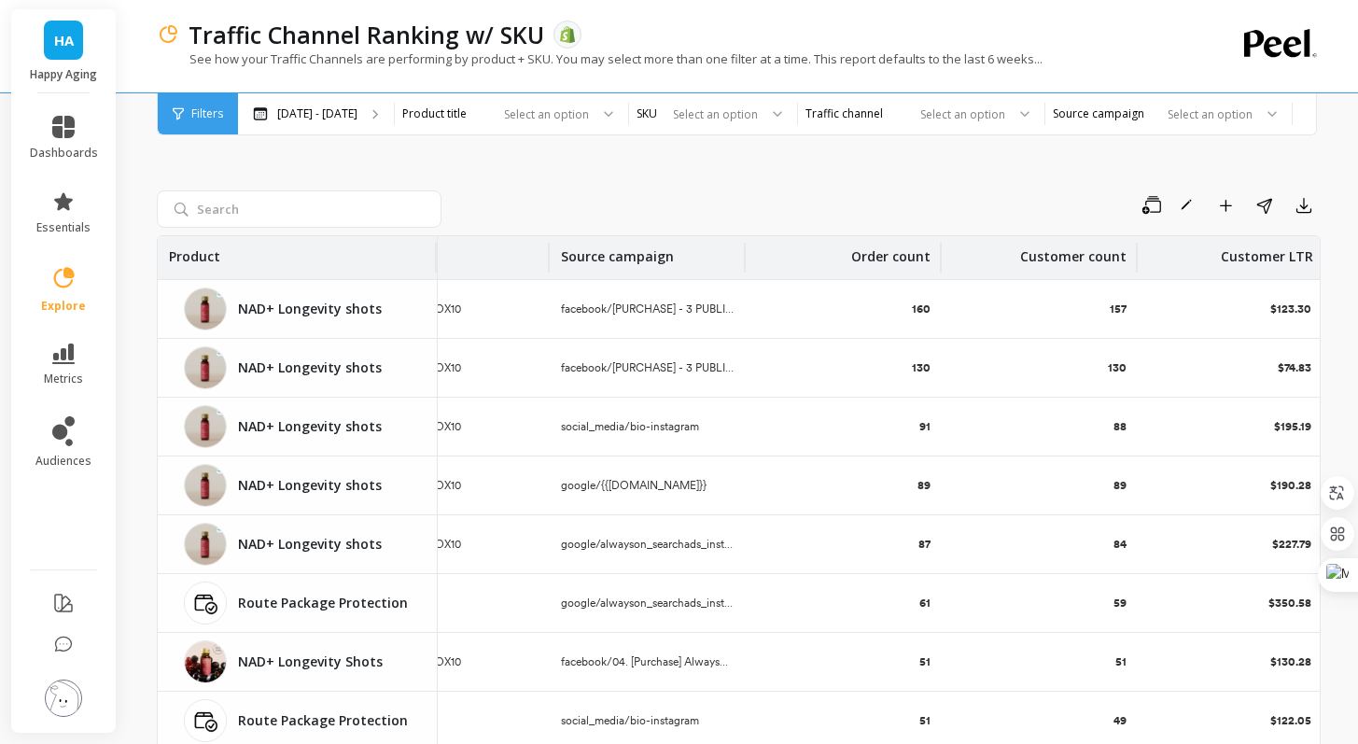
scroll to position [0, 112]
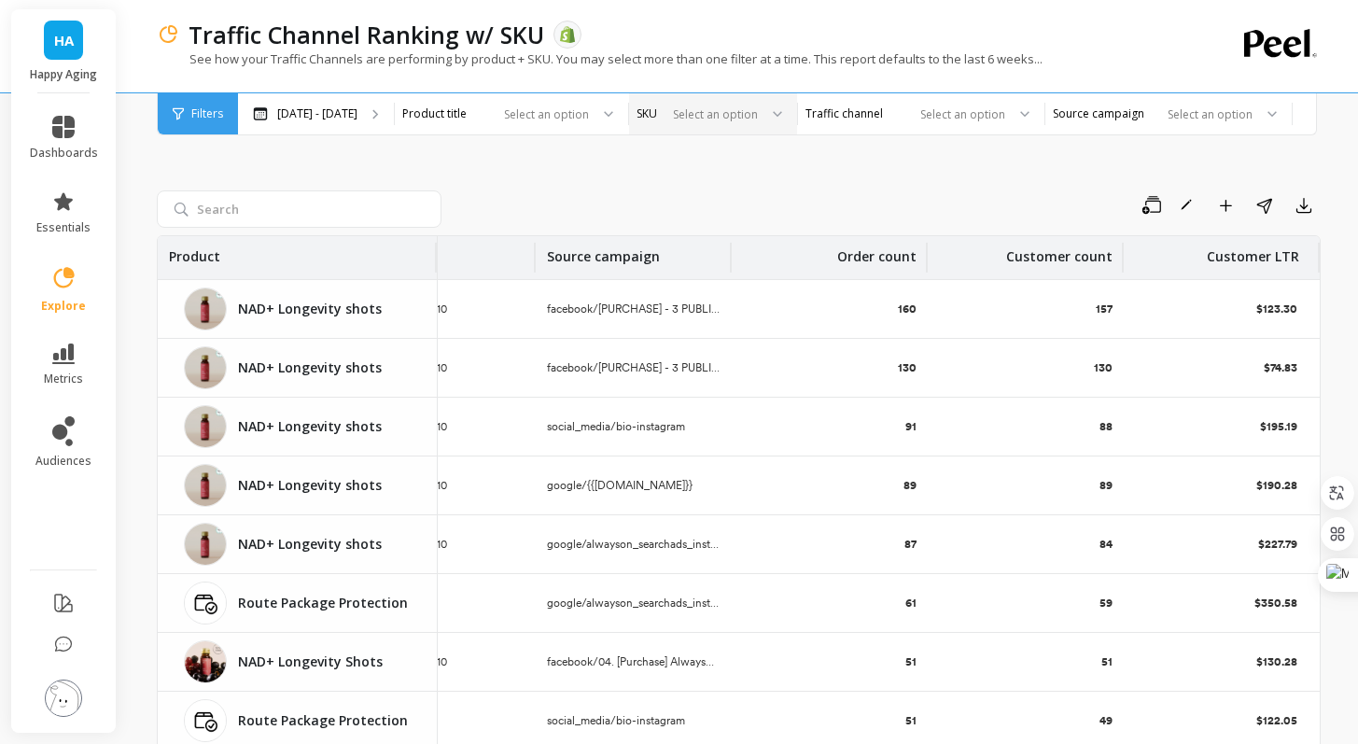
click at [704, 133] on div "Select an option" at bounding box center [713, 113] width 168 height 41
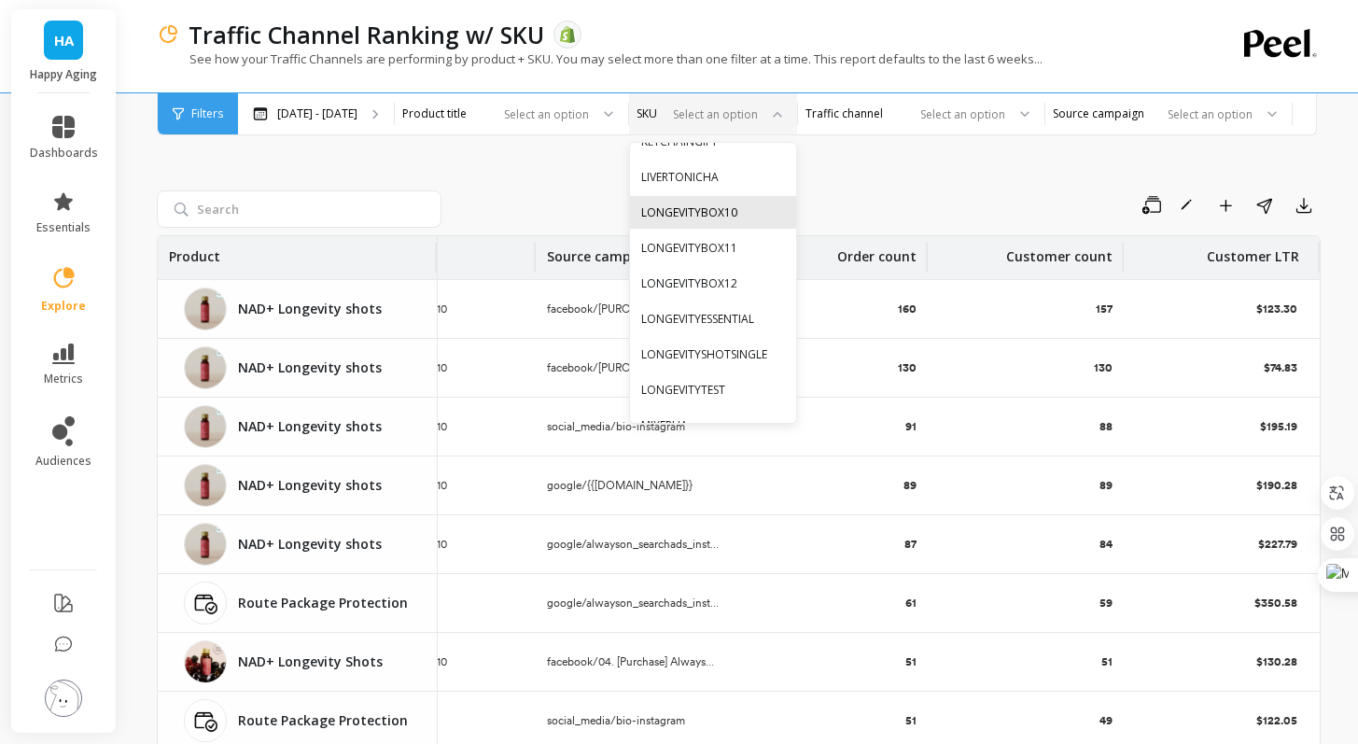
scroll to position [913, 0]
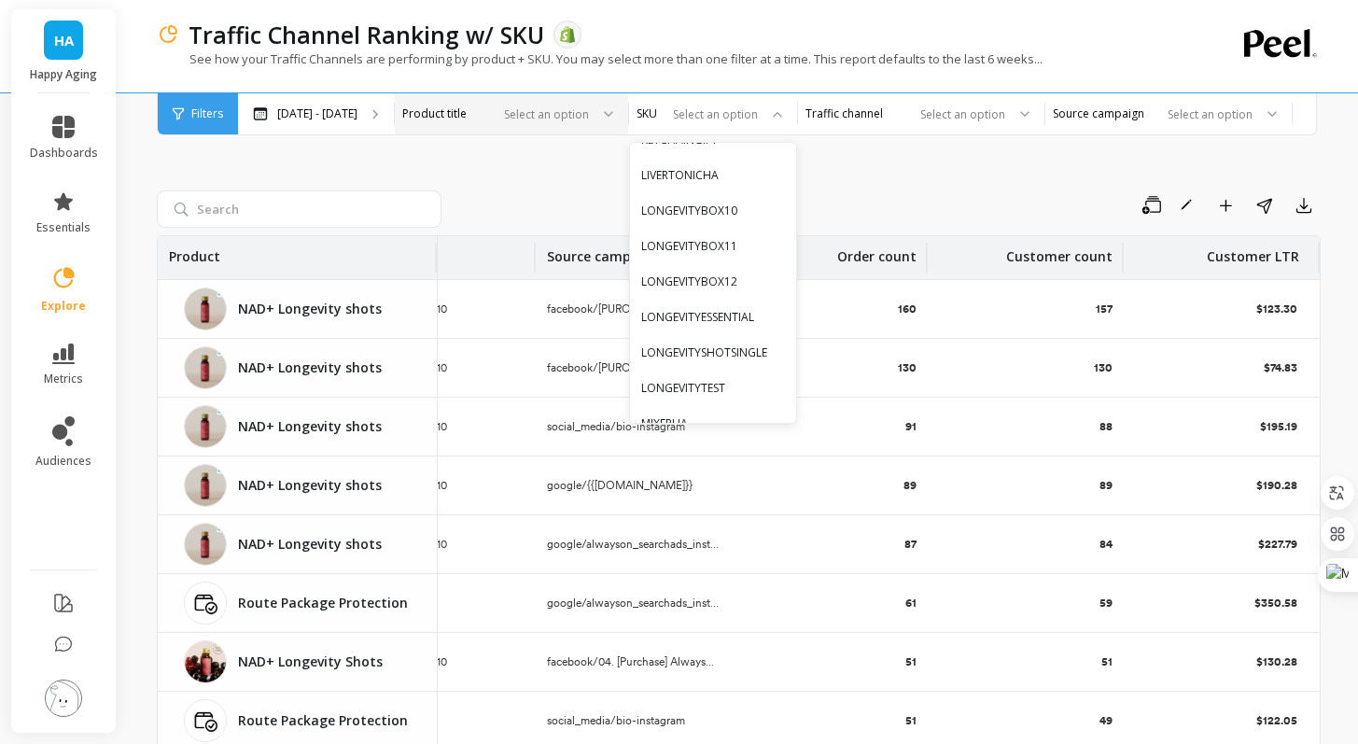
click at [576, 114] on div at bounding box center [543, 114] width 92 height 18
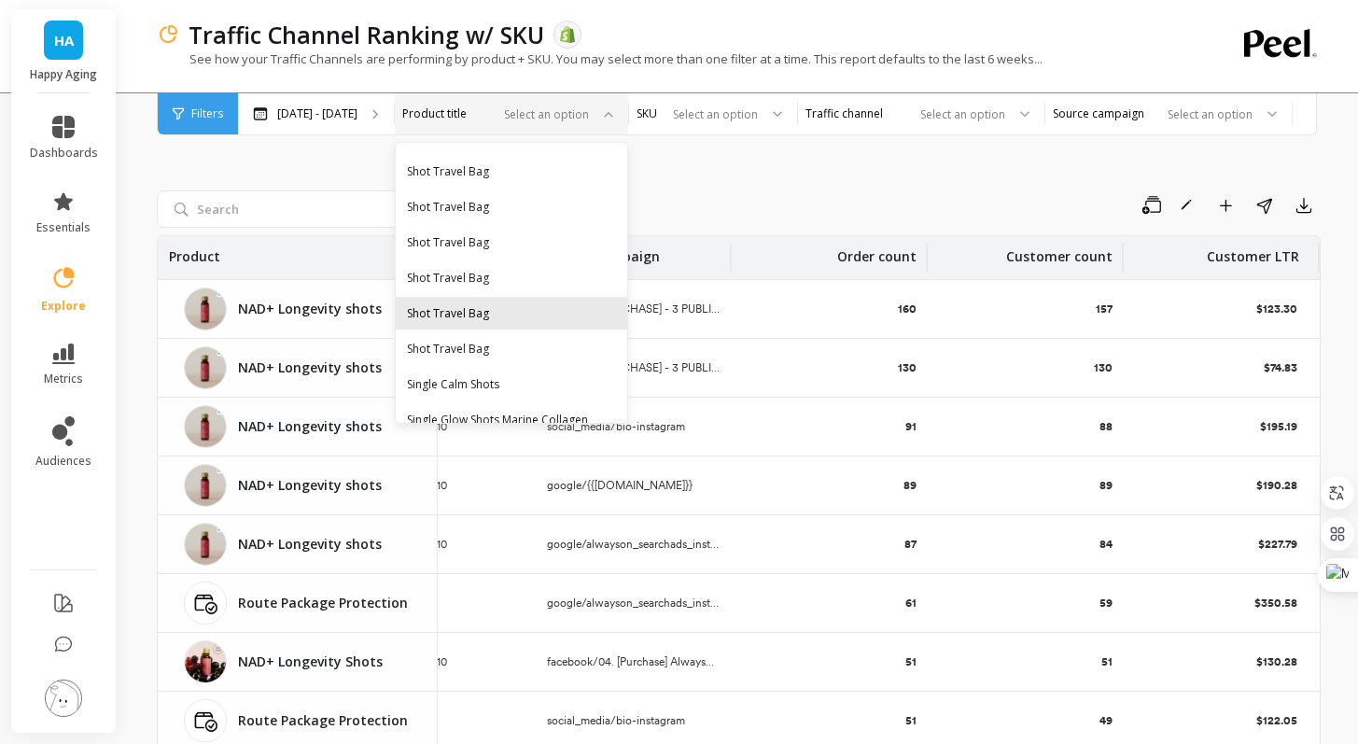
scroll to position [2401, 0]
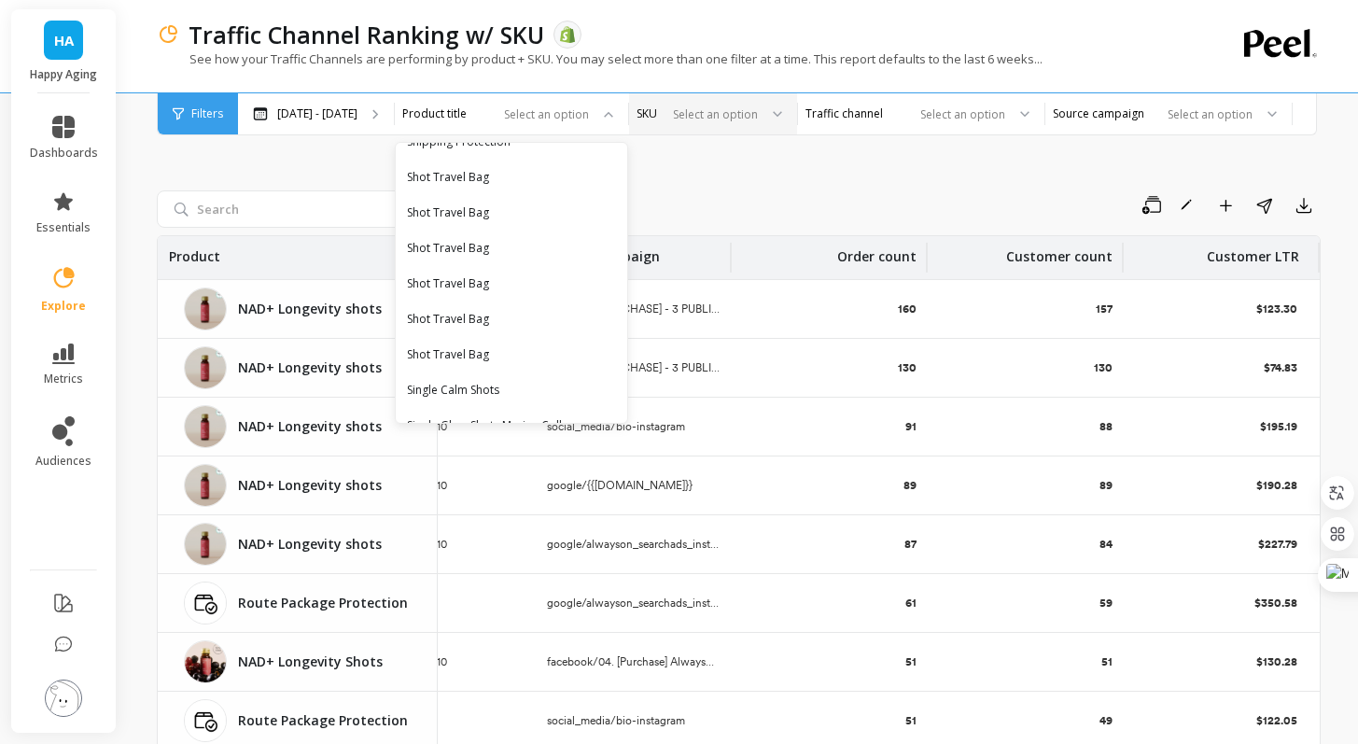
click at [736, 123] on div "Select an option" at bounding box center [702, 114] width 116 height 21
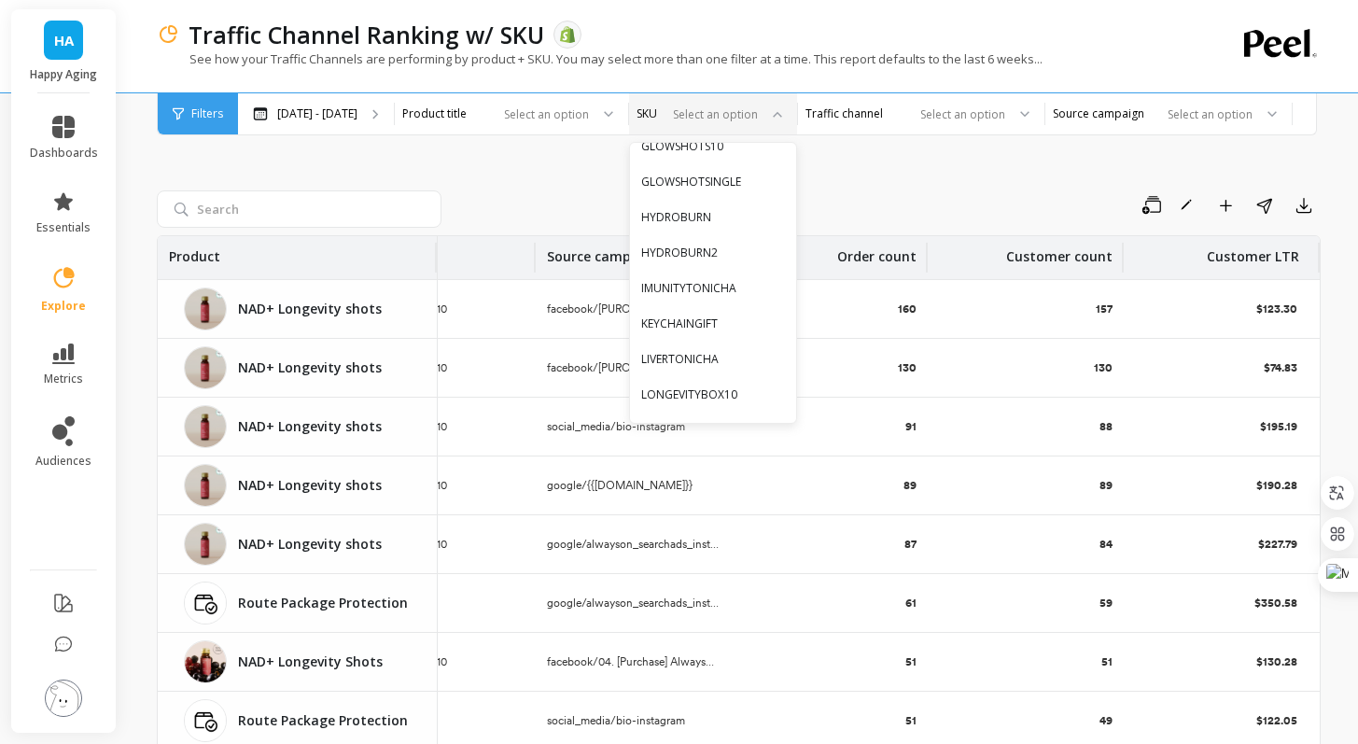
scroll to position [863, 0]
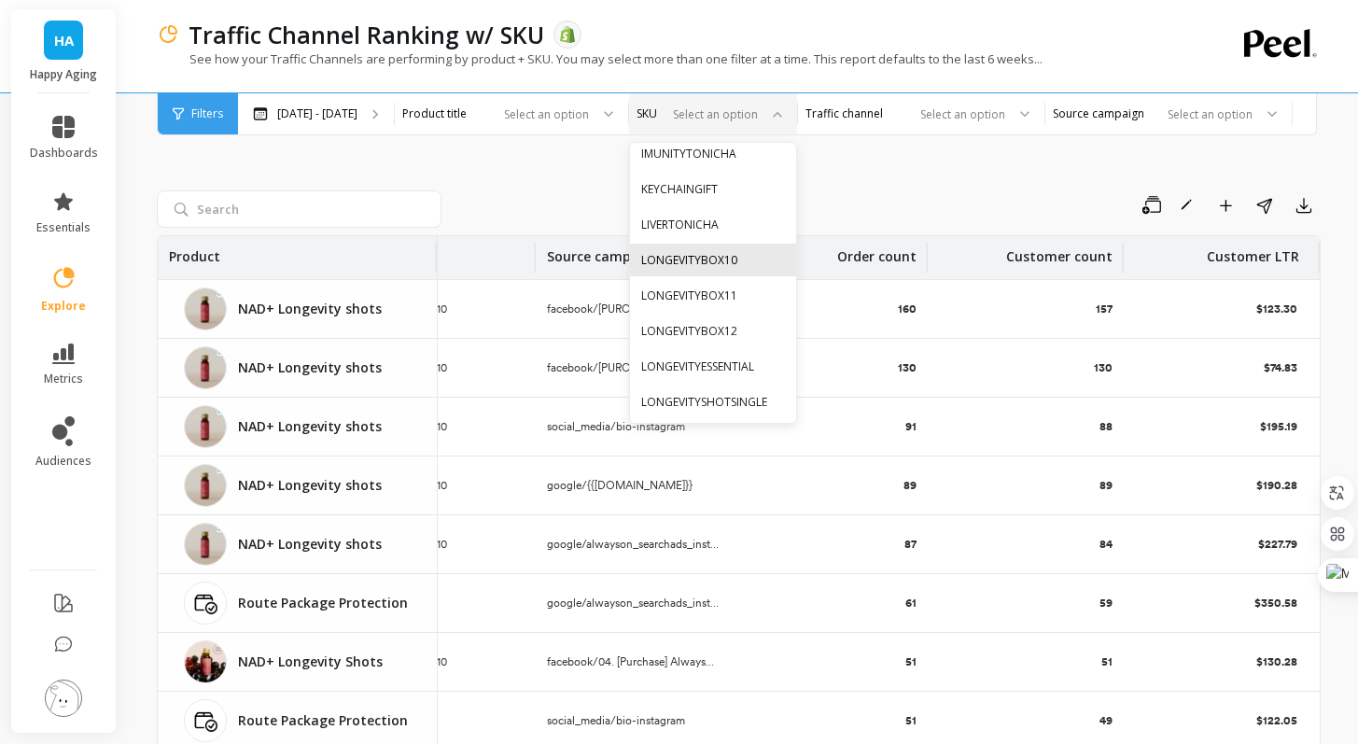
click at [697, 257] on div "LONGEVITYBOX10" at bounding box center [713, 260] width 144 height 18
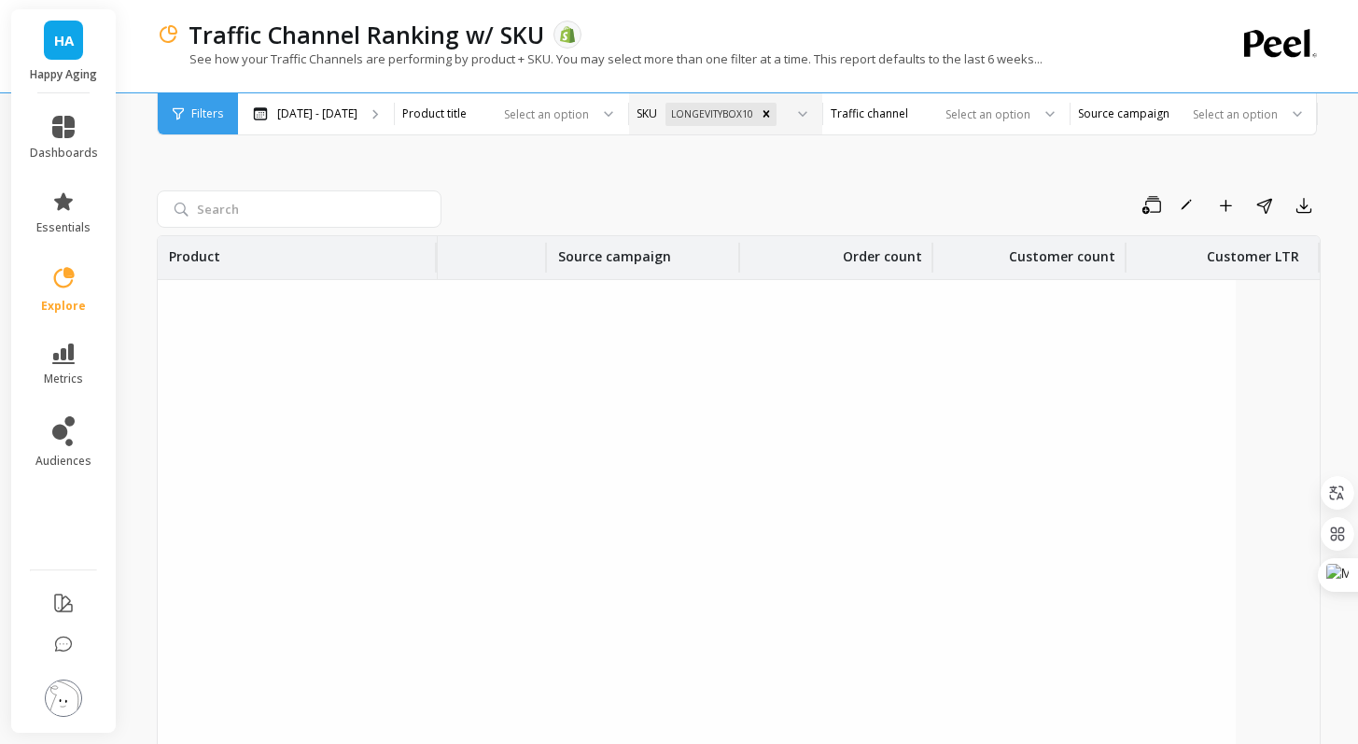
scroll to position [2546, 98]
click at [59, 600] on icon at bounding box center [63, 603] width 22 height 22
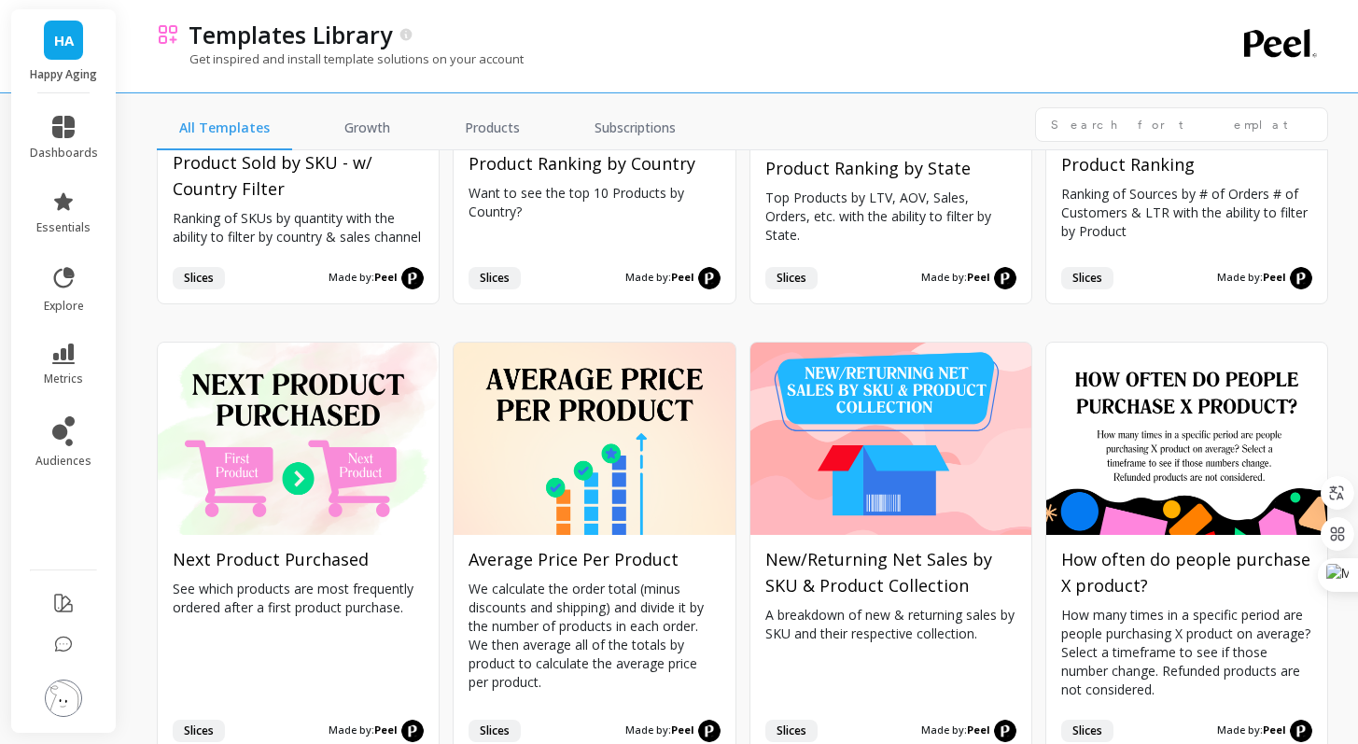
scroll to position [6783, 0]
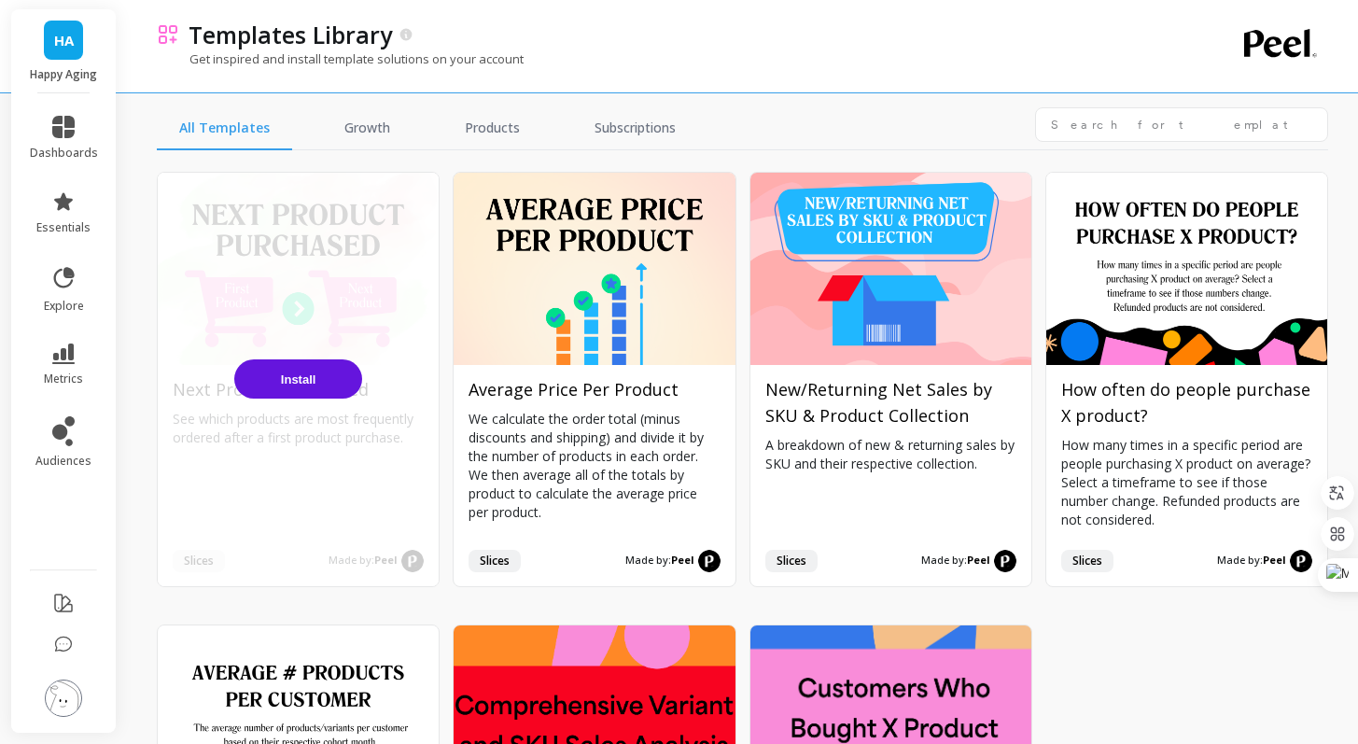
click at [342, 359] on button "Install" at bounding box center [298, 378] width 128 height 39
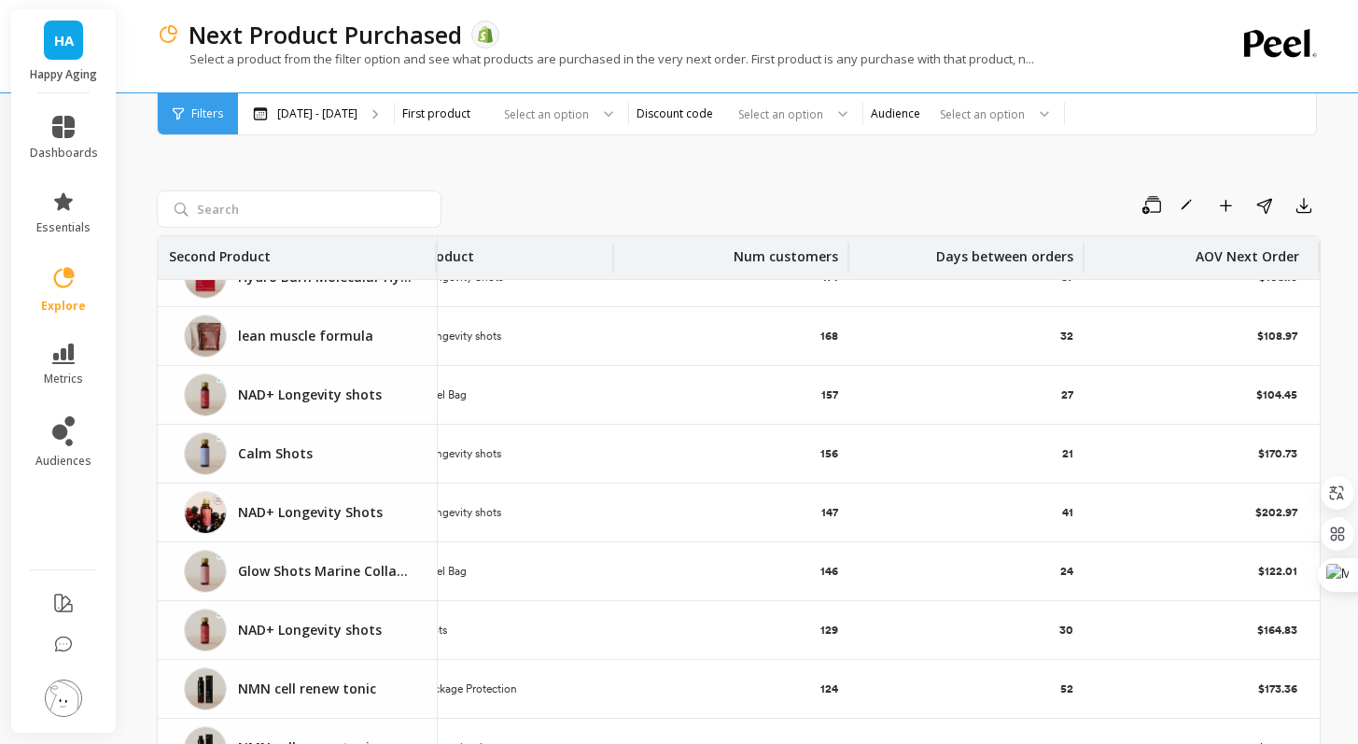
scroll to position [2203, 73]
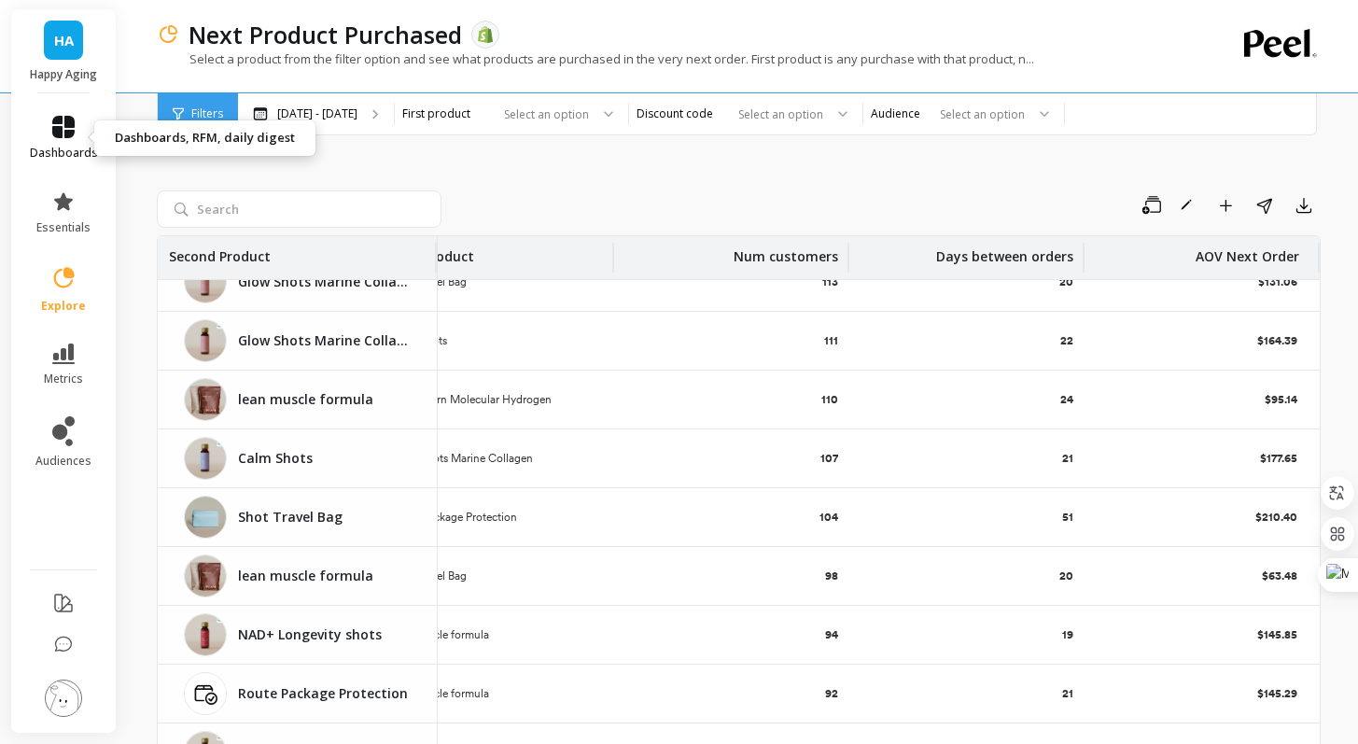
click at [80, 124] on link "dashboards" at bounding box center [64, 138] width 68 height 45
